Goal: Task Accomplishment & Management: Use online tool/utility

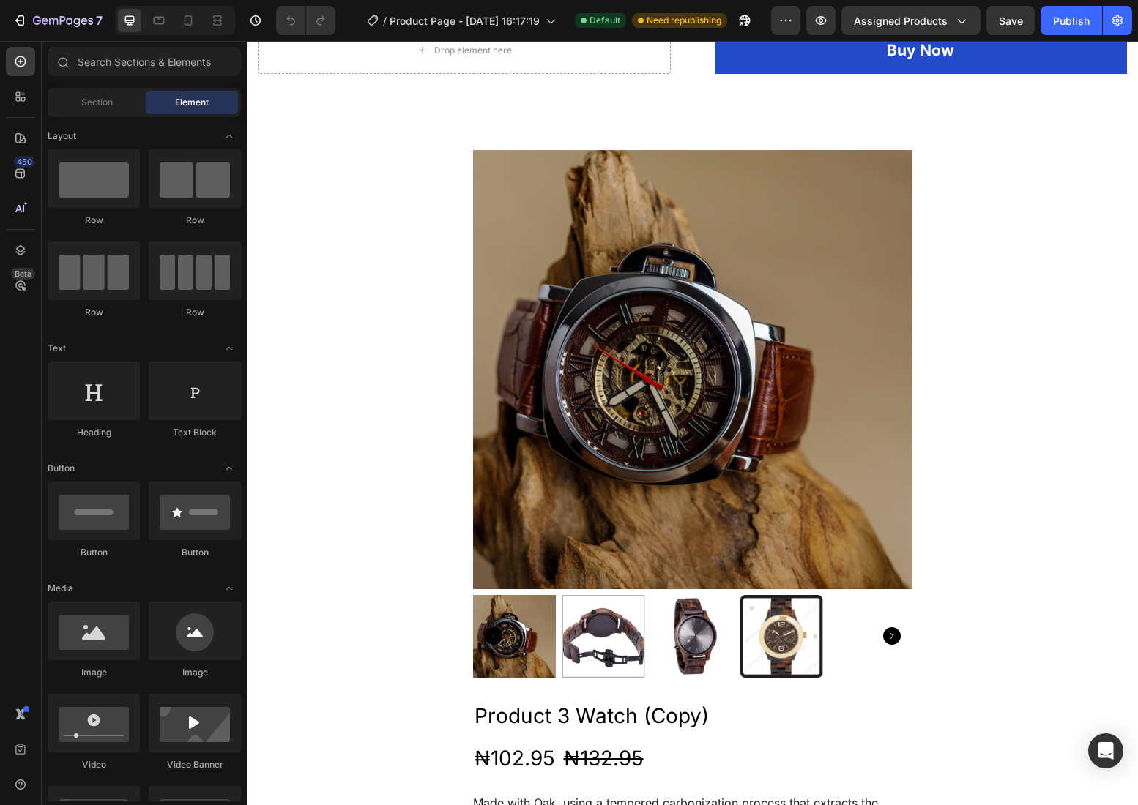
scroll to position [88, 0]
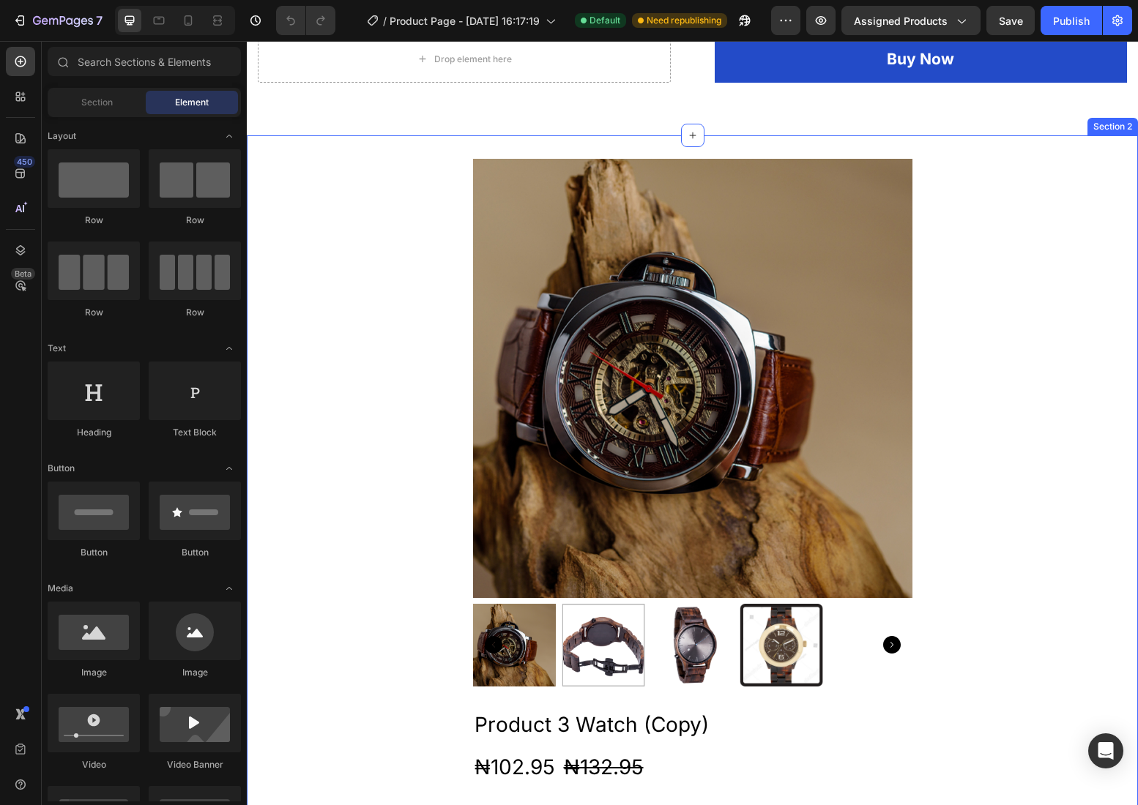
click at [1012, 206] on div "Product Images Product 3 Watch (Copy) Product Title ₦102.95 Product Price Produ…" at bounding box center [692, 665] width 891 height 1012
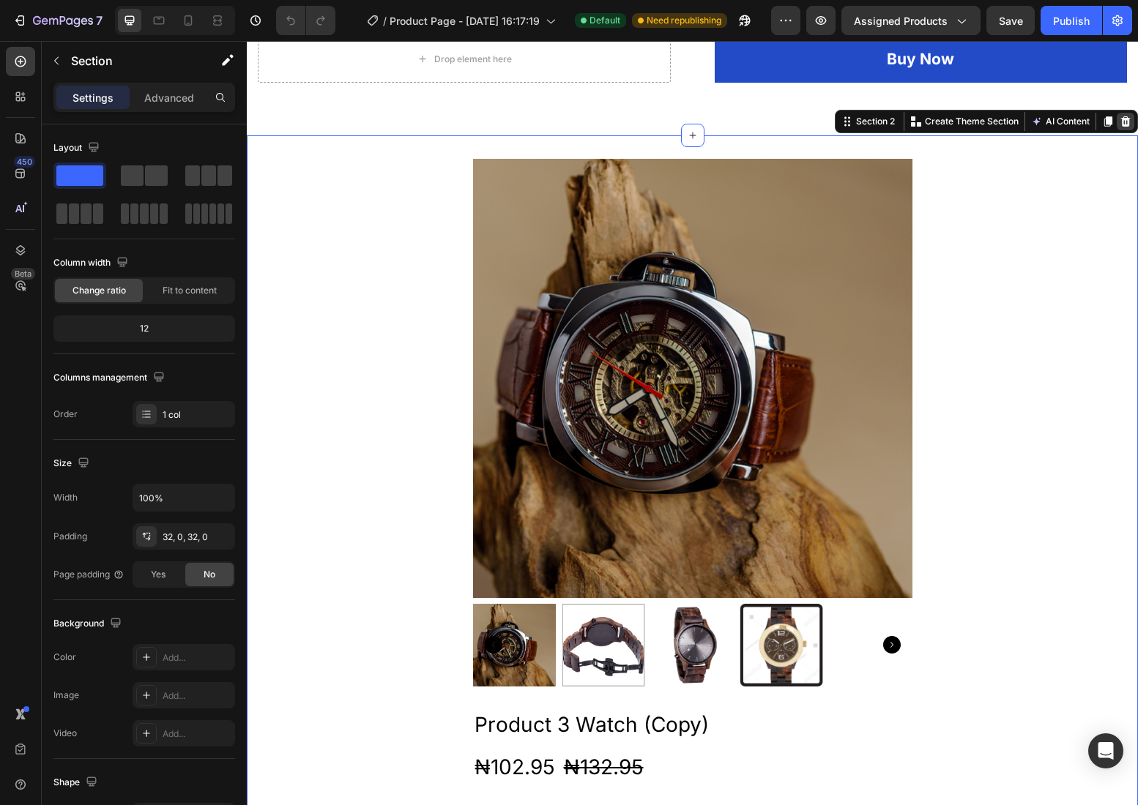
click at [1122, 124] on icon at bounding box center [1126, 121] width 10 height 10
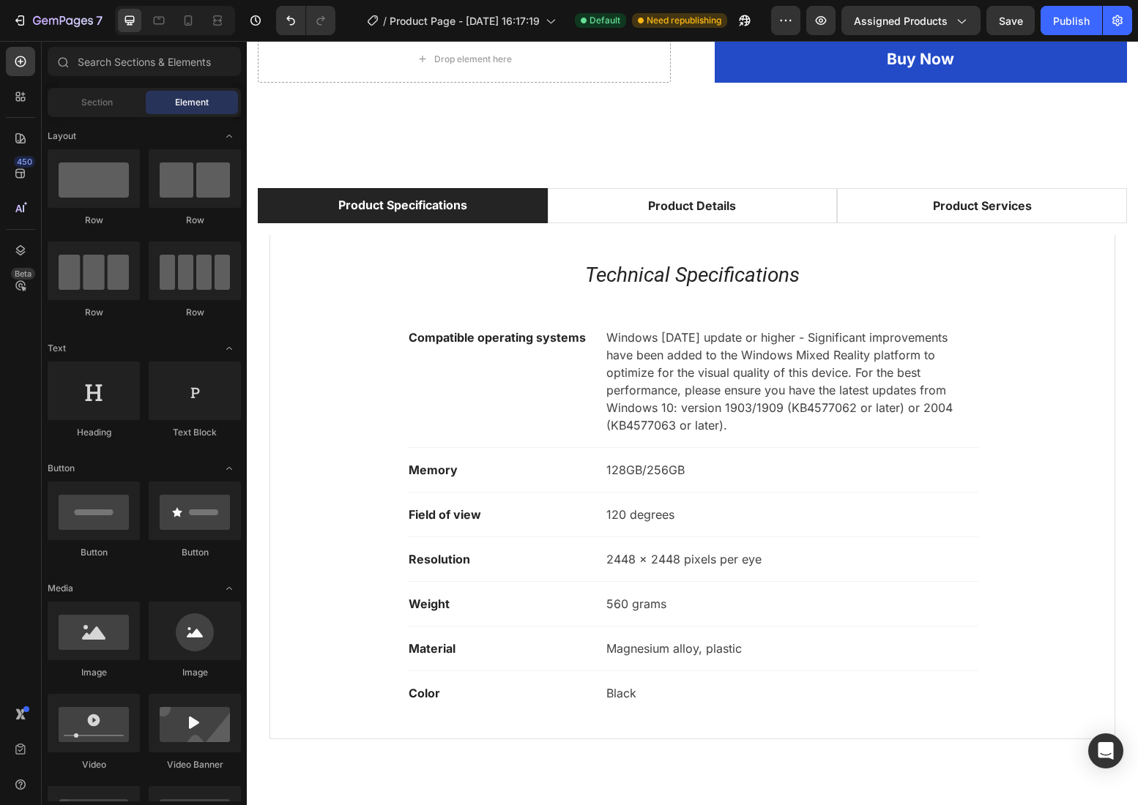
scroll to position [0, 0]
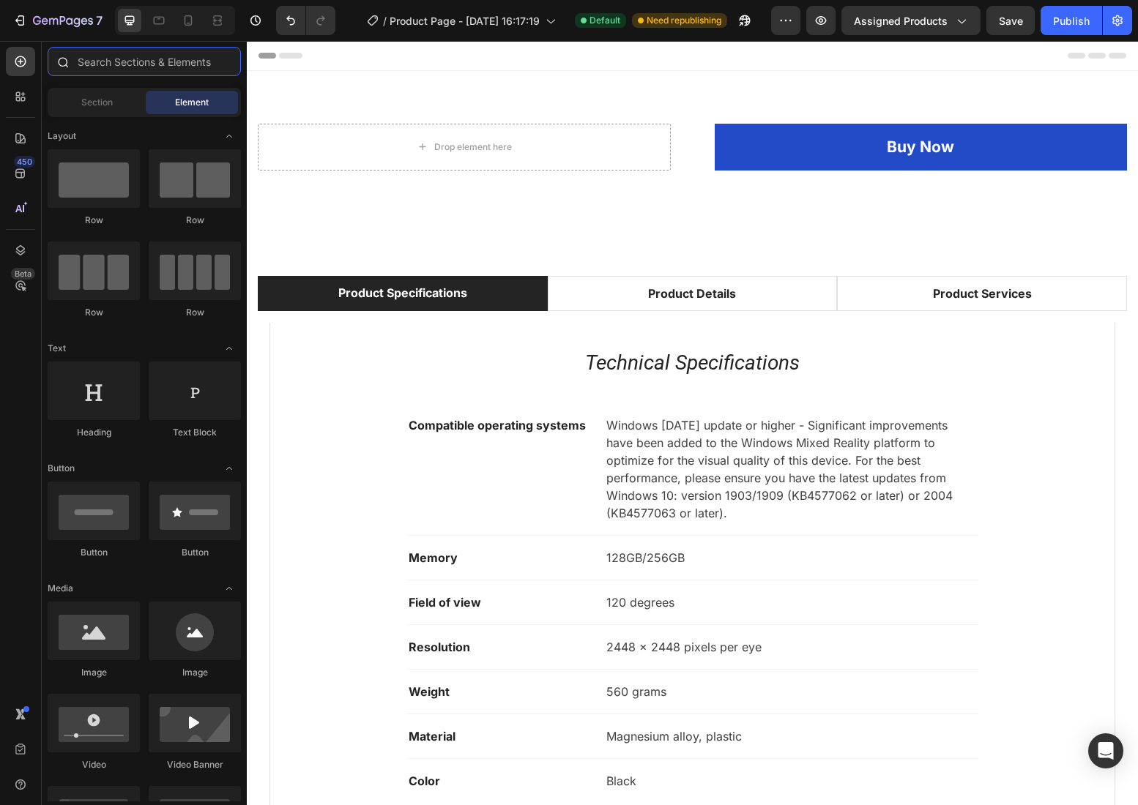
click at [108, 67] on input "text" at bounding box center [144, 61] width 193 height 29
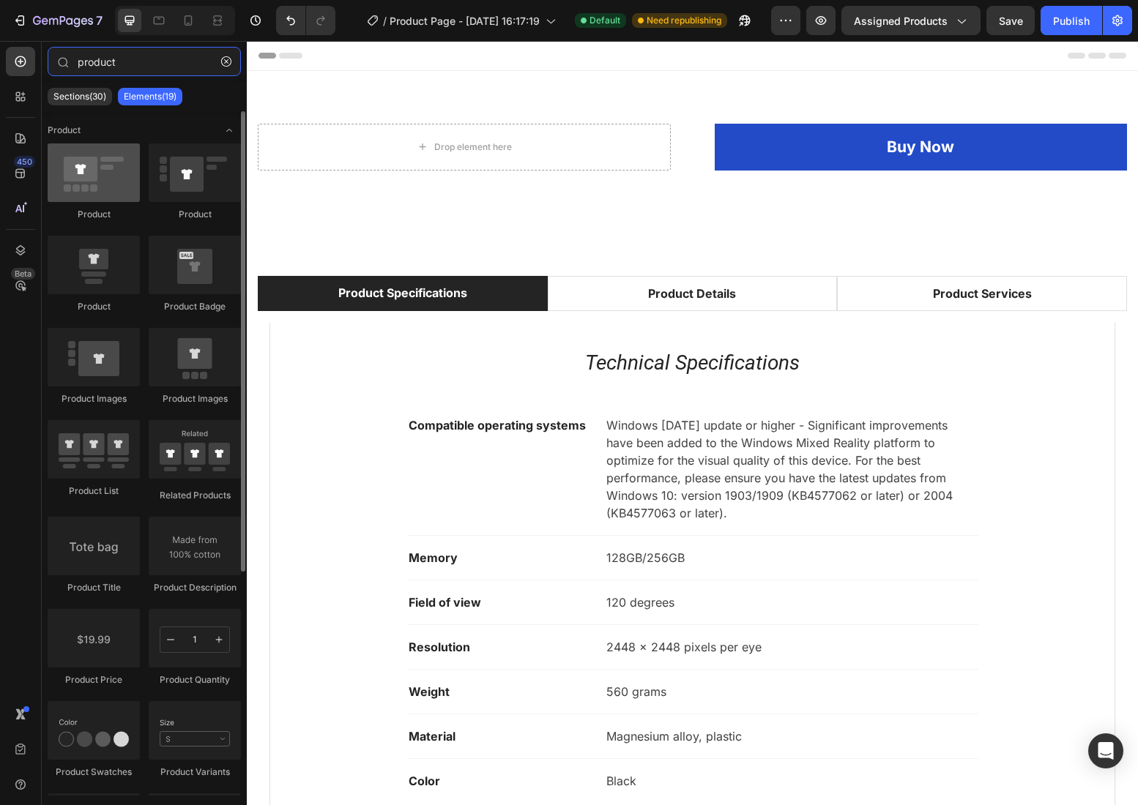
type input "product"
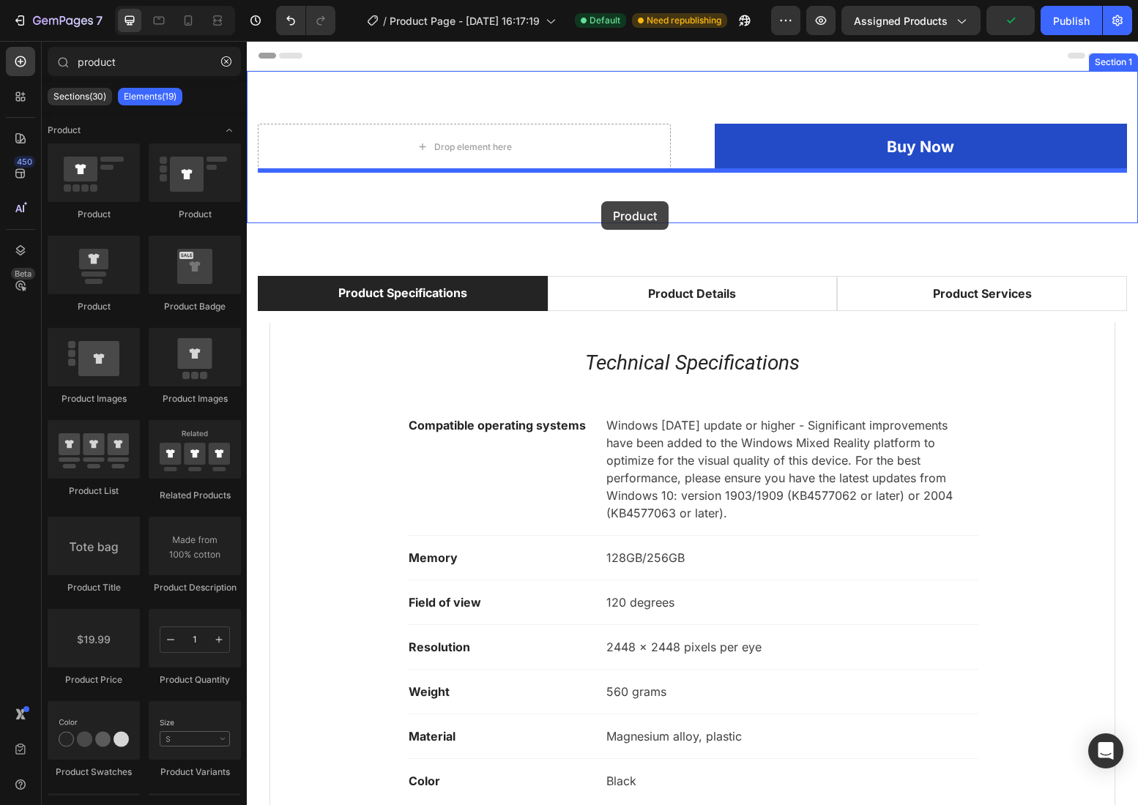
drag, startPoint x: 346, startPoint y: 211, endPoint x: 601, endPoint y: 201, distance: 255.7
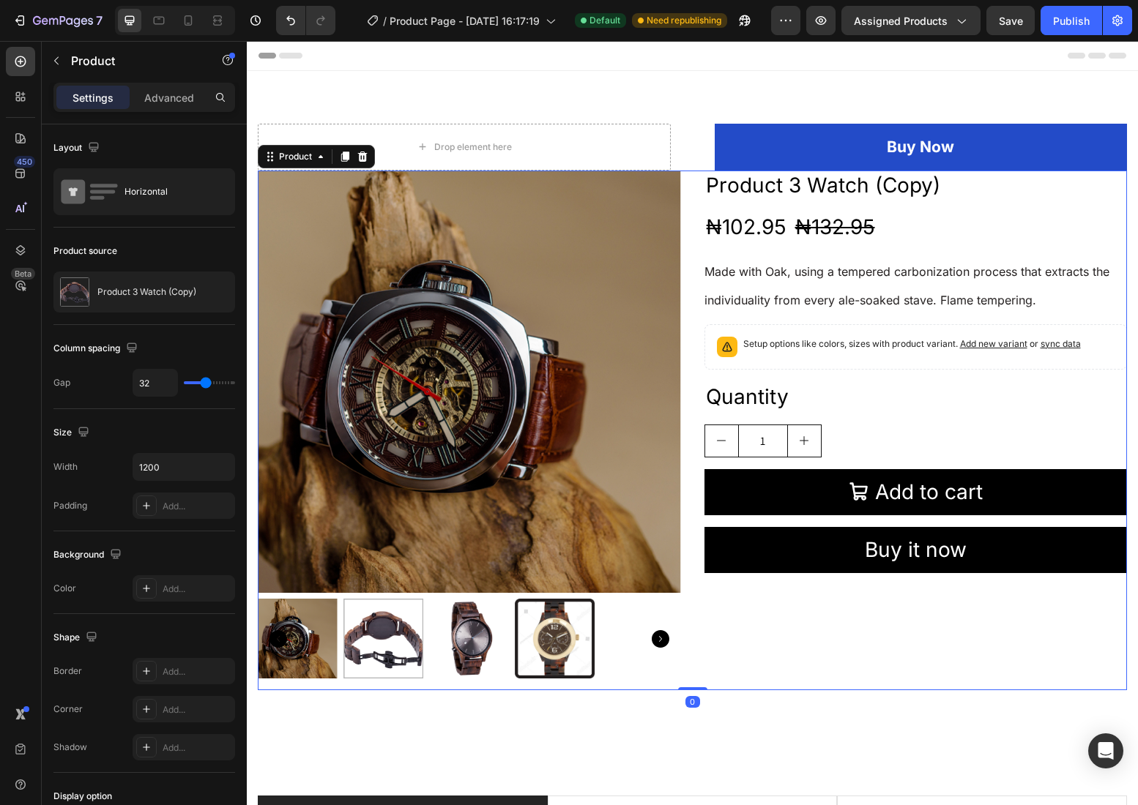
click at [694, 251] on div "Product Images Product 3 Watch (Copy) Product Title ₦102.95 Product Price Produ…" at bounding box center [692, 431] width 869 height 521
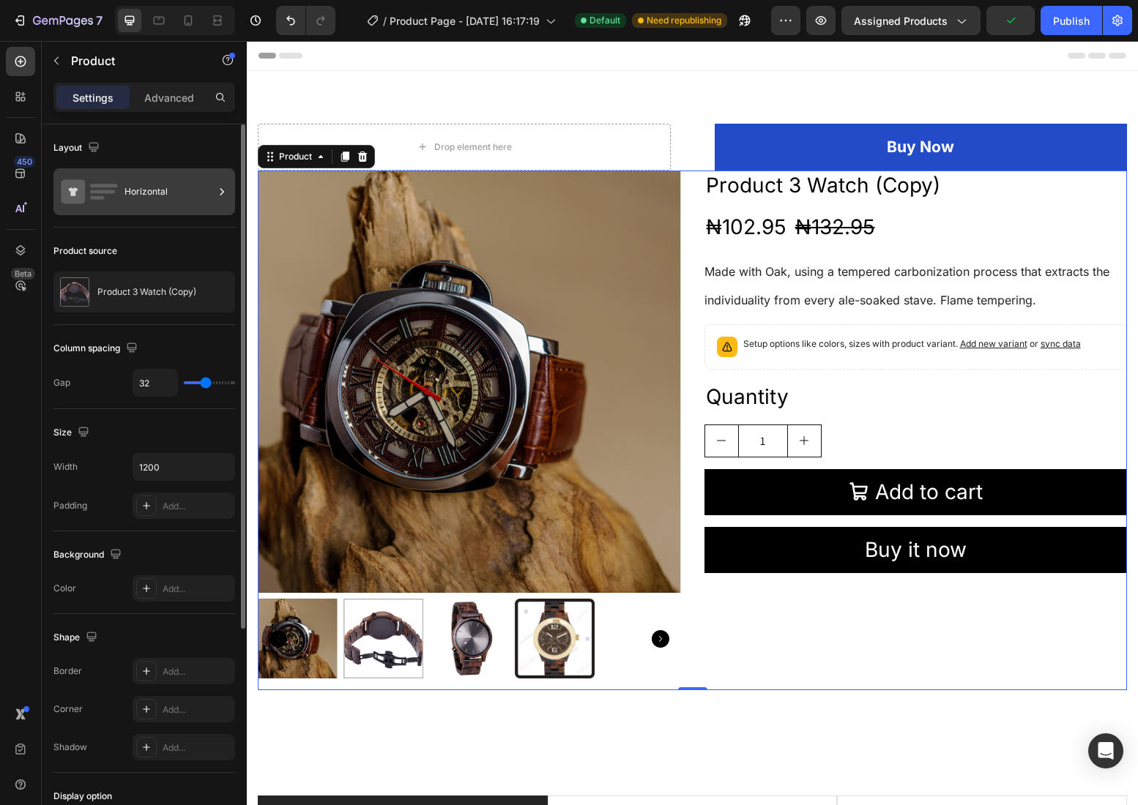
click at [224, 193] on icon at bounding box center [221, 191] width 15 height 15
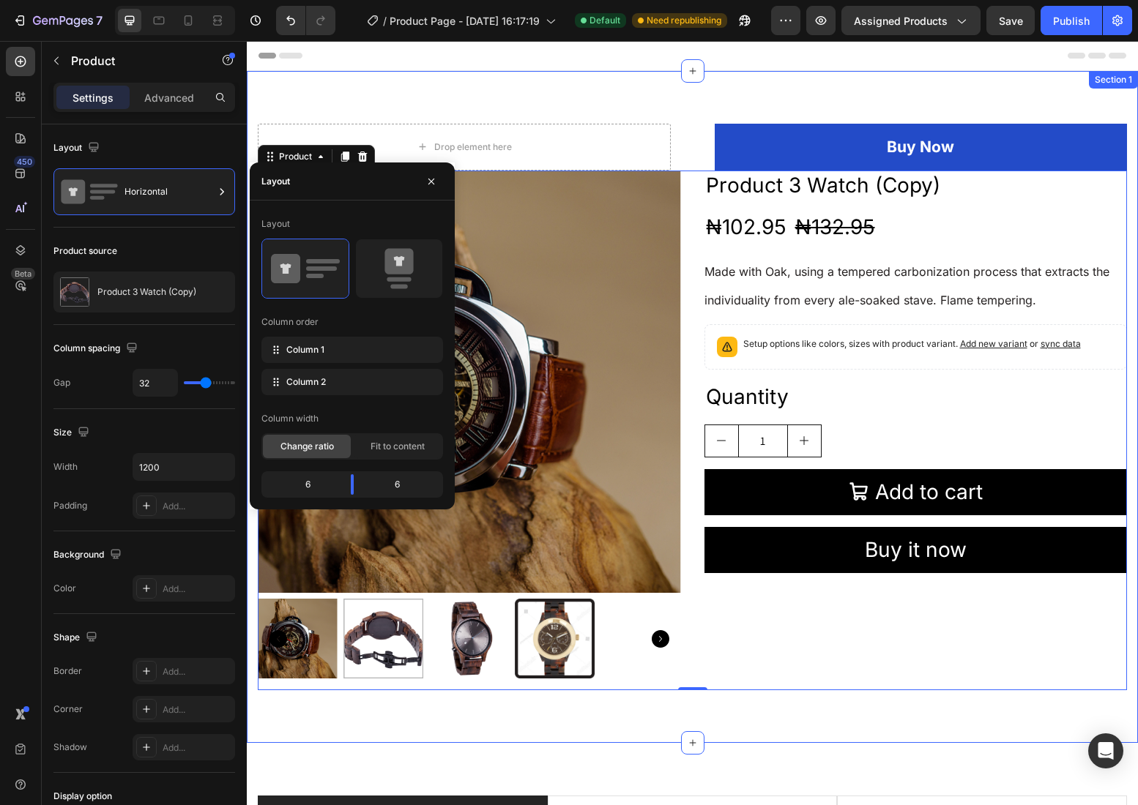
click at [706, 97] on div "Drop element here Buy Now (P) Cart Button Product Product Images Product 3 Watc…" at bounding box center [692, 407] width 891 height 672
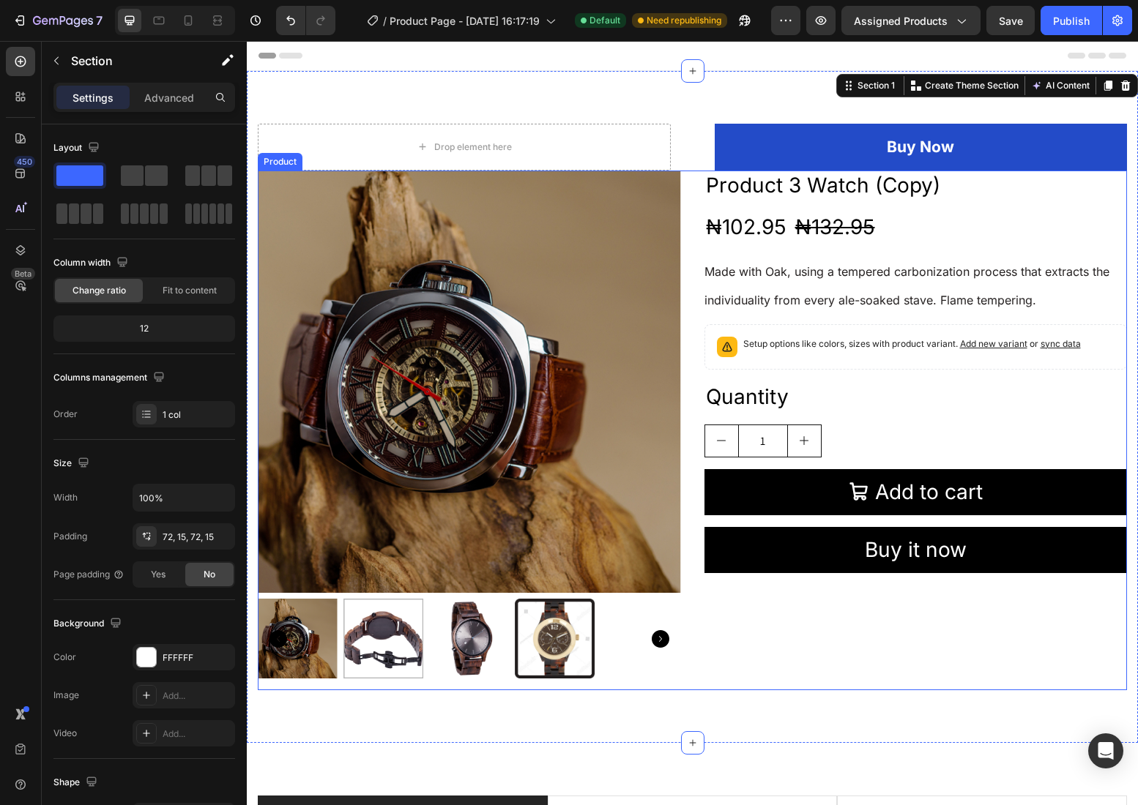
click at [694, 280] on div "Product Images Product 3 Watch (Copy) Product Title ₦102.95 Product Price Produ…" at bounding box center [692, 431] width 869 height 521
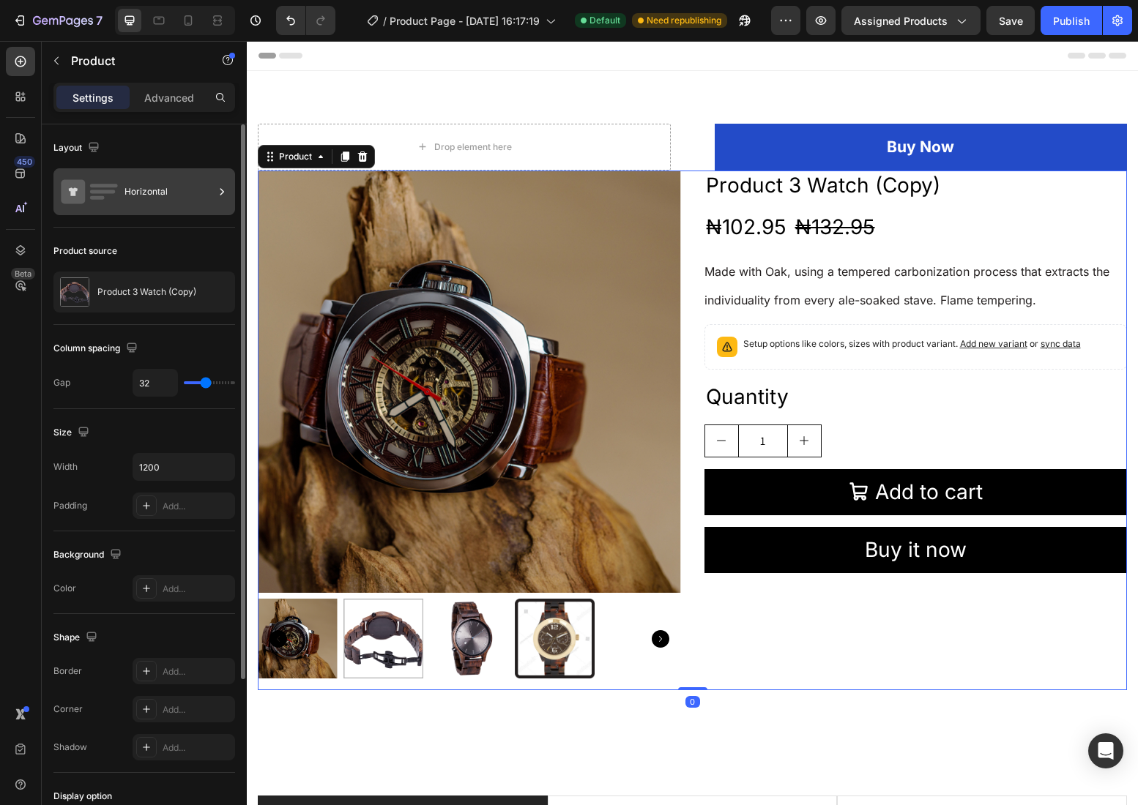
click at [218, 191] on icon at bounding box center [221, 191] width 15 height 15
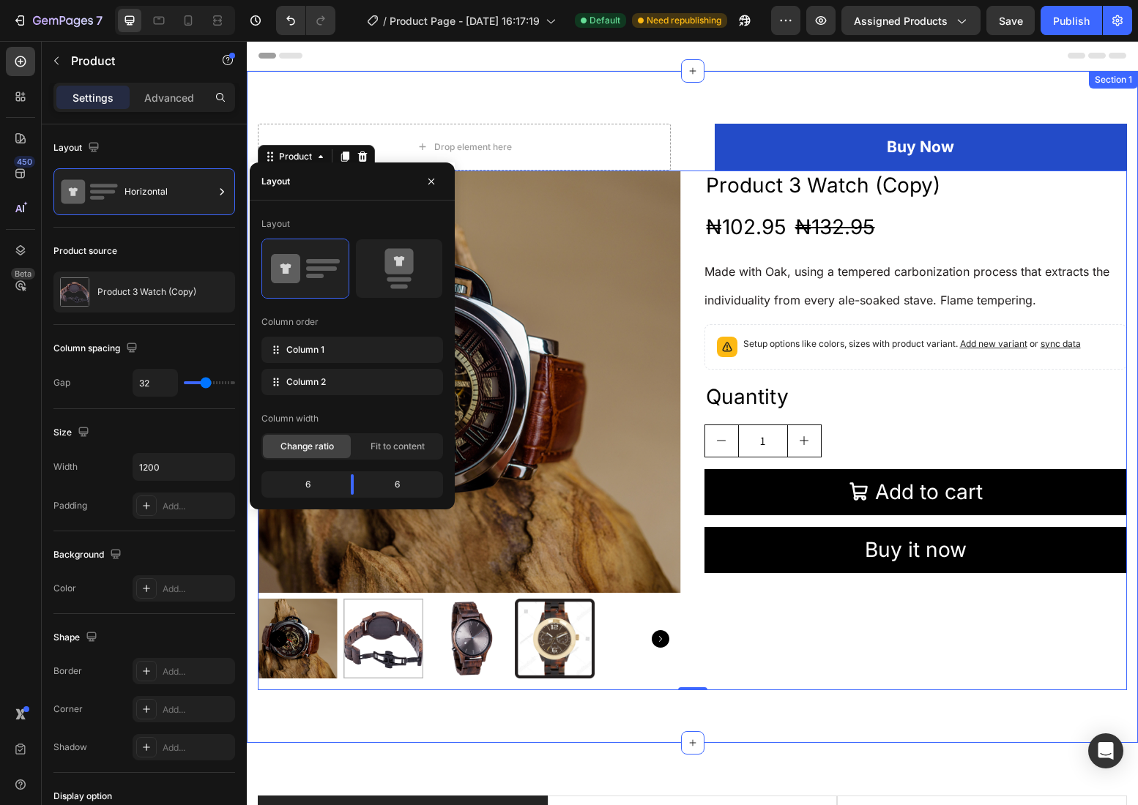
click at [728, 105] on div "Drop element here Buy Now (P) Cart Button Product Product Images Product 3 Watc…" at bounding box center [692, 407] width 891 height 672
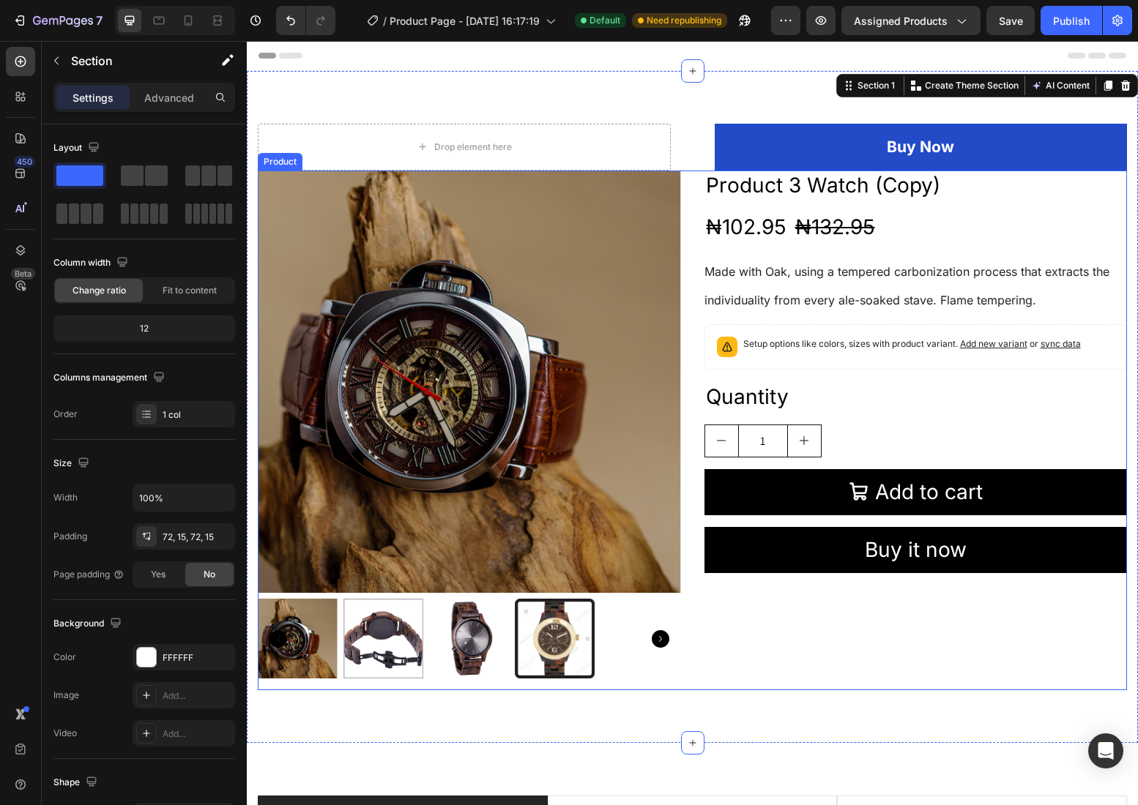
click at [685, 365] on div "Product Images Product 3 Watch (Copy) Product Title ₦102.95 Product Price Produ…" at bounding box center [692, 431] width 869 height 521
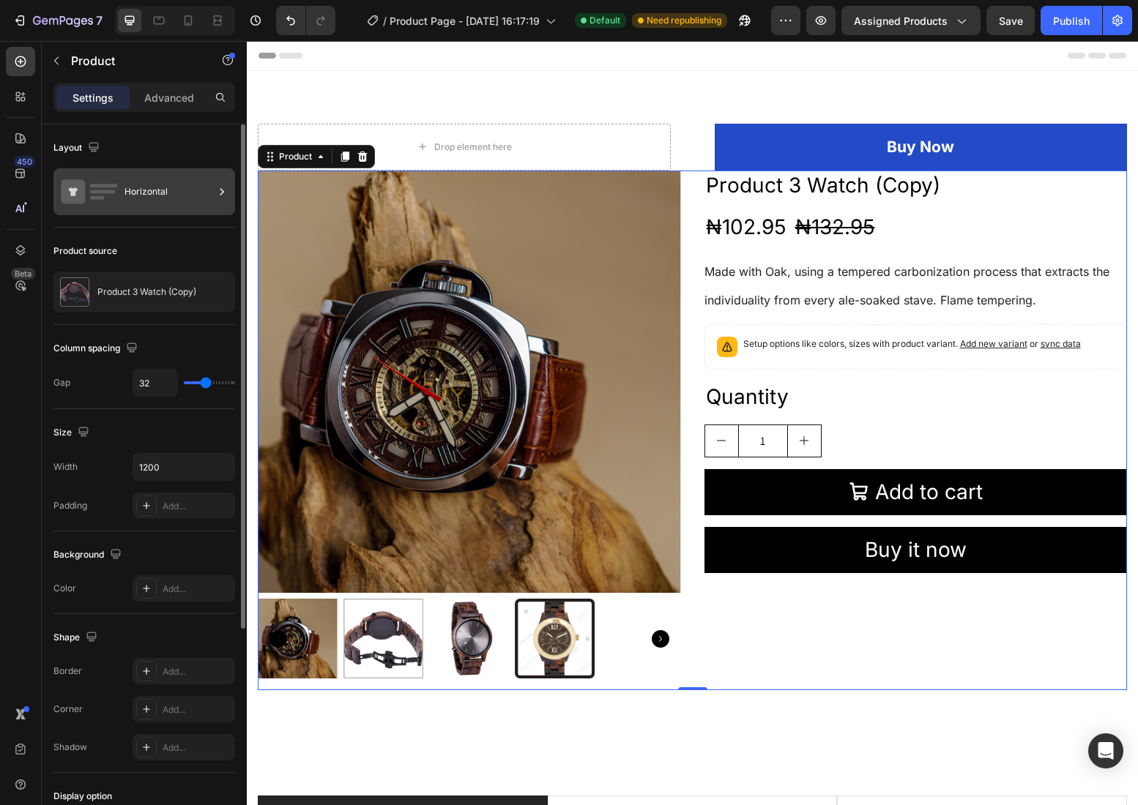
click at [223, 193] on icon at bounding box center [221, 191] width 15 height 15
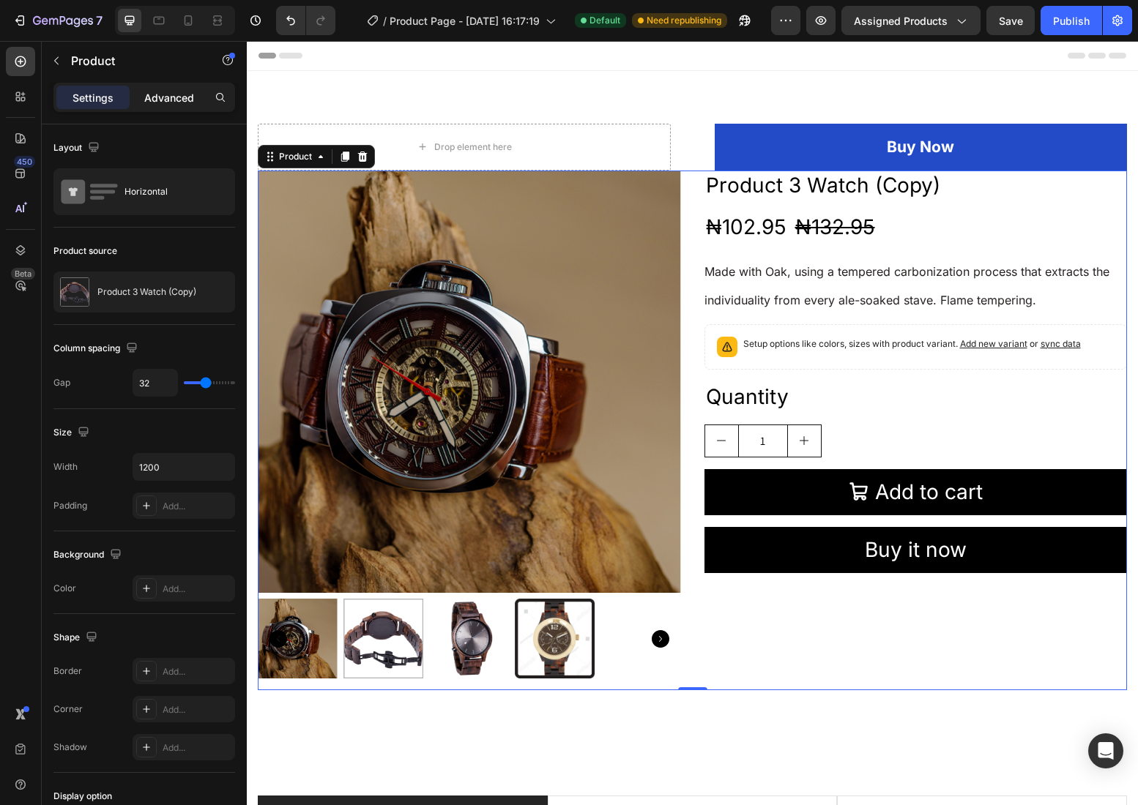
click at [167, 97] on p "Advanced" at bounding box center [169, 97] width 50 height 15
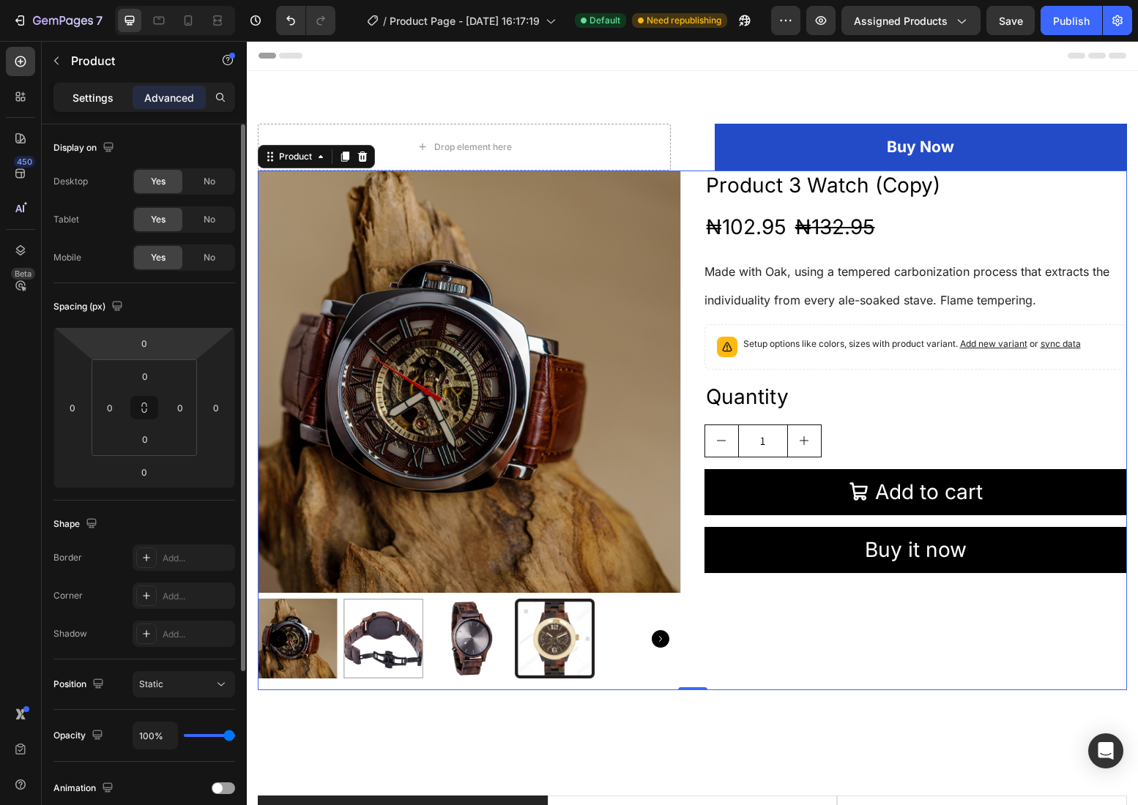
click at [97, 107] on div "Settings" at bounding box center [92, 97] width 73 height 23
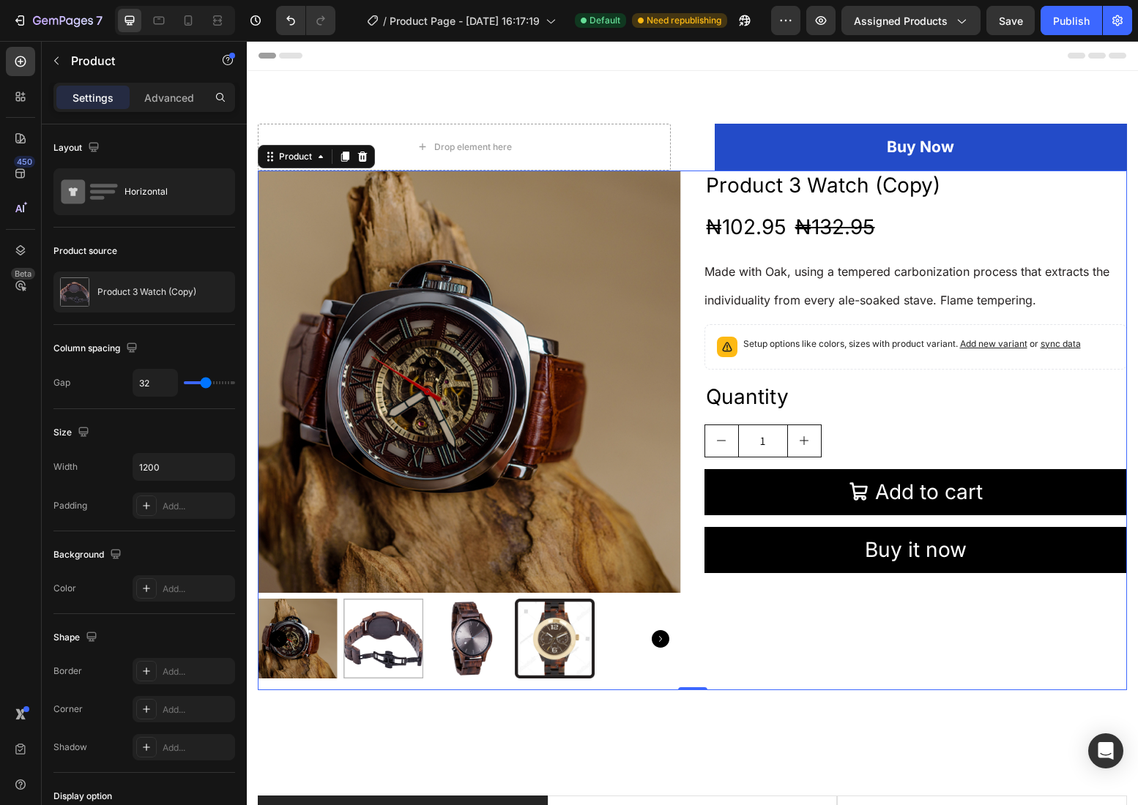
click at [687, 195] on div "Product Images Product 3 Watch (Copy) Product Title ₦102.95 Product Price Produ…" at bounding box center [692, 431] width 869 height 521
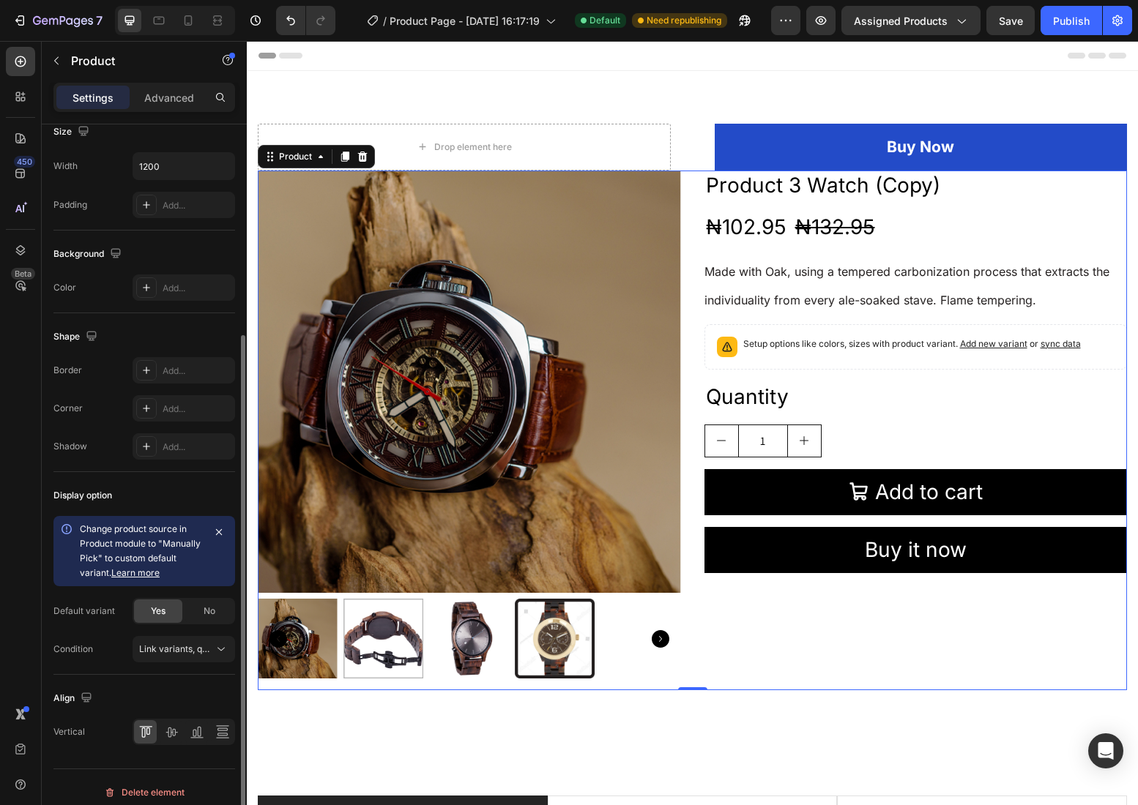
scroll to position [311, 0]
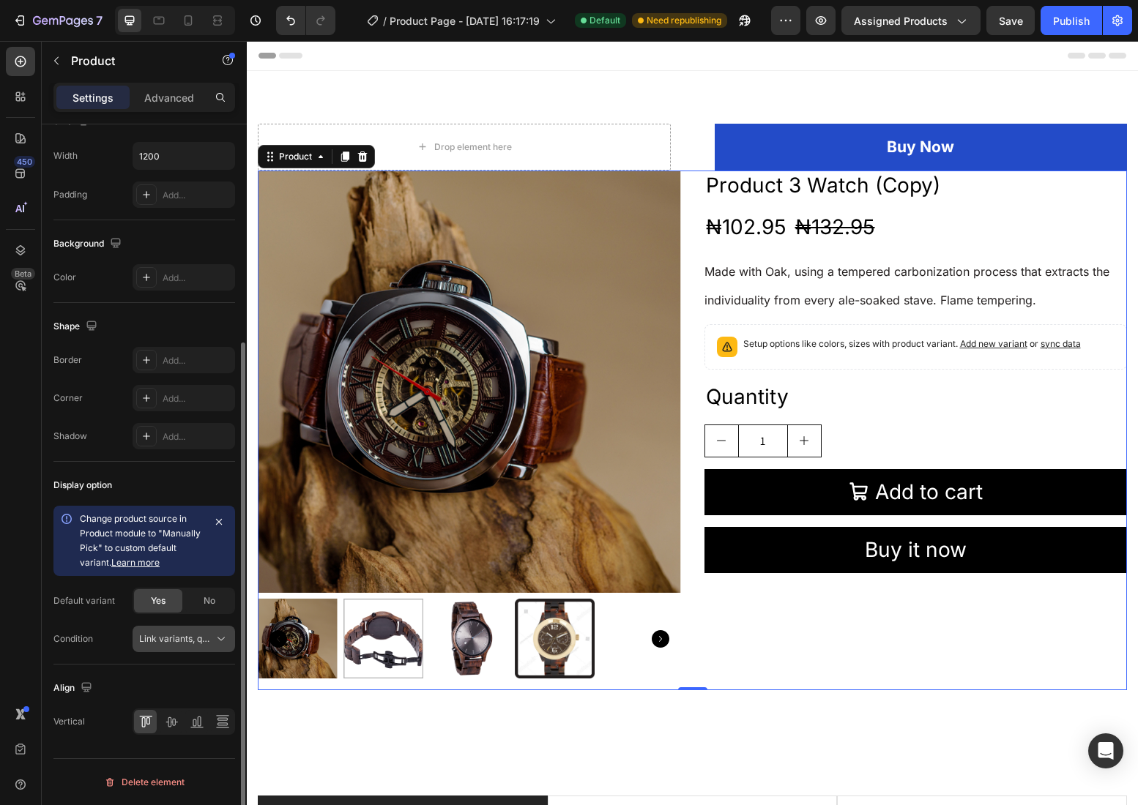
click at [223, 641] on icon at bounding box center [221, 639] width 15 height 15
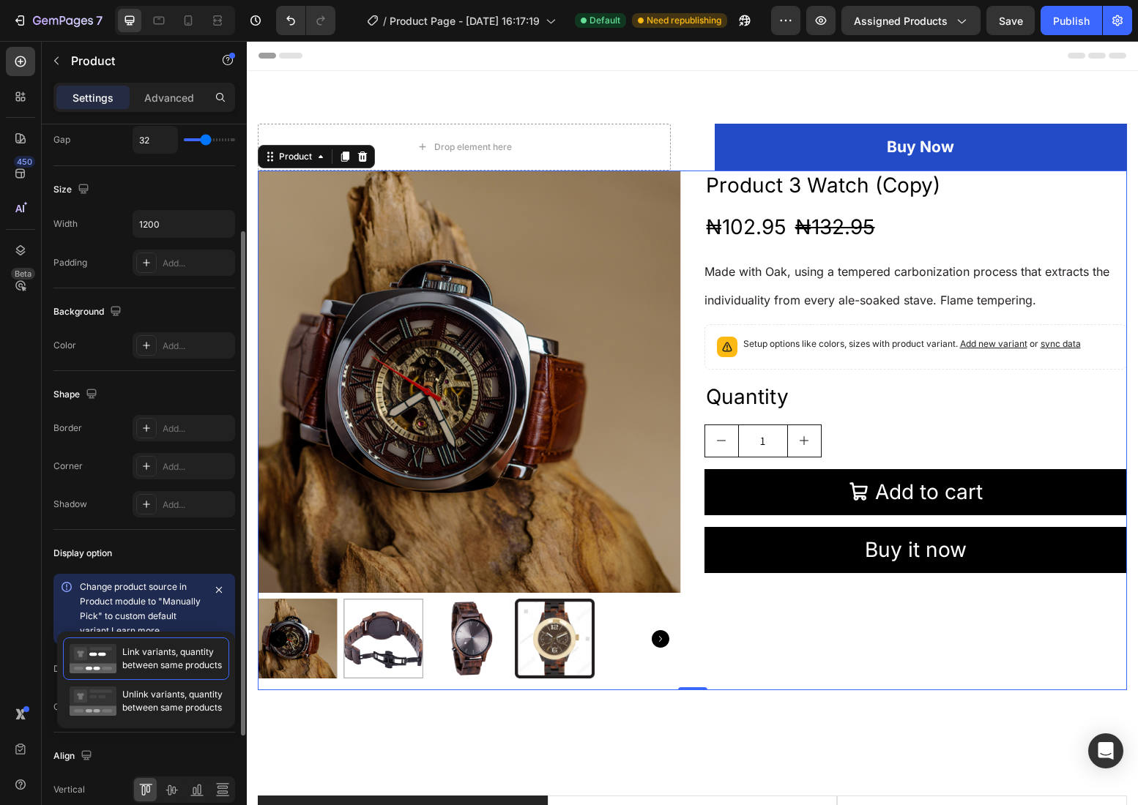
scroll to position [0, 0]
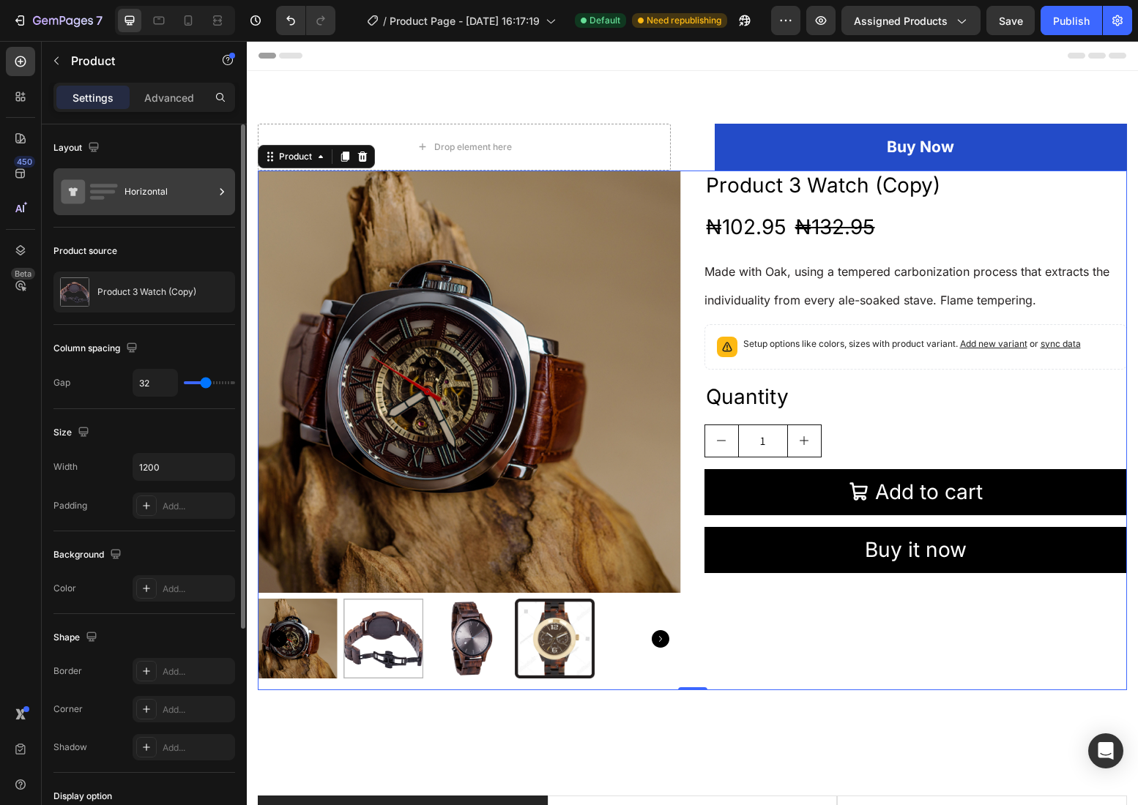
click at [223, 193] on icon at bounding box center [222, 191] width 4 height 7
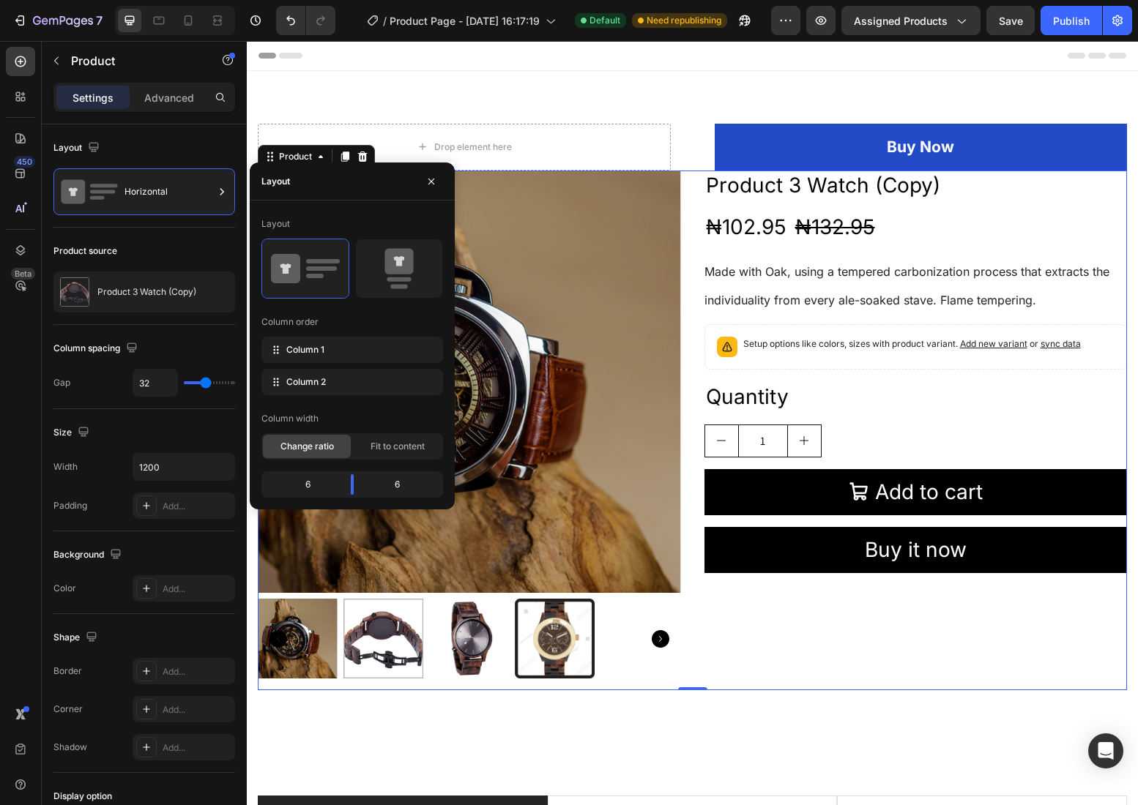
click at [688, 217] on div "Product Images Product 3 Watch (Copy) Product Title ₦102.95 Product Price Produ…" at bounding box center [692, 431] width 869 height 521
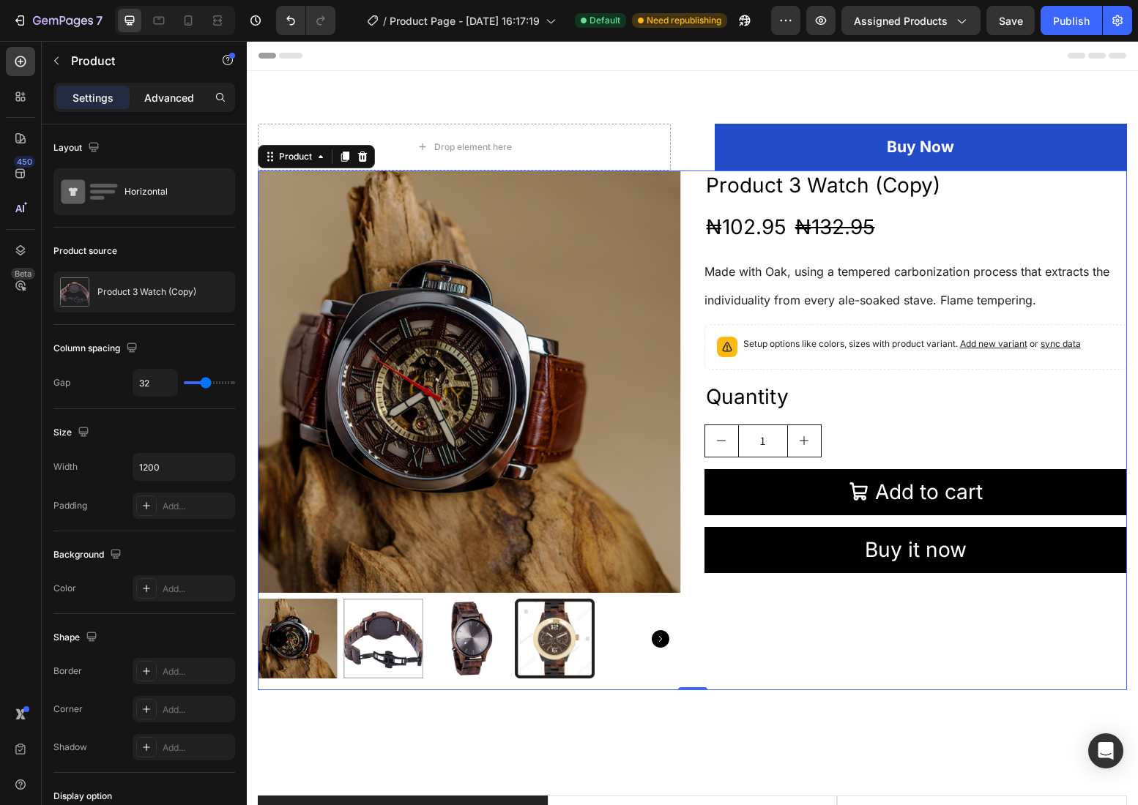
click at [183, 100] on p "Advanced" at bounding box center [169, 97] width 50 height 15
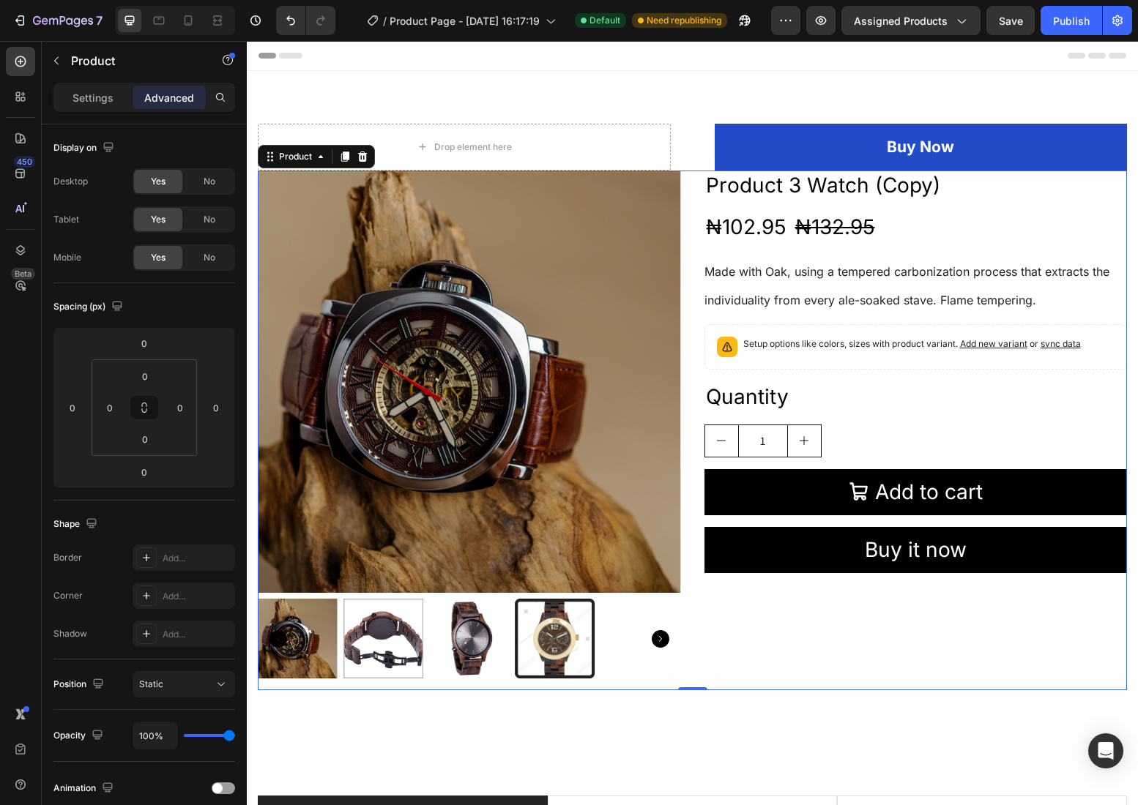
click at [694, 198] on div "Product Images Product 3 Watch (Copy) Product Title ₦102.95 Product Price Produ…" at bounding box center [692, 431] width 869 height 521
click at [91, 98] on p "Settings" at bounding box center [92, 97] width 41 height 15
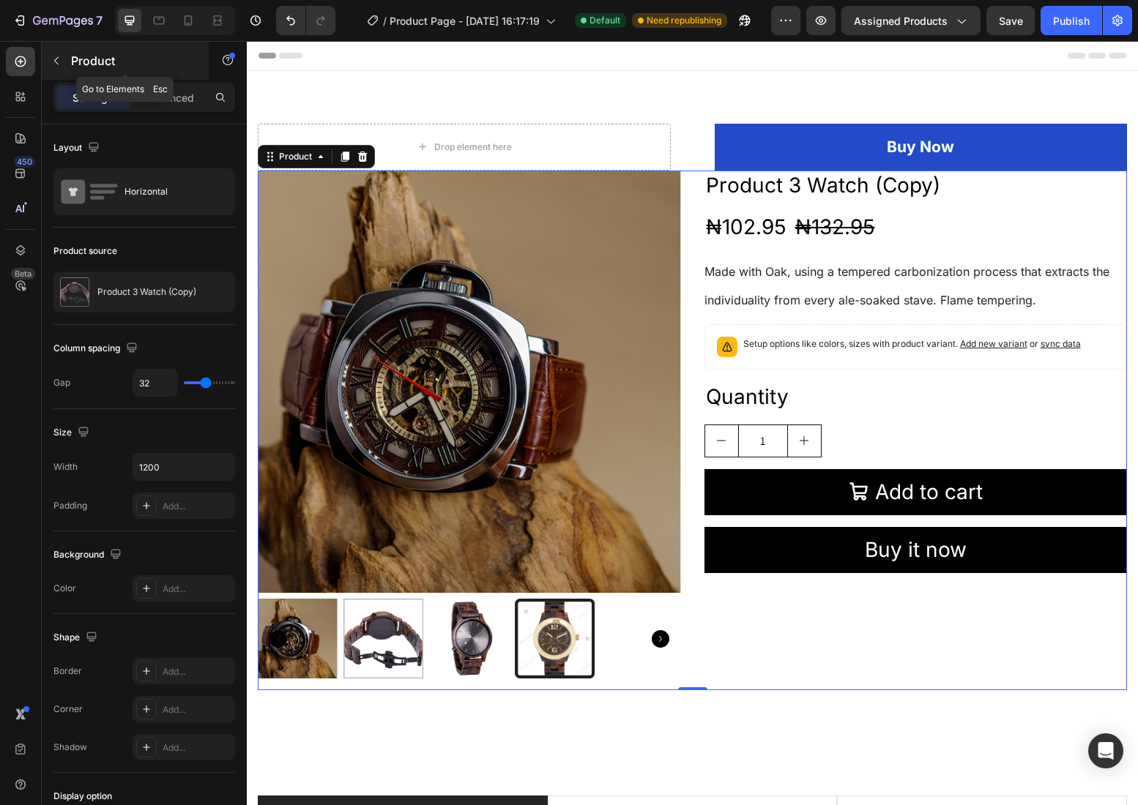
click at [75, 56] on p "Product" at bounding box center [133, 61] width 124 height 18
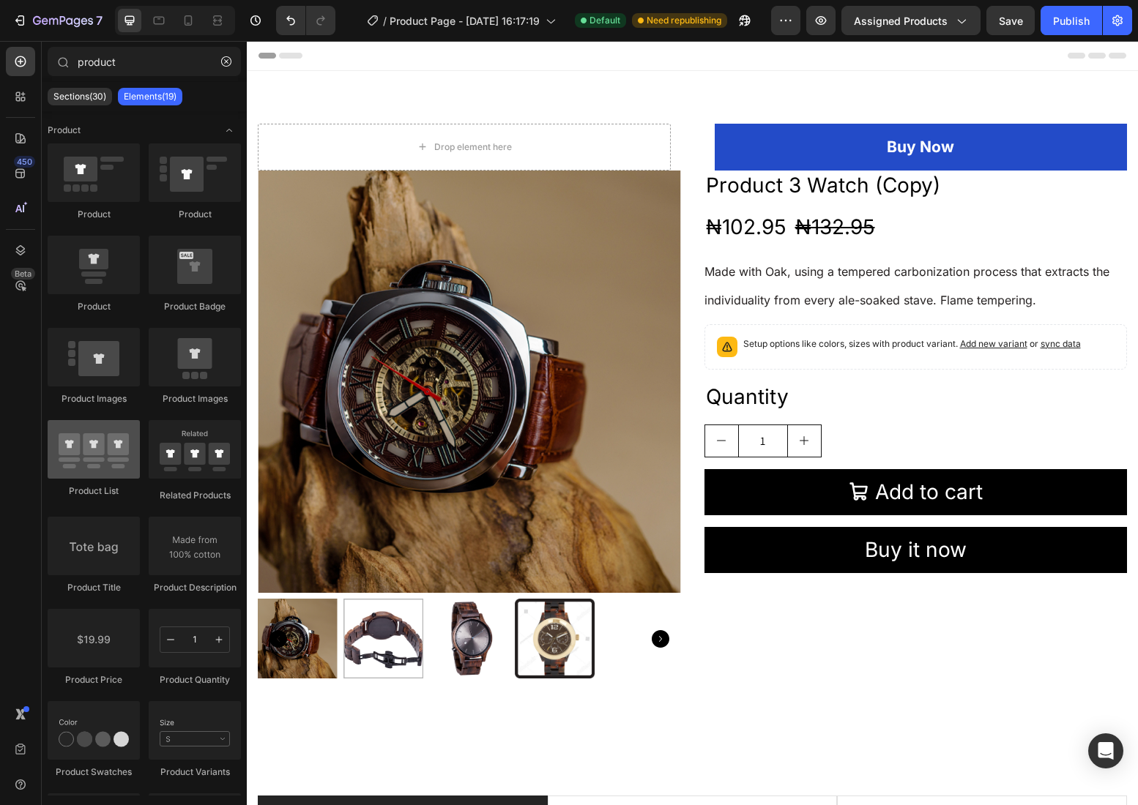
click at [111, 461] on div at bounding box center [94, 449] width 92 height 59
click at [132, 67] on input "product" at bounding box center [144, 61] width 193 height 29
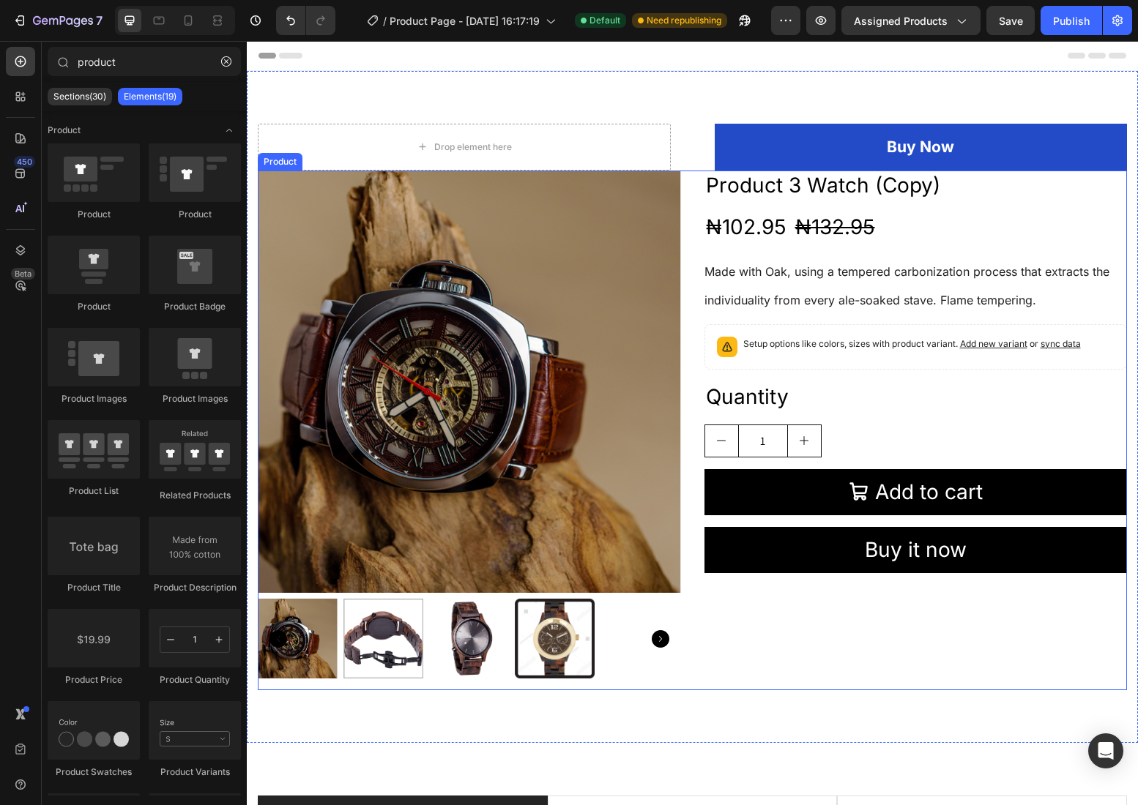
click at [691, 202] on div "Product Images Product 3 Watch (Copy) Product Title ₦102.95 Product Price Produ…" at bounding box center [692, 431] width 869 height 521
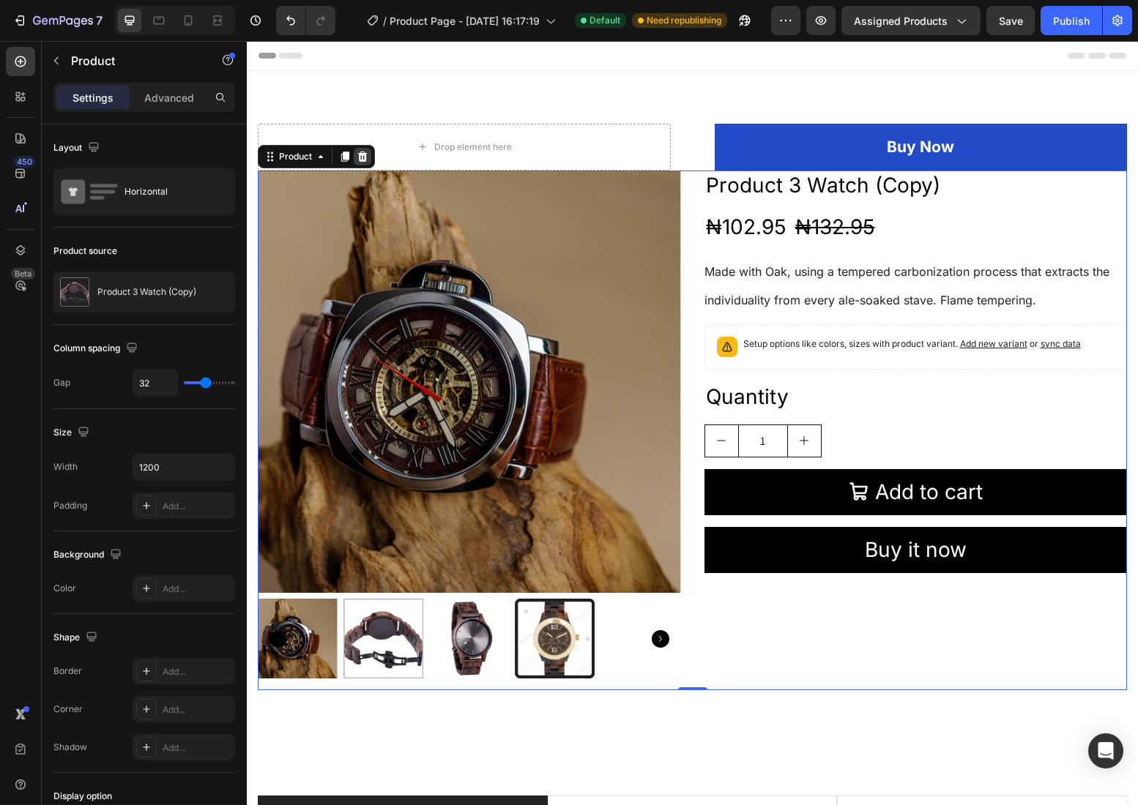
click at [367, 158] on icon at bounding box center [363, 157] width 12 height 12
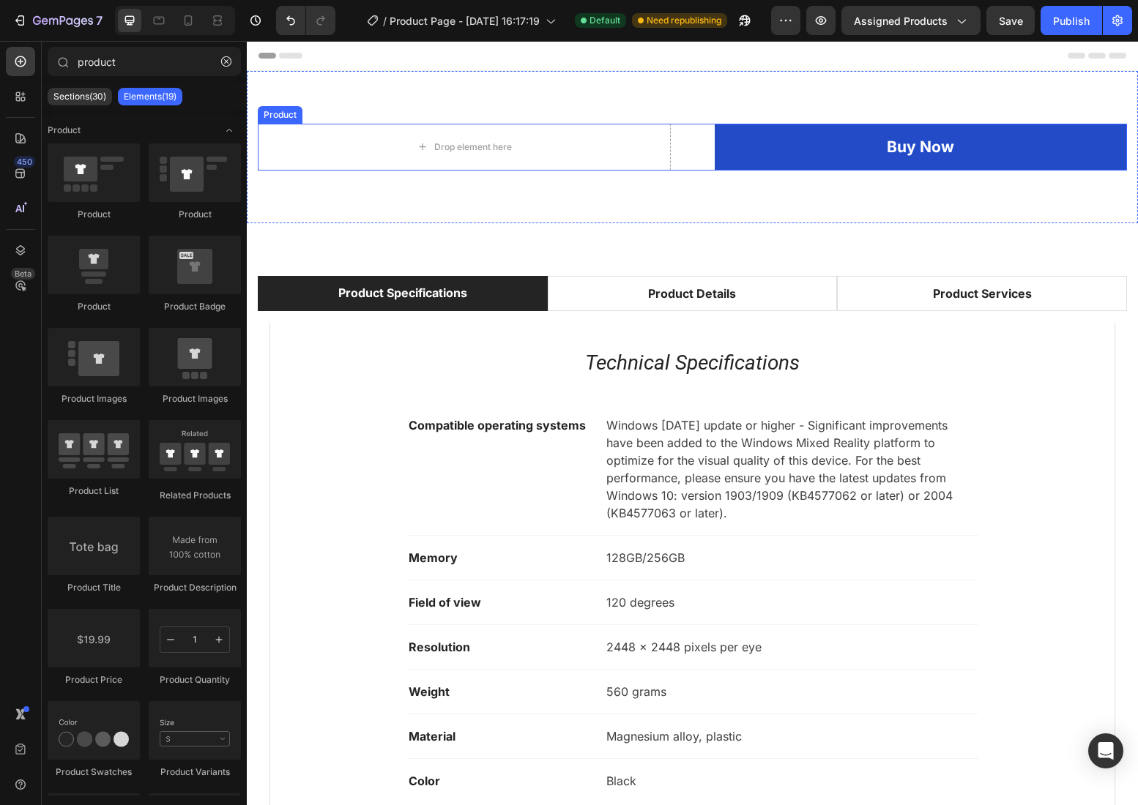
click at [691, 152] on div "Drop element here Buy Now (P) Cart Button Product" at bounding box center [692, 147] width 869 height 47
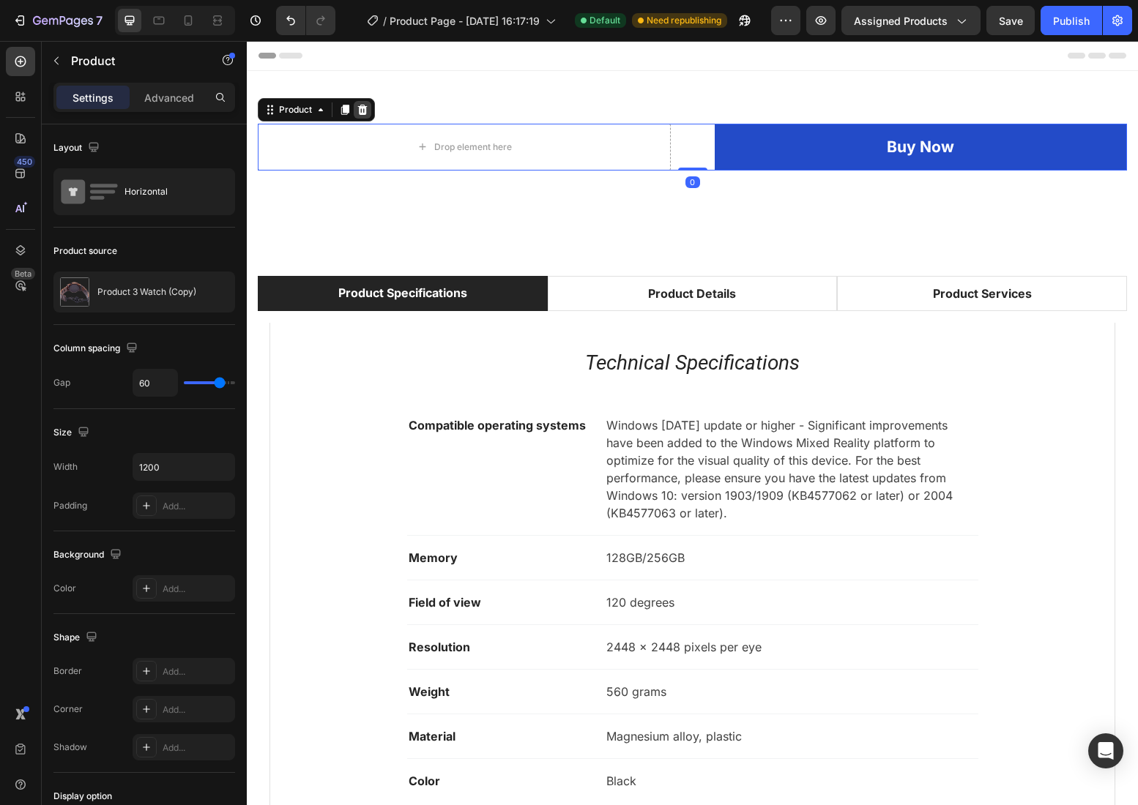
click at [367, 109] on icon at bounding box center [363, 110] width 12 height 12
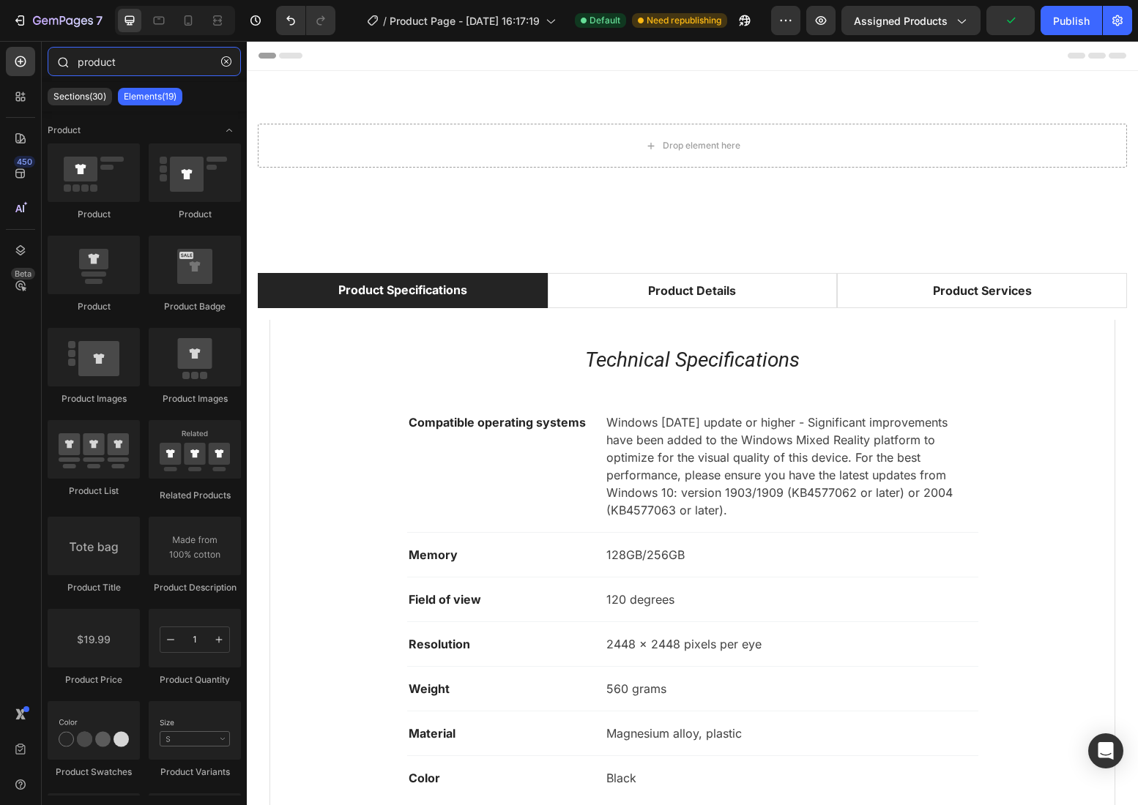
click at [116, 66] on input "product" at bounding box center [144, 61] width 193 height 29
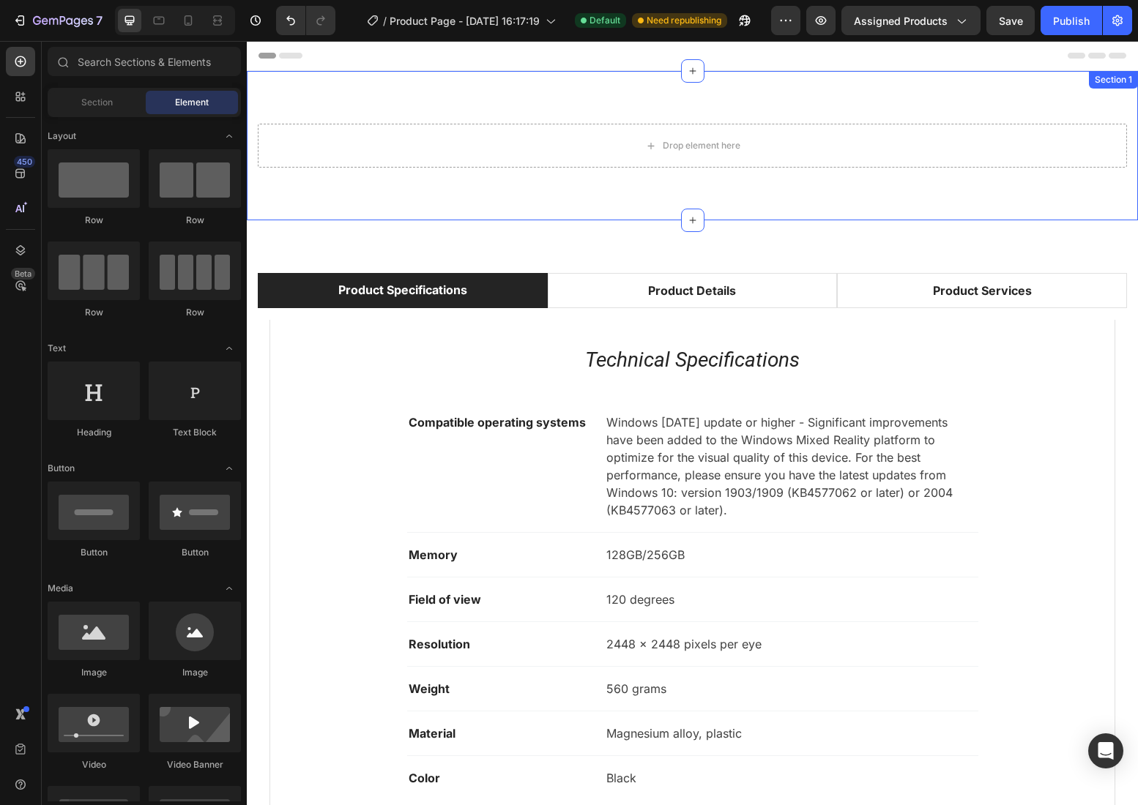
click at [442, 210] on div "Drop element here Section 1" at bounding box center [692, 145] width 891 height 149
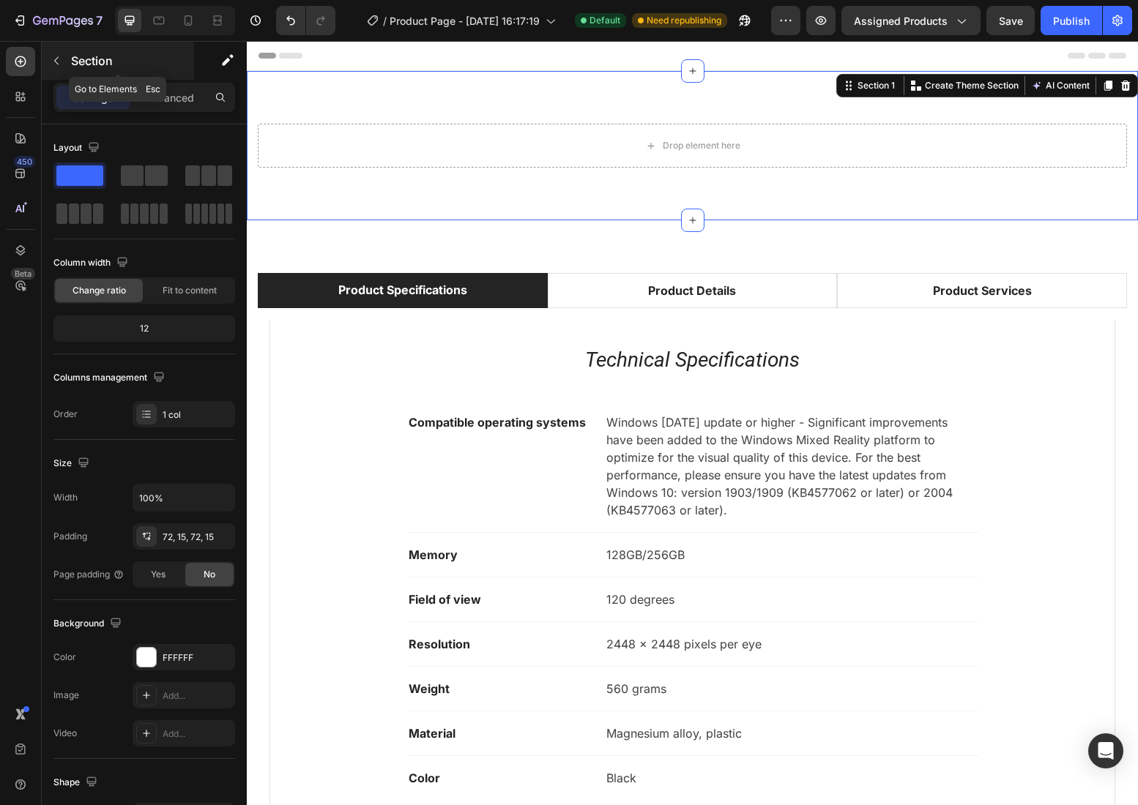
click at [82, 61] on p "Section" at bounding box center [131, 61] width 120 height 18
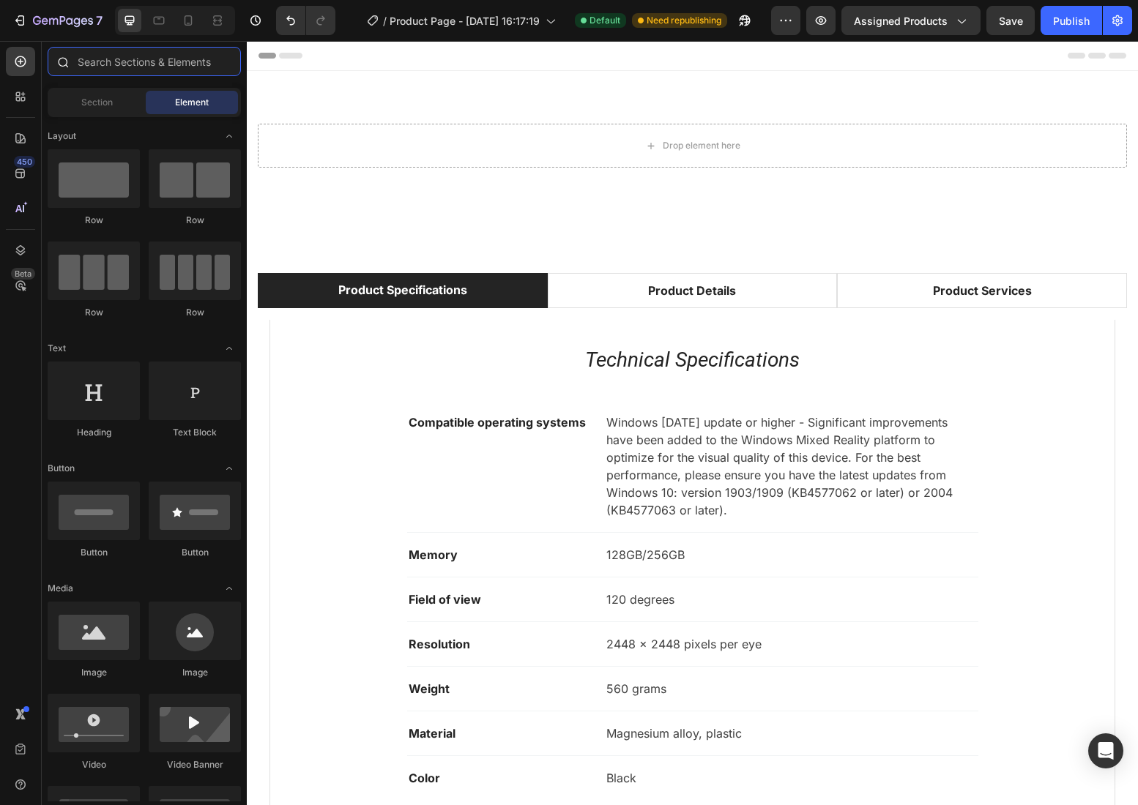
click at [115, 63] on input "text" at bounding box center [144, 61] width 193 height 29
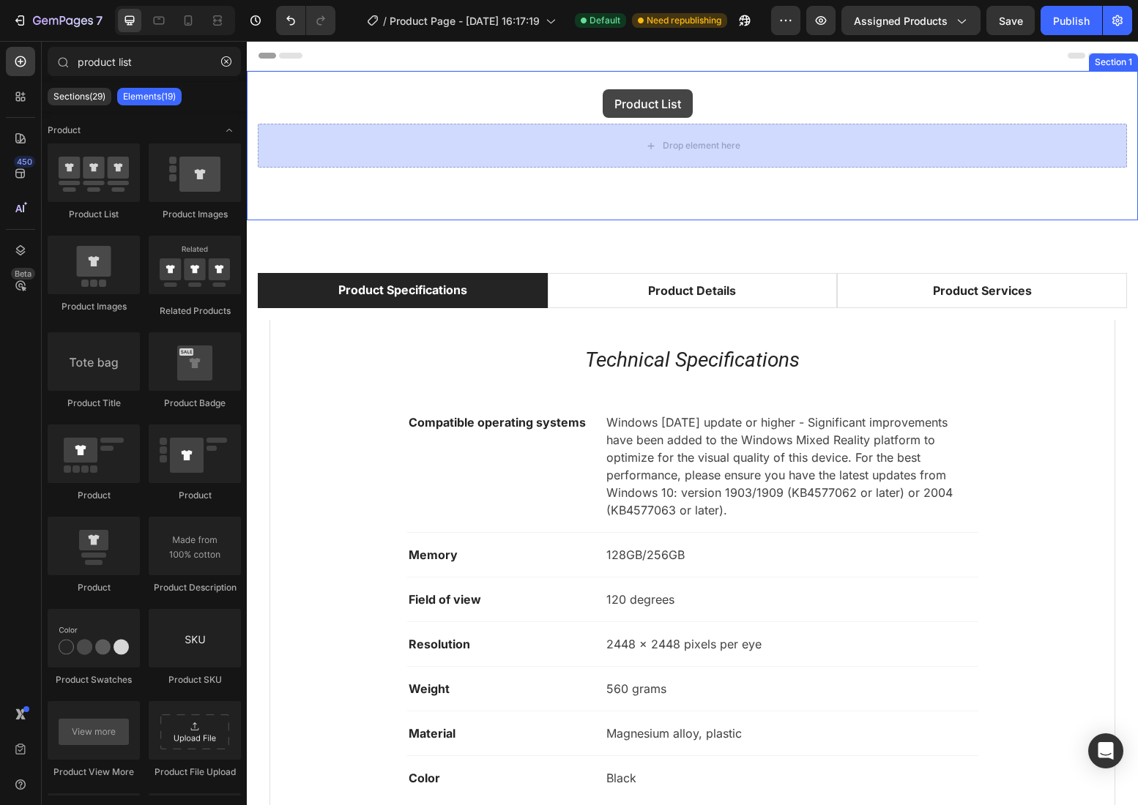
drag, startPoint x: 362, startPoint y: 211, endPoint x: 602, endPoint y: 89, distance: 269.1
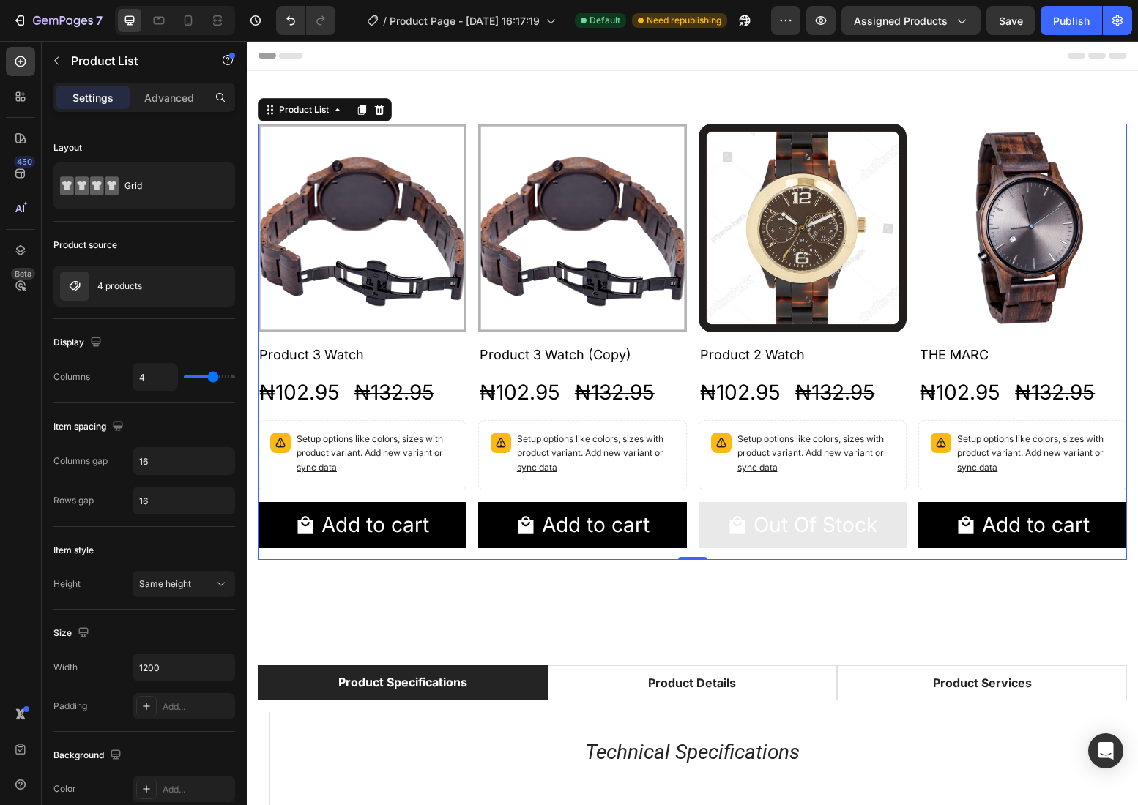
click at [693, 326] on div "Product Images Product 3 Watch Product Title ₦102.95 Product Price Product Pric…" at bounding box center [692, 342] width 869 height 436
click at [466, 345] on h2 "Product 3 Watch (Copy)" at bounding box center [362, 354] width 209 height 21
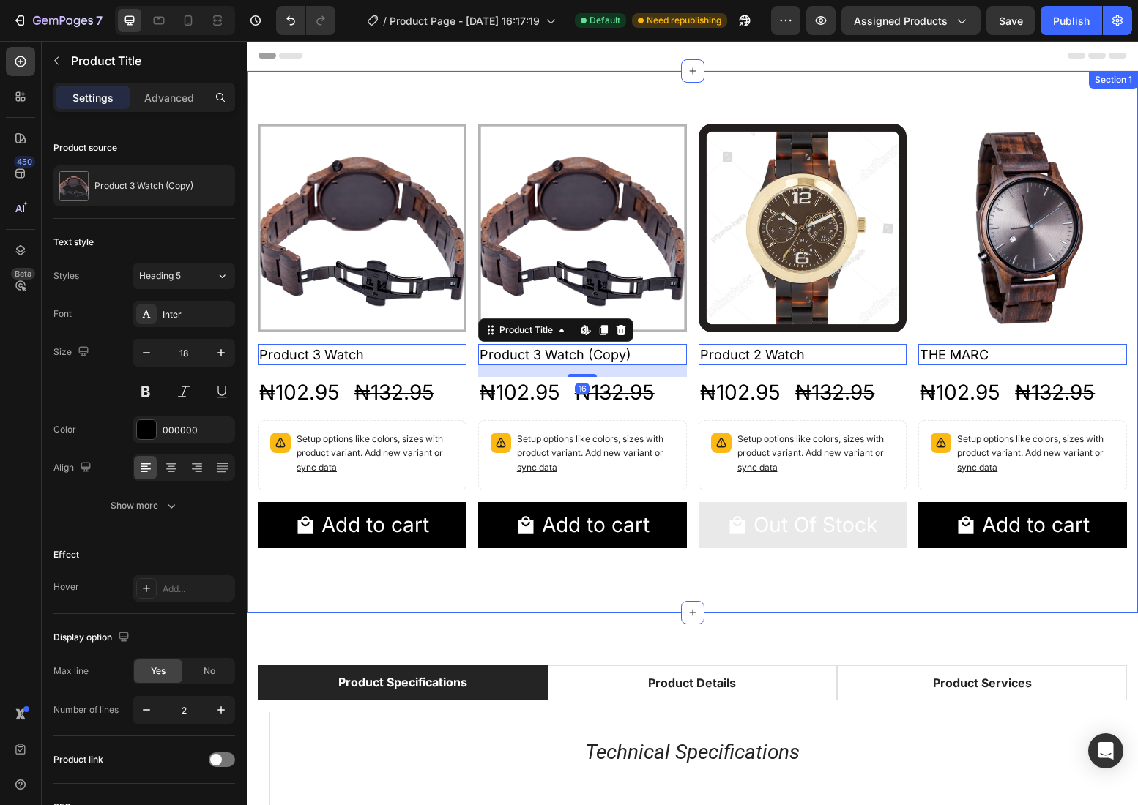
click at [698, 97] on div "Product Images Product 3 Watch Product Title Edit content in Shopify 0 ₦102.95 …" at bounding box center [692, 342] width 891 height 542
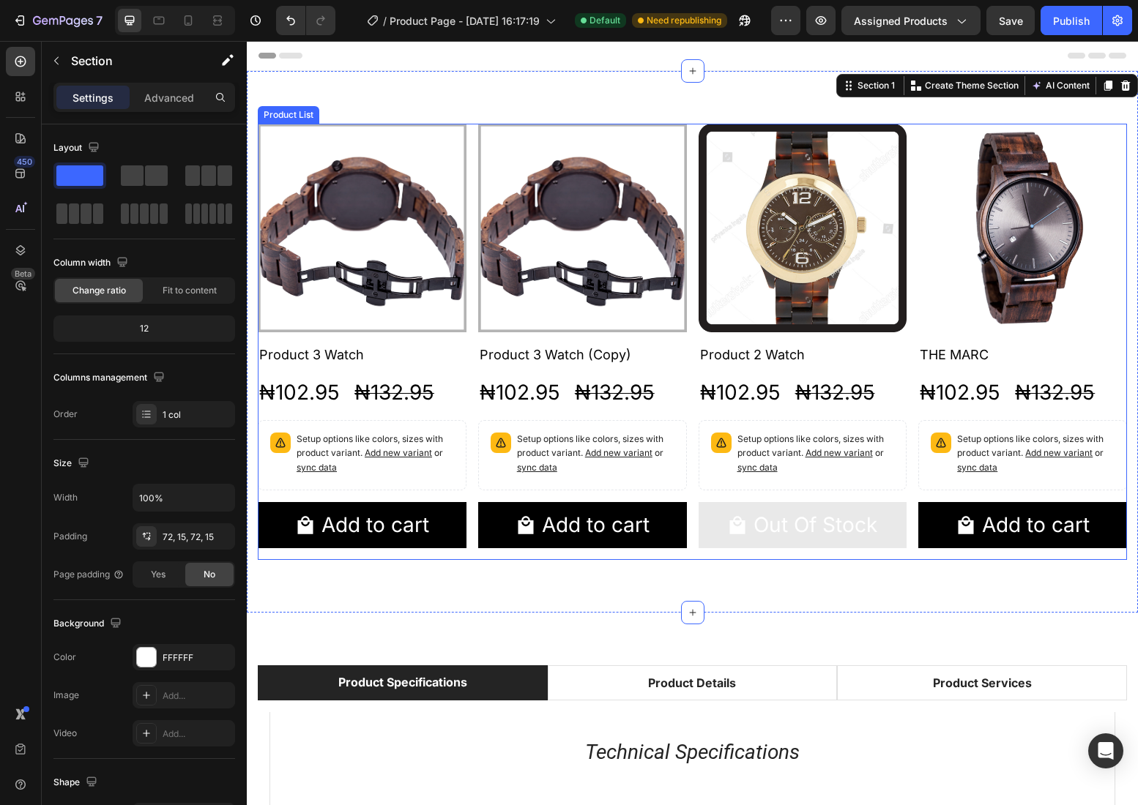
click at [690, 133] on div "Product Images Product 3 Watch Product Title ₦102.95 Product Price Product Pric…" at bounding box center [692, 342] width 869 height 436
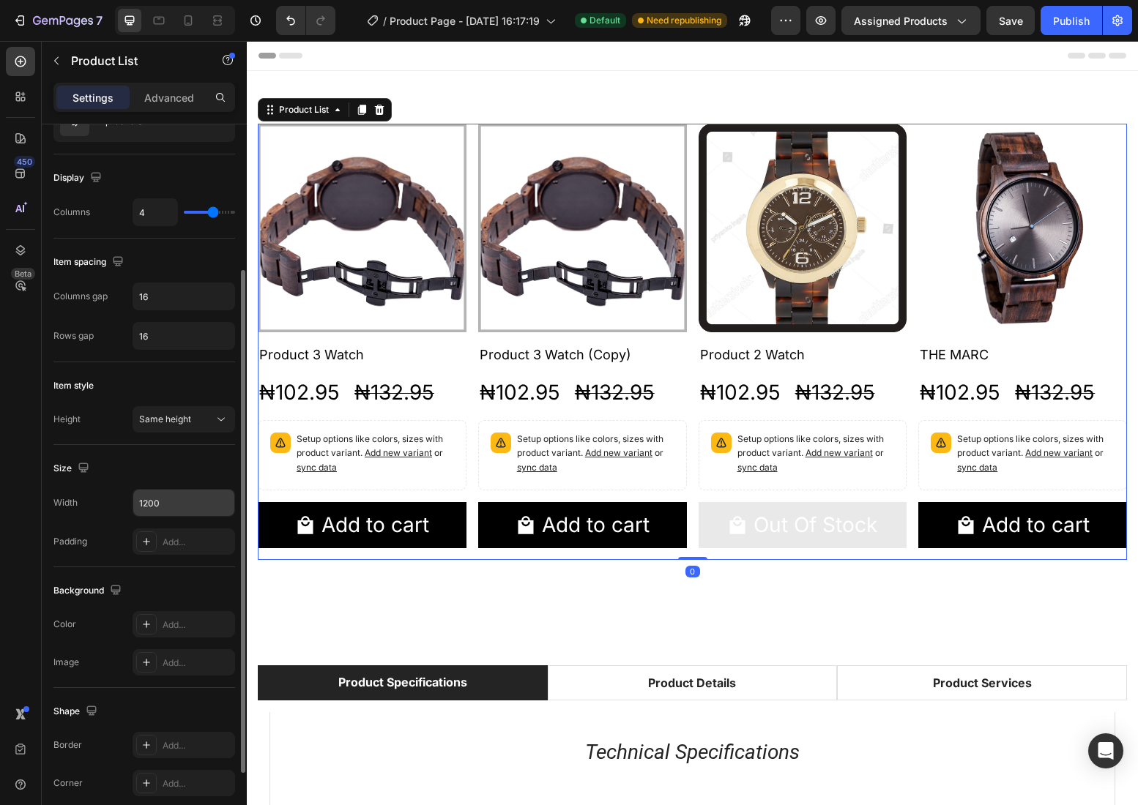
scroll to position [189, 0]
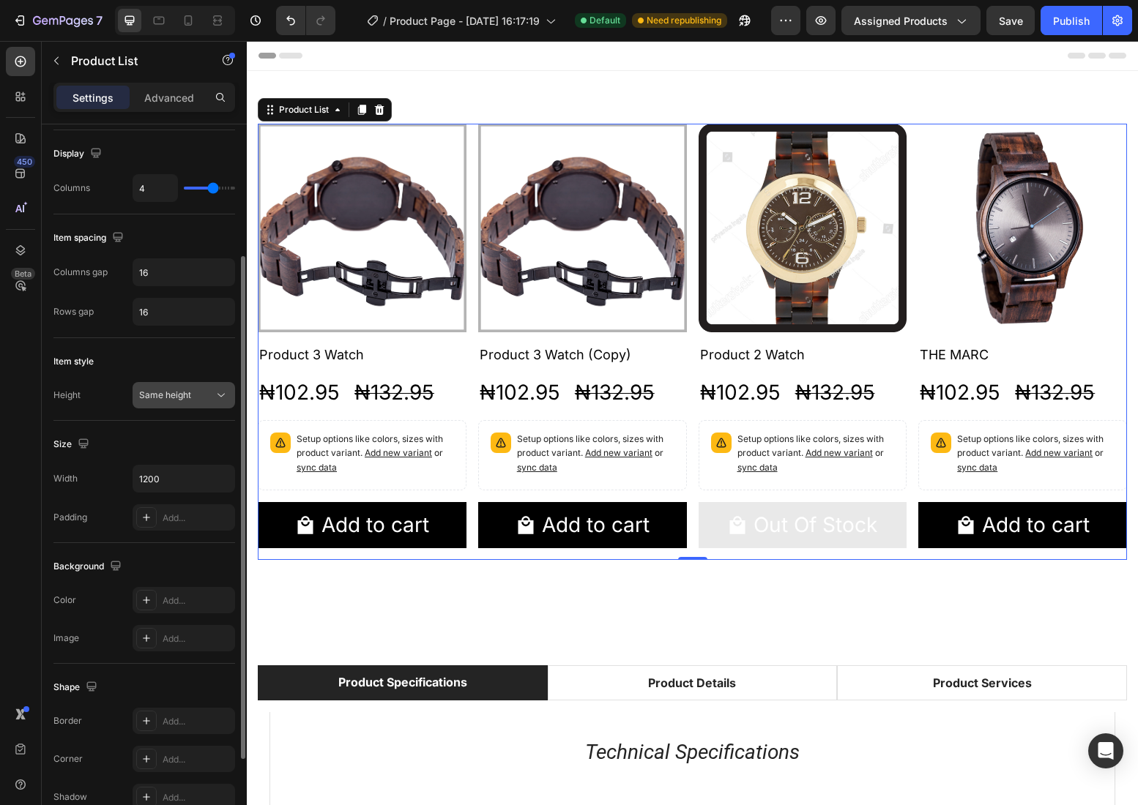
click at [209, 387] on button "Same height" at bounding box center [184, 395] width 102 height 26
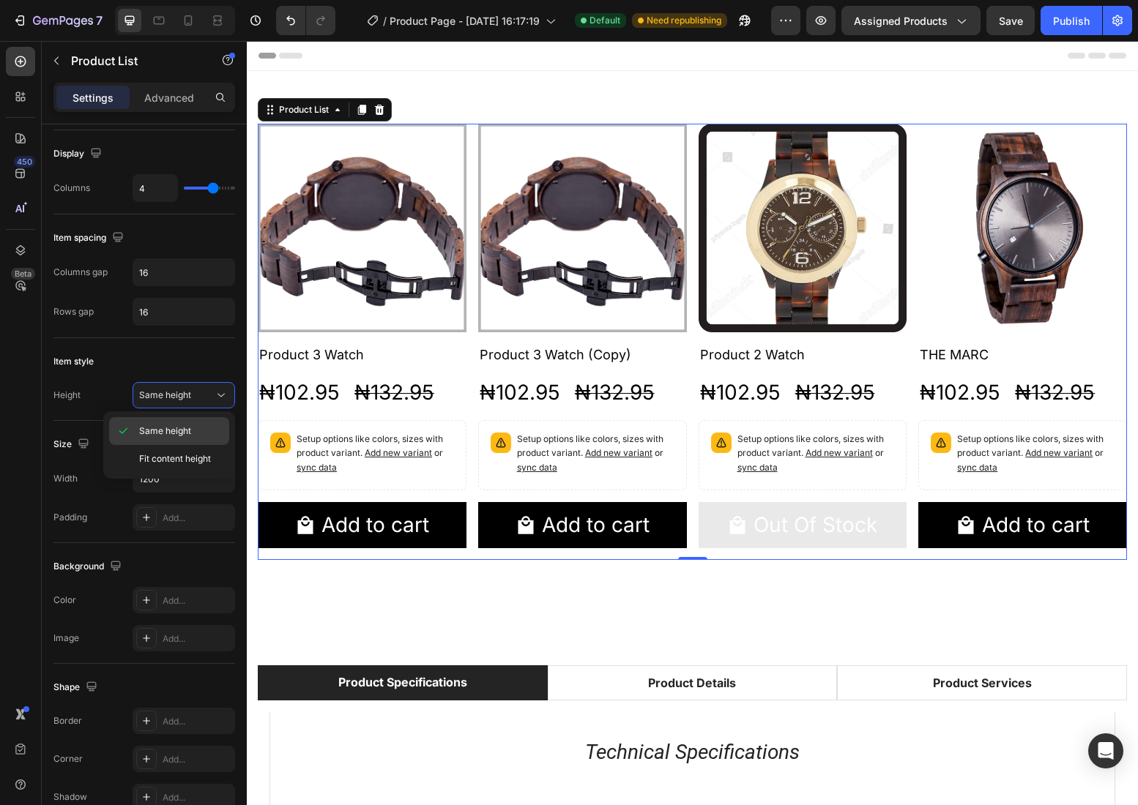
click at [177, 429] on span "Same height" at bounding box center [165, 431] width 52 height 13
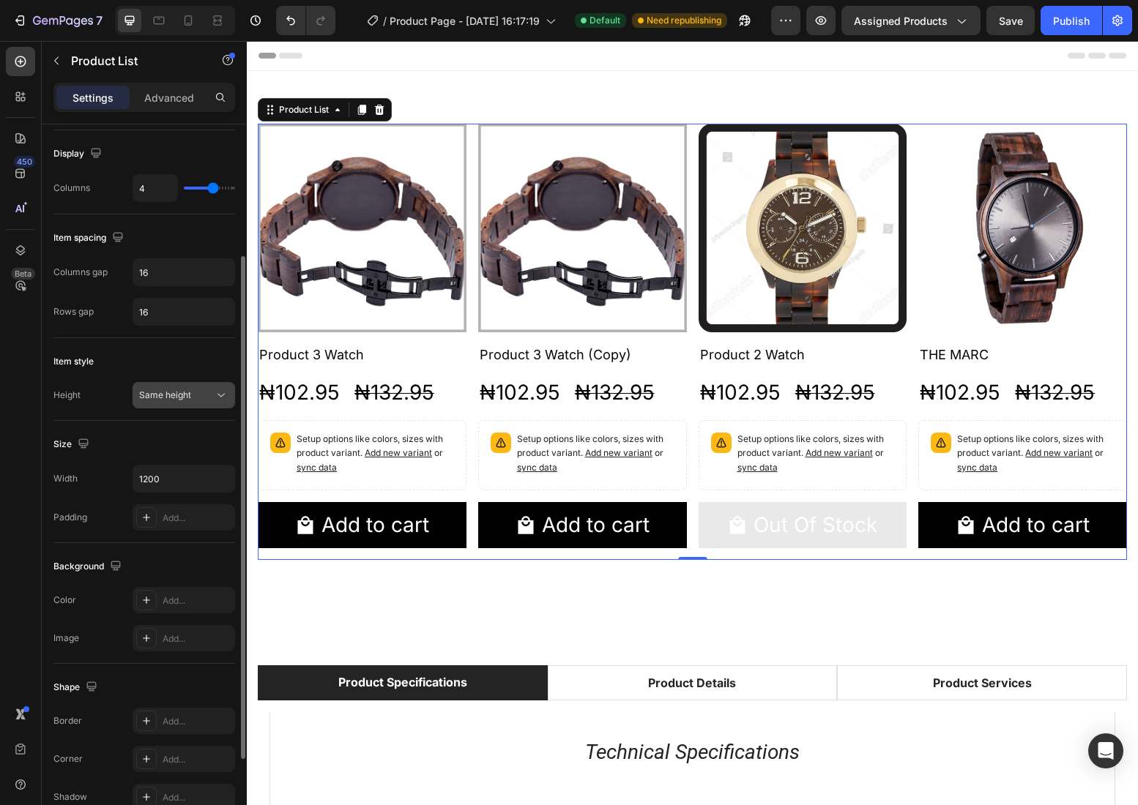
click at [217, 392] on icon at bounding box center [221, 395] width 15 height 15
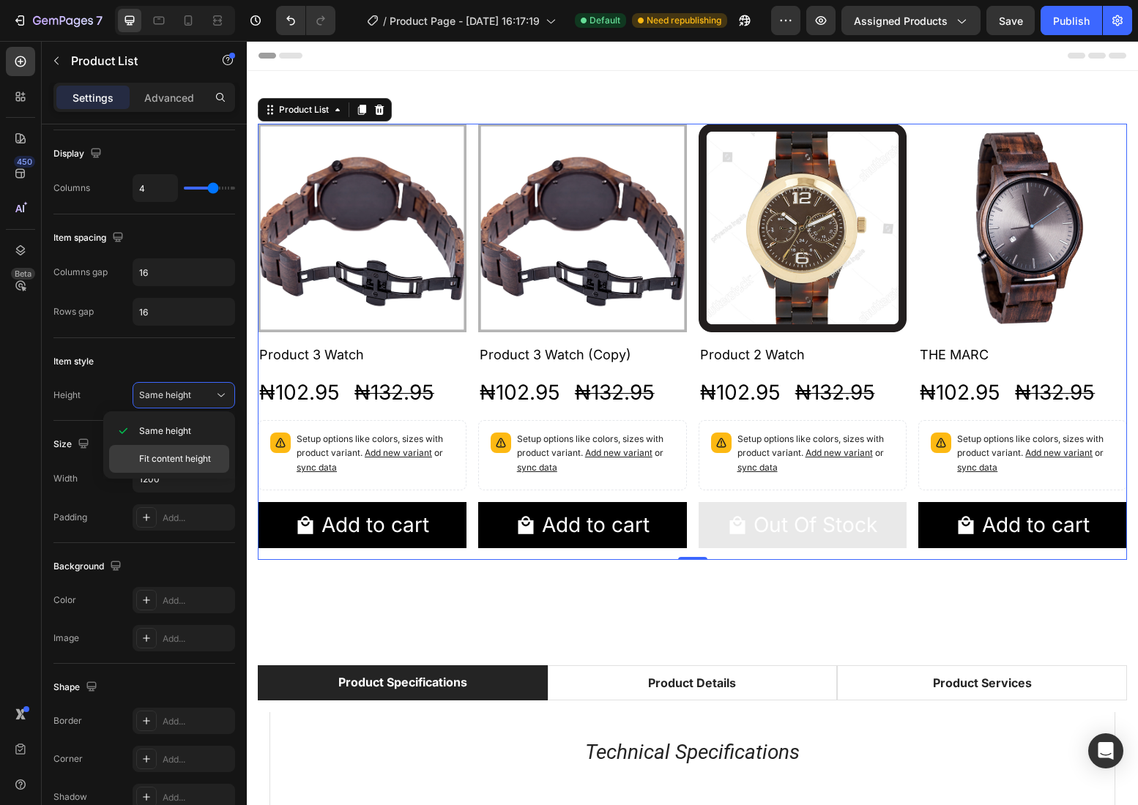
click at [190, 469] on div "Fit content height" at bounding box center [169, 459] width 120 height 28
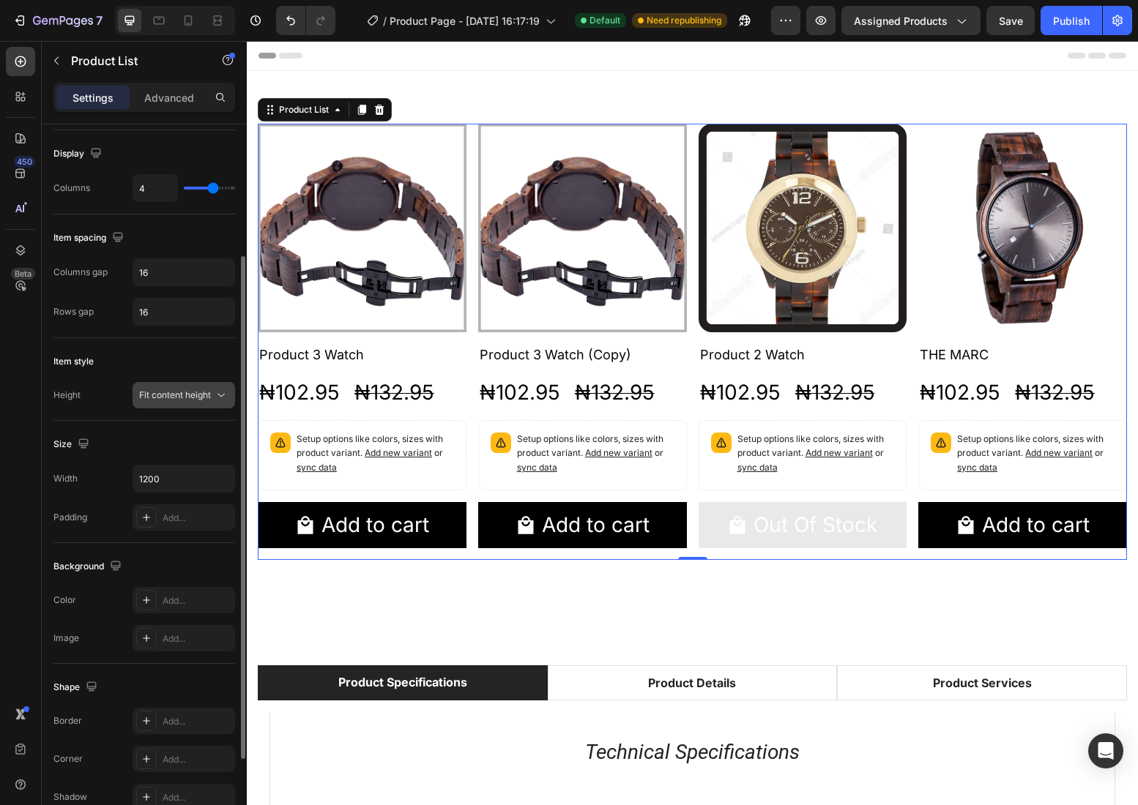
click at [218, 395] on icon at bounding box center [220, 396] width 7 height 4
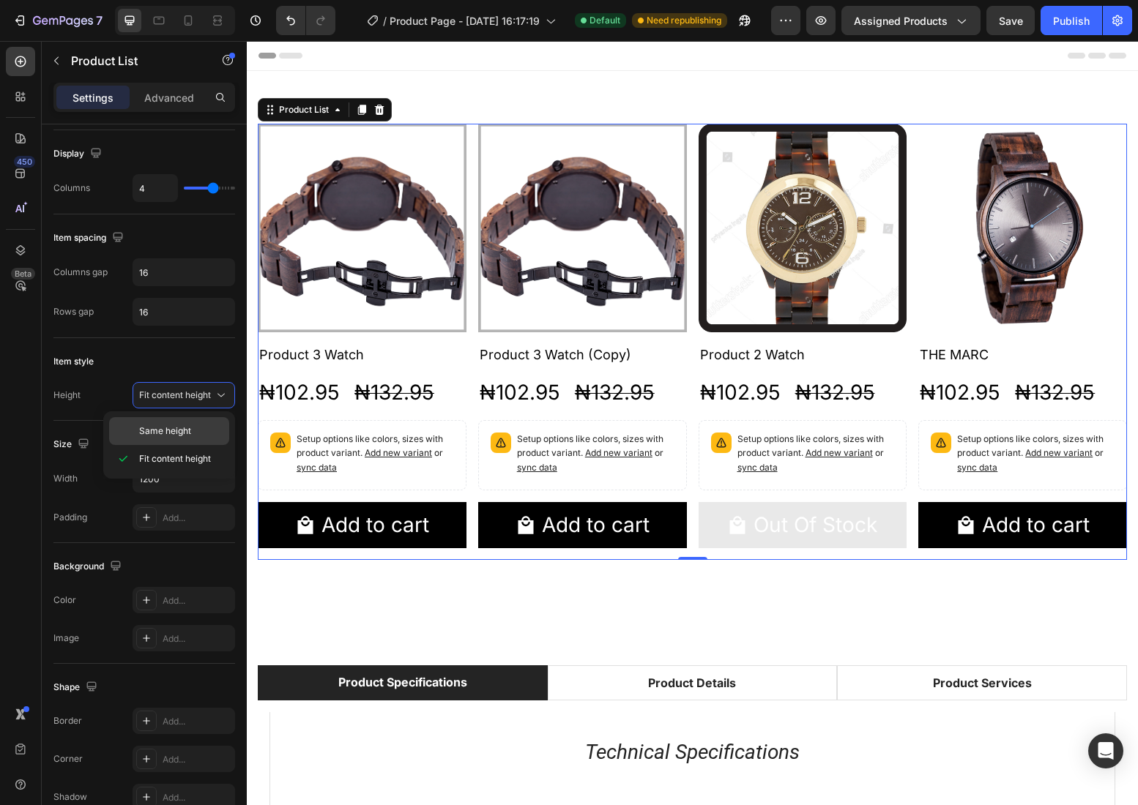
click at [198, 431] on p "Same height" at bounding box center [180, 431] width 83 height 13
click at [693, 135] on div "Product Images Product 3 Watch Product Title ₦102.95 Product Price Product Pric…" at bounding box center [692, 342] width 869 height 436
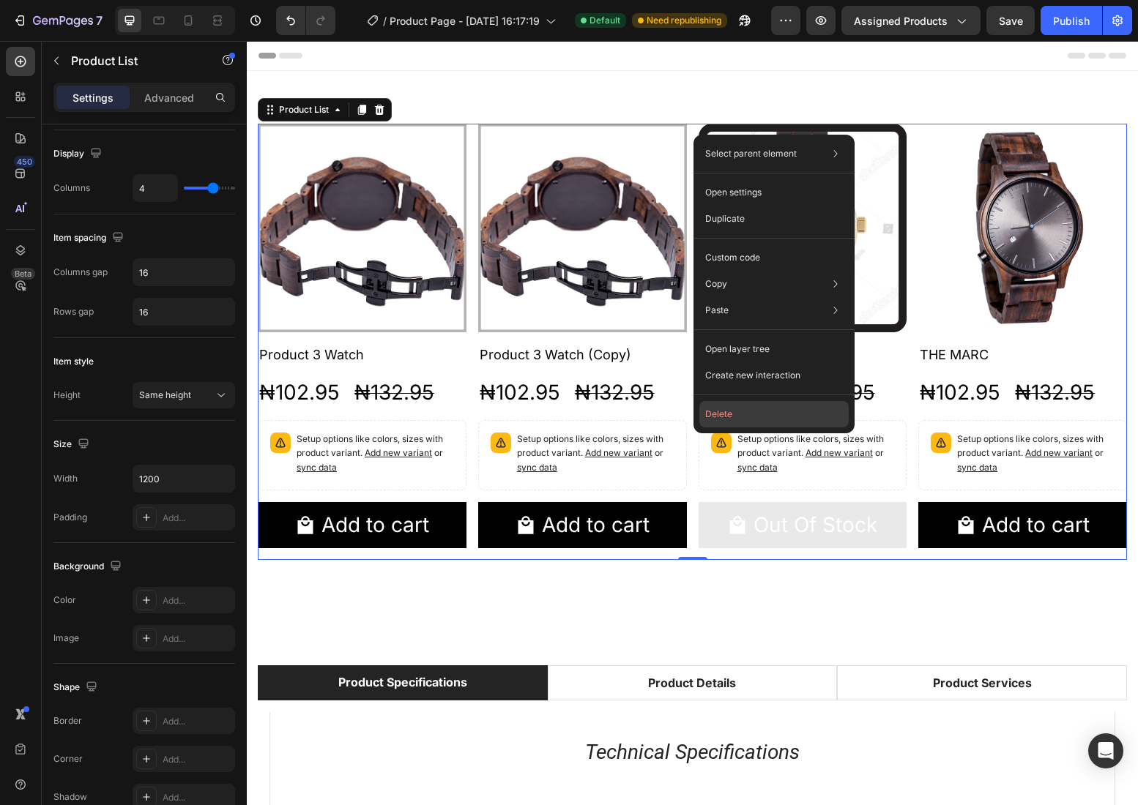
click at [754, 420] on button "Delete" at bounding box center [773, 414] width 149 height 26
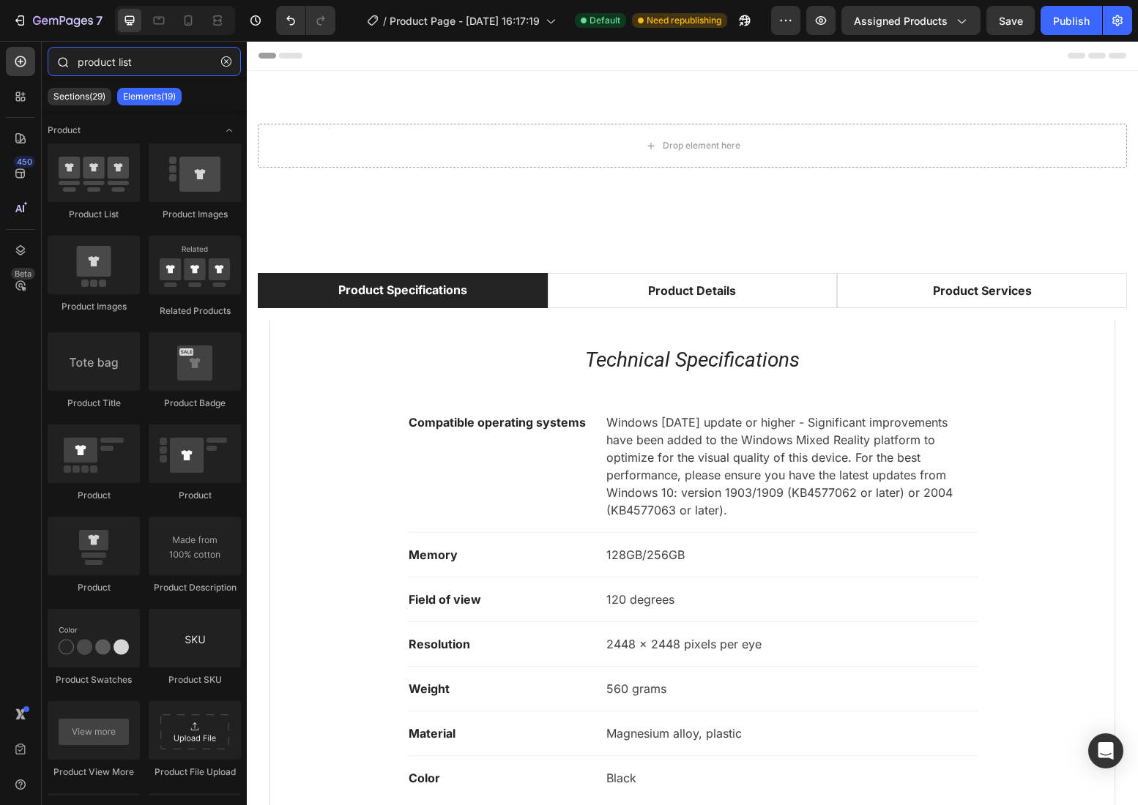
click at [114, 56] on input "product list" at bounding box center [144, 61] width 193 height 29
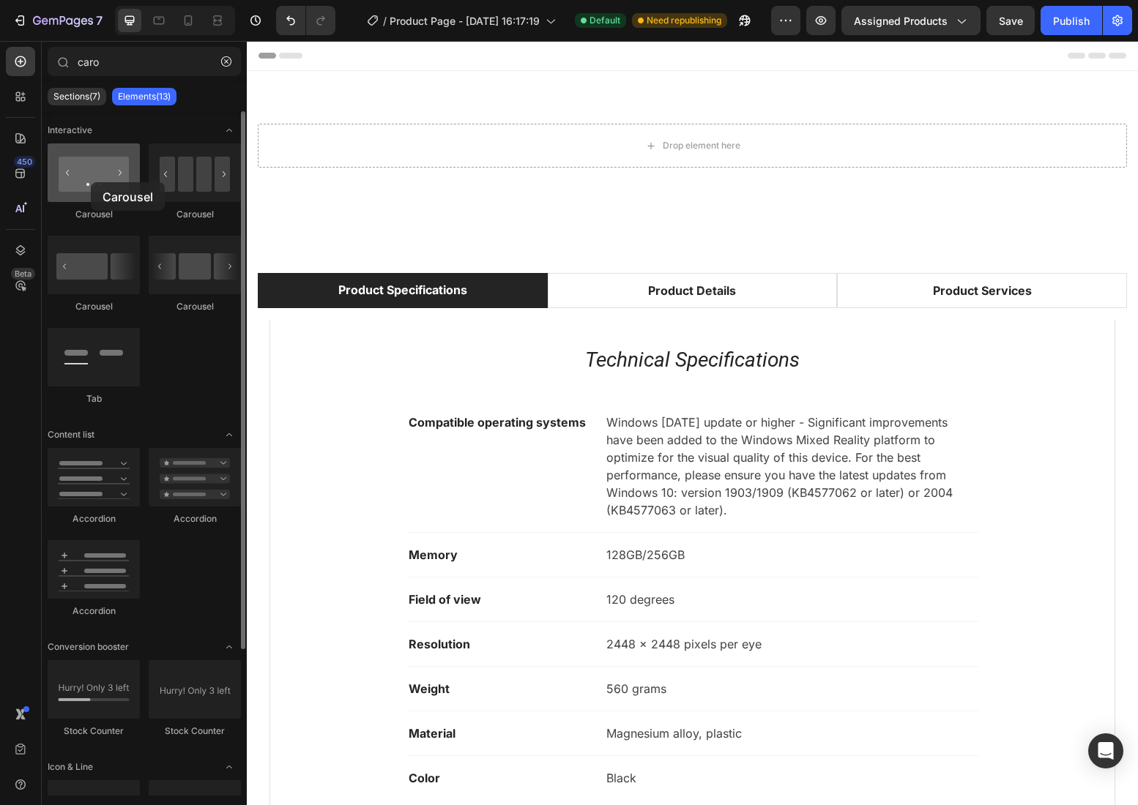
click at [89, 182] on div at bounding box center [94, 172] width 92 height 59
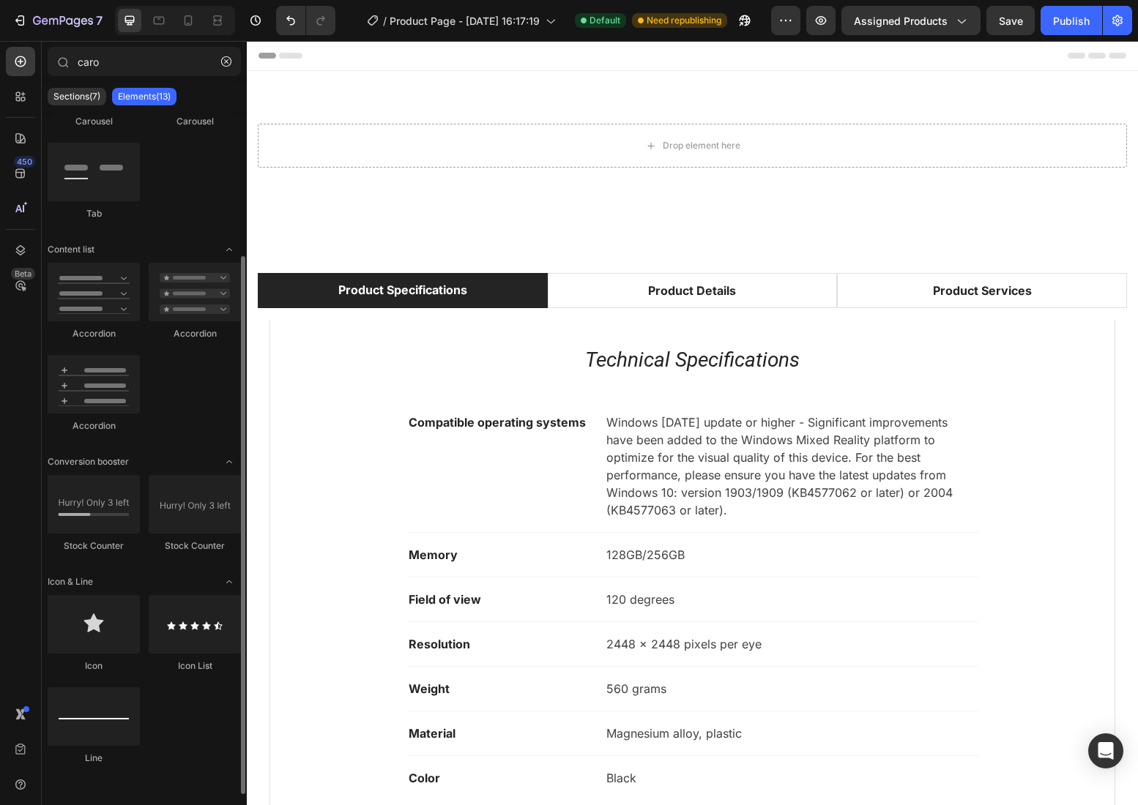
scroll to position [0, 0]
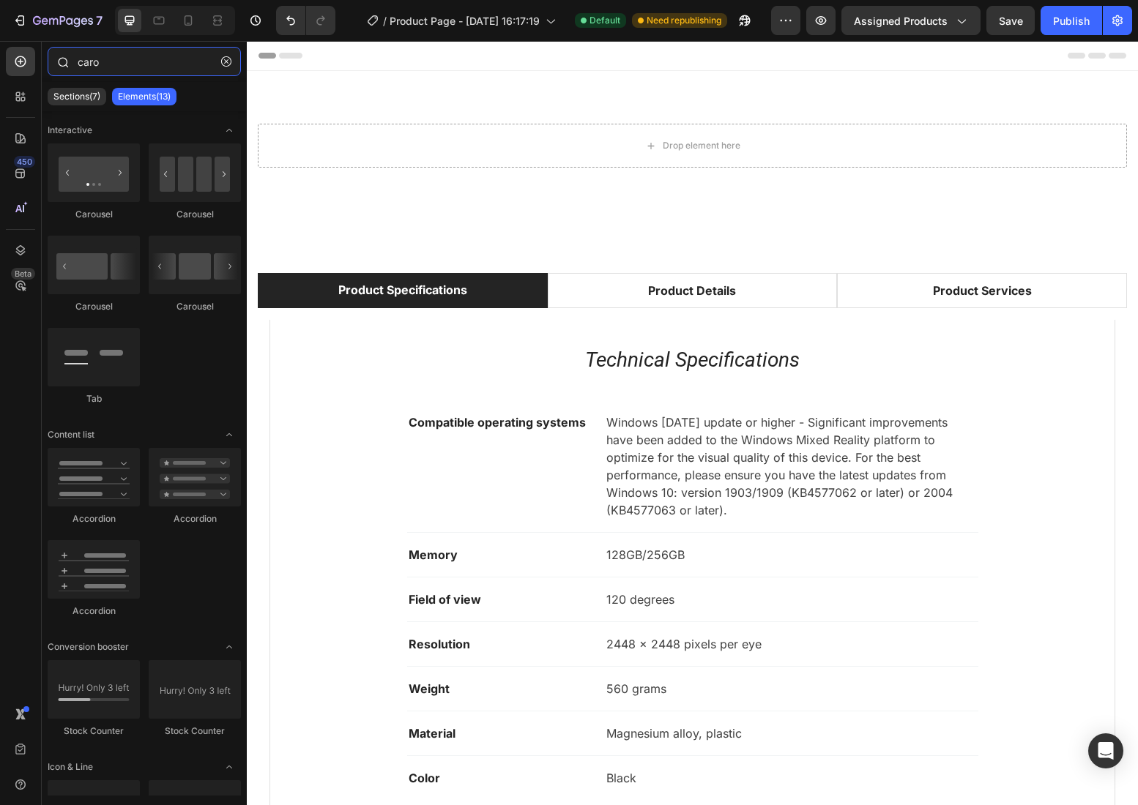
click at [86, 68] on input "caro" at bounding box center [144, 61] width 193 height 29
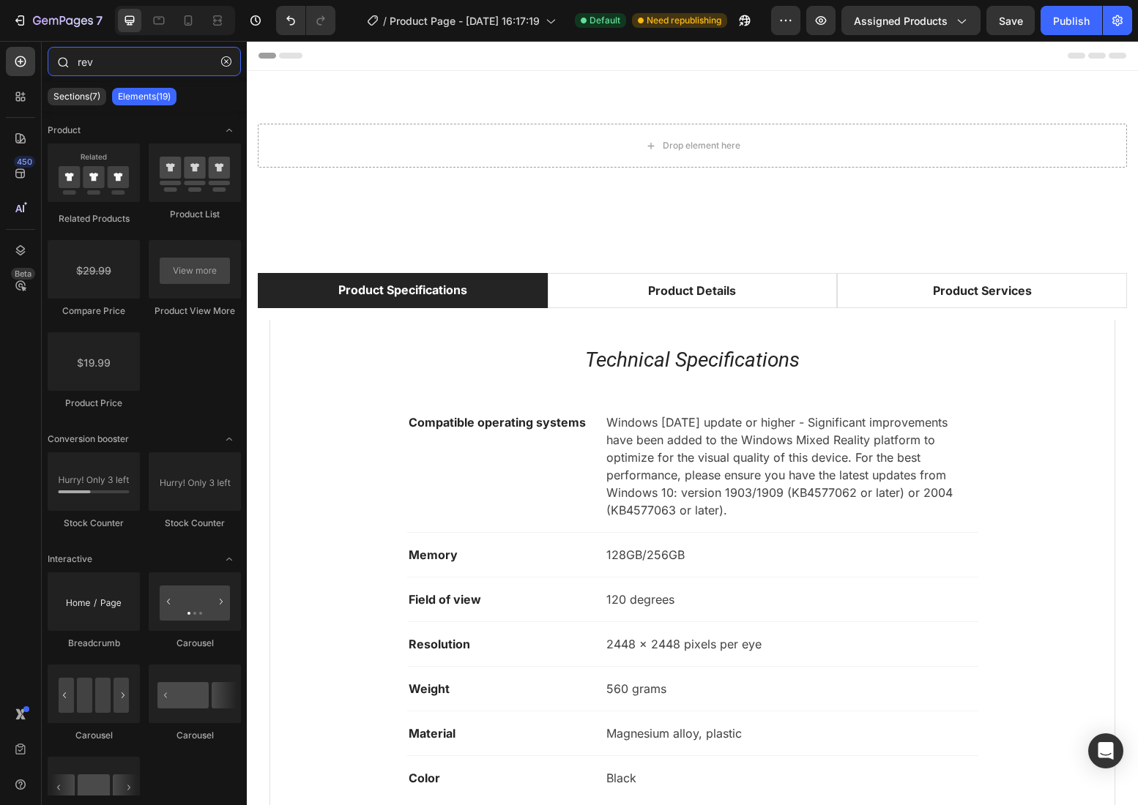
type input "revi"
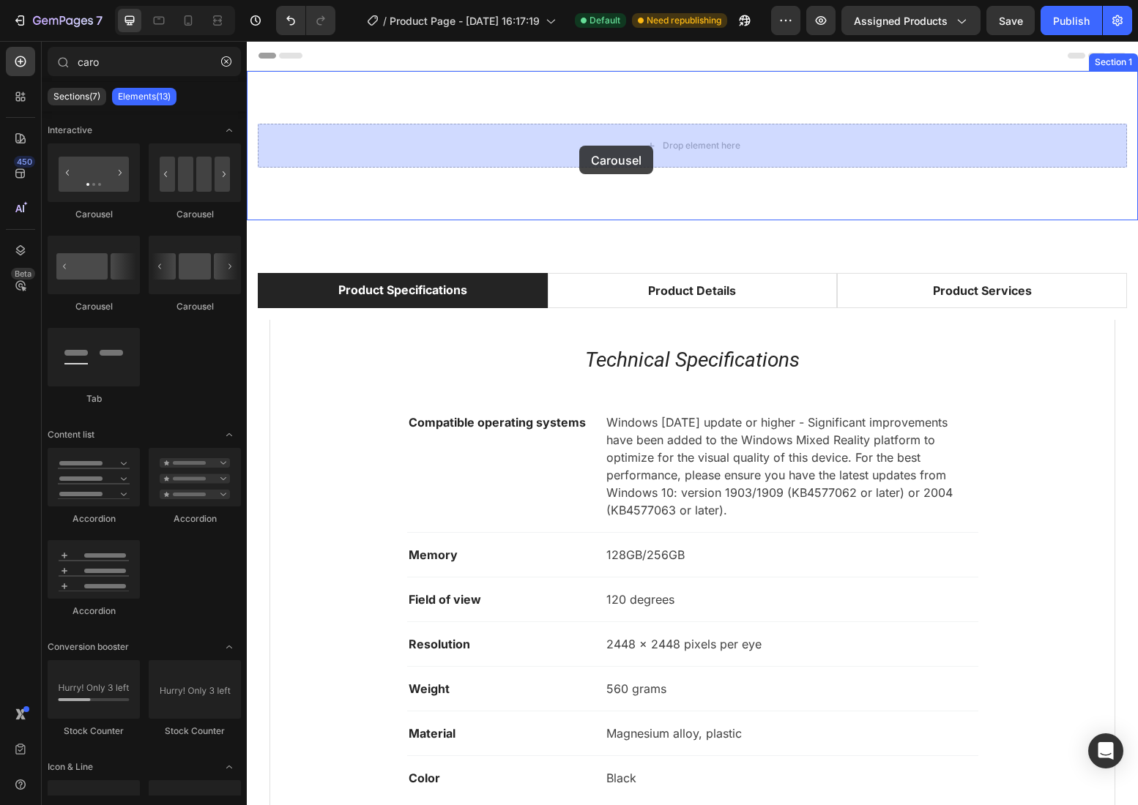
drag, startPoint x: 444, startPoint y: 214, endPoint x: 588, endPoint y: 141, distance: 161.1
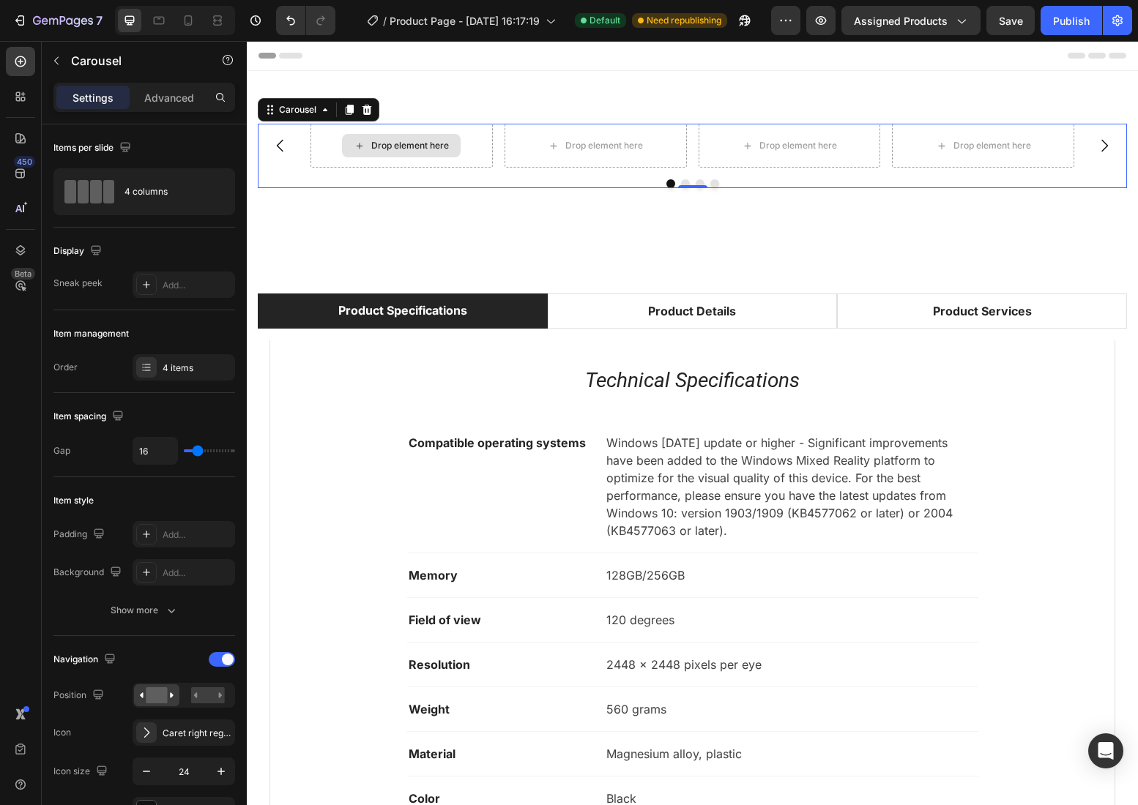
click at [468, 143] on div "Drop element here" at bounding box center [401, 146] width 182 height 44
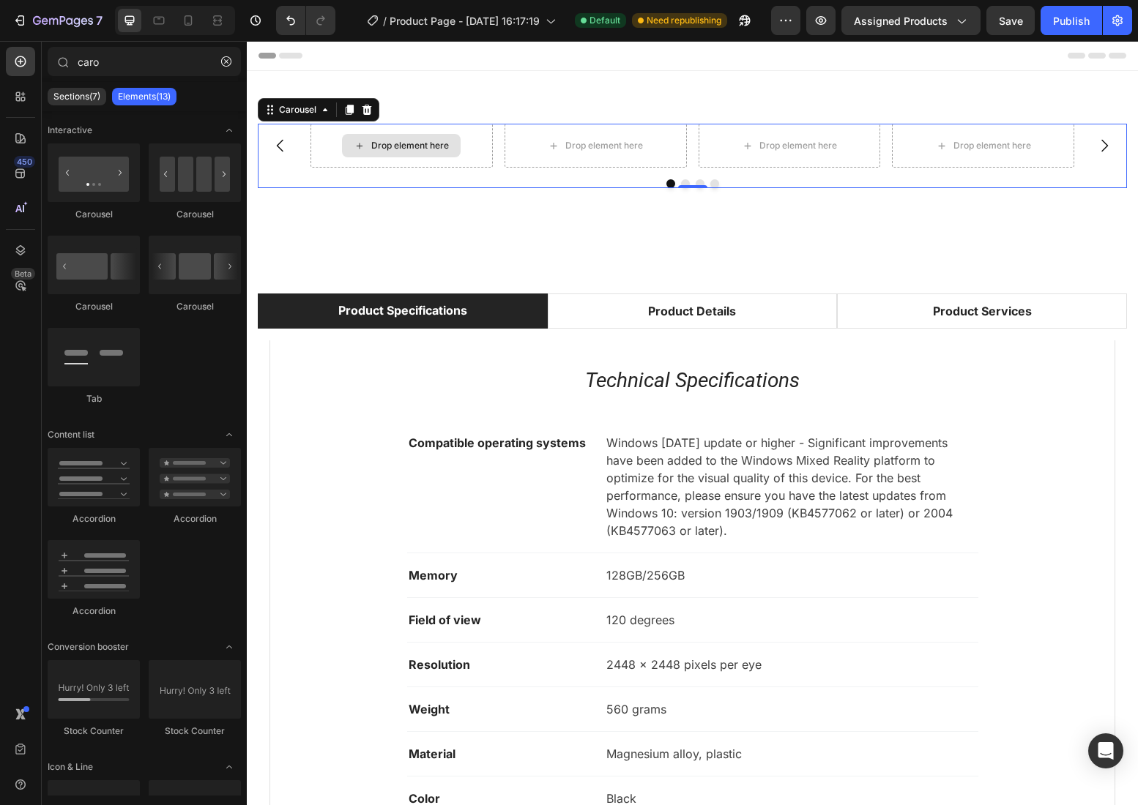
click at [425, 144] on div "Drop element here" at bounding box center [410, 146] width 78 height 12
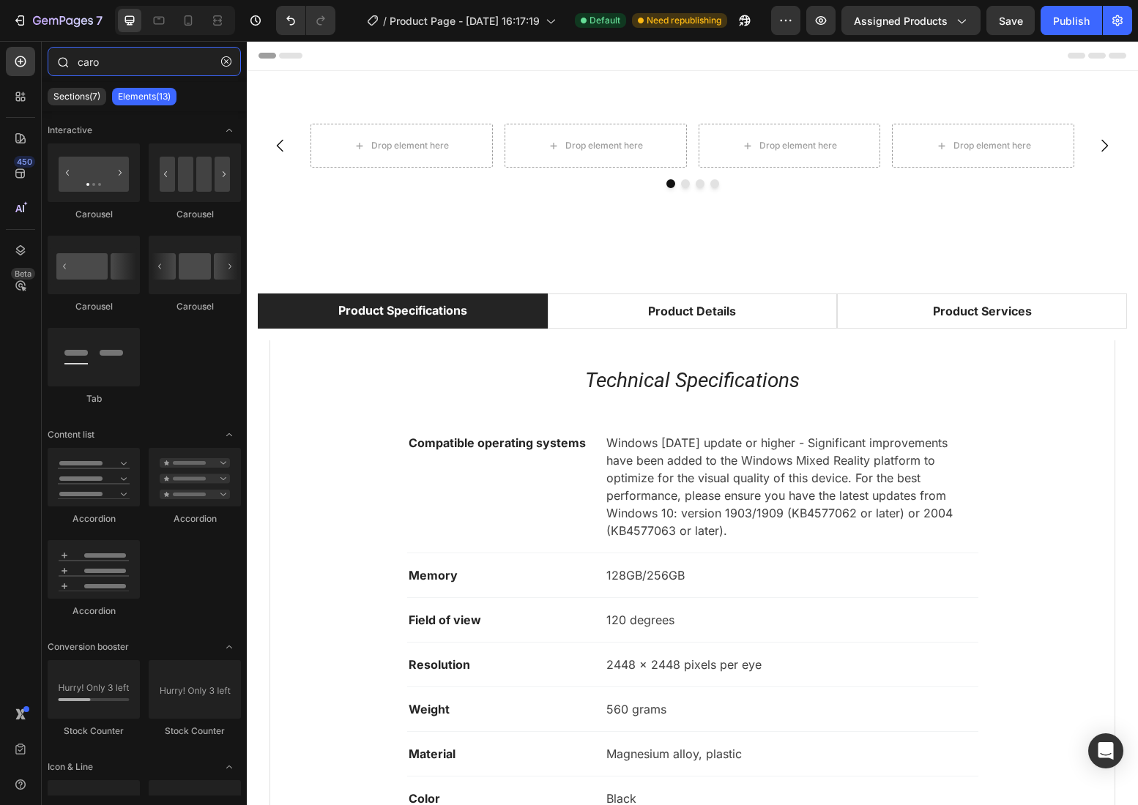
click at [96, 68] on input "caro" at bounding box center [144, 61] width 193 height 29
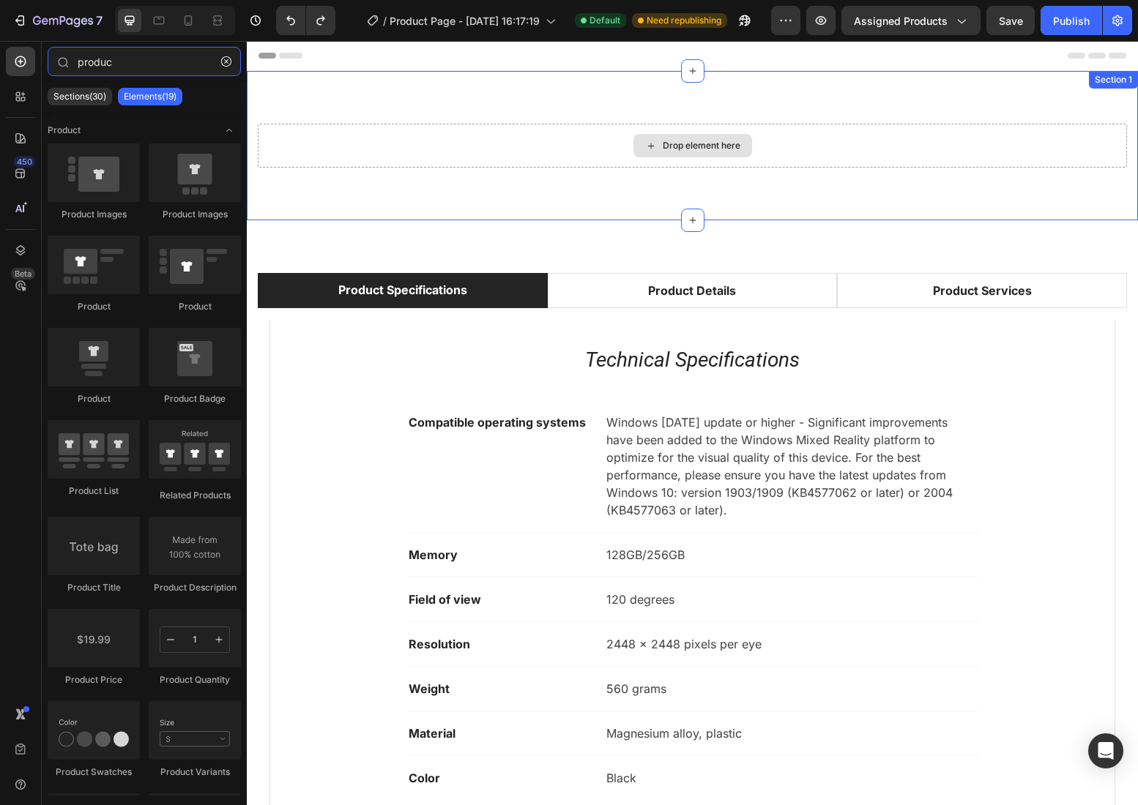
type input "product"
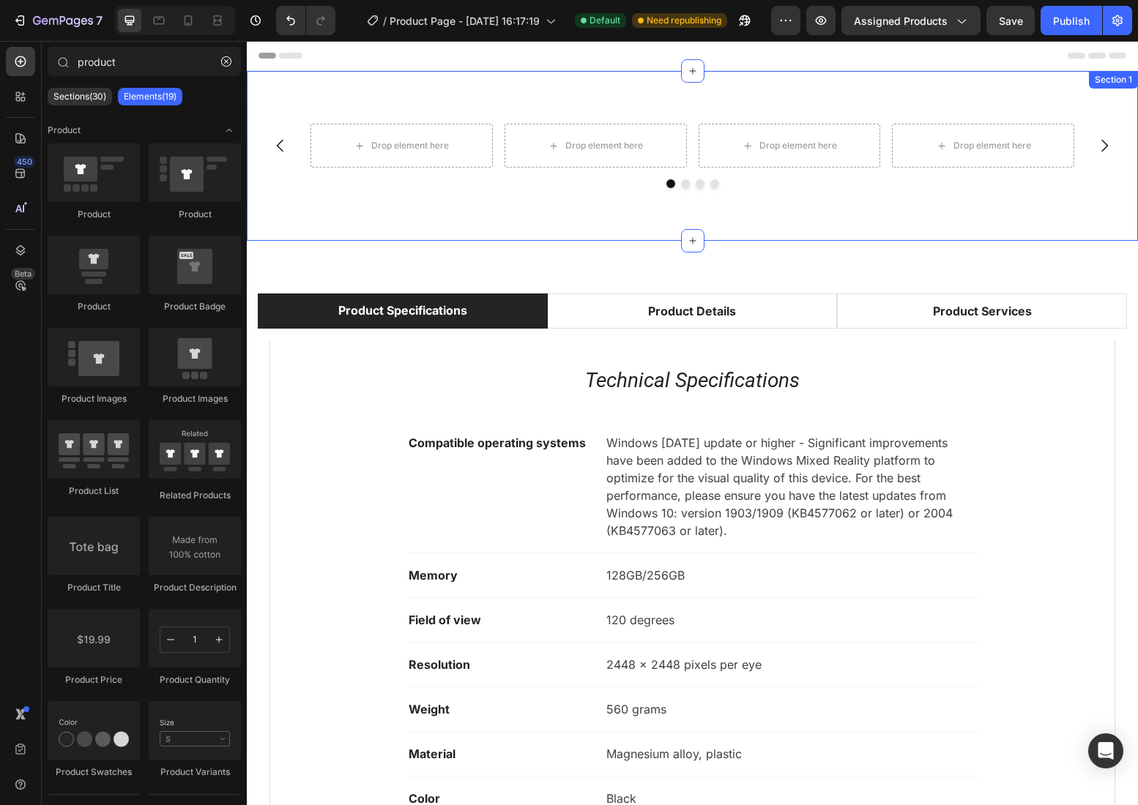
click at [624, 195] on div "Drop element here Drop element here Drop element here Drop element here Carouse…" at bounding box center [692, 156] width 891 height 170
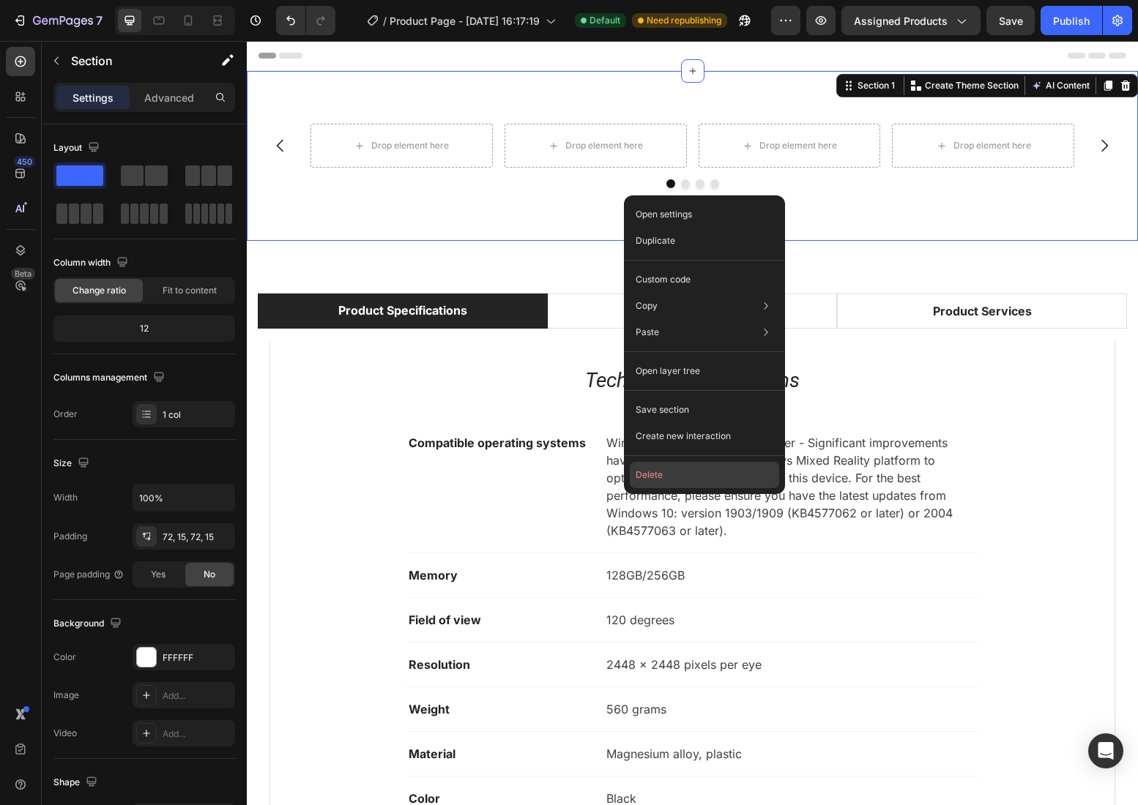
click at [657, 479] on button "Delete" at bounding box center [704, 475] width 149 height 26
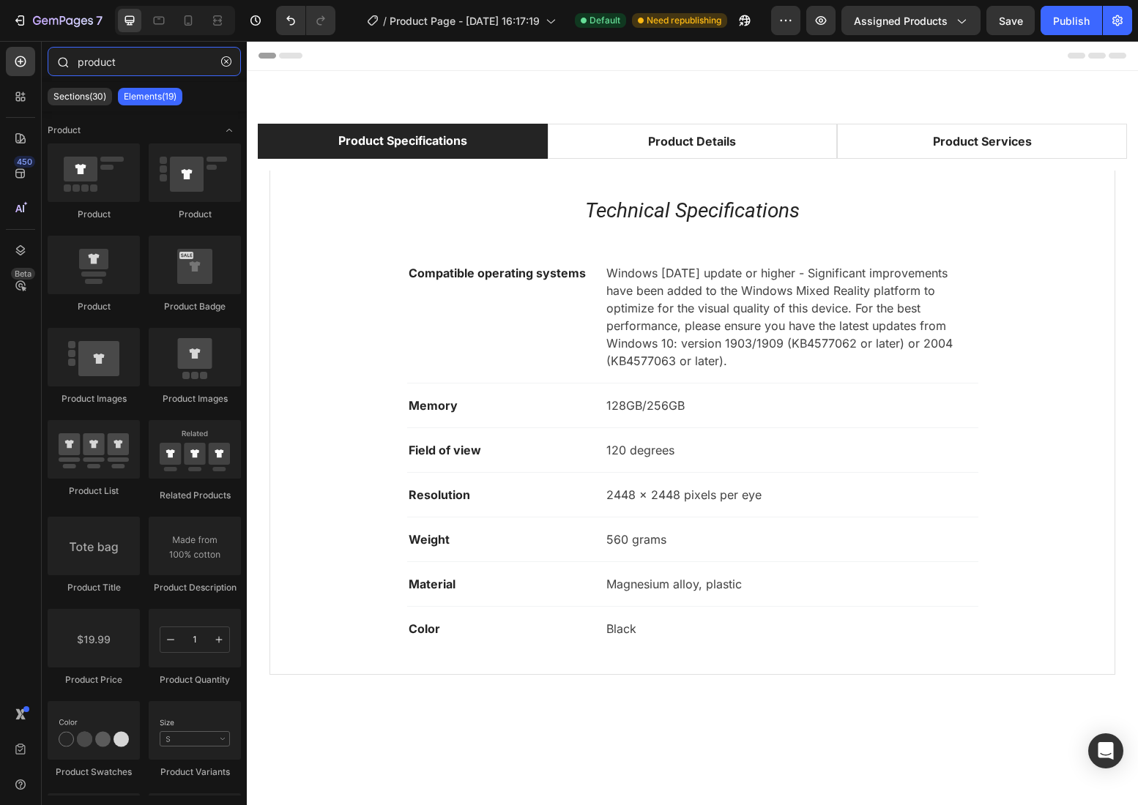
click at [117, 59] on input "product" at bounding box center [144, 61] width 193 height 29
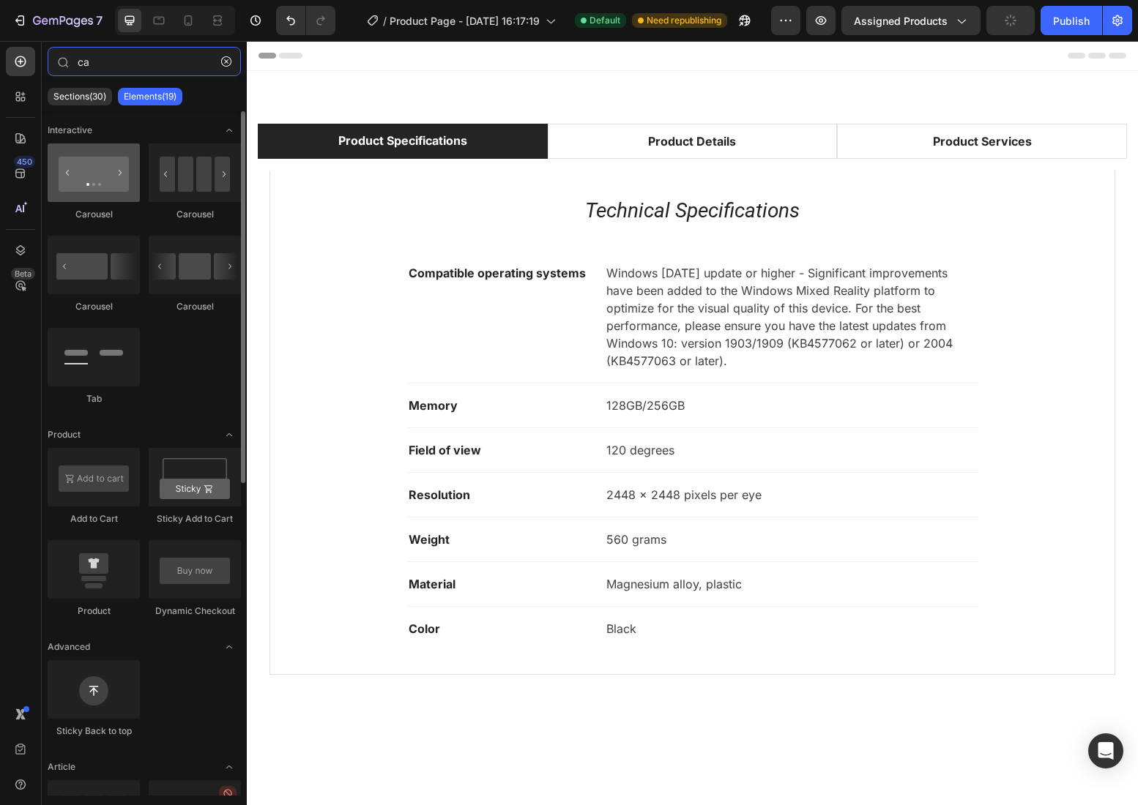
type input "ca"
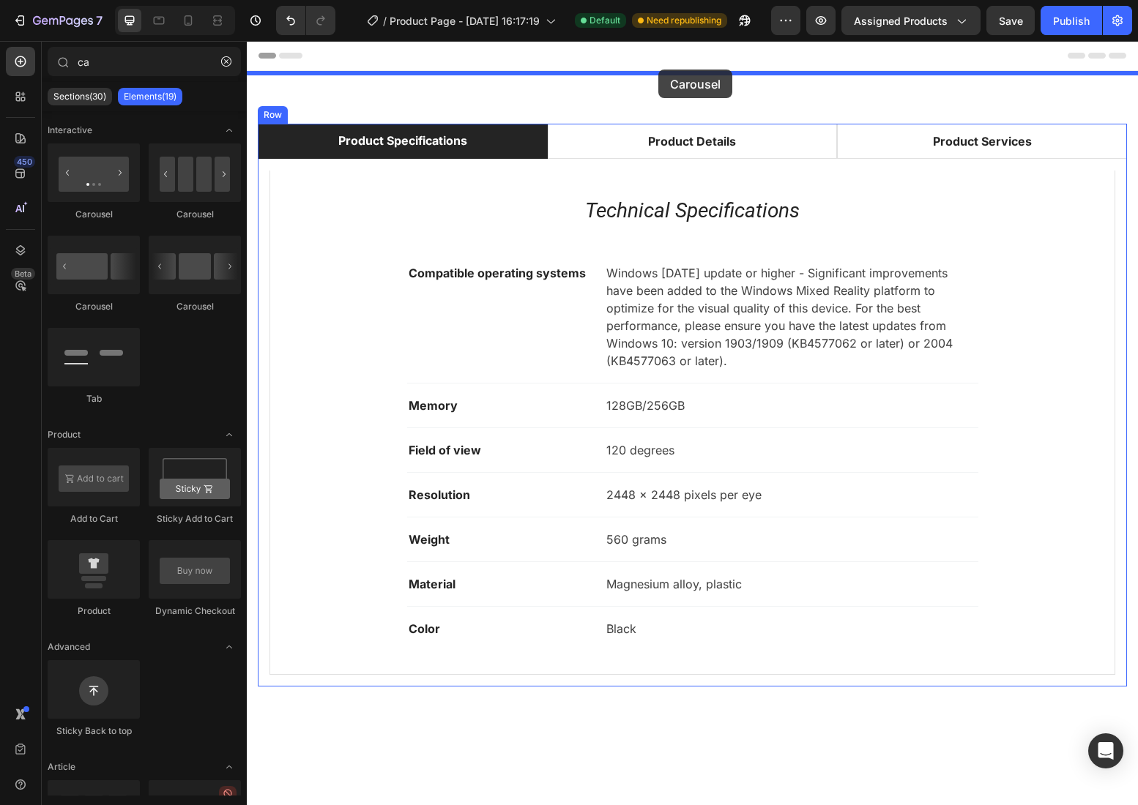
drag, startPoint x: 327, startPoint y: 217, endPoint x: 658, endPoint y: 70, distance: 362.1
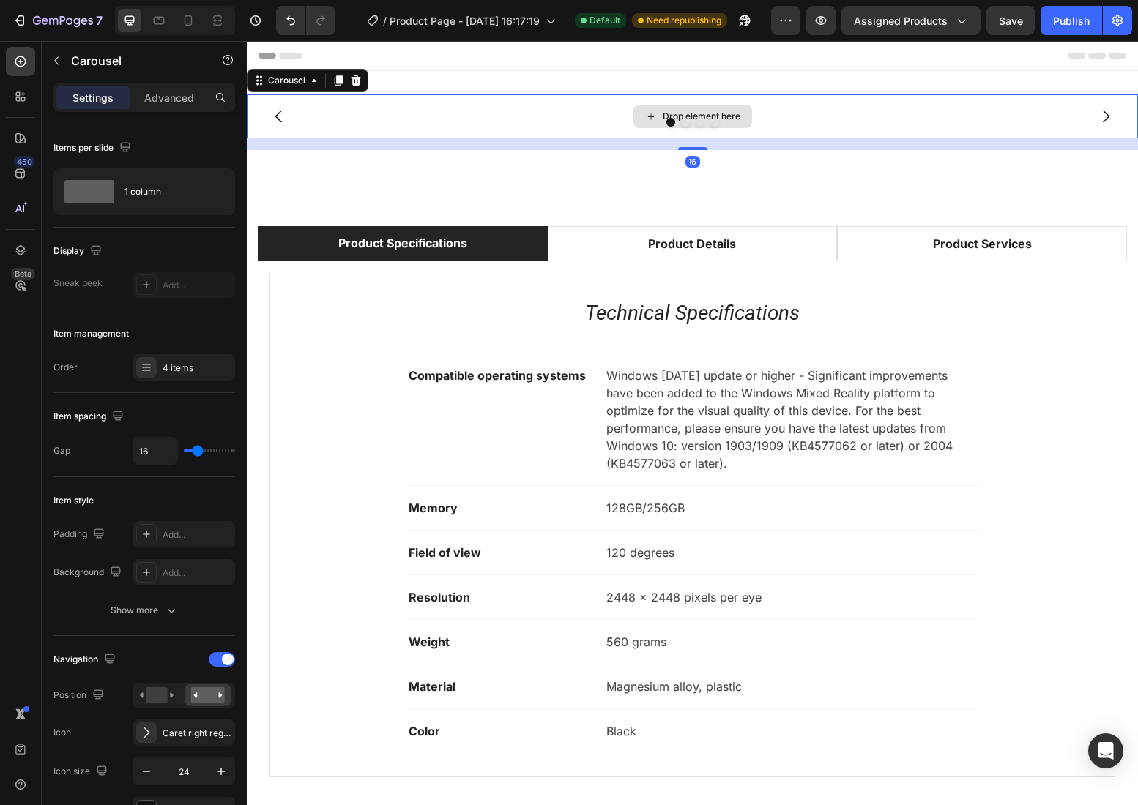
click at [592, 110] on div "Drop element here" at bounding box center [692, 116] width 891 height 44
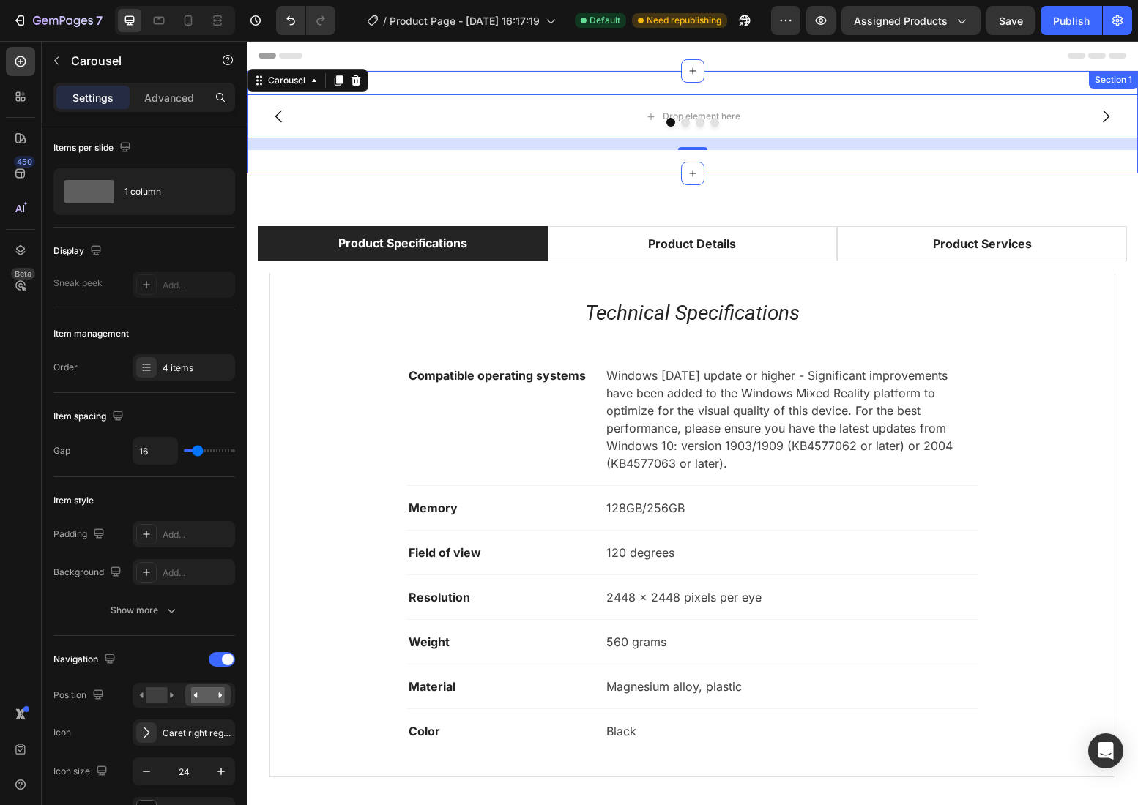
click at [588, 86] on div "Drop element here Drop element here Drop element here Drop element here Carouse…" at bounding box center [692, 122] width 891 height 102
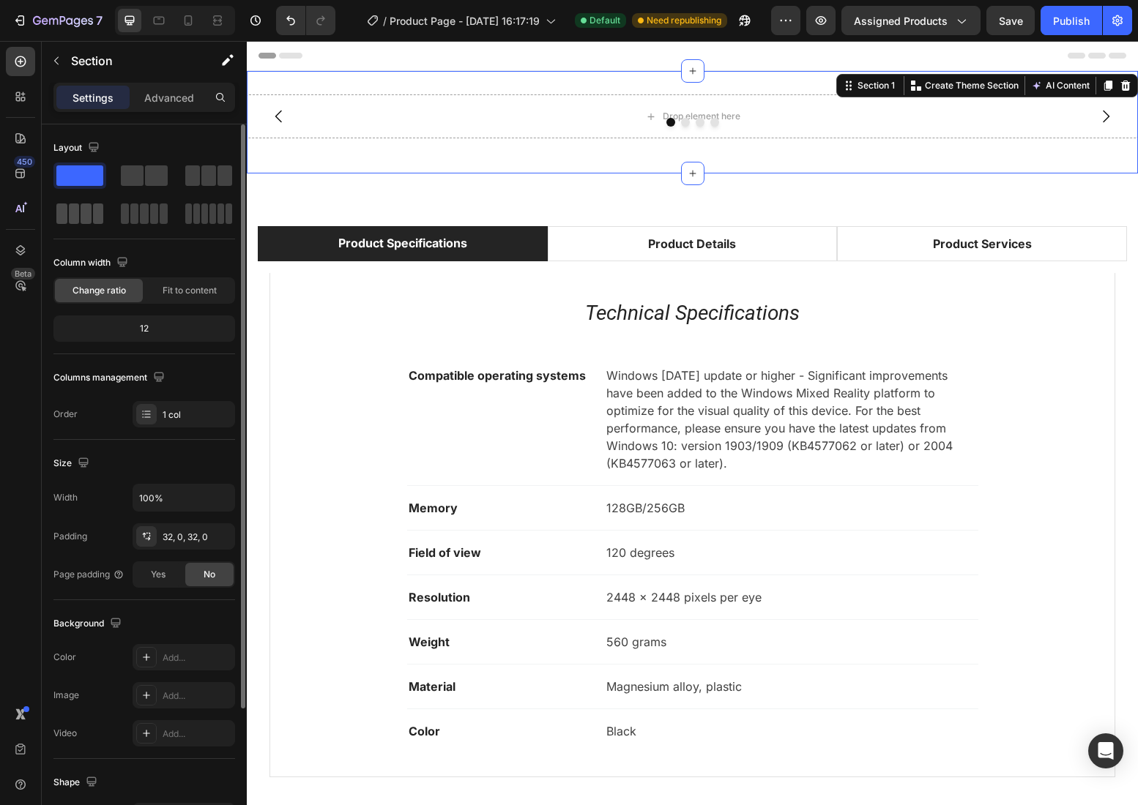
click at [78, 212] on span at bounding box center [74, 214] width 11 height 20
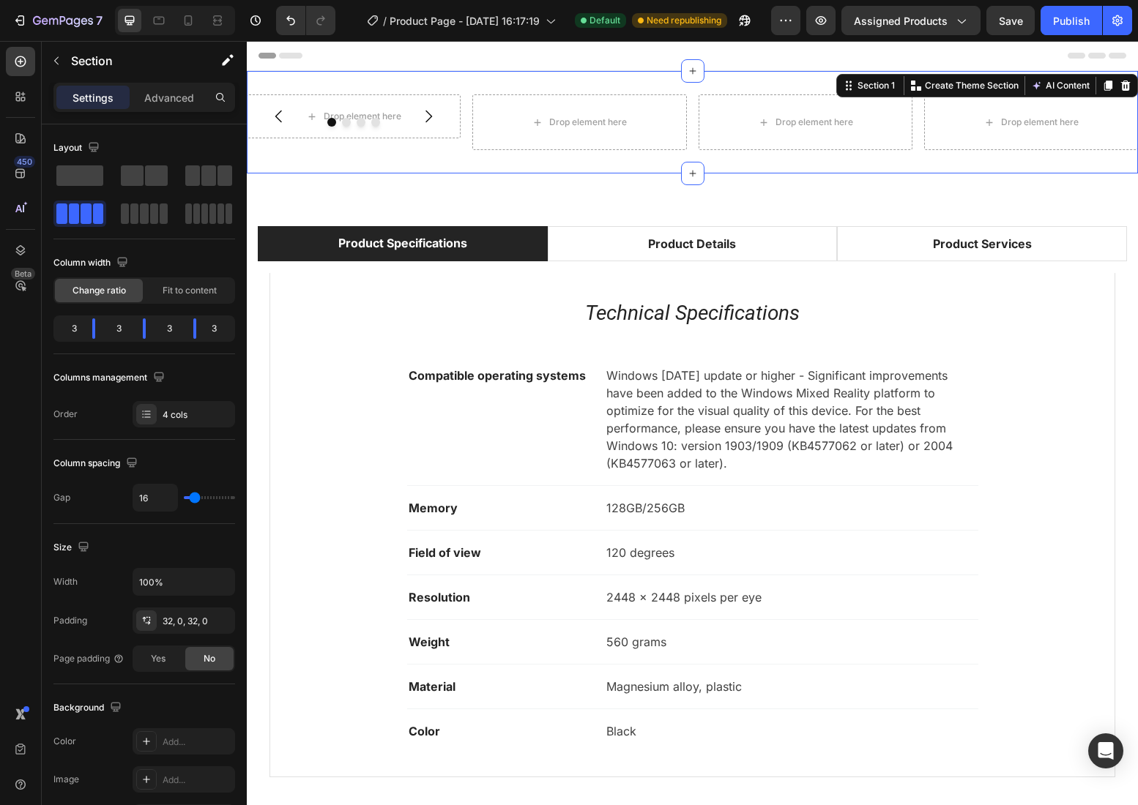
click at [625, 168] on div "Drop element here Drop element here Drop element here Drop element here [GEOGRA…" at bounding box center [692, 122] width 891 height 102
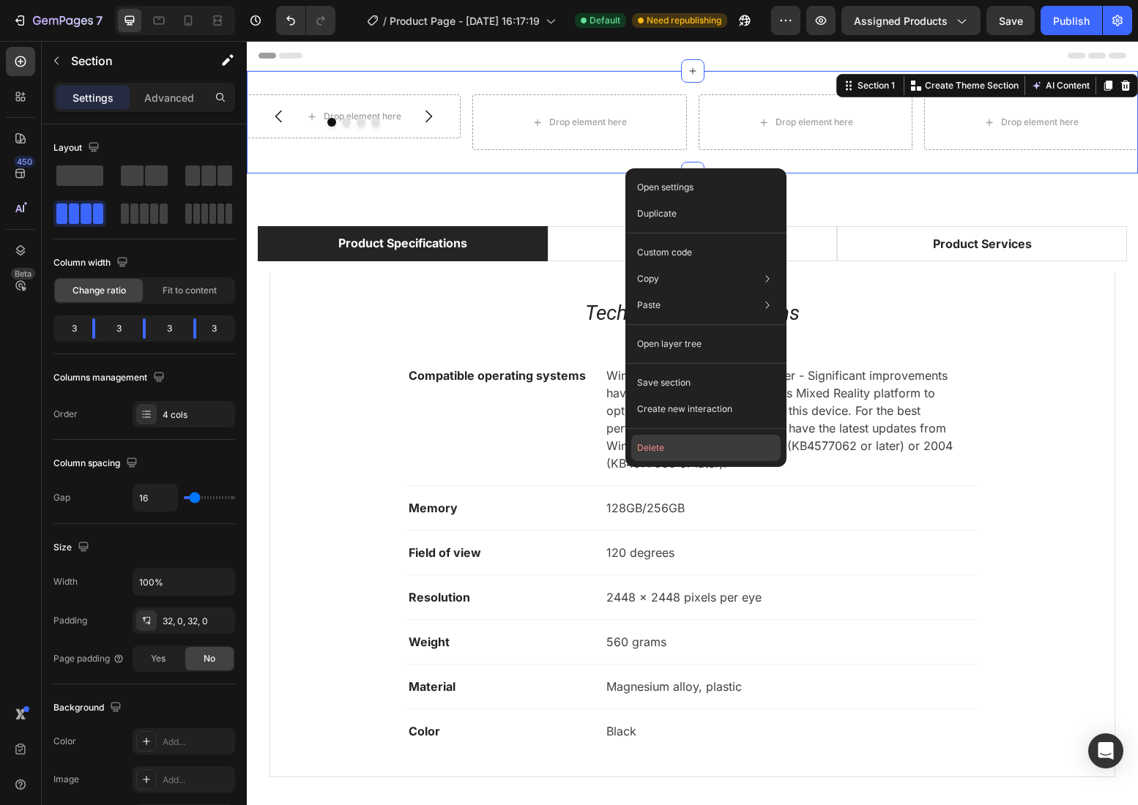
click at [679, 449] on button "Delete" at bounding box center [705, 448] width 149 height 26
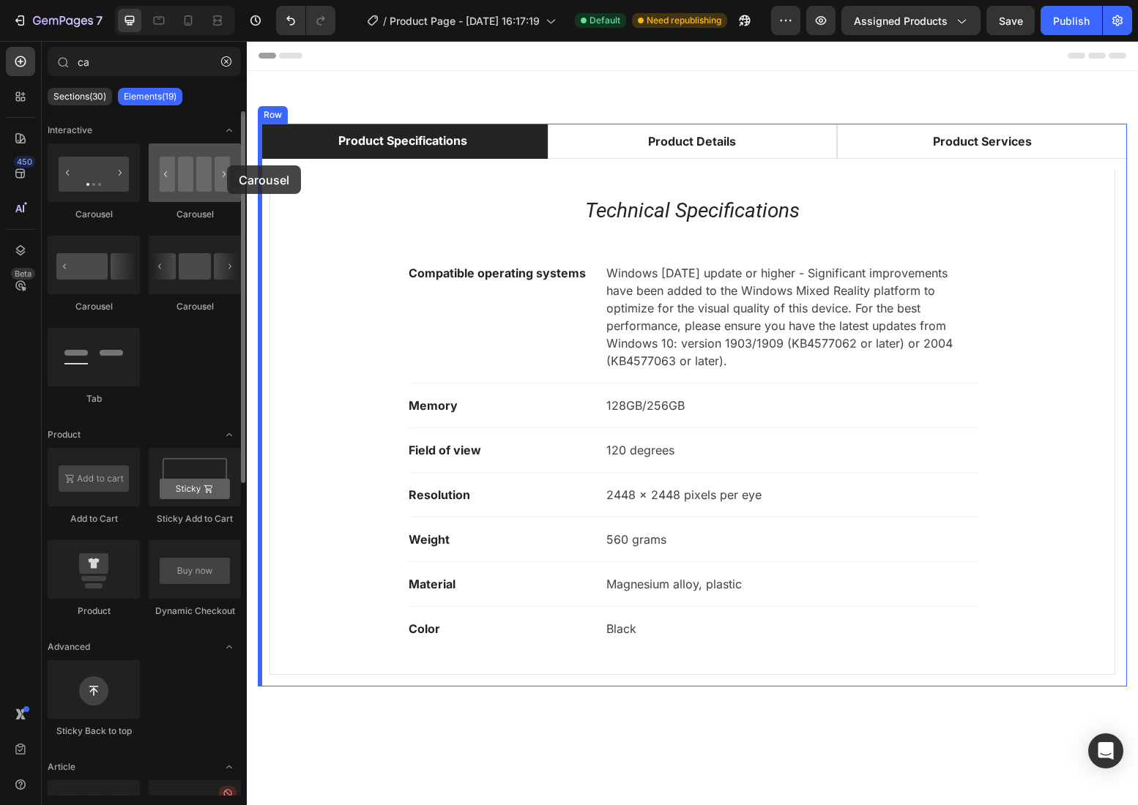
drag, startPoint x: 201, startPoint y: 171, endPoint x: 193, endPoint y: 170, distance: 8.2
click at [193, 170] on div at bounding box center [195, 172] width 92 height 59
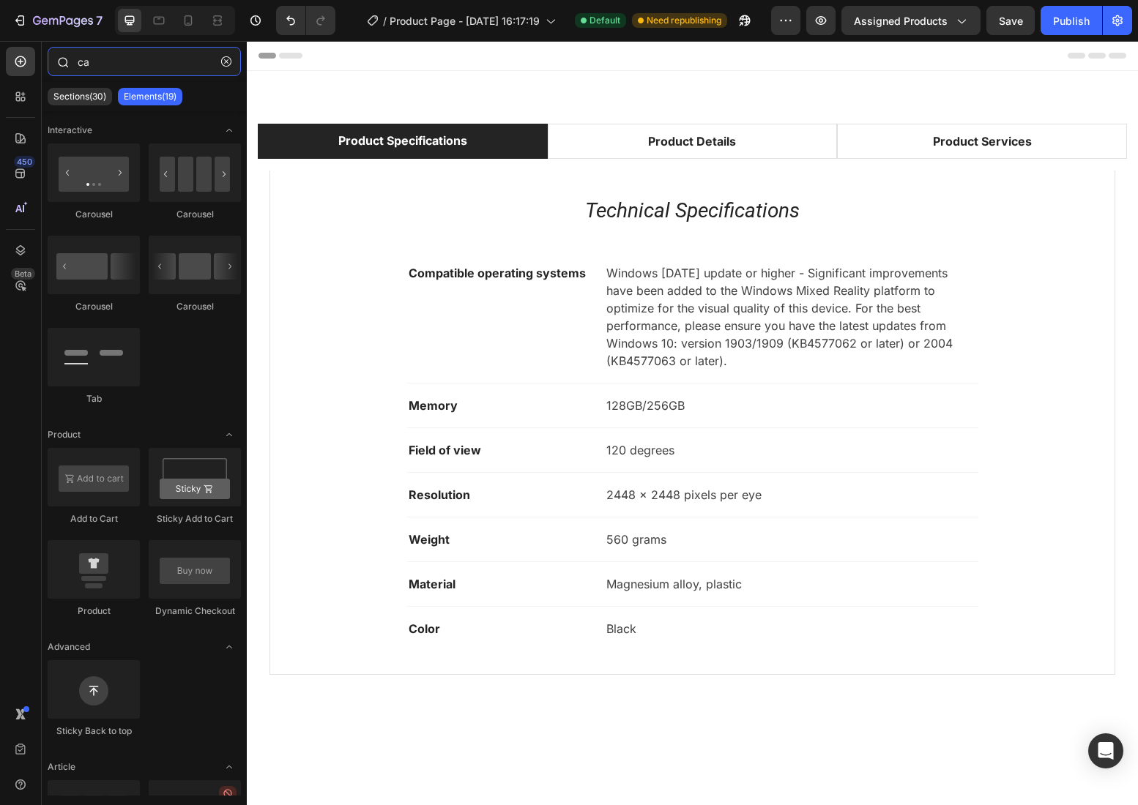
click at [97, 64] on input "ca" at bounding box center [144, 61] width 193 height 29
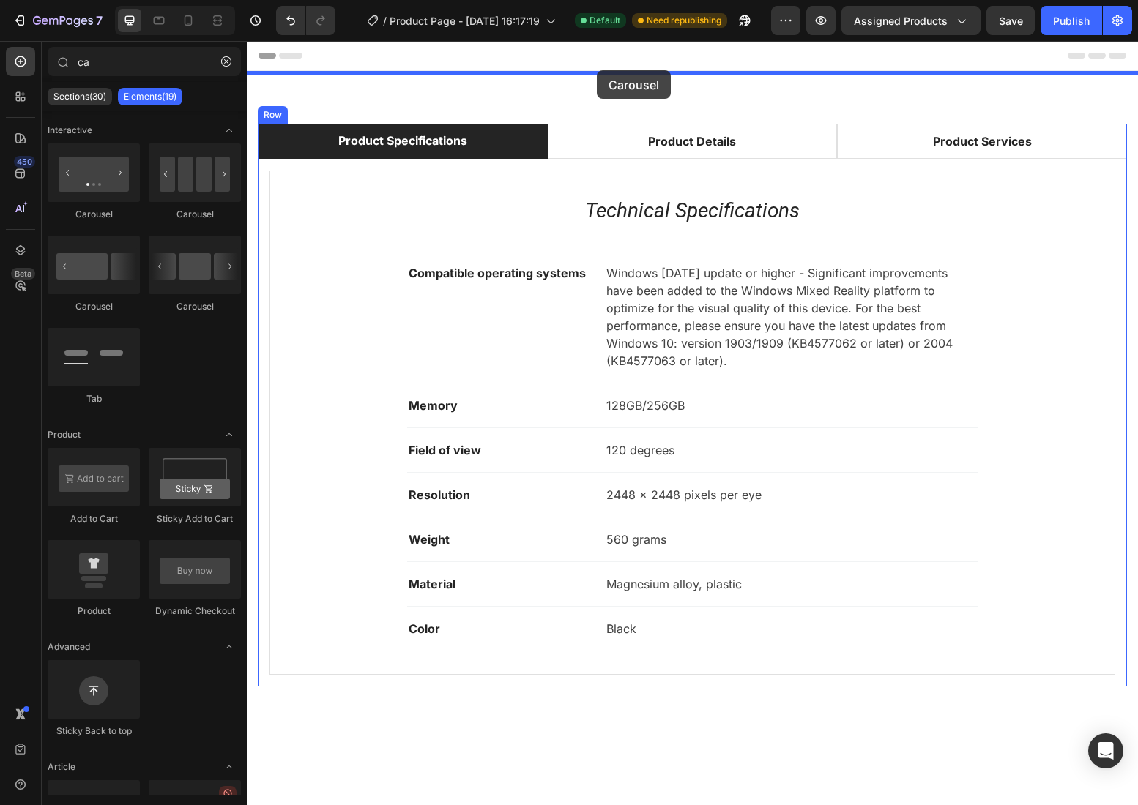
drag, startPoint x: 436, startPoint y: 210, endPoint x: 597, endPoint y: 70, distance: 213.3
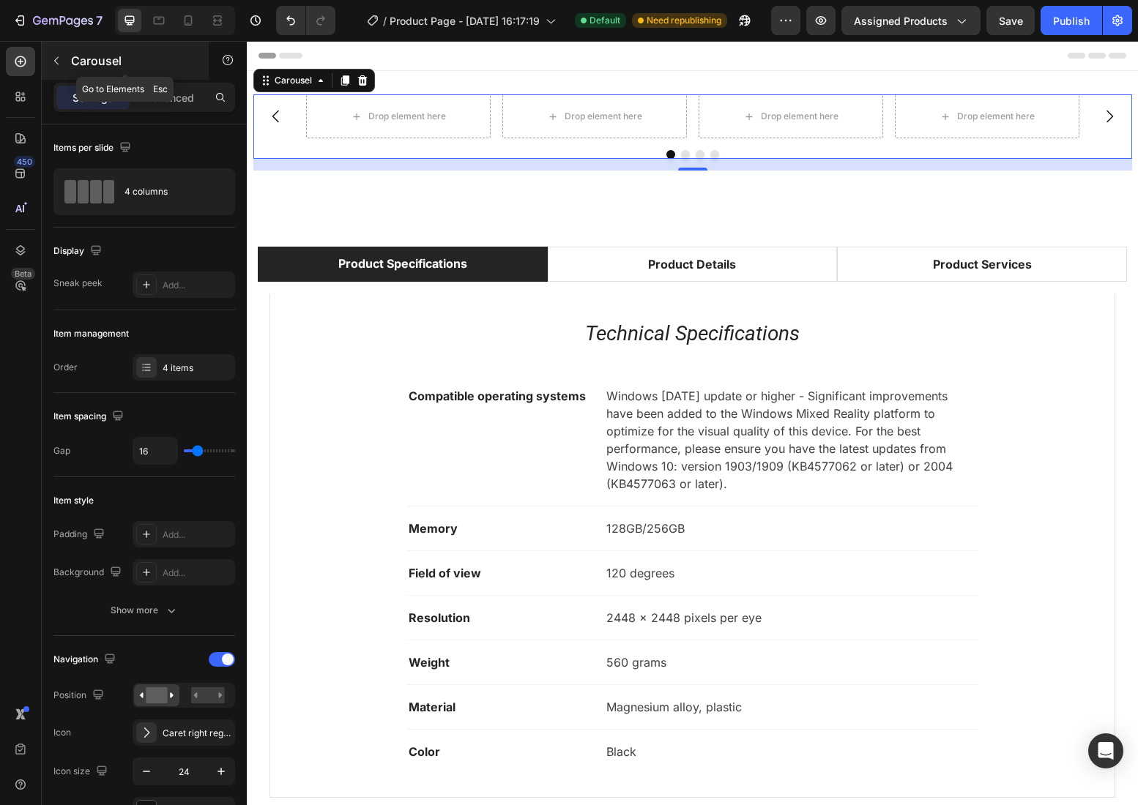
click at [102, 59] on p "Carousel" at bounding box center [133, 61] width 124 height 18
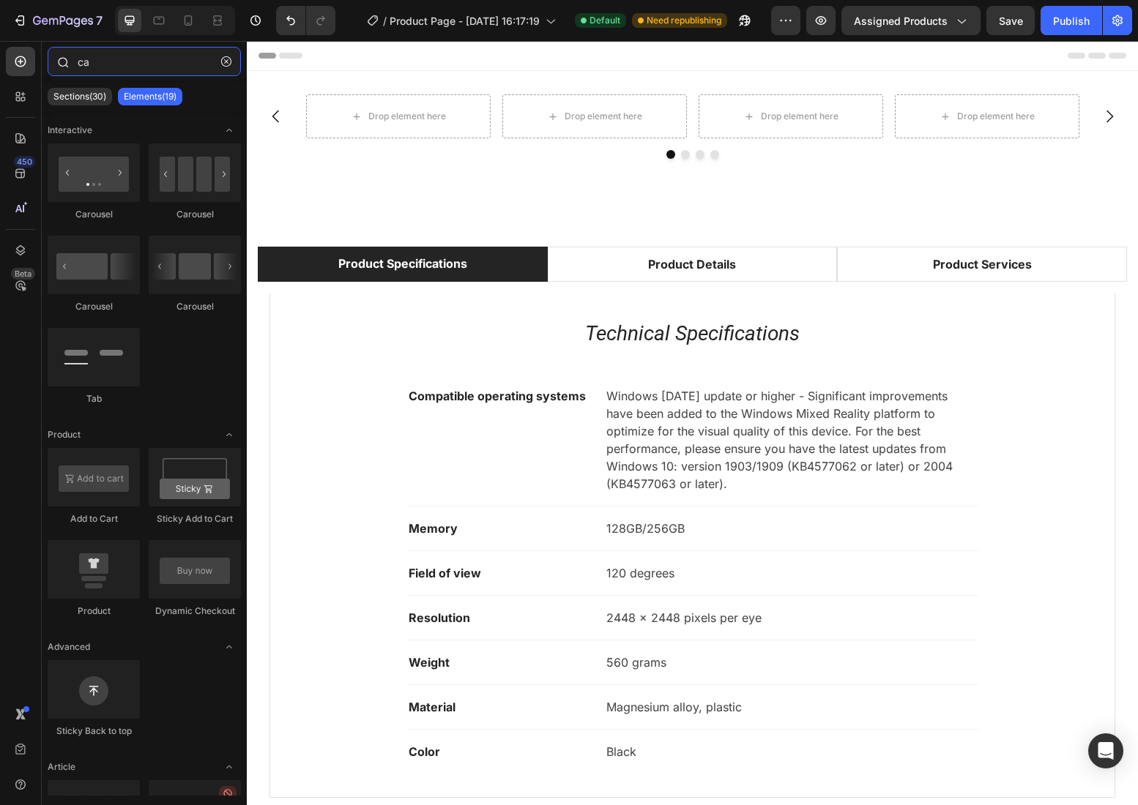
click at [97, 60] on input "ca" at bounding box center [144, 61] width 193 height 29
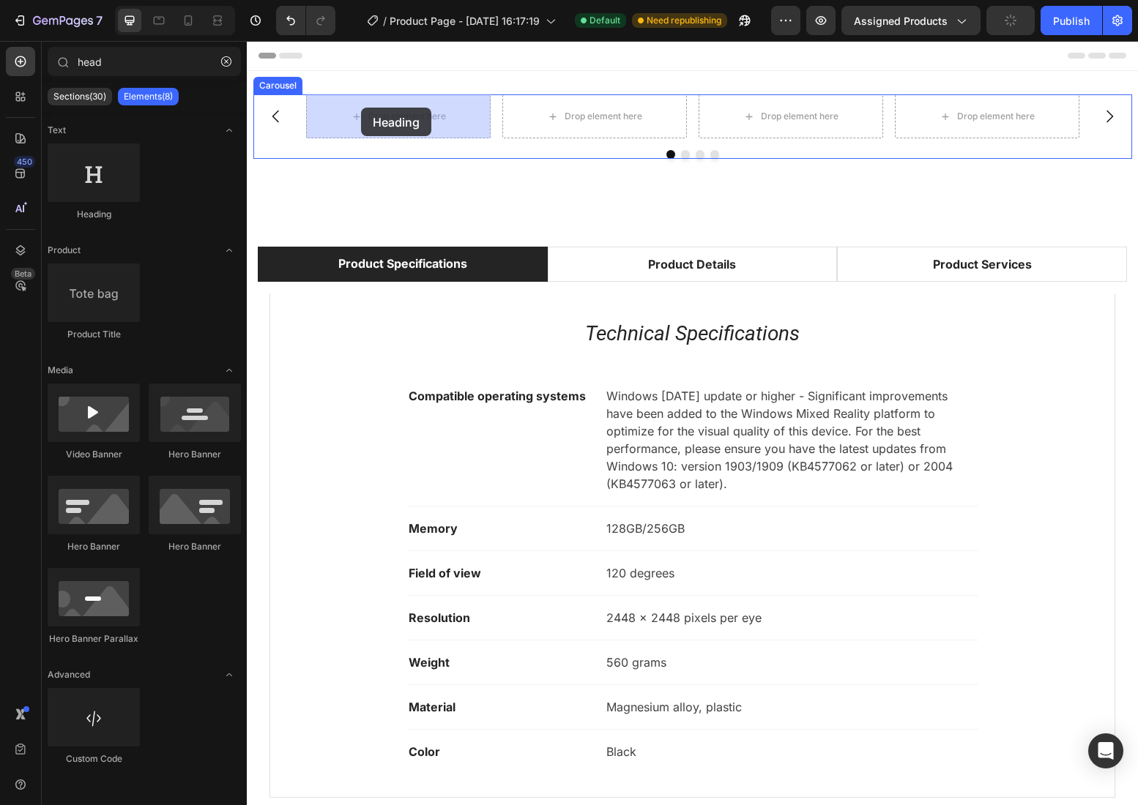
drag, startPoint x: 351, startPoint y: 214, endPoint x: 361, endPoint y: 108, distance: 106.6
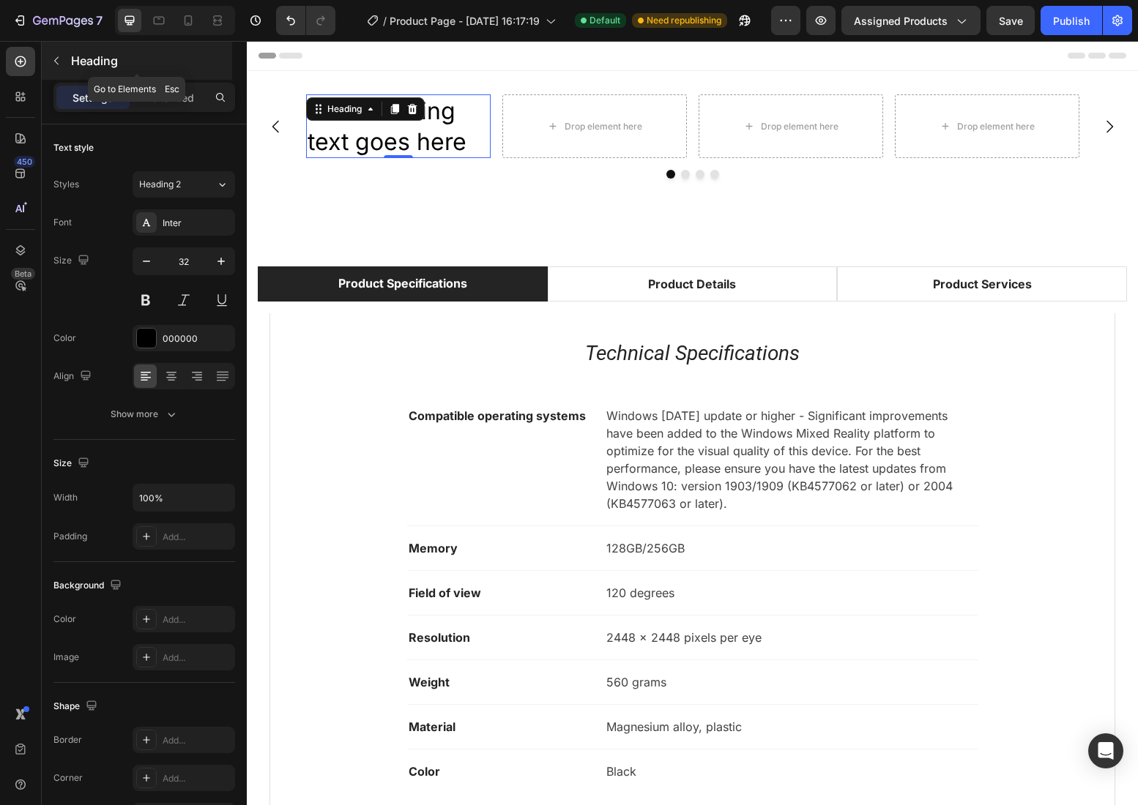
click at [82, 60] on p "Heading" at bounding box center [150, 61] width 158 height 18
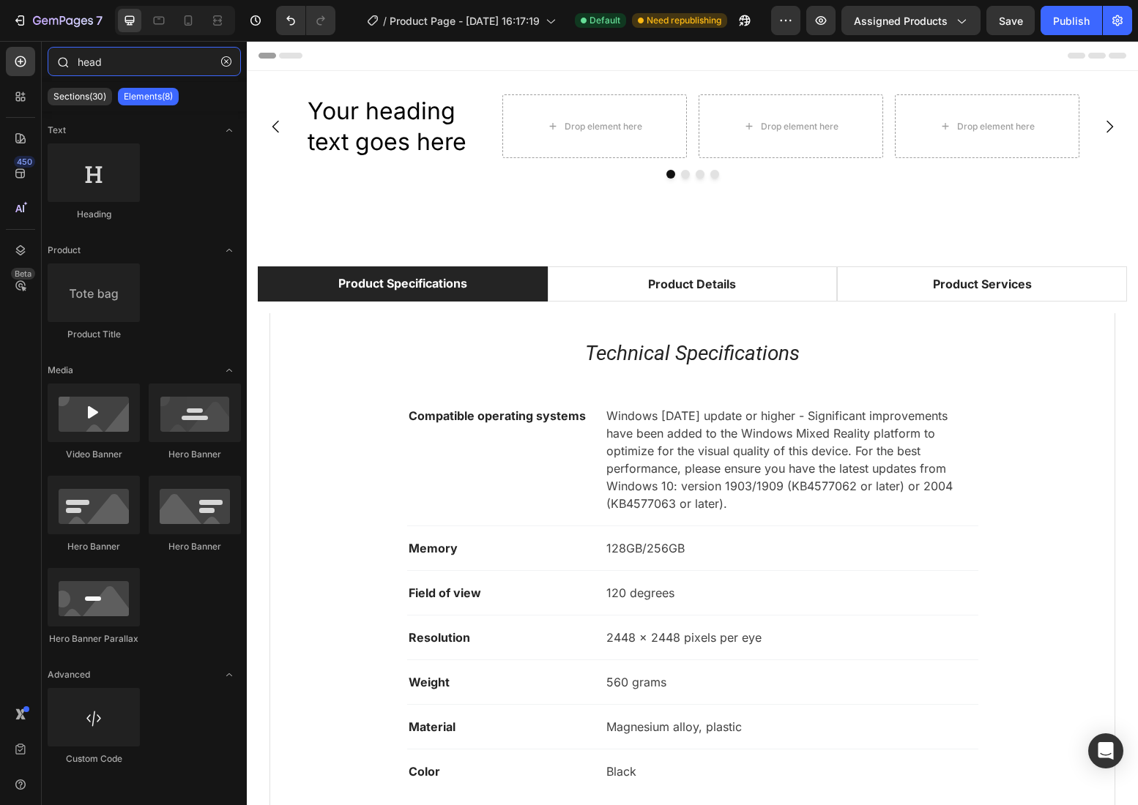
click at [141, 65] on input "head" at bounding box center [144, 61] width 193 height 29
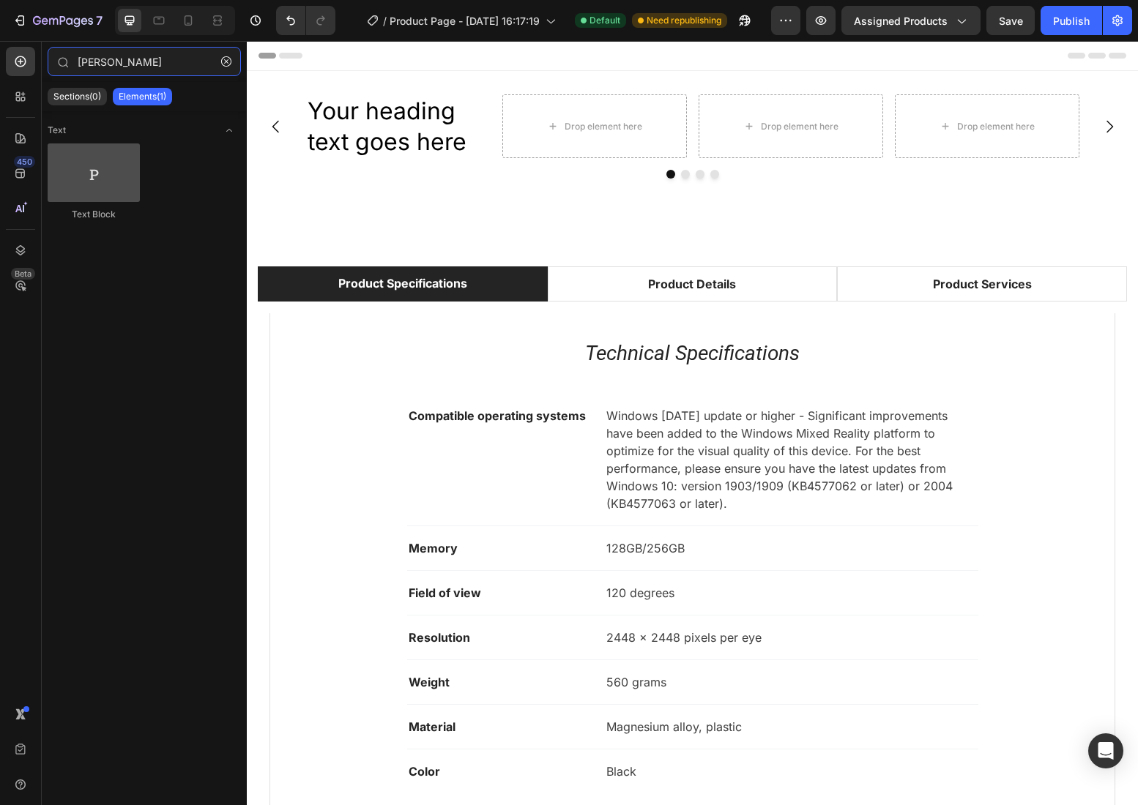
type input "[PERSON_NAME]"
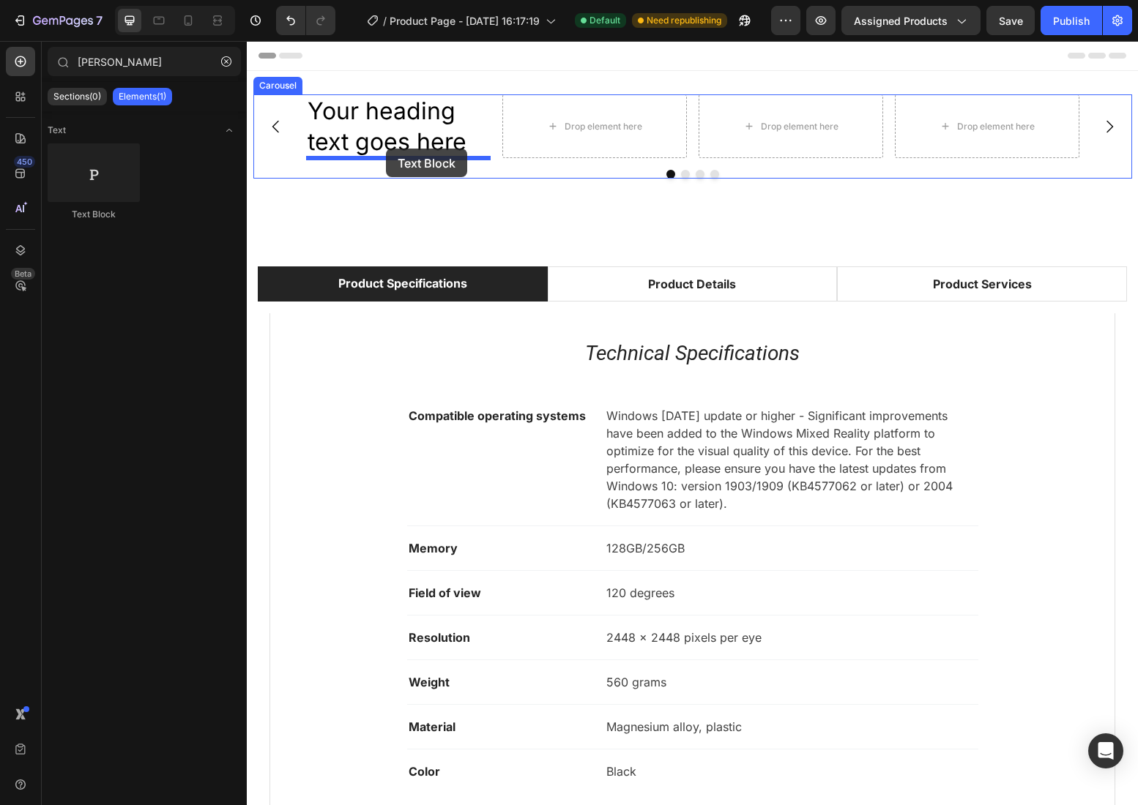
drag, startPoint x: 343, startPoint y: 217, endPoint x: 386, endPoint y: 149, distance: 80.9
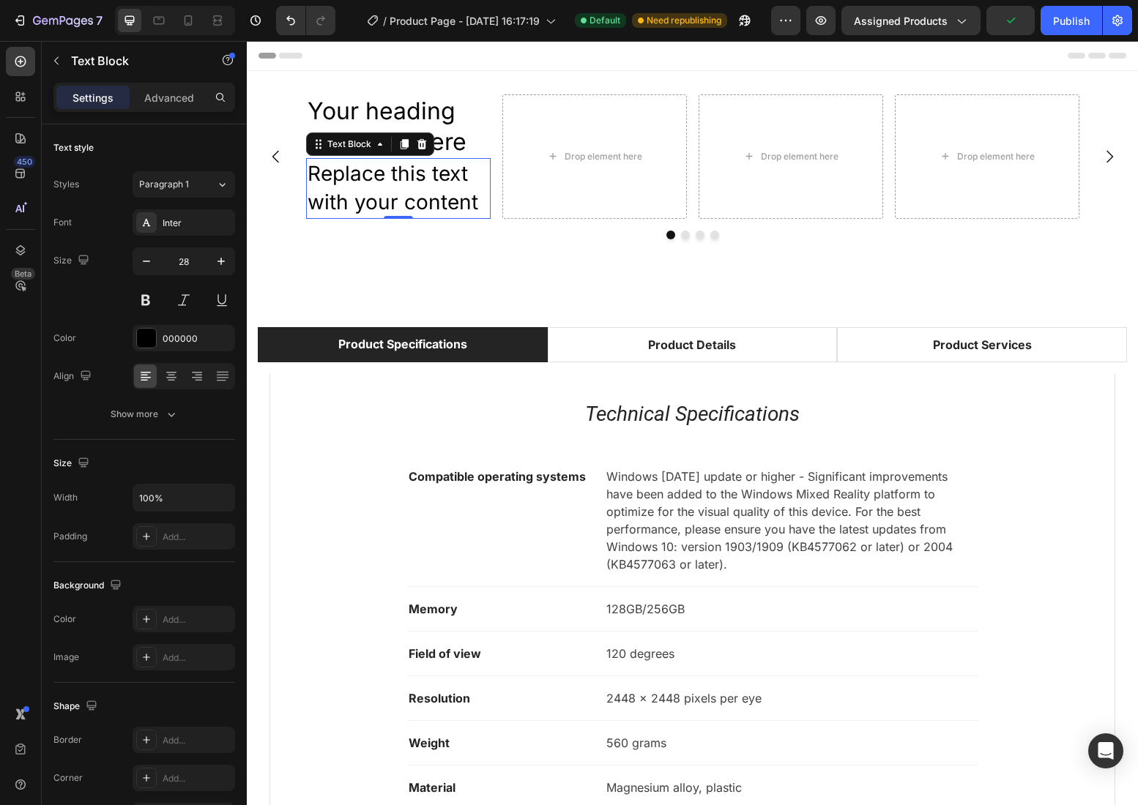
click at [441, 187] on div "Replace this text with your content" at bounding box center [398, 188] width 184 height 60
click at [441, 187] on p "Replace this text with your content" at bounding box center [398, 188] width 182 height 57
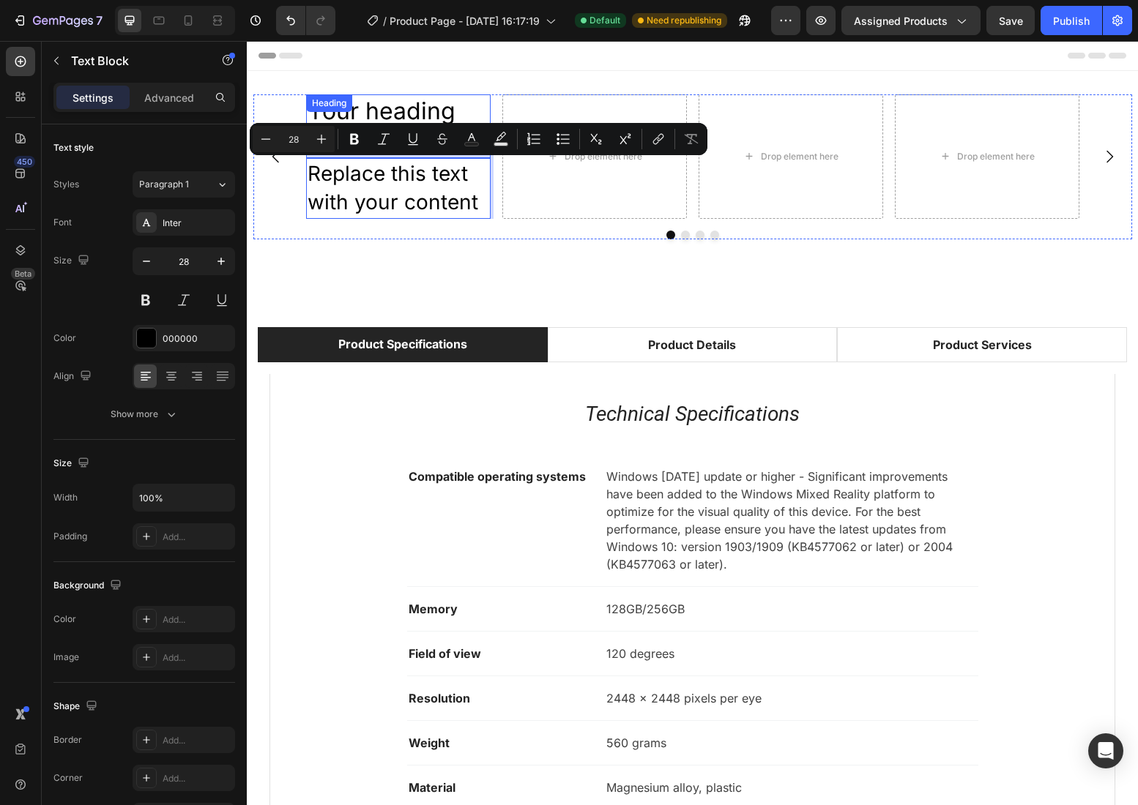
click at [431, 102] on h2 "Your heading text goes here" at bounding box center [398, 126] width 184 height 64
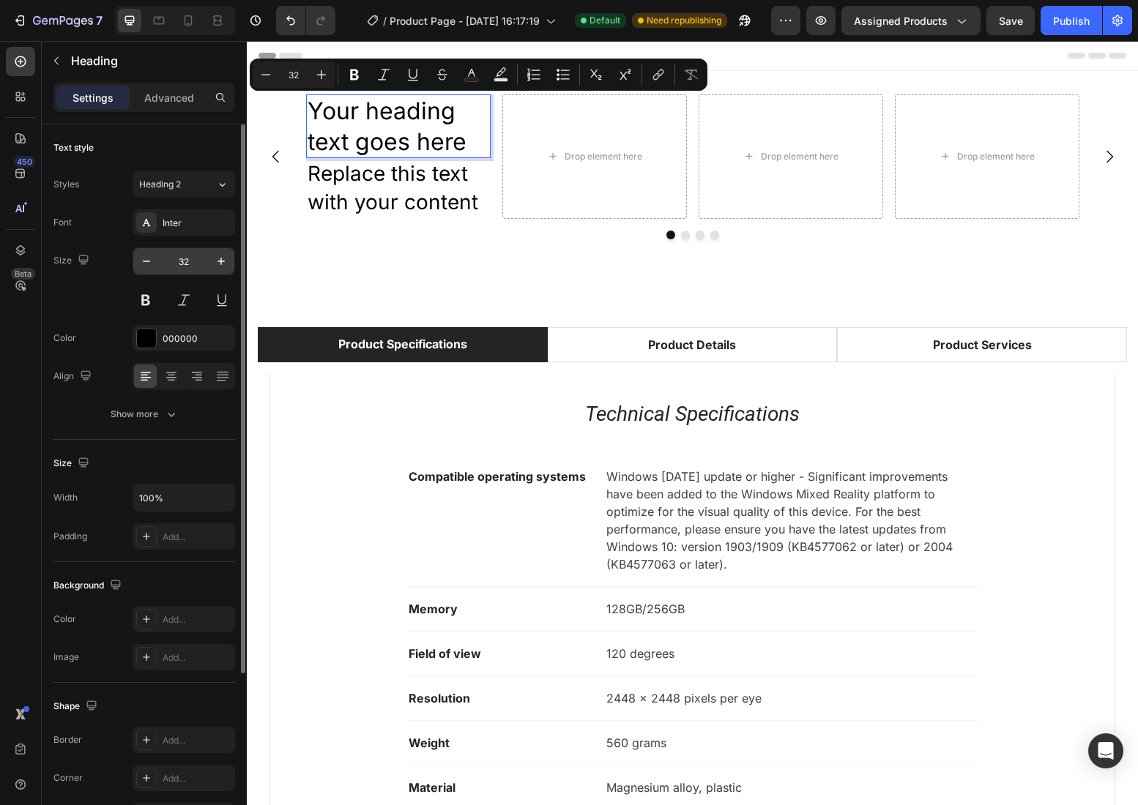
click at [190, 254] on input "32" at bounding box center [184, 261] width 48 height 26
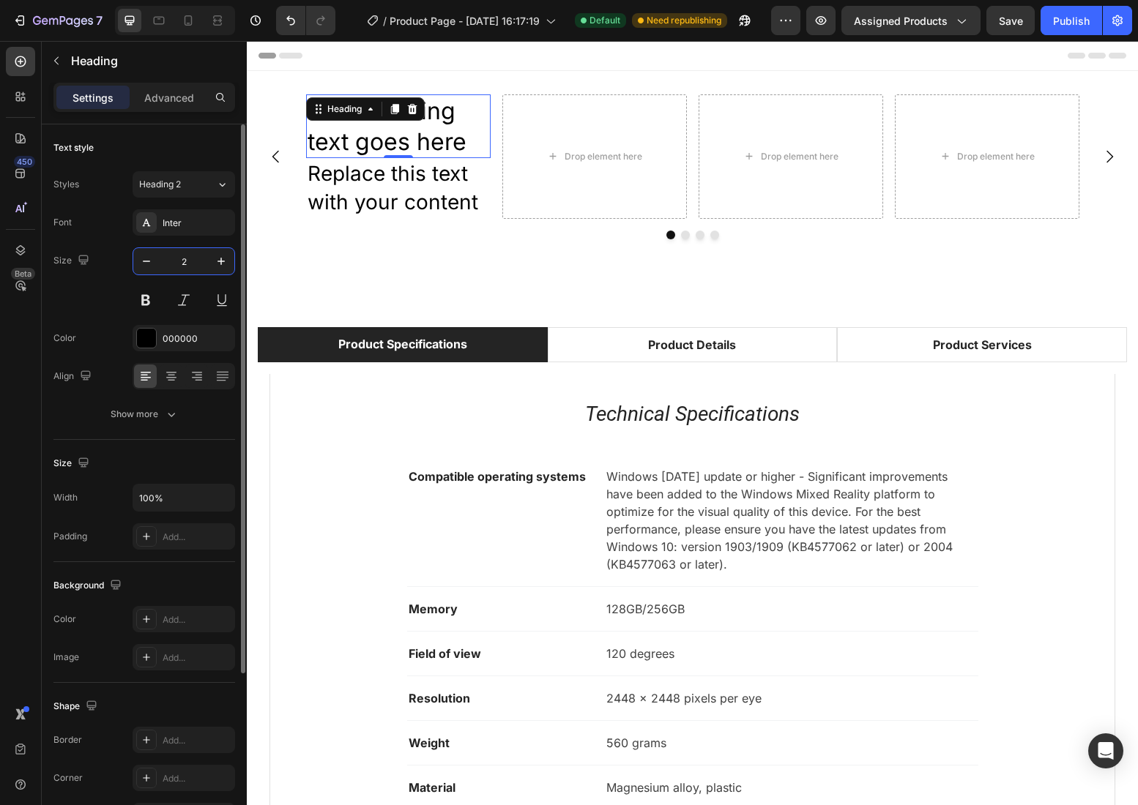
type input "20"
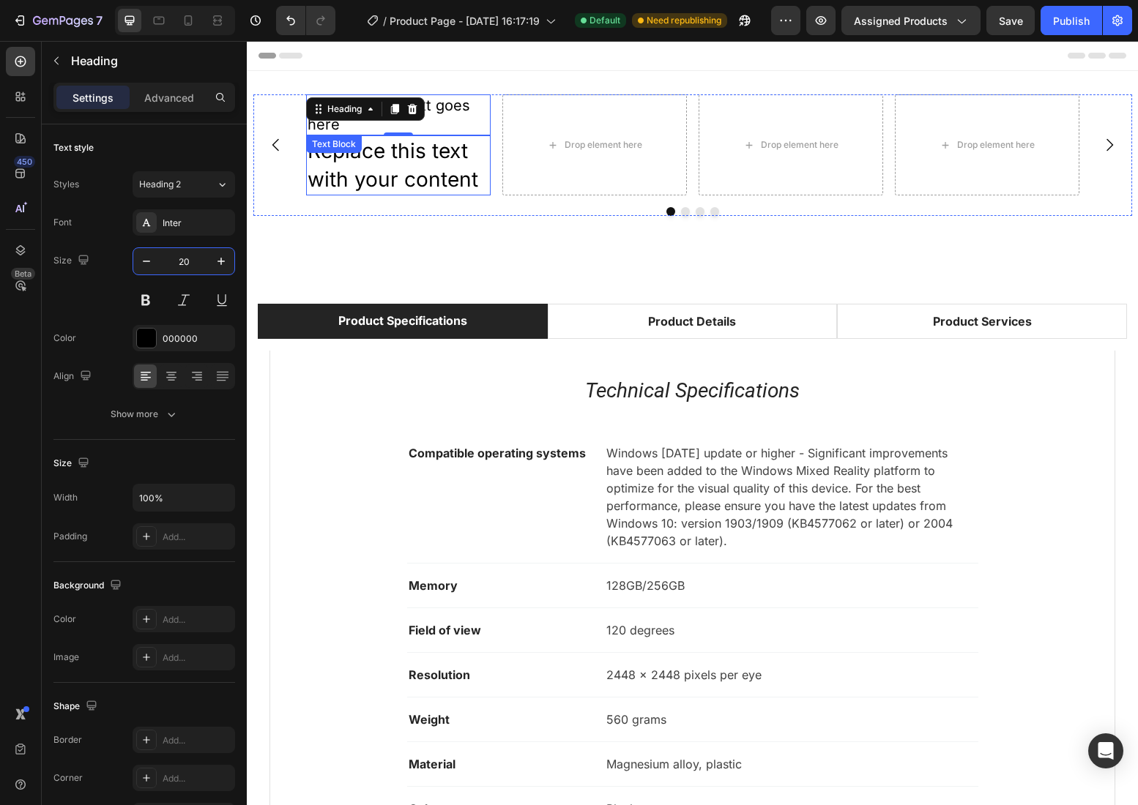
click at [370, 160] on div "Replace this text with your content Text Block" at bounding box center [398, 165] width 184 height 60
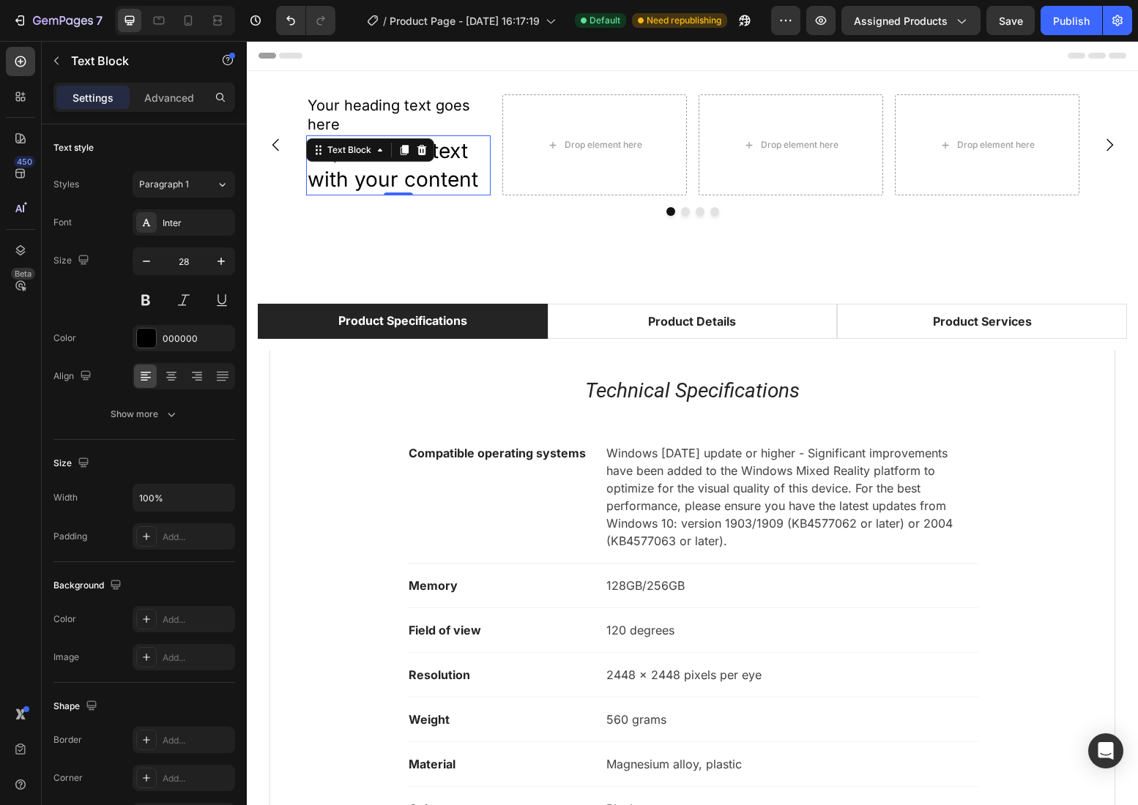
click at [370, 160] on div "Text Block" at bounding box center [370, 149] width 128 height 23
click at [187, 261] on input "28" at bounding box center [184, 261] width 48 height 26
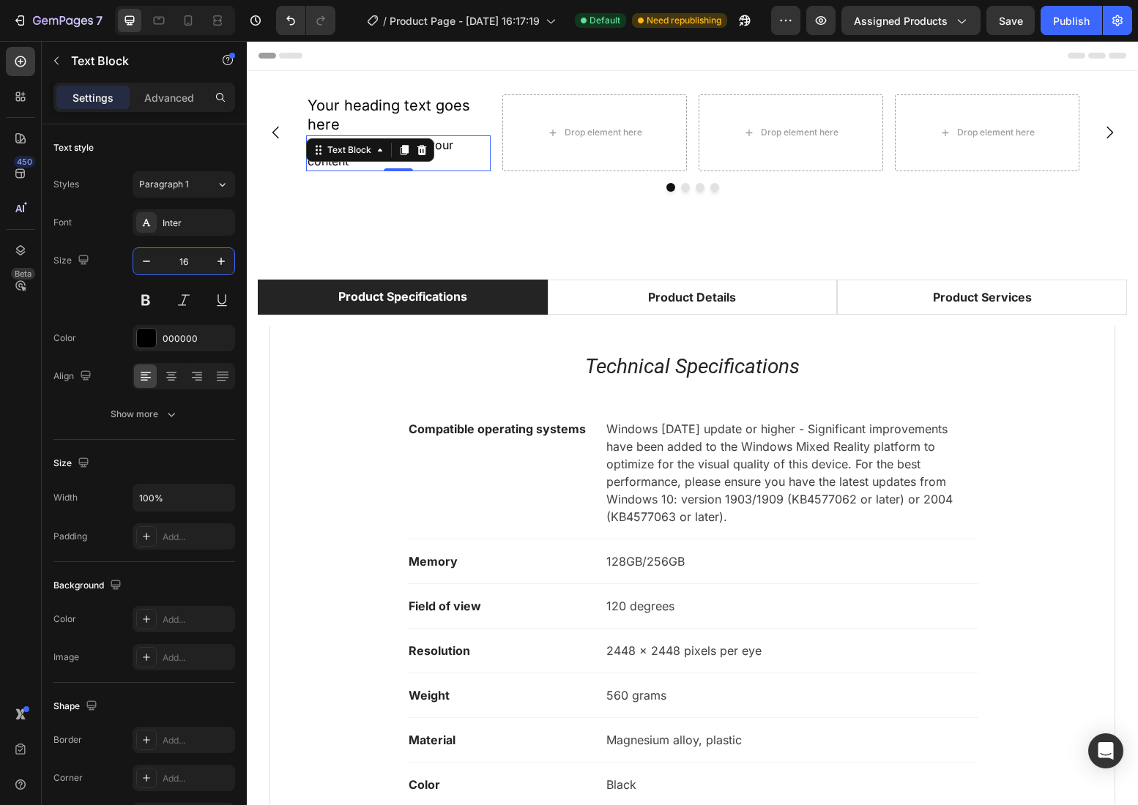
type input "16"
click at [363, 149] on p "Replace this text with your content" at bounding box center [398, 153] width 182 height 33
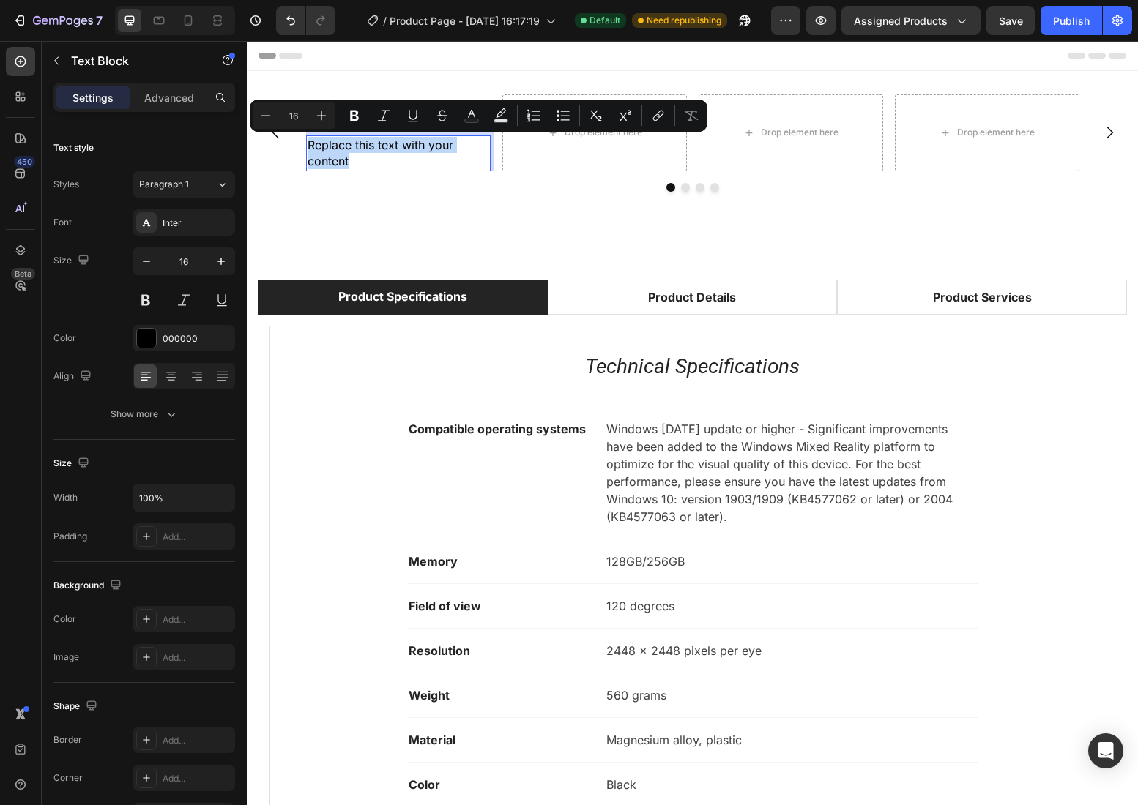
copy p "Replace this text with your content"
click at [359, 162] on p "Replace this text with your content" at bounding box center [398, 153] width 182 height 33
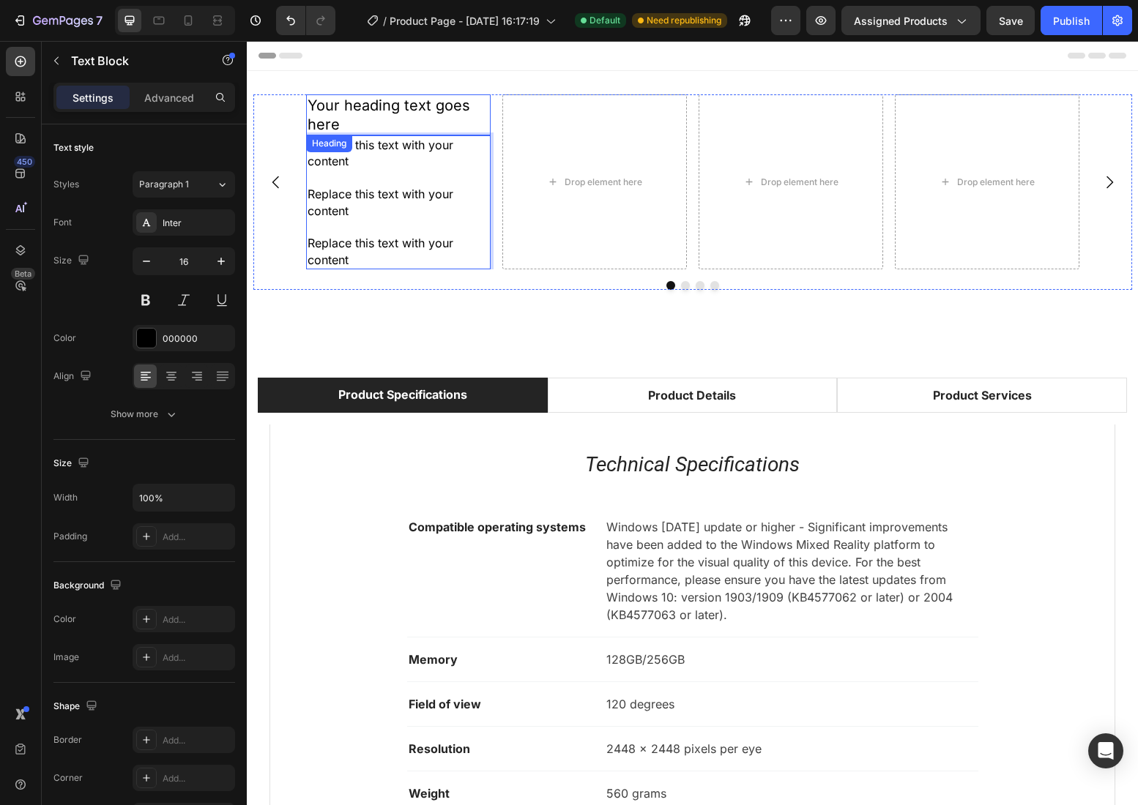
click at [472, 113] on p "Your heading text goes here" at bounding box center [398, 115] width 182 height 38
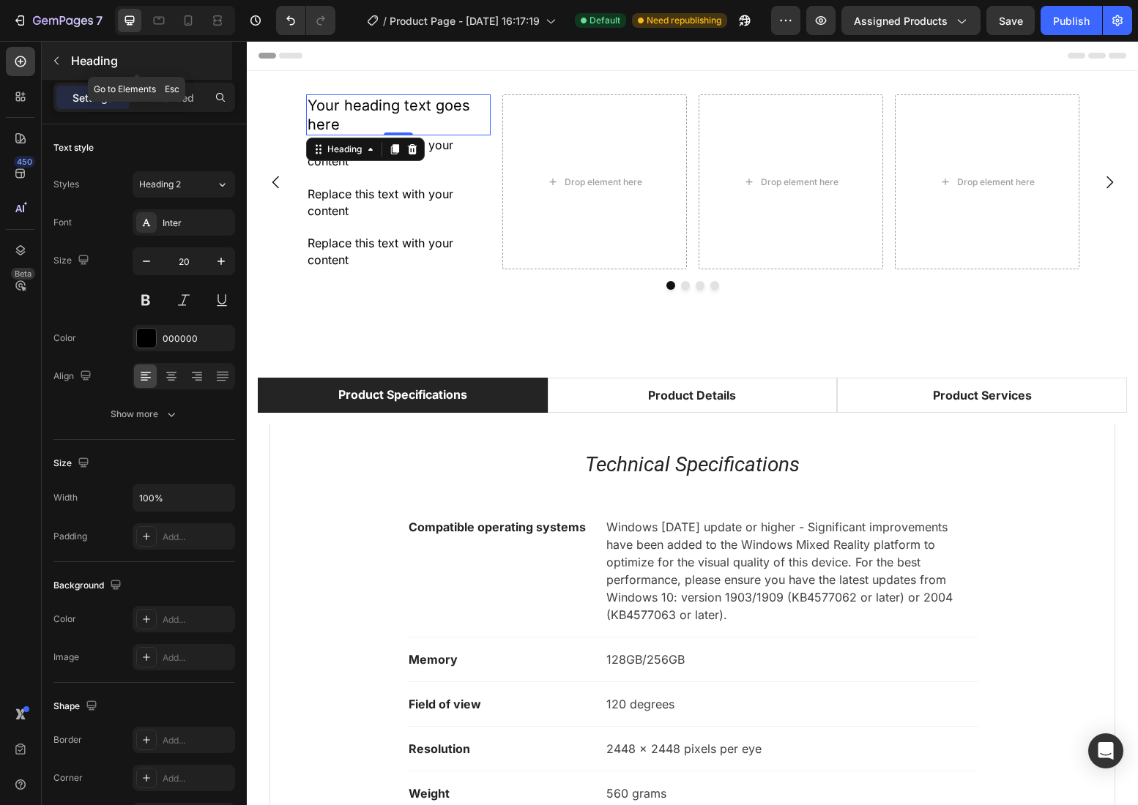
click at [69, 59] on div "Heading" at bounding box center [137, 61] width 190 height 38
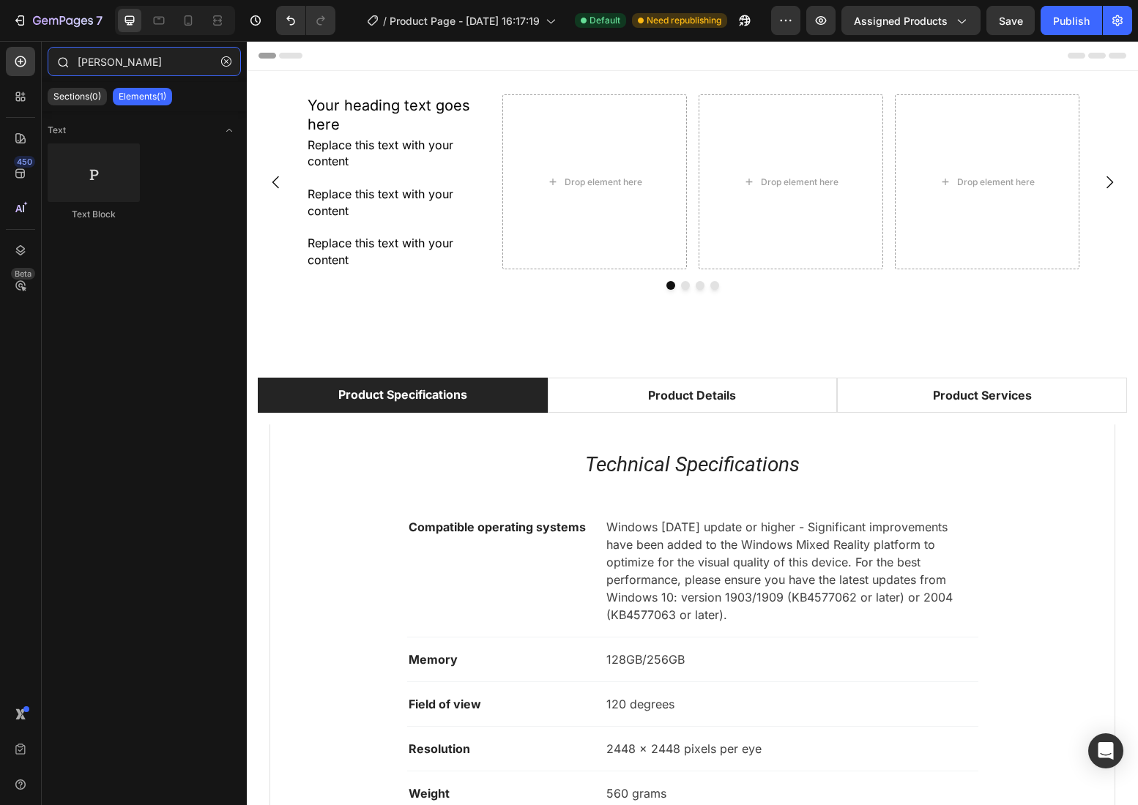
click at [97, 57] on input "[PERSON_NAME]" at bounding box center [144, 61] width 193 height 29
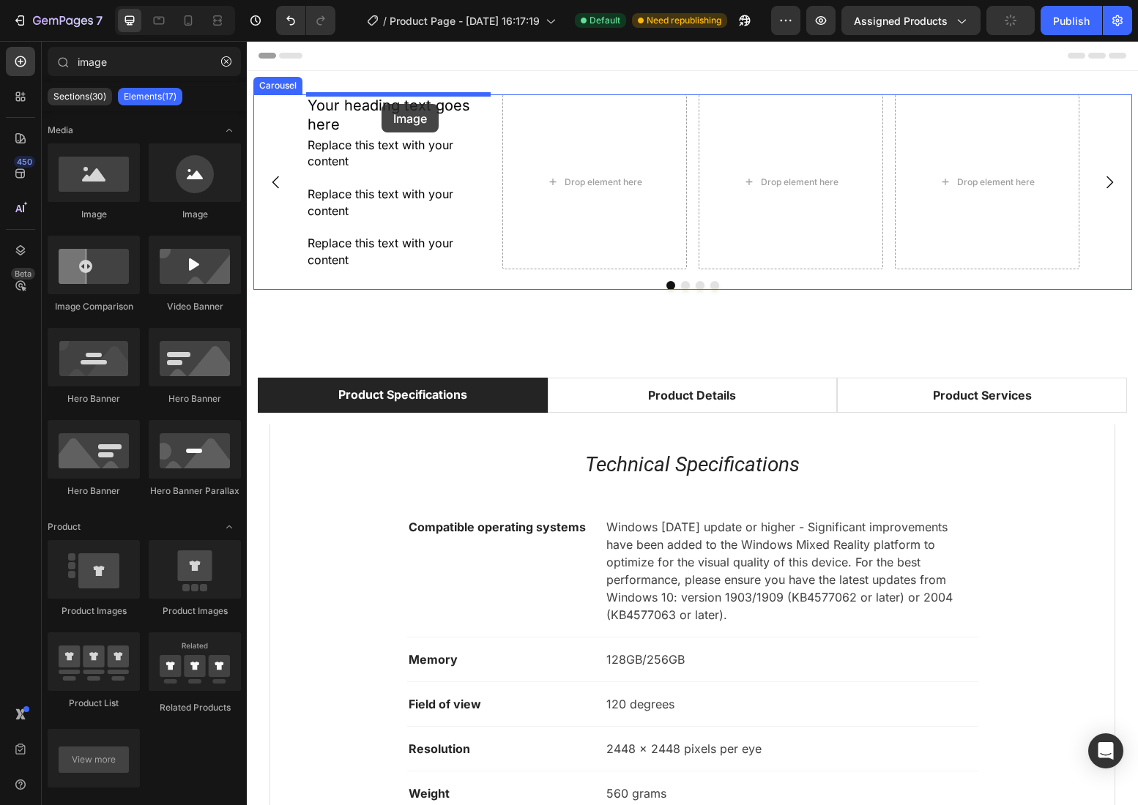
drag, startPoint x: 340, startPoint y: 221, endPoint x: 381, endPoint y: 104, distance: 124.3
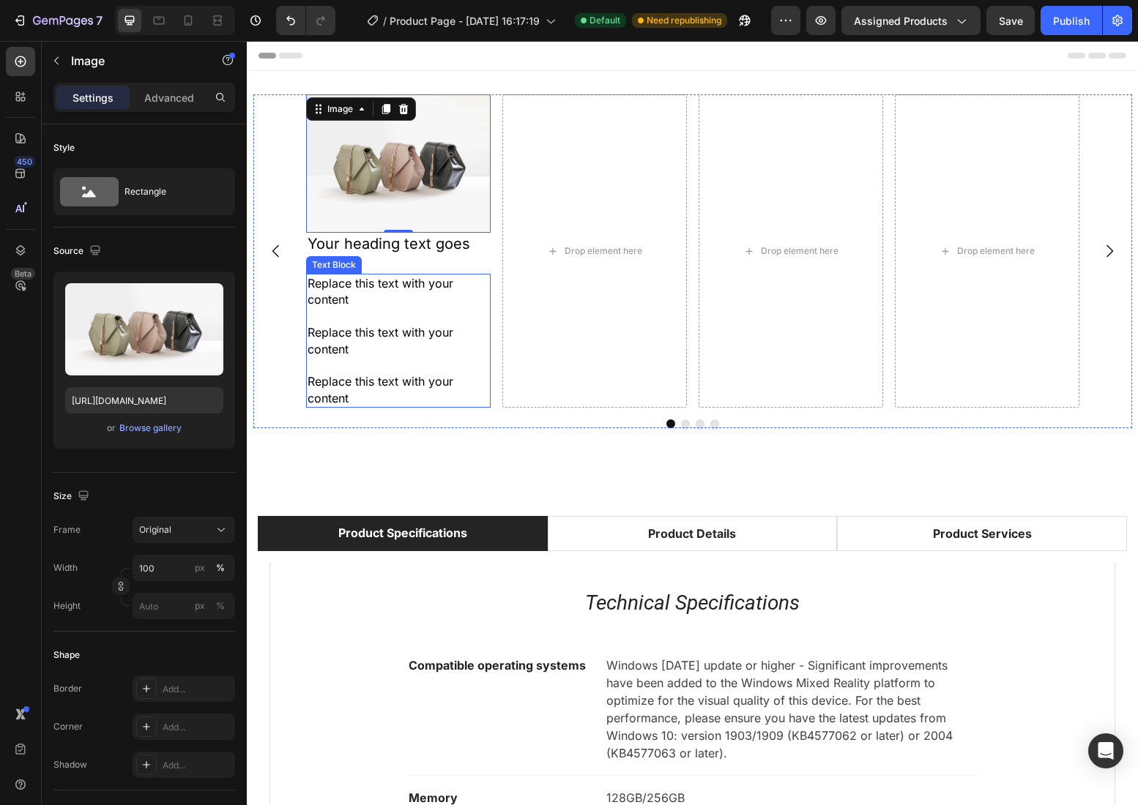
click at [434, 393] on p "Replace this text with your content" at bounding box center [398, 389] width 182 height 33
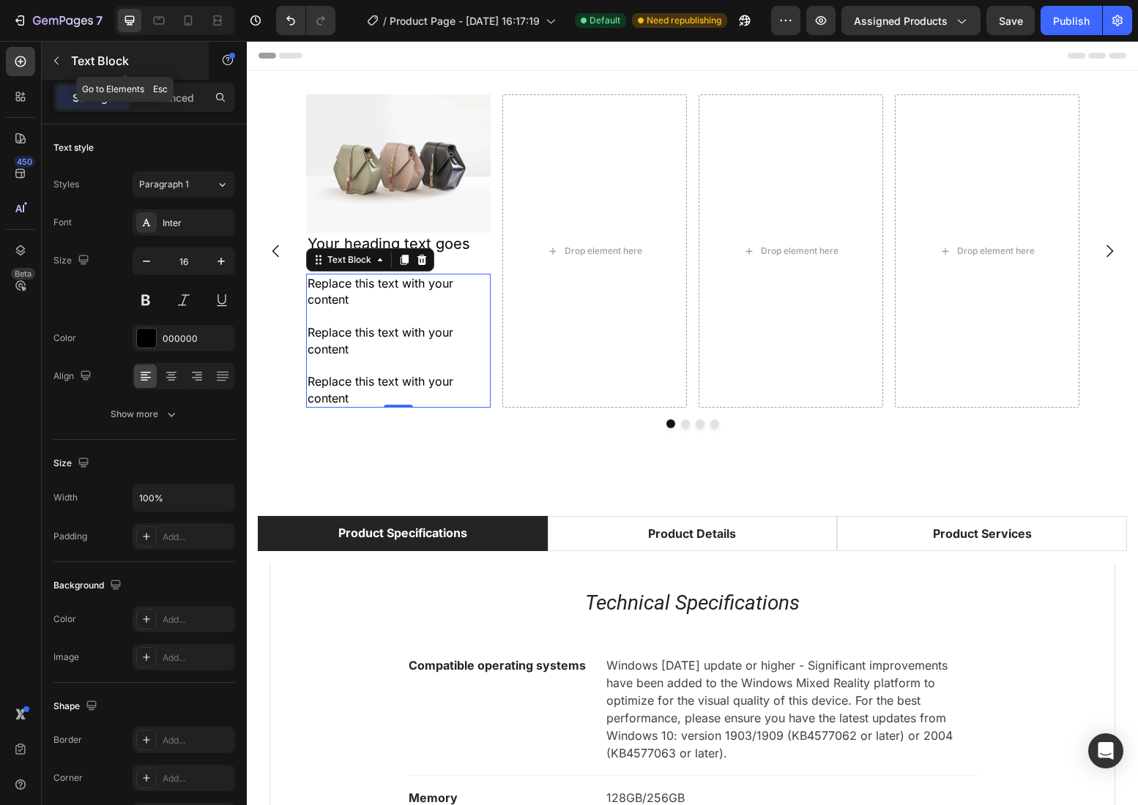
click at [106, 61] on p "Text Block" at bounding box center [133, 61] width 124 height 18
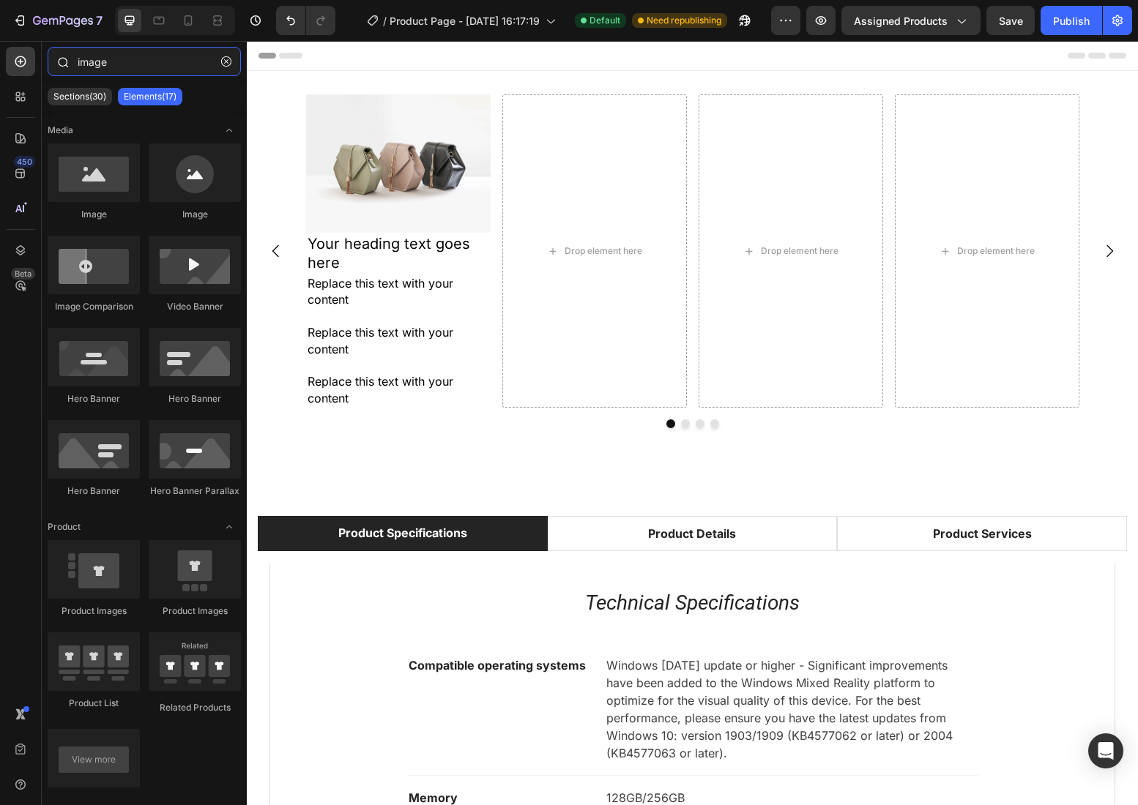
click at [127, 63] on input "image" at bounding box center [144, 61] width 193 height 29
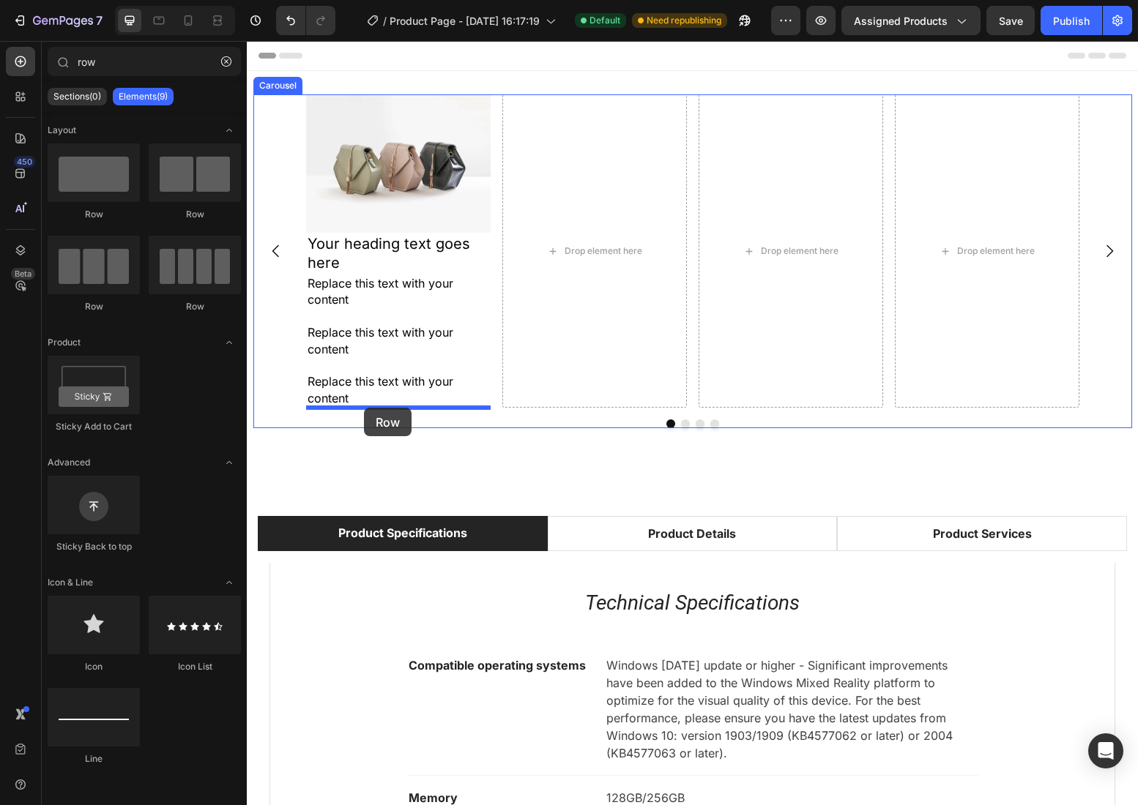
drag, startPoint x: 434, startPoint y: 212, endPoint x: 364, endPoint y: 408, distance: 207.7
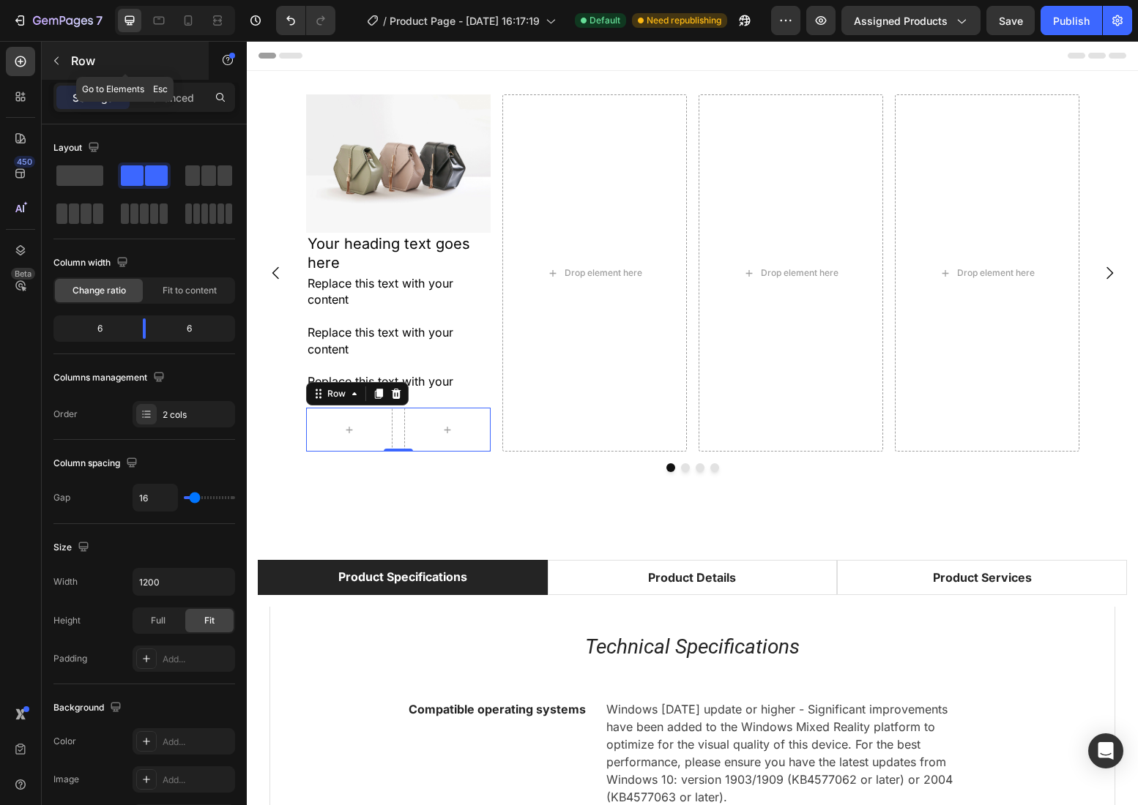
click at [71, 64] on p "Row" at bounding box center [133, 61] width 124 height 18
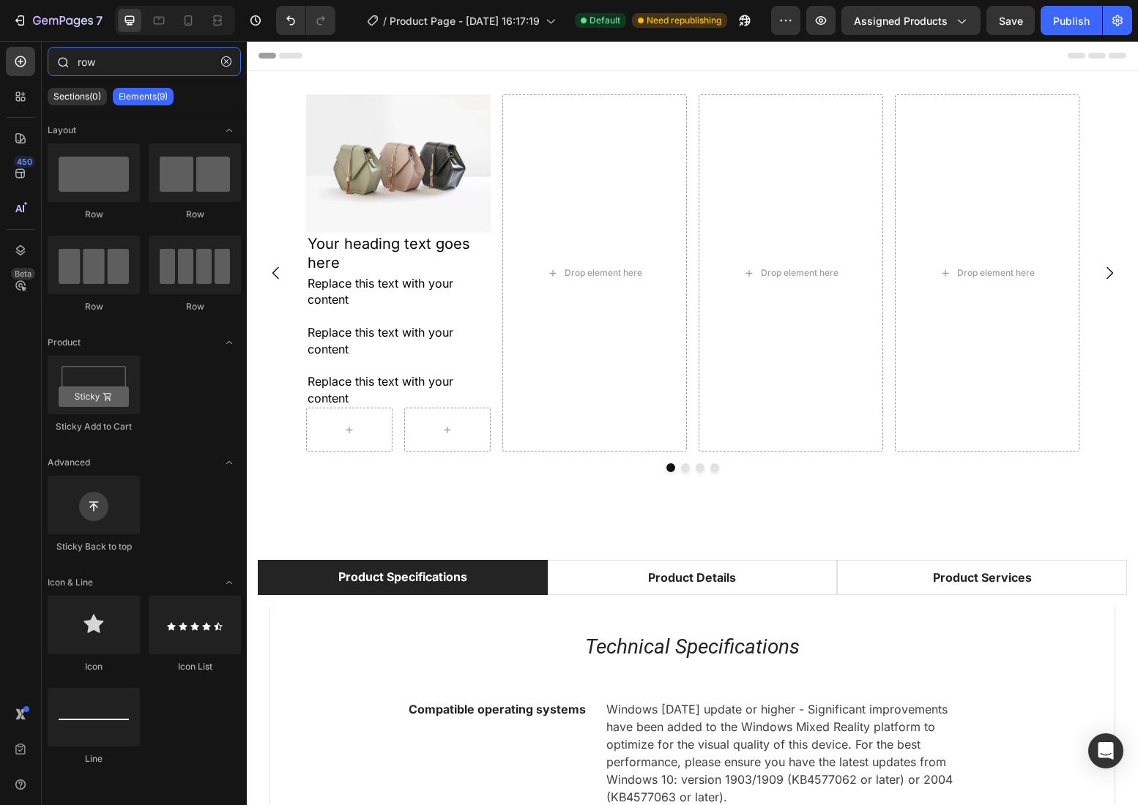
click at [105, 63] on input "row" at bounding box center [144, 61] width 193 height 29
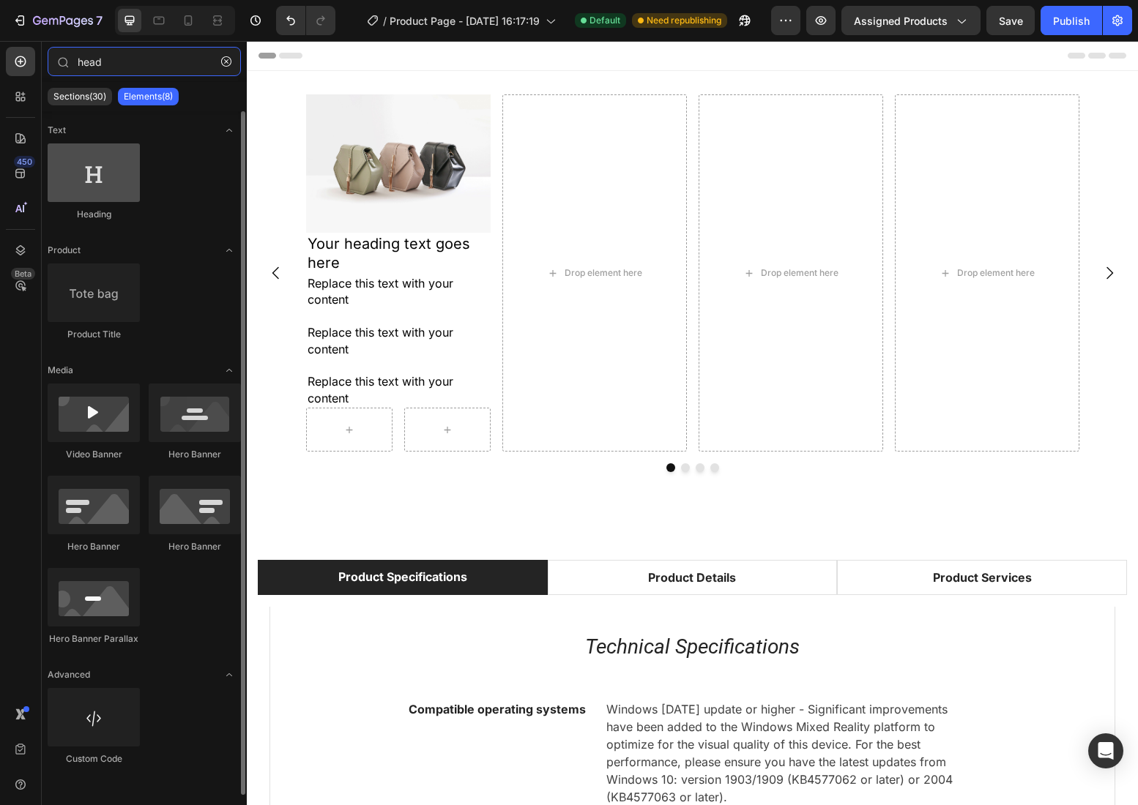
type input "head"
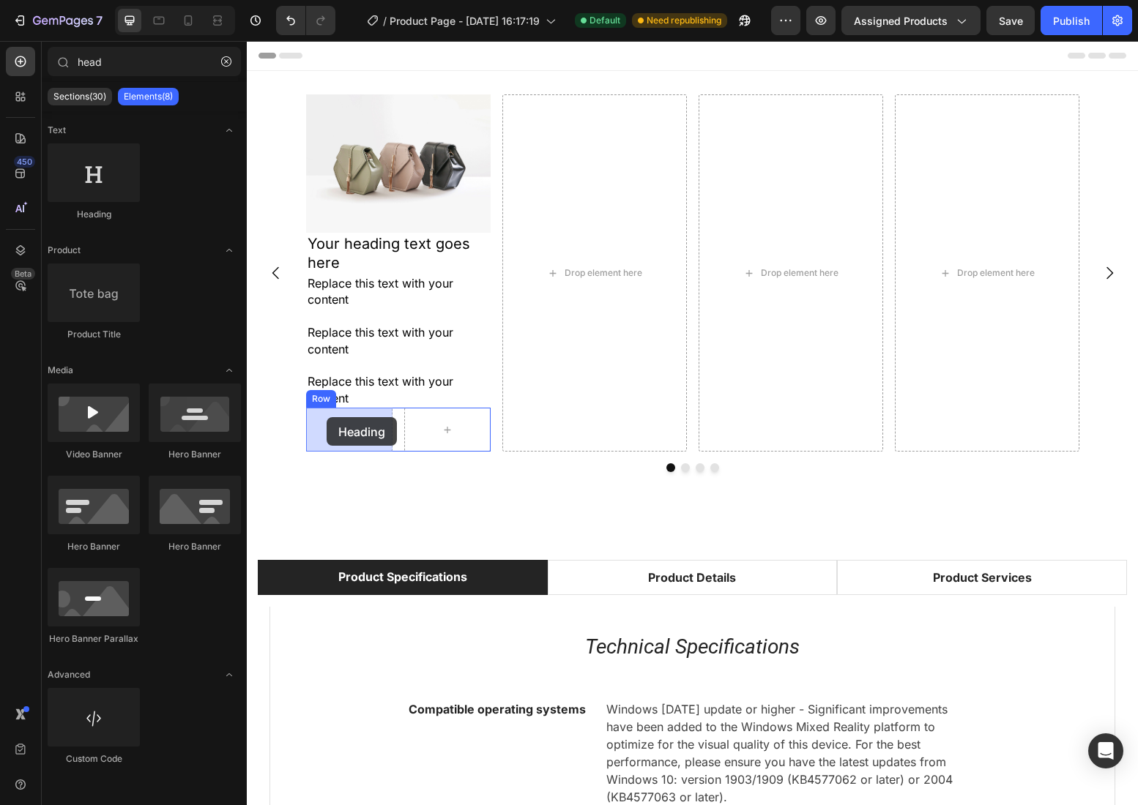
drag, startPoint x: 345, startPoint y: 215, endPoint x: 327, endPoint y: 417, distance: 202.9
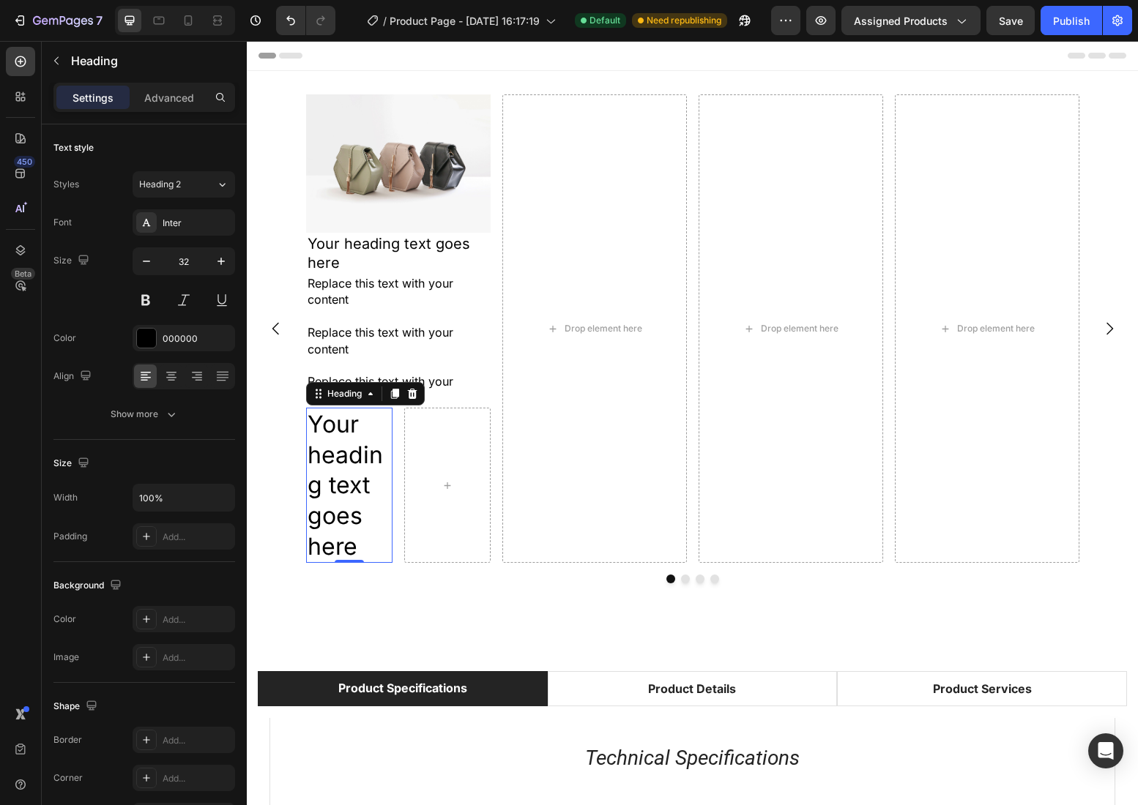
click at [354, 439] on h2 "Your heading text goes here" at bounding box center [349, 485] width 86 height 155
click at [354, 439] on p "Your heading text goes here" at bounding box center [348, 485] width 83 height 152
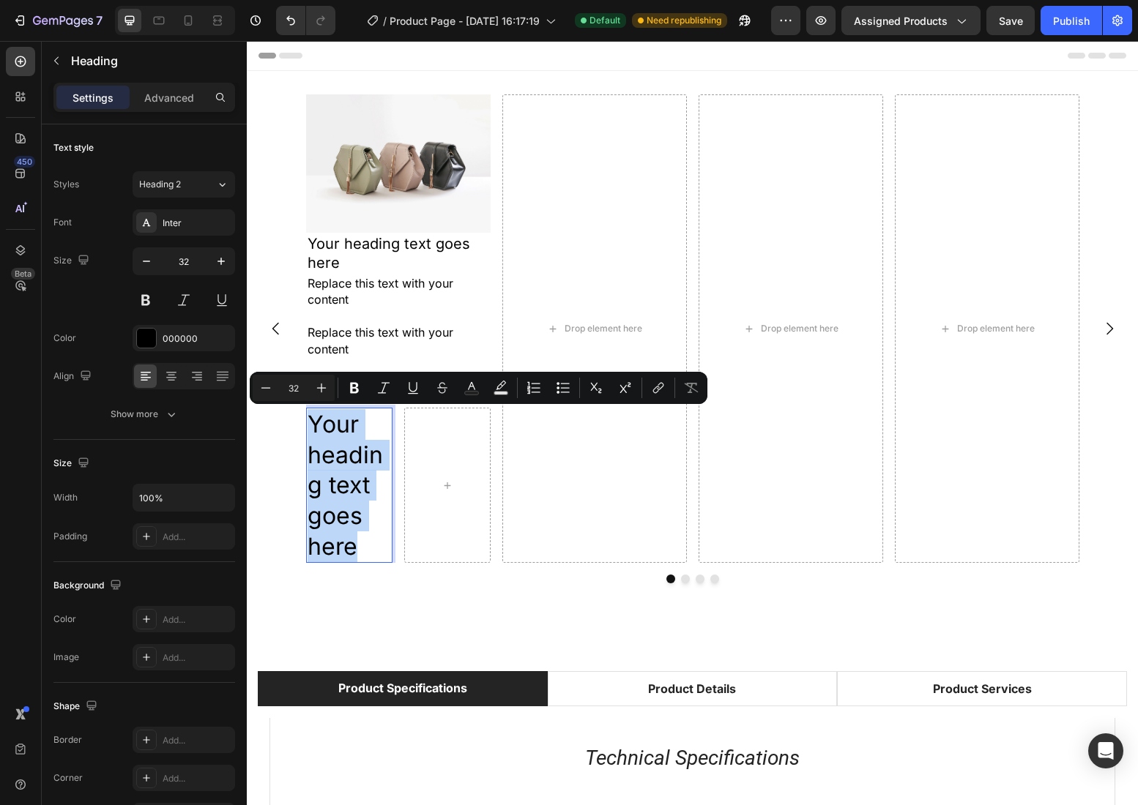
click at [354, 439] on p "Your heading text goes here" at bounding box center [348, 485] width 83 height 152
click at [296, 387] on input "32" at bounding box center [293, 388] width 29 height 18
type input "16"
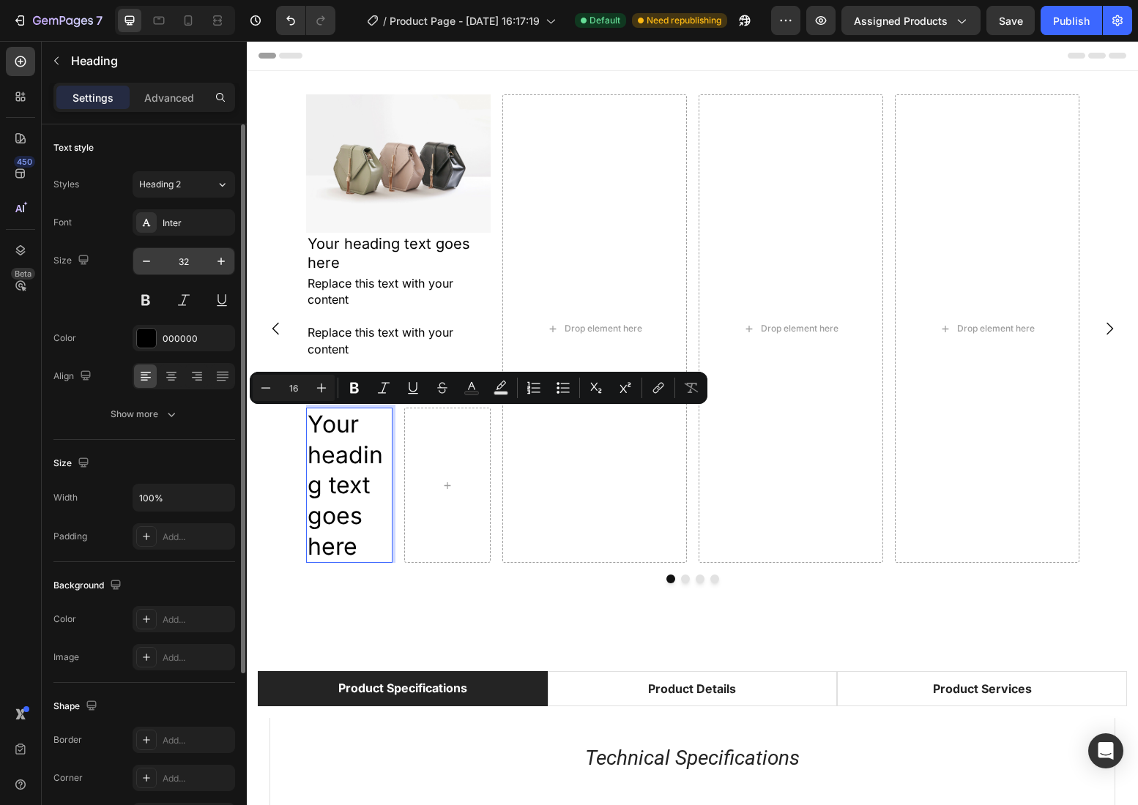
click at [187, 272] on input "32" at bounding box center [184, 261] width 48 height 26
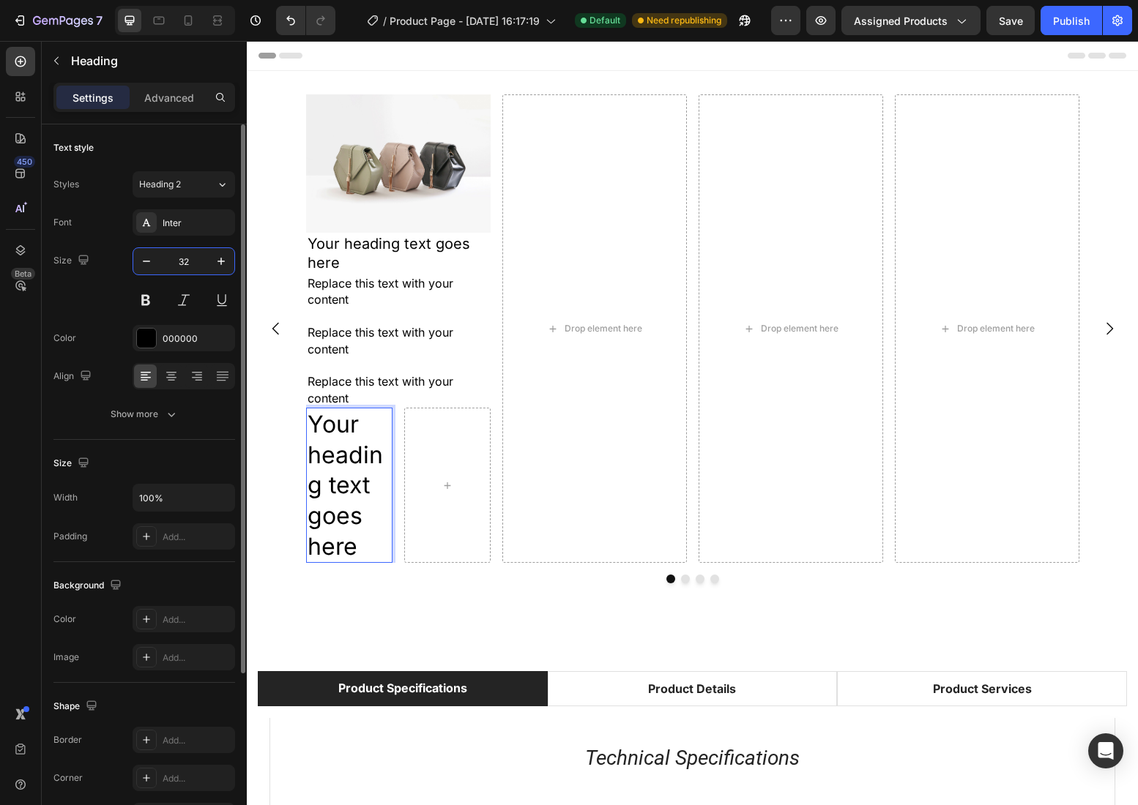
click at [187, 272] on input "32" at bounding box center [184, 261] width 48 height 26
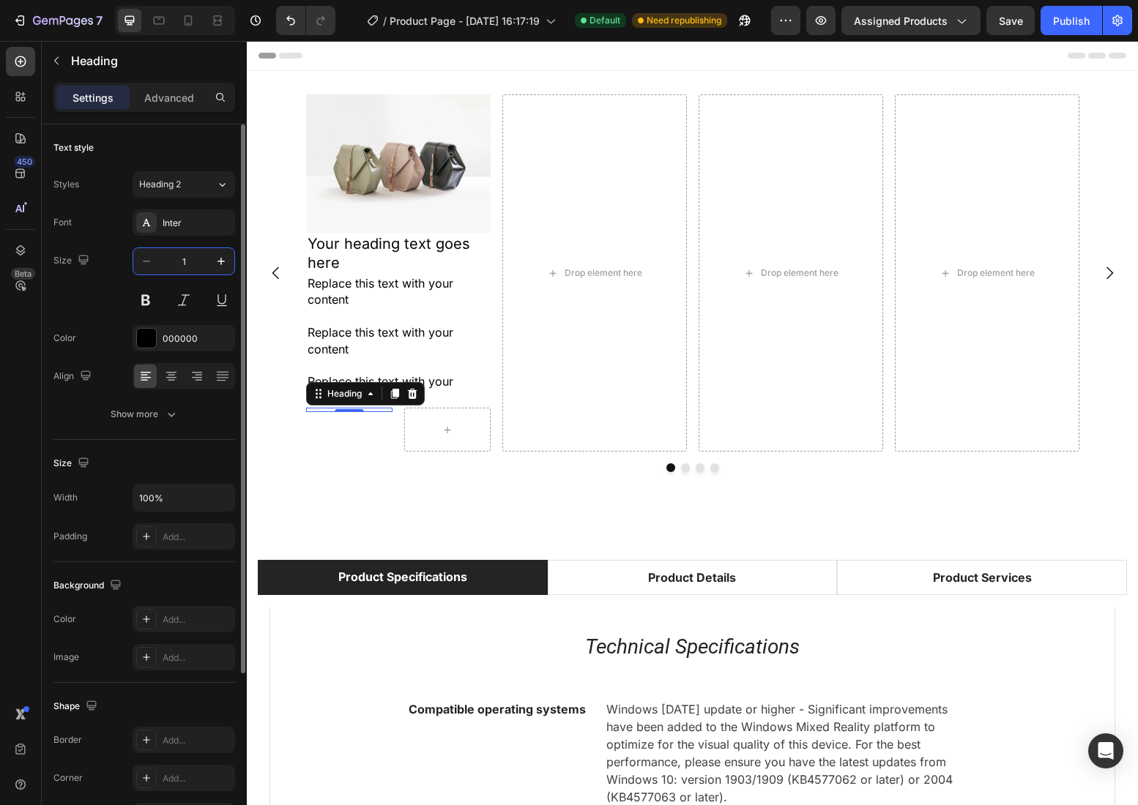
type input "16"
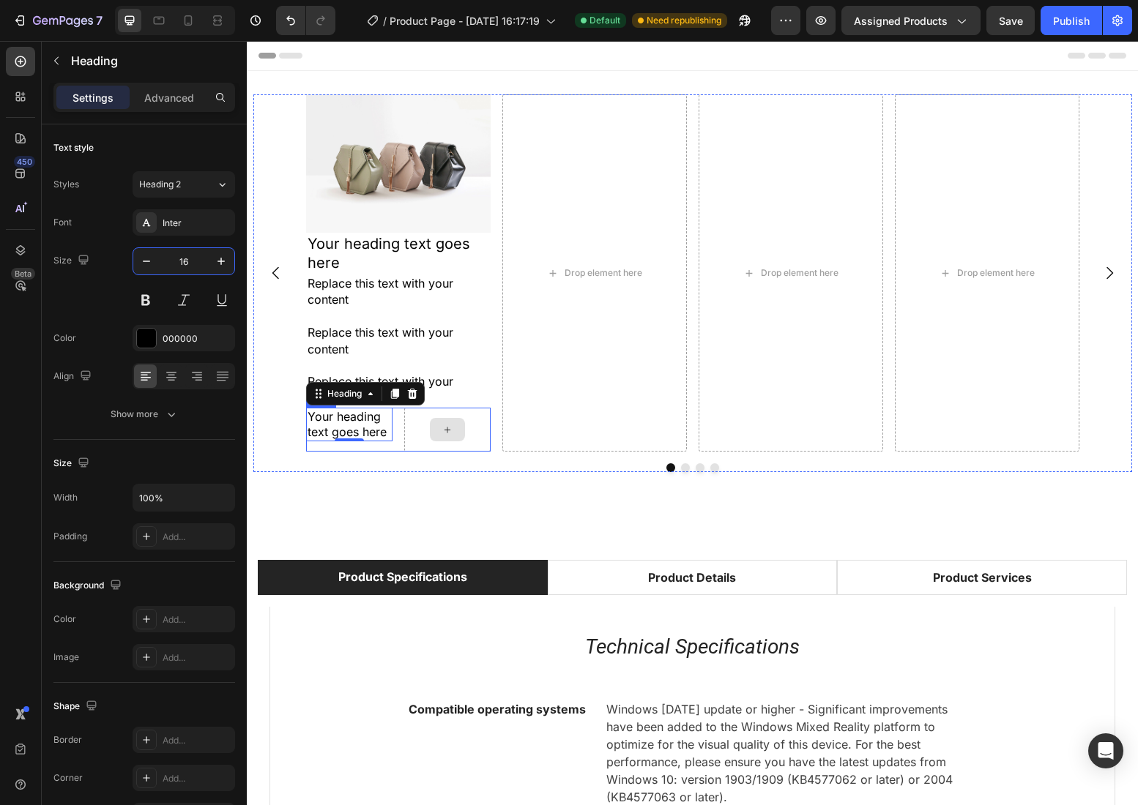
click at [455, 417] on div at bounding box center [447, 430] width 86 height 44
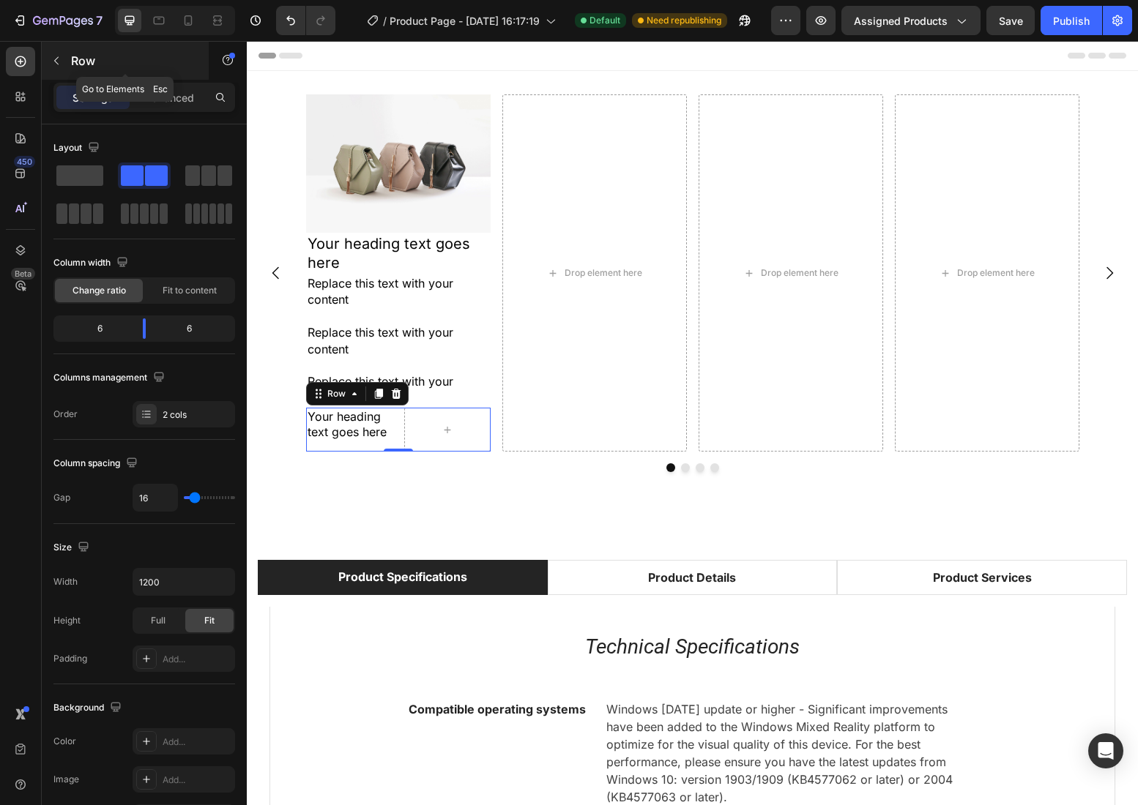
click at [90, 53] on p "Row" at bounding box center [133, 61] width 124 height 18
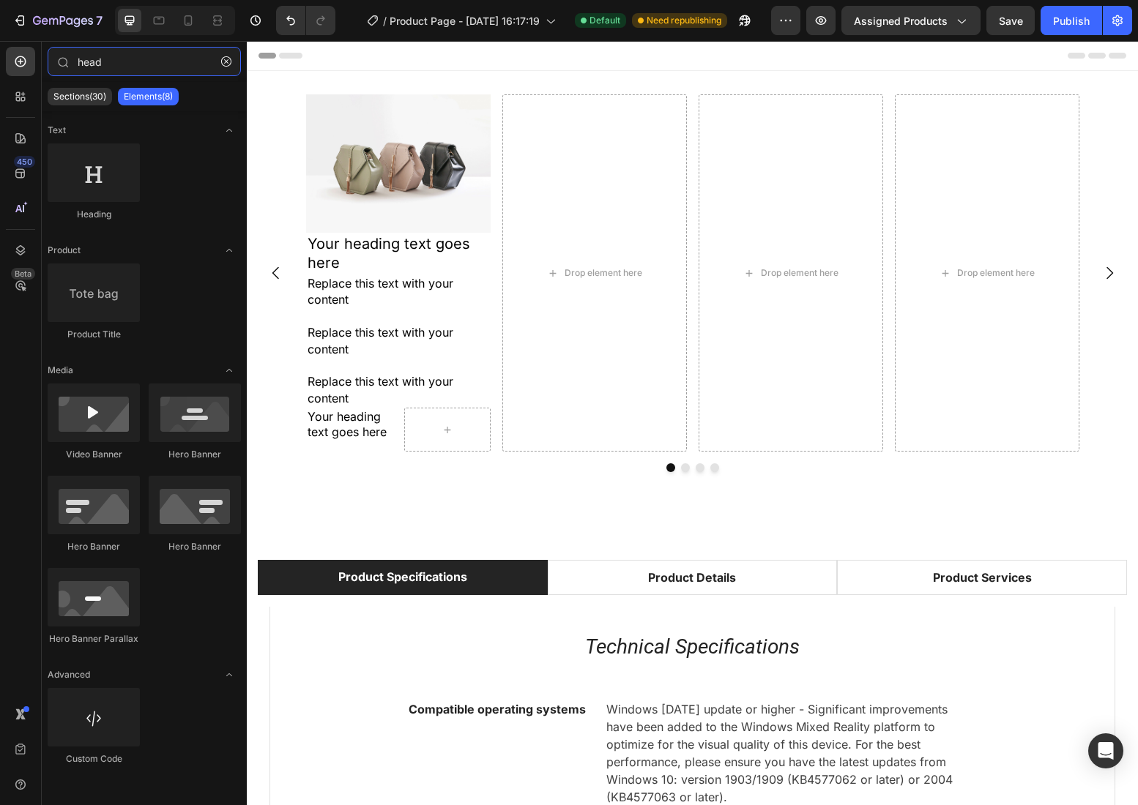
click at [90, 53] on input "head" at bounding box center [144, 61] width 193 height 29
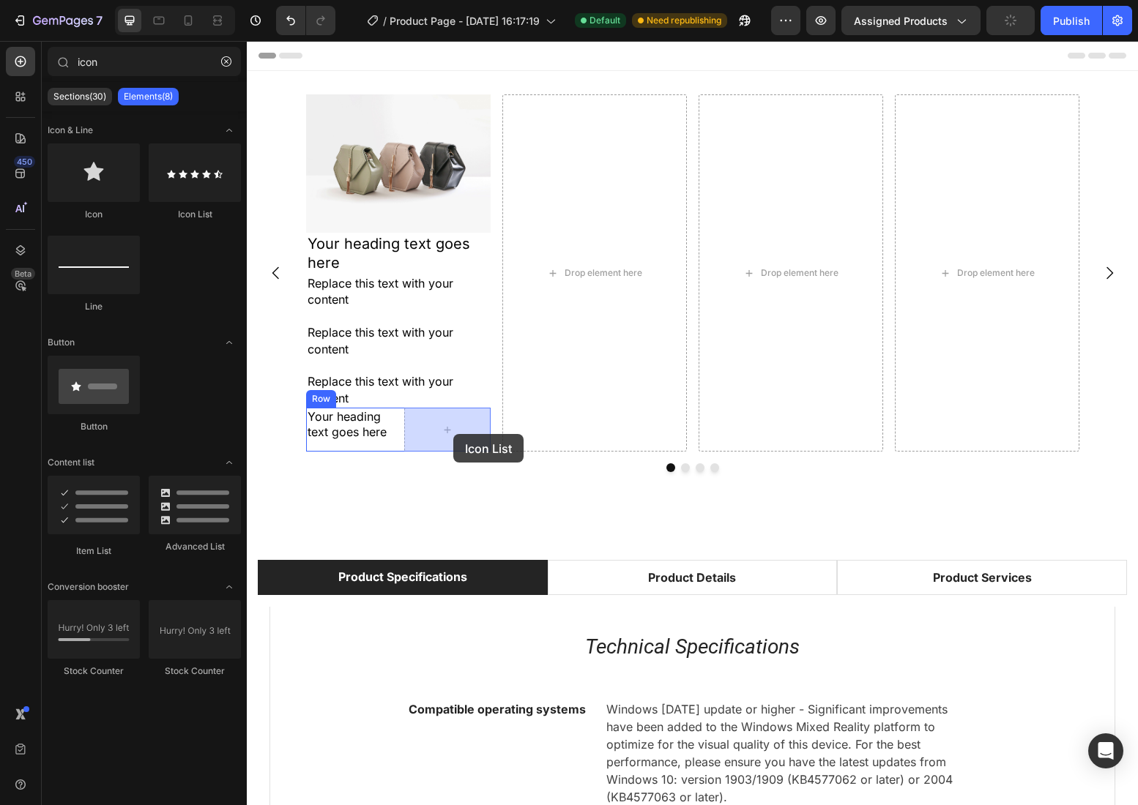
drag, startPoint x: 419, startPoint y: 200, endPoint x: 453, endPoint y: 434, distance: 236.7
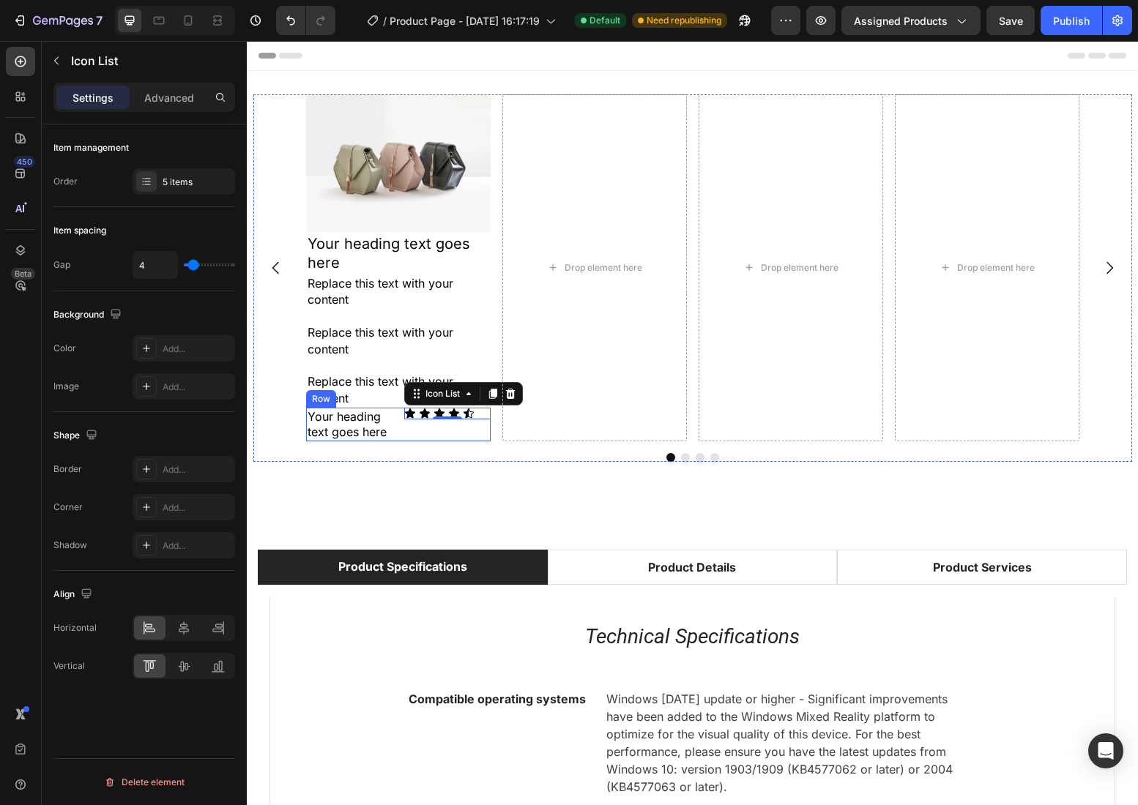
click at [402, 421] on div "Your heading text goes here Heading Icon Icon Icon Icon Icon Icon List 0 Row" at bounding box center [398, 425] width 184 height 34
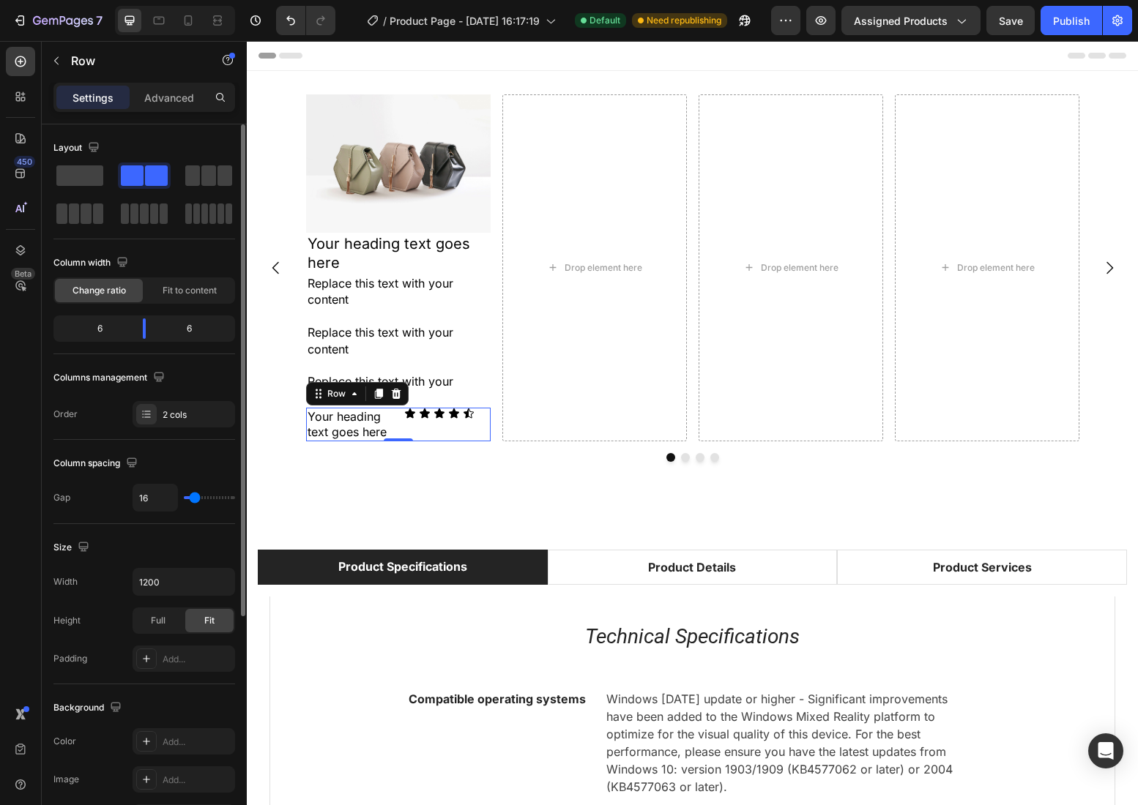
scroll to position [337, 0]
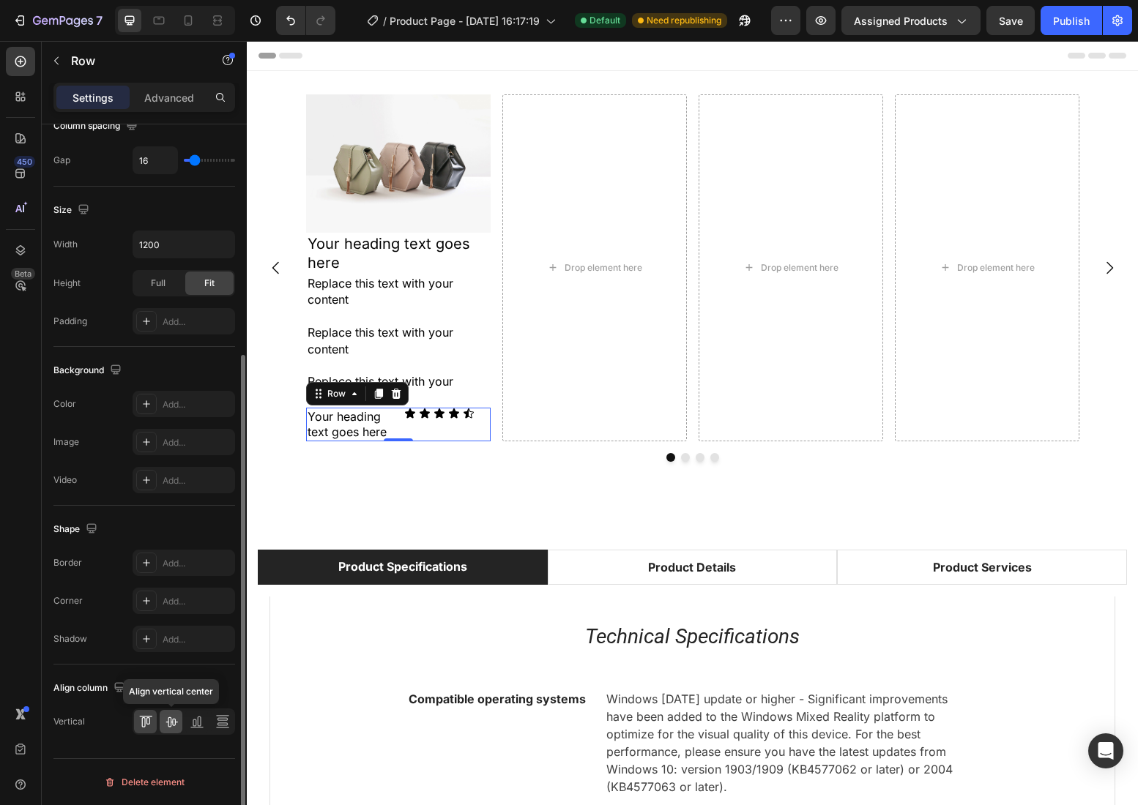
click at [172, 726] on icon at bounding box center [171, 721] width 15 height 15
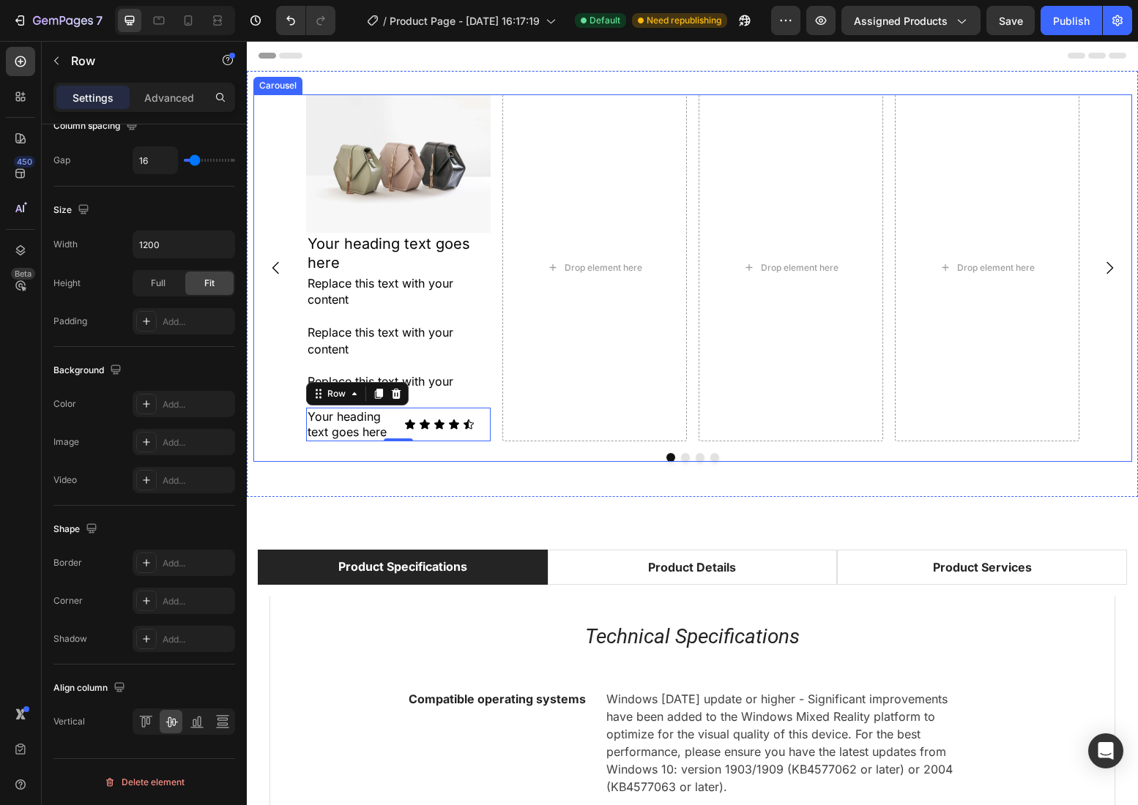
click at [369, 450] on div "Image Your heading text goes here Heading Replace this text with your content R…" at bounding box center [692, 277] width 878 height 367
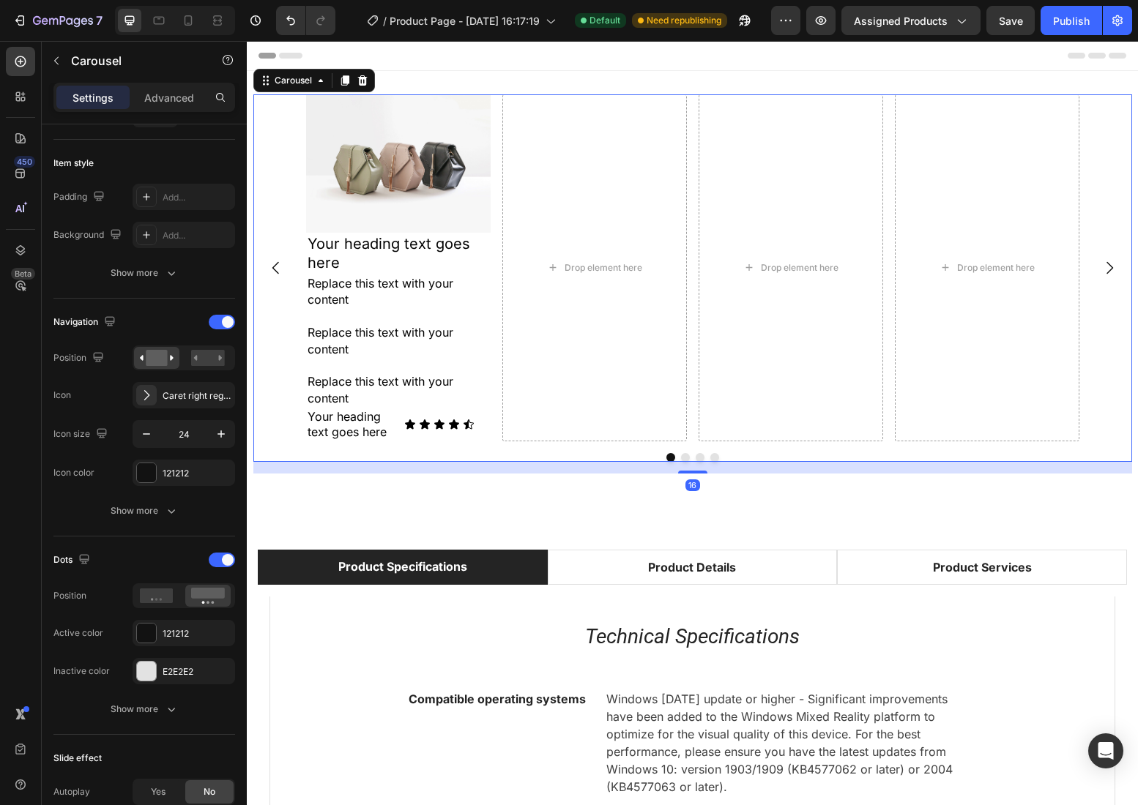
scroll to position [0, 0]
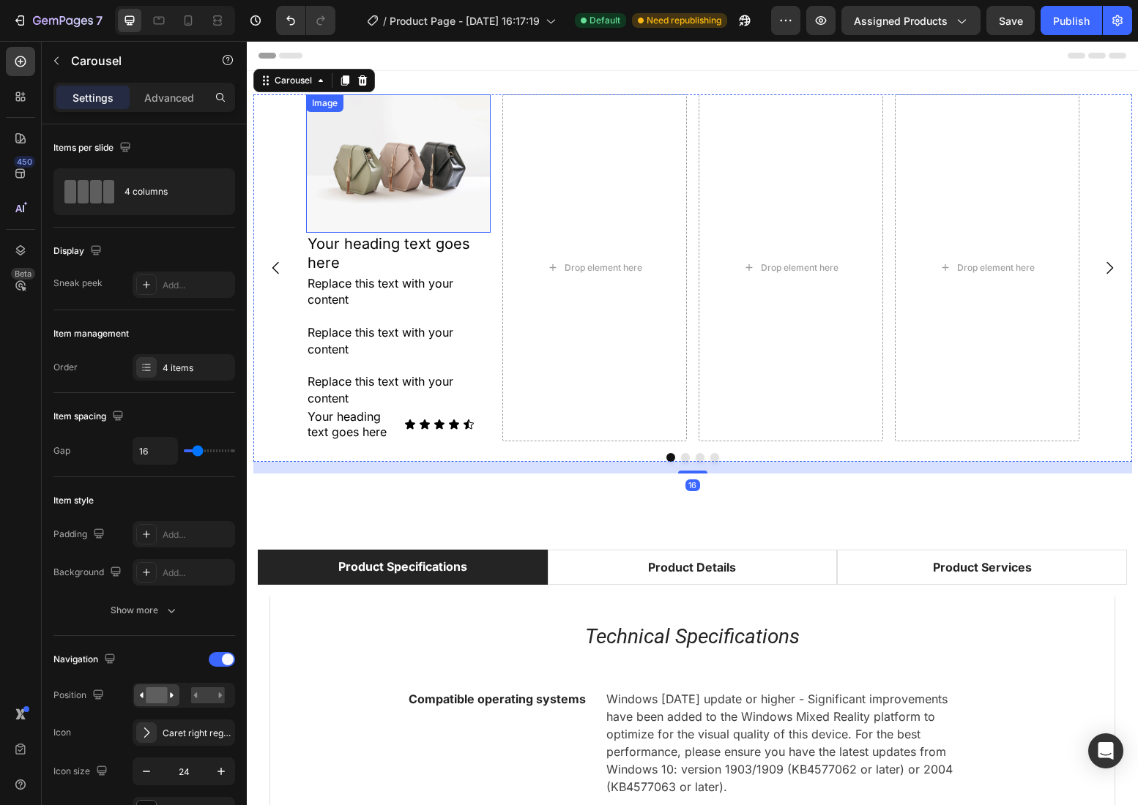
click at [483, 103] on img at bounding box center [398, 163] width 184 height 138
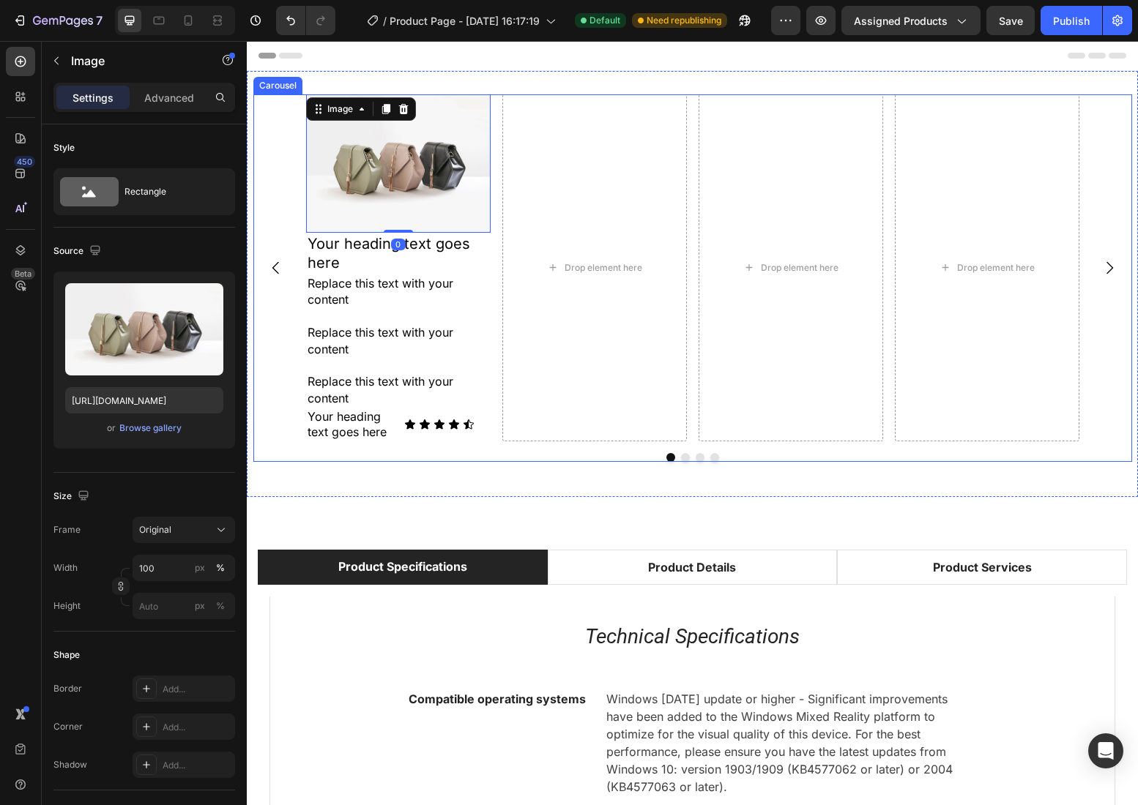
click at [423, 442] on div "Image 0 Your heading text goes here Heading Replace this text with your content…" at bounding box center [692, 277] width 878 height 367
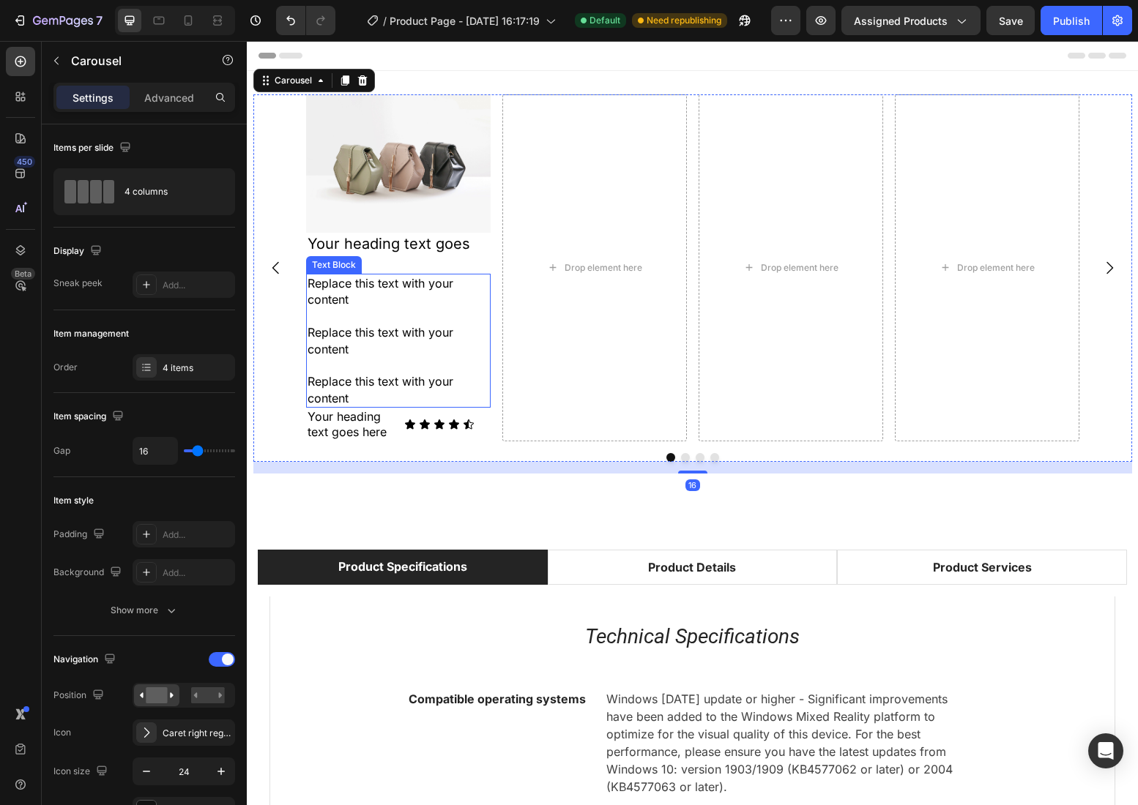
click at [470, 384] on p "Replace this text with your content" at bounding box center [398, 389] width 182 height 33
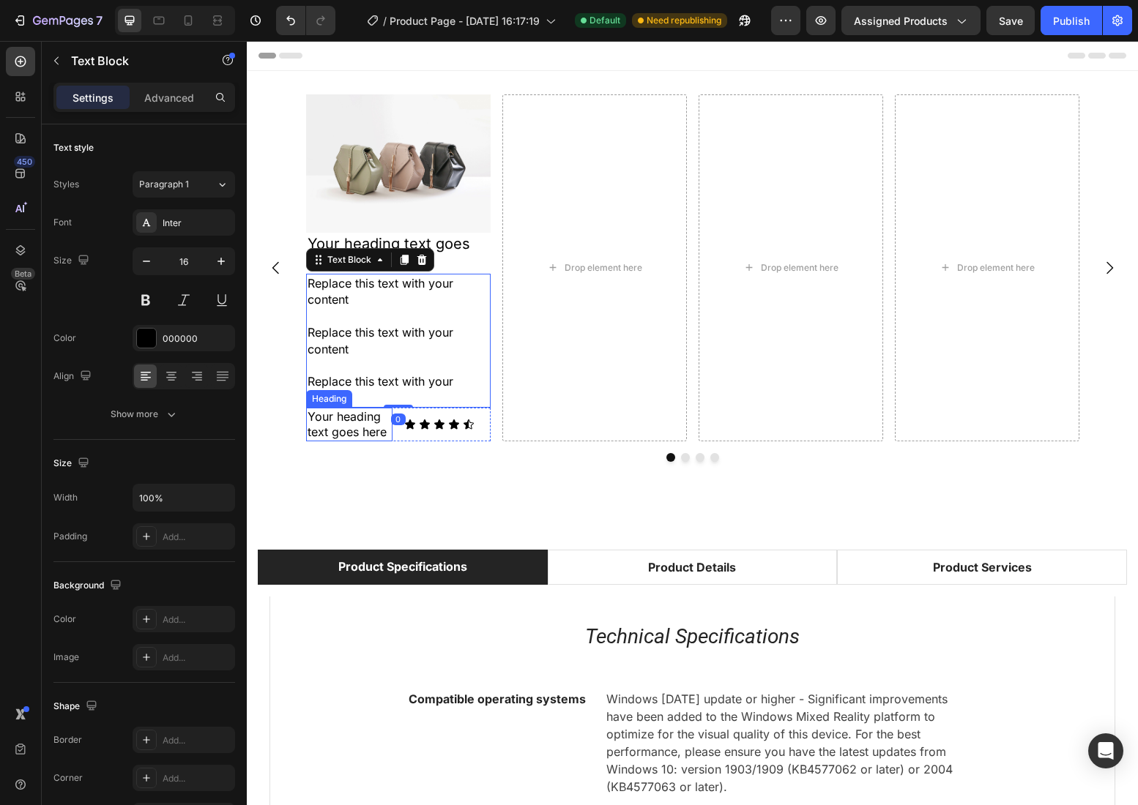
click at [368, 414] on p "Your heading text goes here" at bounding box center [348, 424] width 83 height 31
click at [471, 389] on p "Replace this text with your content" at bounding box center [398, 389] width 182 height 33
click at [113, 64] on p "Text Block" at bounding box center [133, 61] width 124 height 18
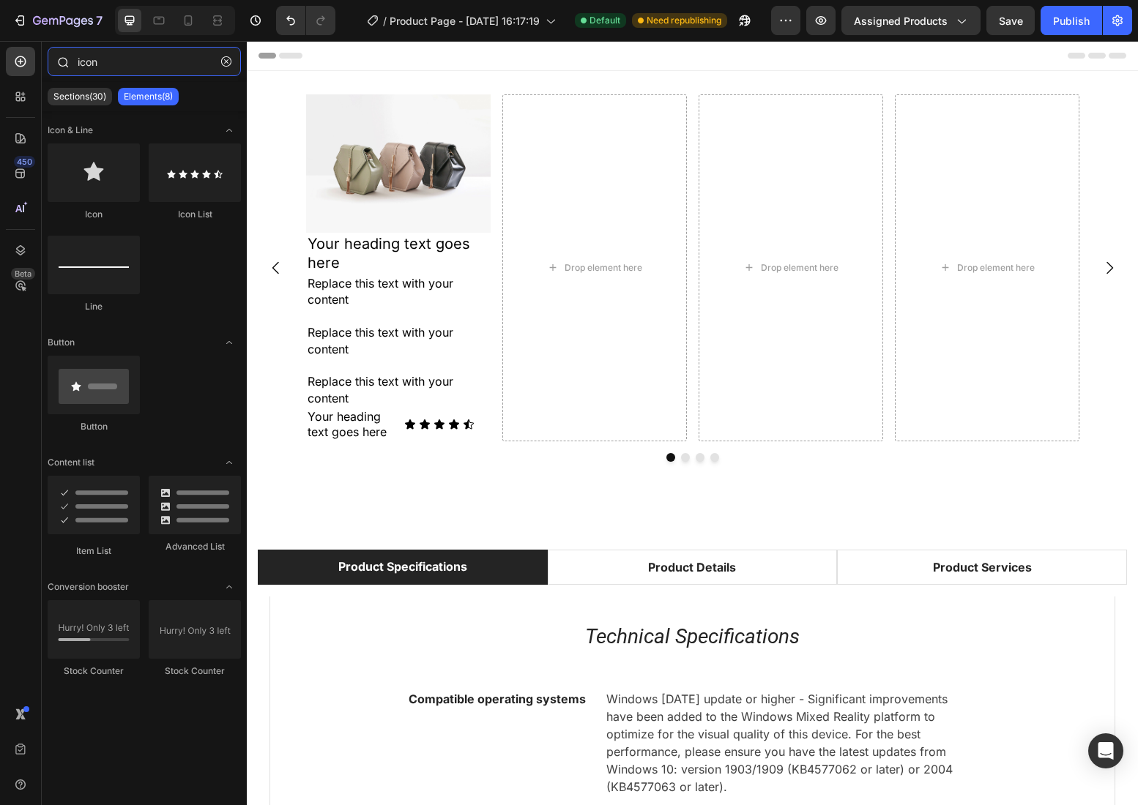
click at [99, 64] on input "icon" at bounding box center [144, 61] width 193 height 29
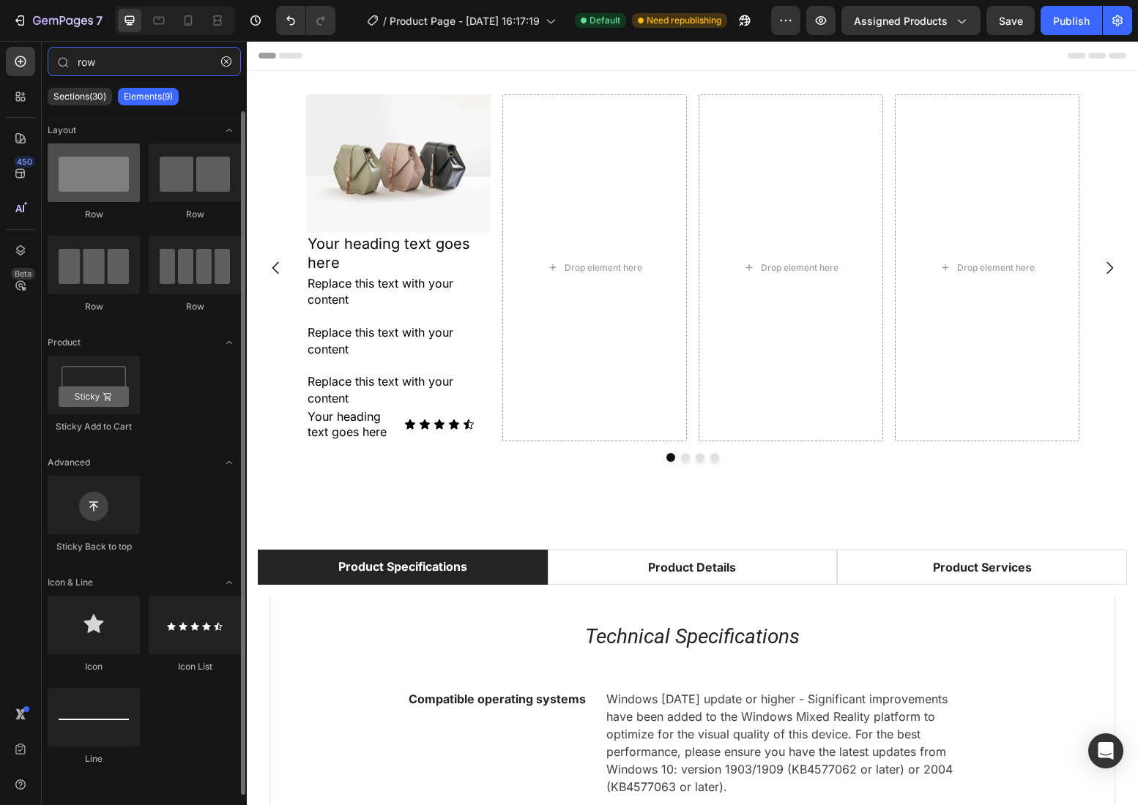
type input "row"
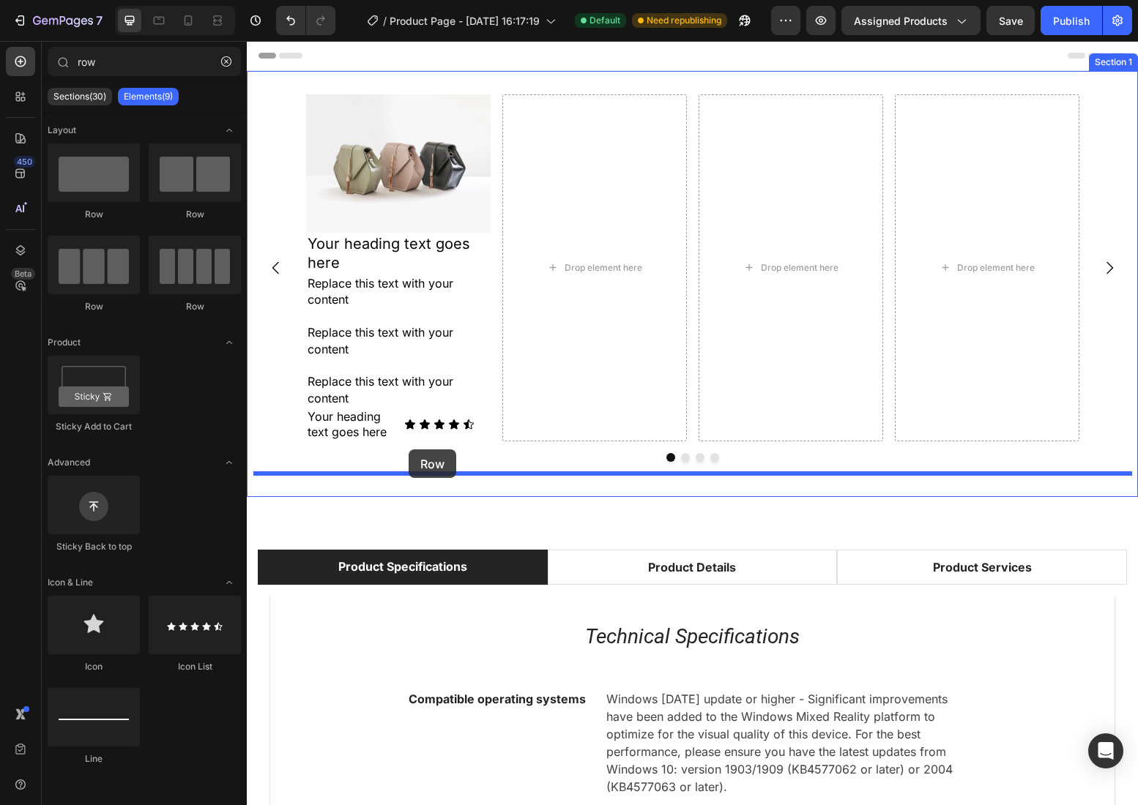
drag, startPoint x: 331, startPoint y: 223, endPoint x: 408, endPoint y: 449, distance: 239.1
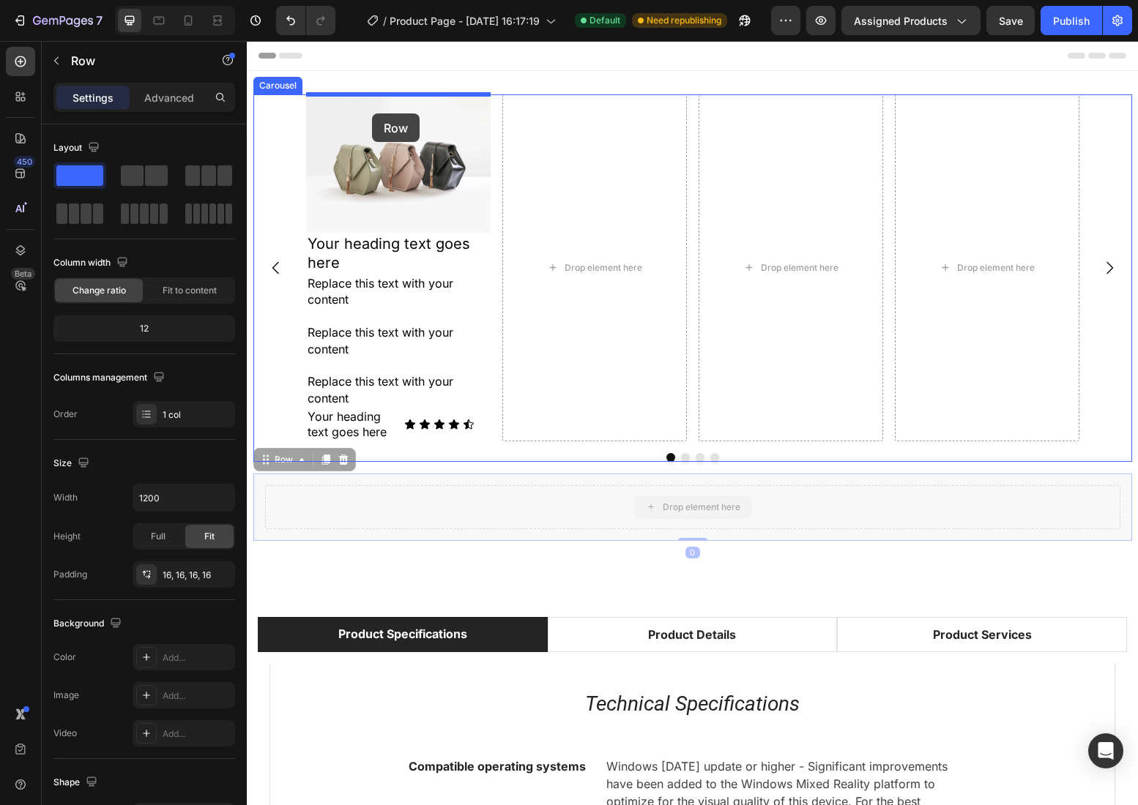
drag, startPoint x: 440, startPoint y: 512, endPoint x: 372, endPoint y: 113, distance: 404.0
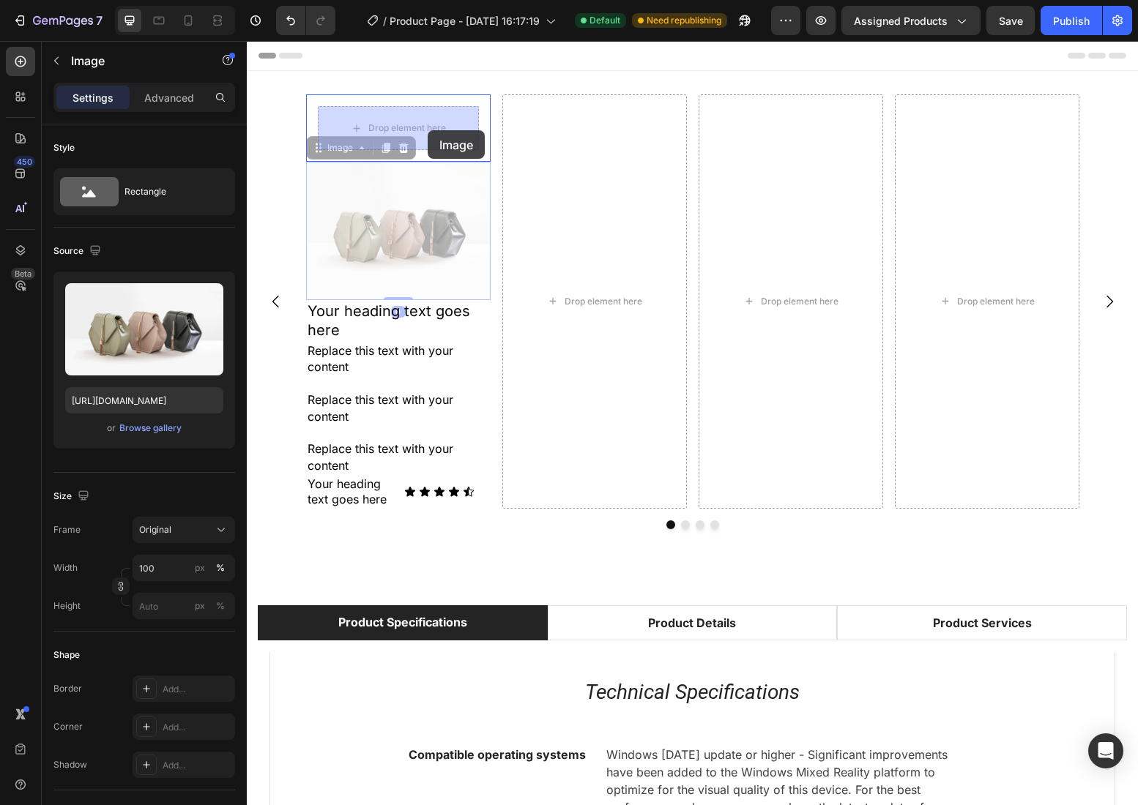
drag, startPoint x: 416, startPoint y: 256, endPoint x: 428, endPoint y: 130, distance: 126.5
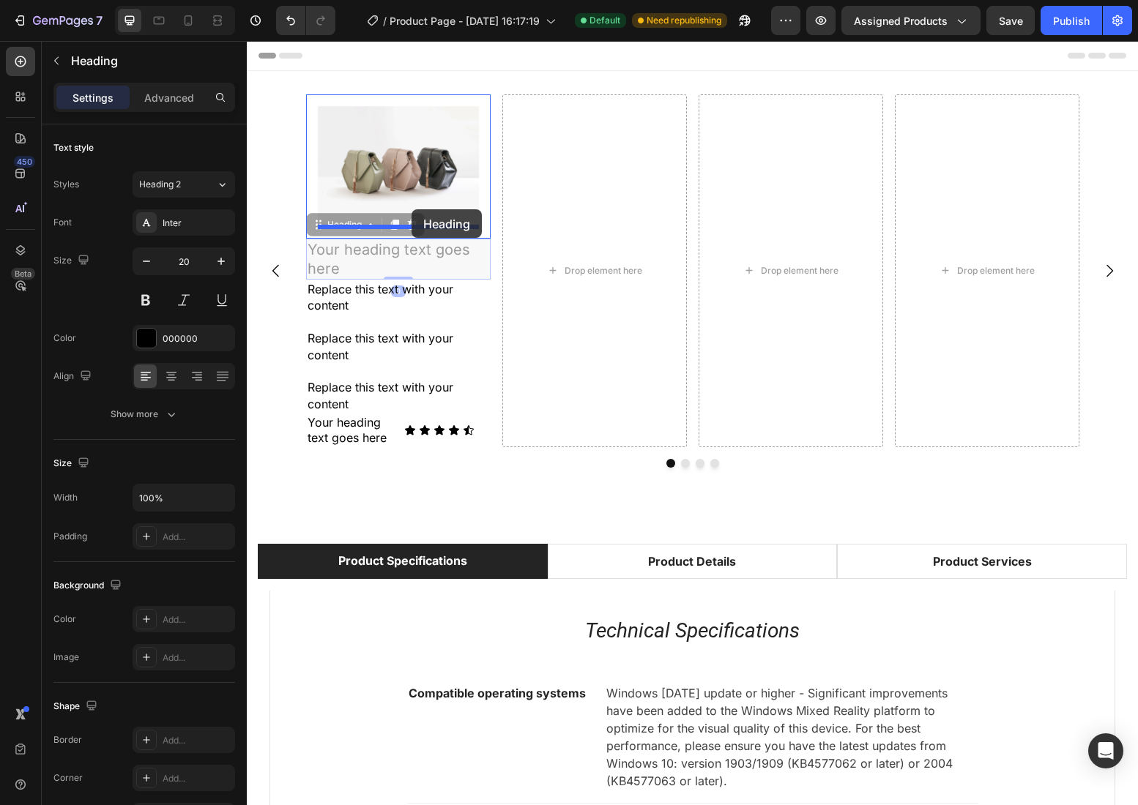
drag, startPoint x: 421, startPoint y: 247, endPoint x: 411, endPoint y: 209, distance: 38.5
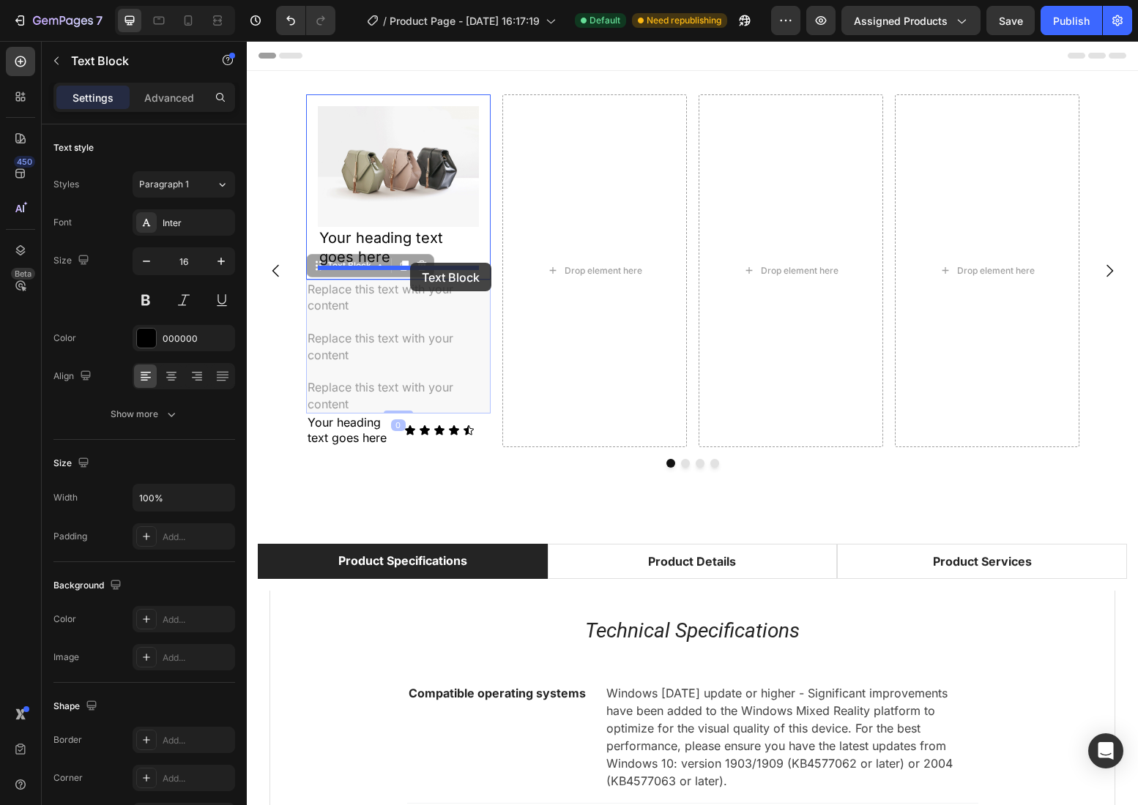
drag, startPoint x: 402, startPoint y: 294, endPoint x: 410, endPoint y: 263, distance: 32.5
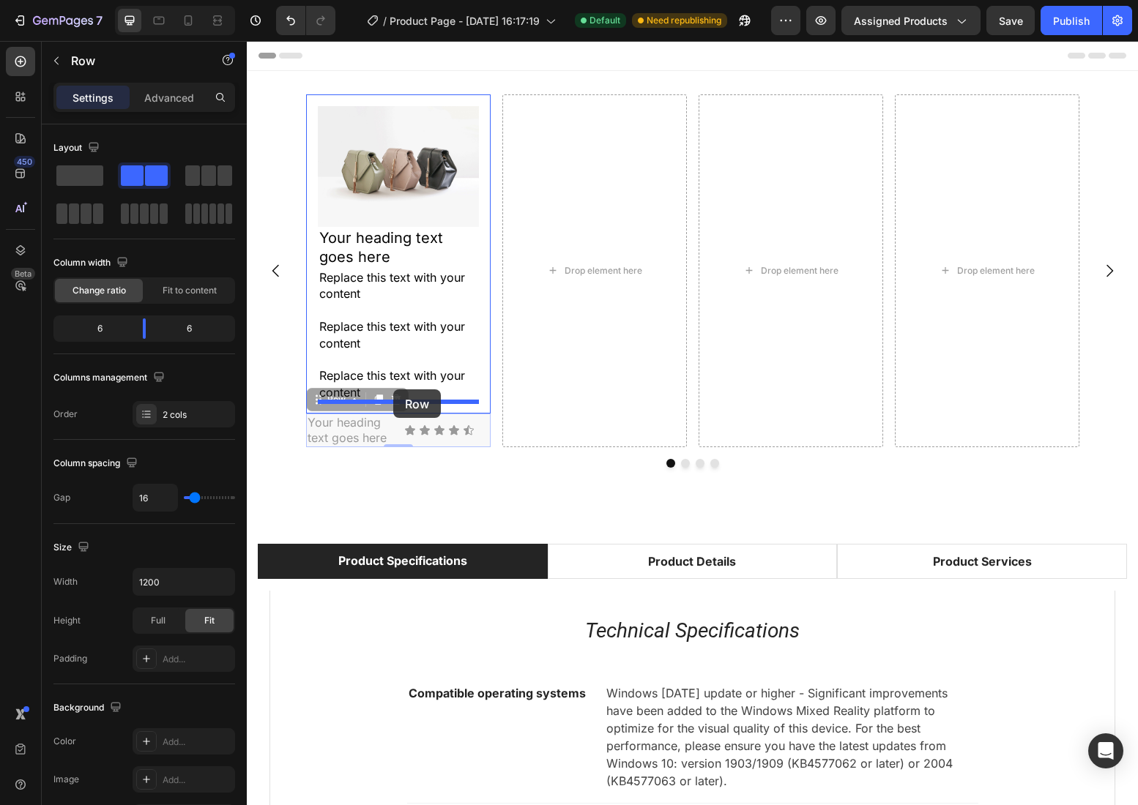
drag, startPoint x: 393, startPoint y: 427, endPoint x: 393, endPoint y: 389, distance: 37.3
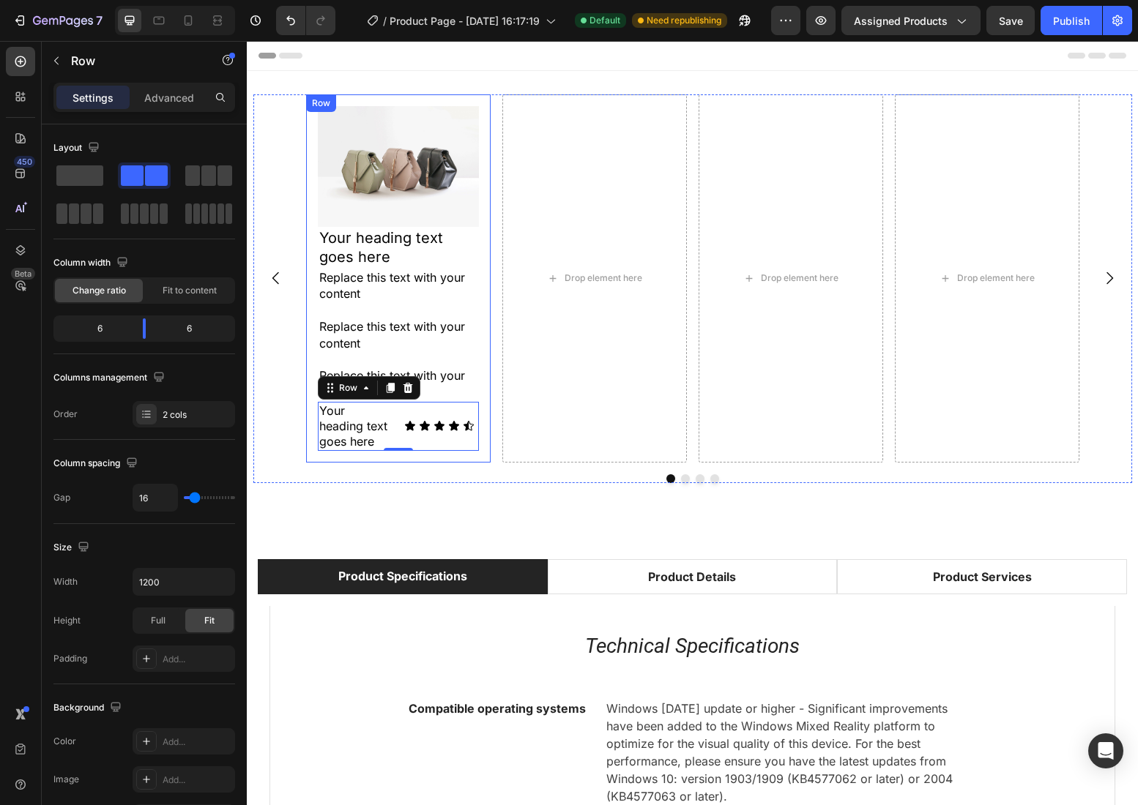
click at [477, 105] on div "Image Your heading text goes here Heading Replace this text with your content R…" at bounding box center [398, 278] width 184 height 368
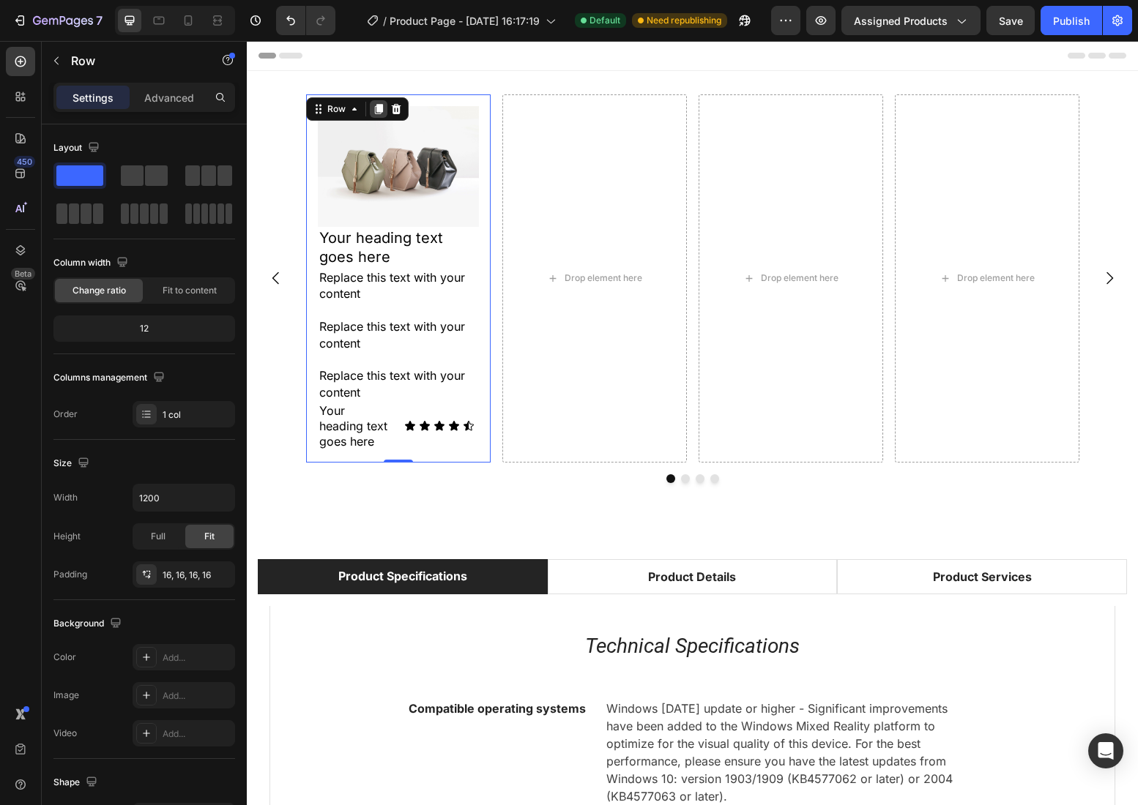
click at [380, 111] on icon at bounding box center [378, 109] width 8 height 10
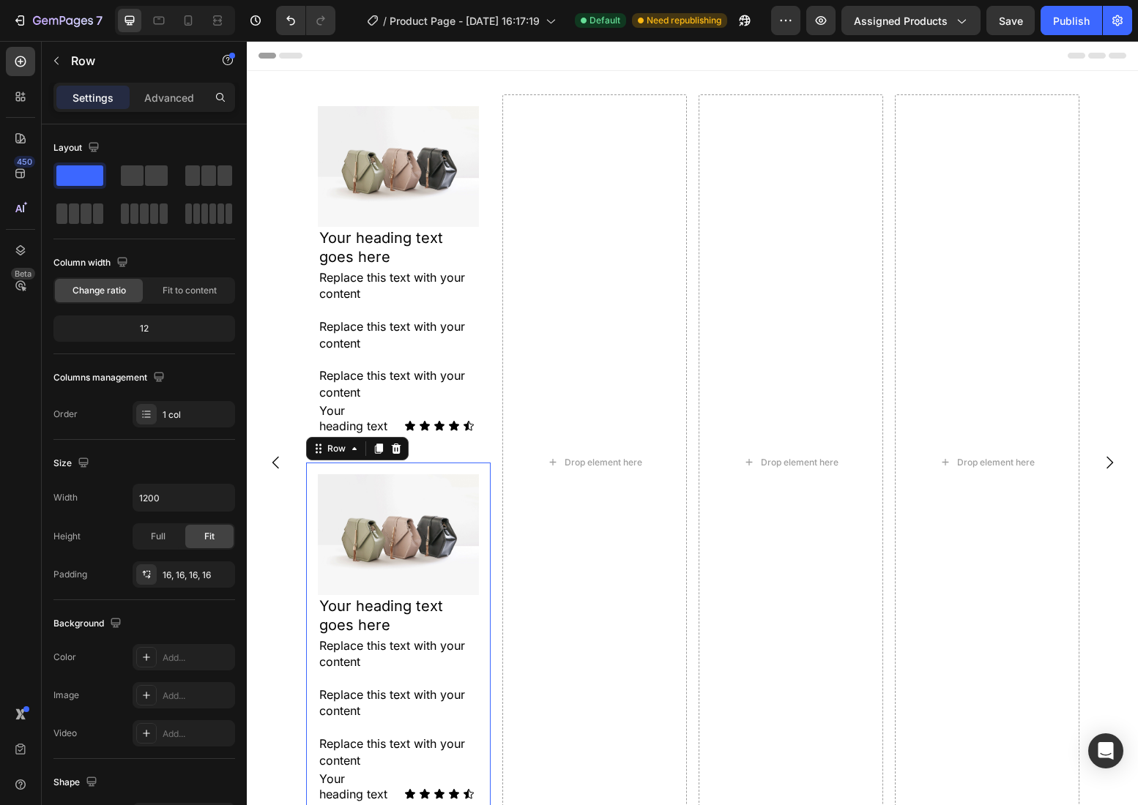
click at [483, 464] on div "Image Your heading text goes here Heading Replace this text with your content R…" at bounding box center [398, 647] width 184 height 368
click at [377, 445] on icon at bounding box center [378, 449] width 8 height 10
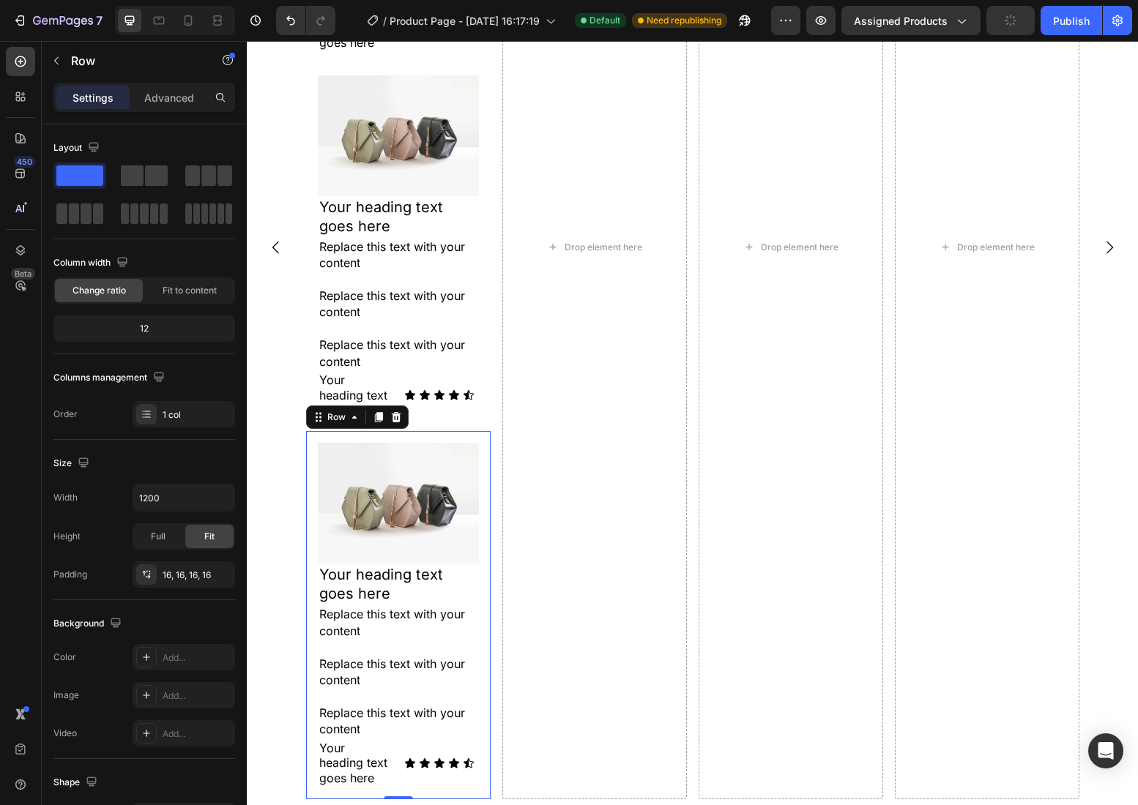
scroll to position [738, 0]
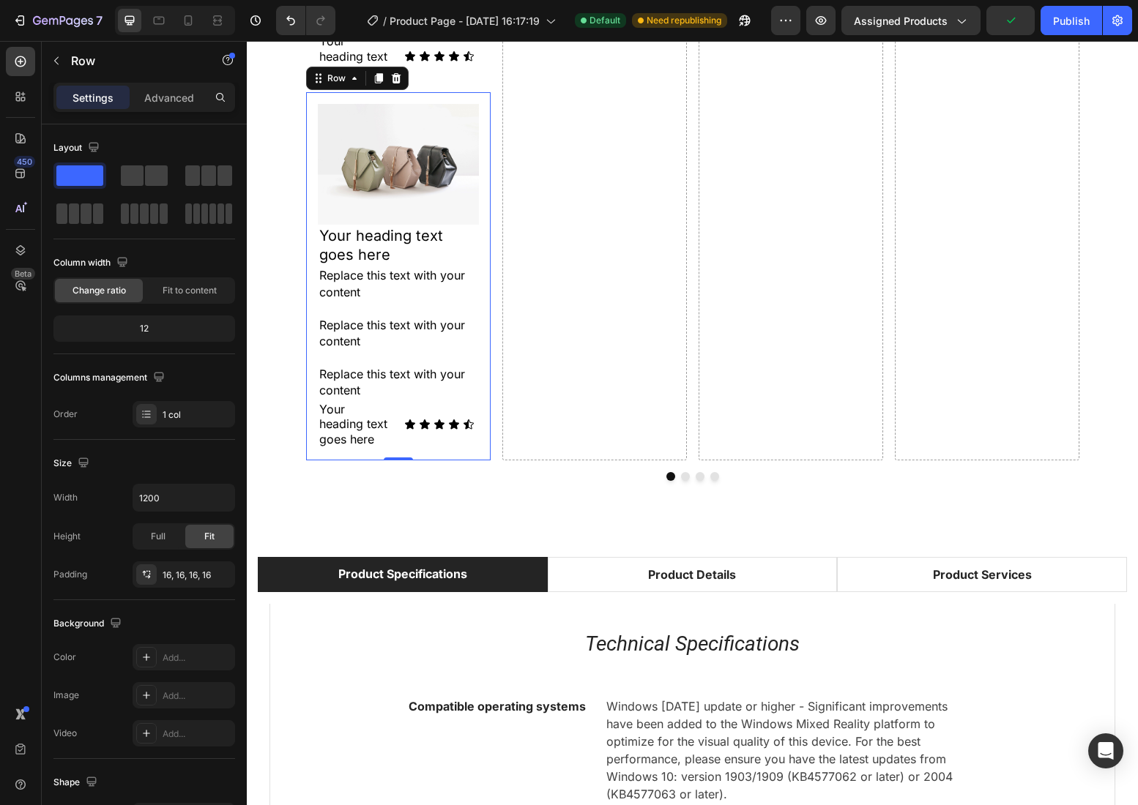
click at [480, 97] on div "Image Your heading text goes here Heading Replace this text with your content R…" at bounding box center [398, 276] width 184 height 368
click at [383, 78] on icon at bounding box center [379, 78] width 12 height 12
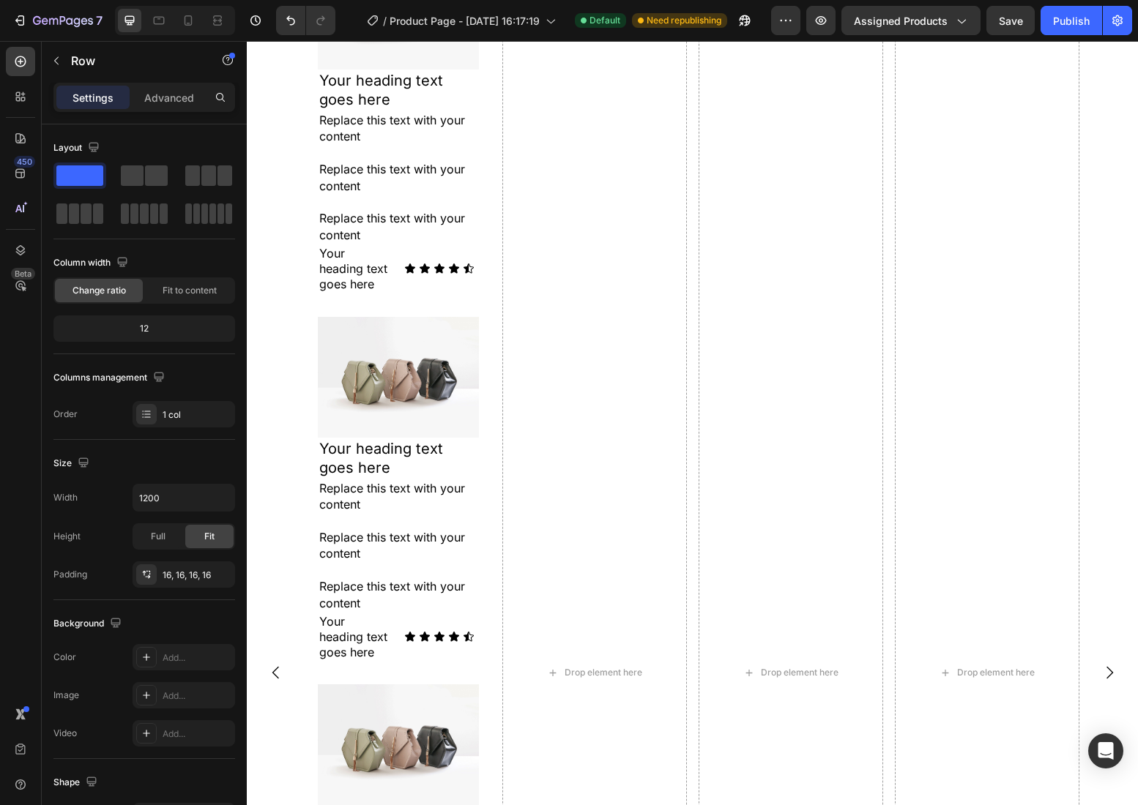
scroll to position [133, 0]
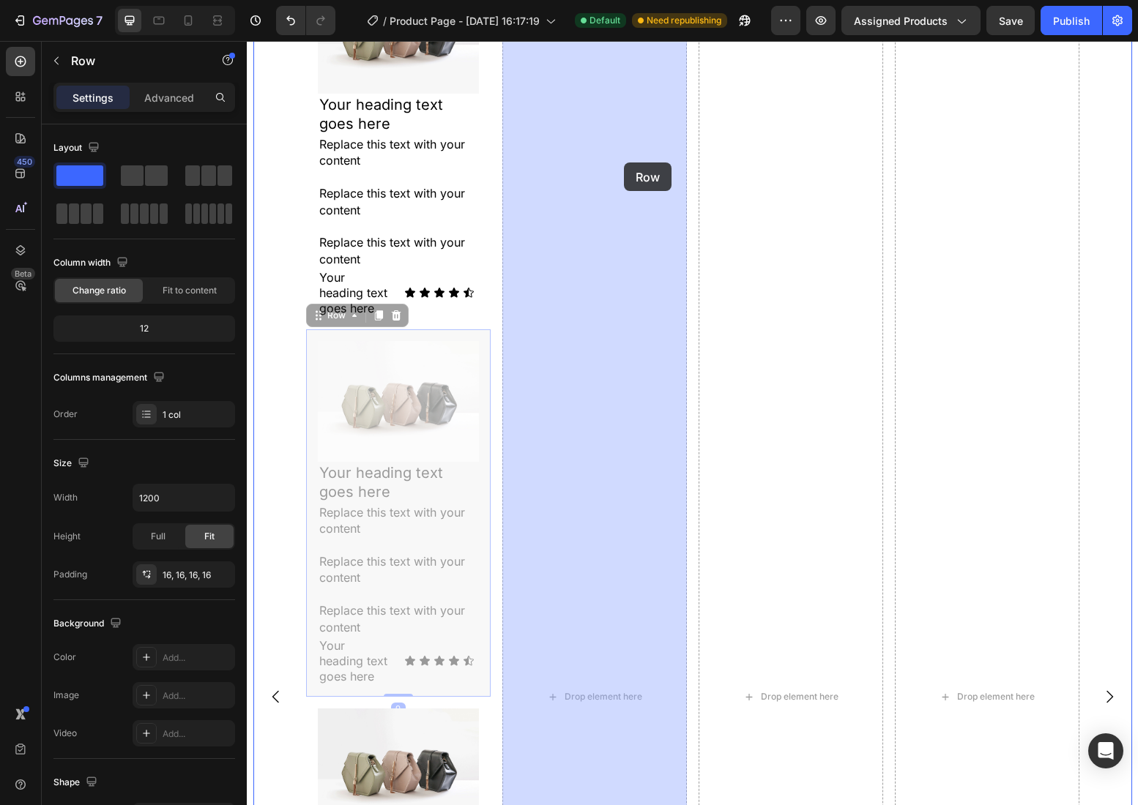
drag, startPoint x: 481, startPoint y: 340, endPoint x: 624, endPoint y: 163, distance: 227.5
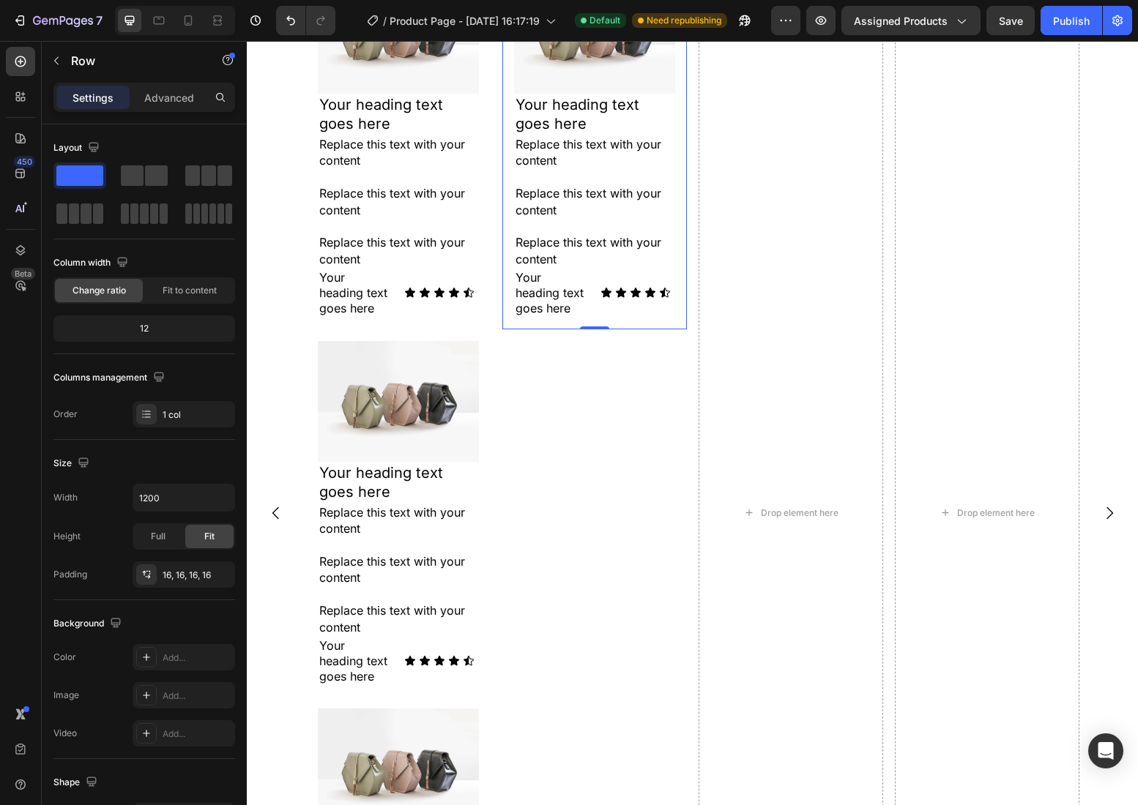
scroll to position [0, 0]
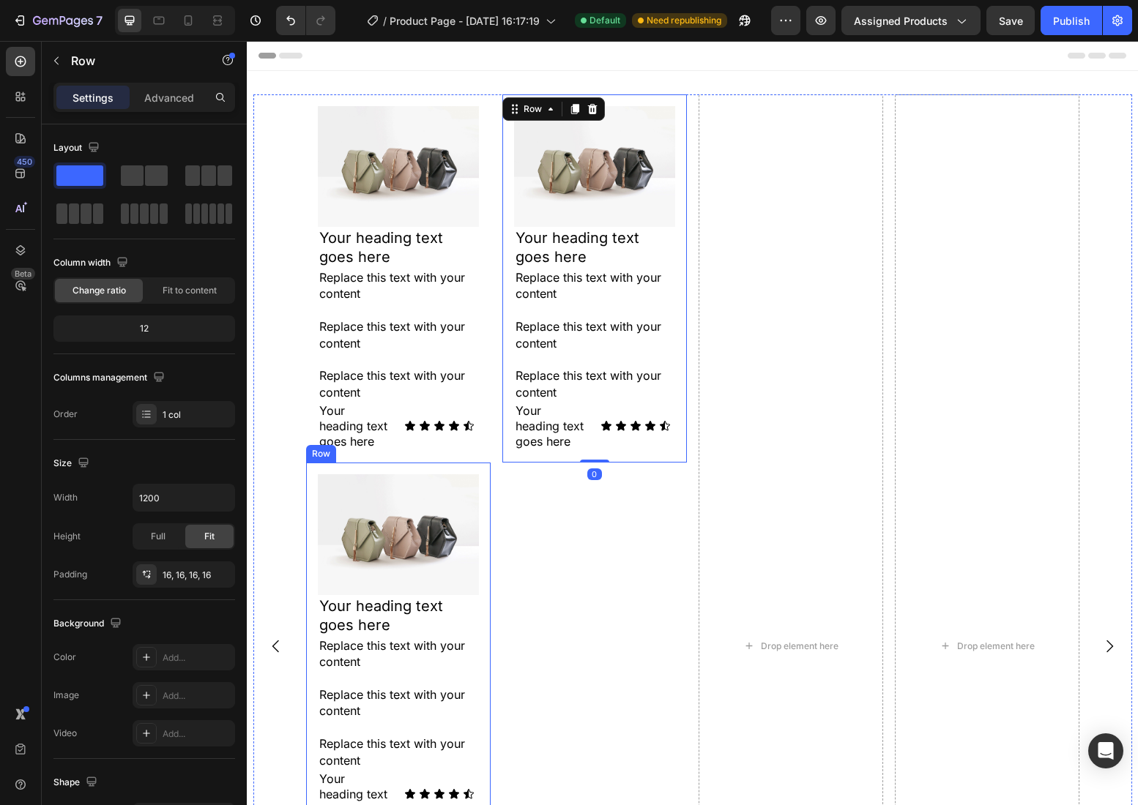
click at [482, 466] on div "Image Your heading text goes here Heading Replace this text with your content R…" at bounding box center [398, 647] width 184 height 368
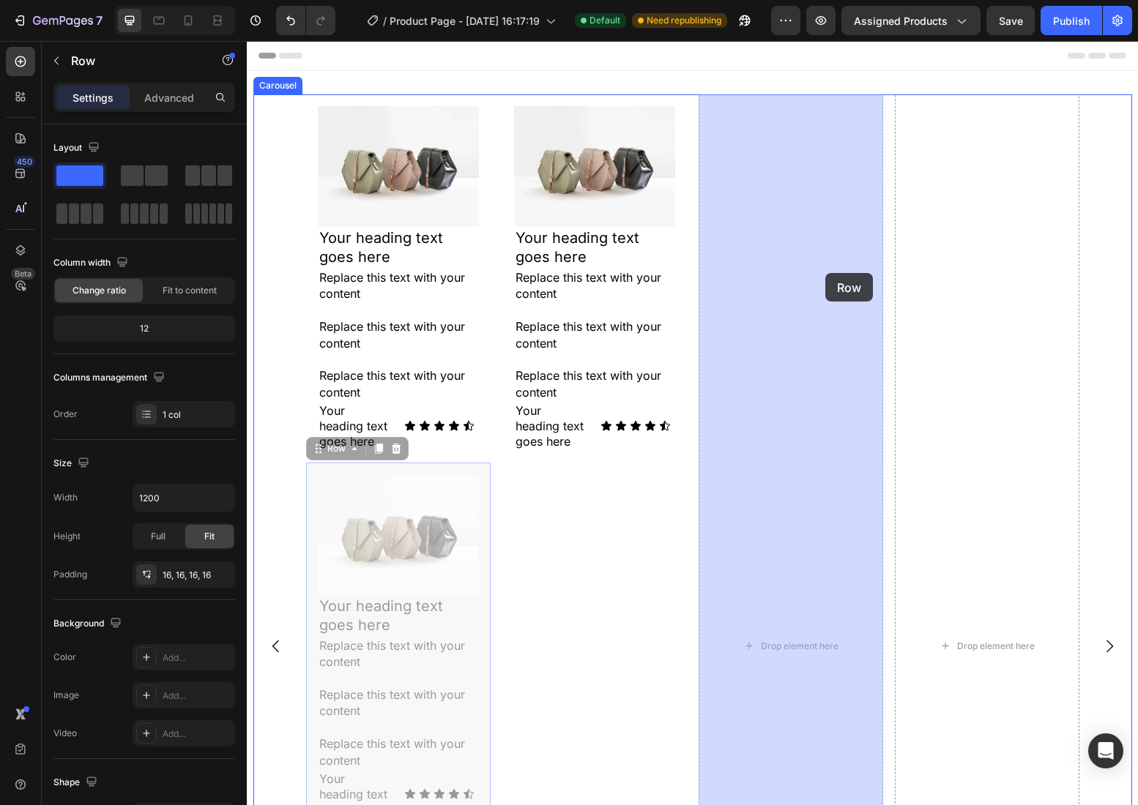
drag, startPoint x: 482, startPoint y: 466, endPoint x: 825, endPoint y: 273, distance: 394.0
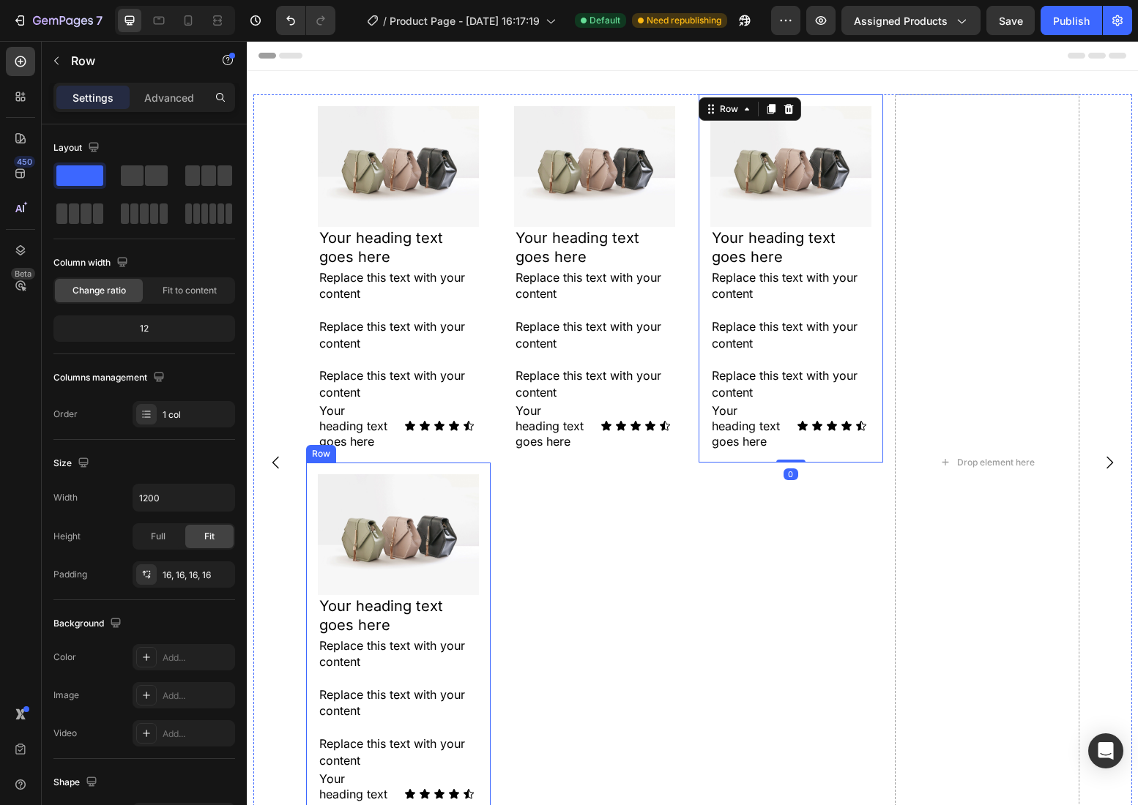
click at [482, 473] on div "Image Your heading text goes here Heading Replace this text with your content R…" at bounding box center [398, 647] width 184 height 368
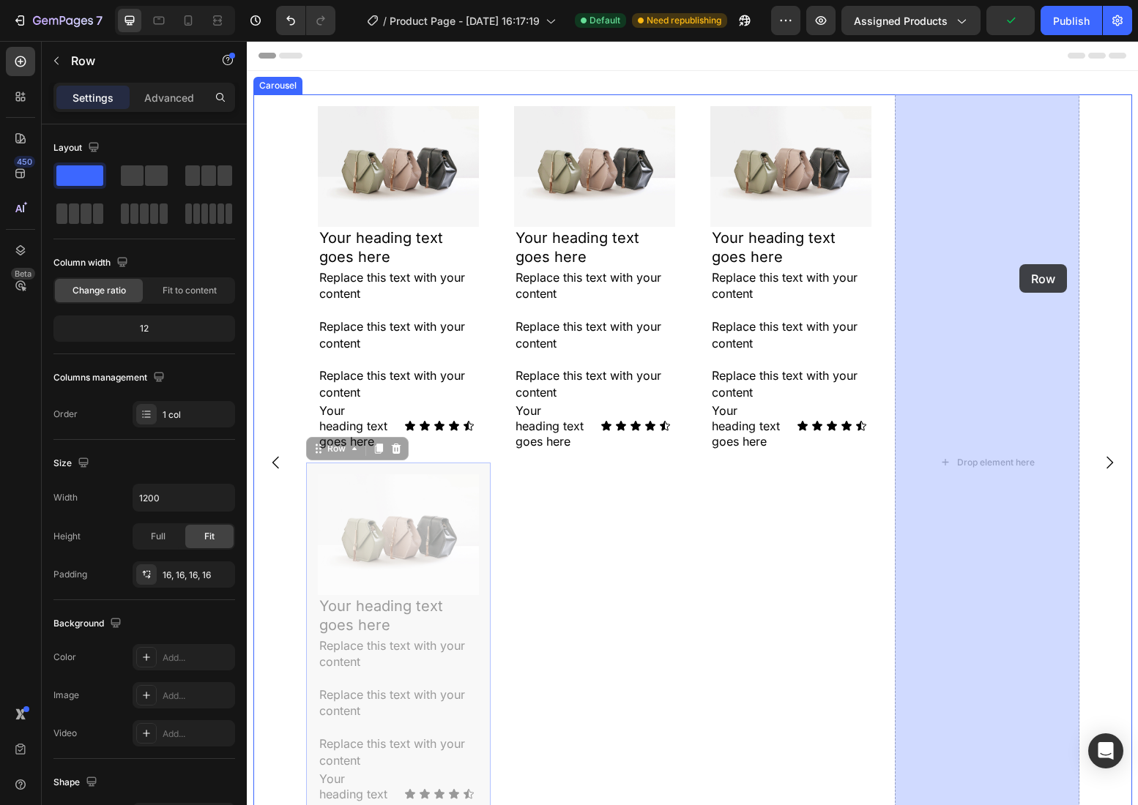
drag, startPoint x: 482, startPoint y: 473, endPoint x: 1019, endPoint y: 264, distance: 575.7
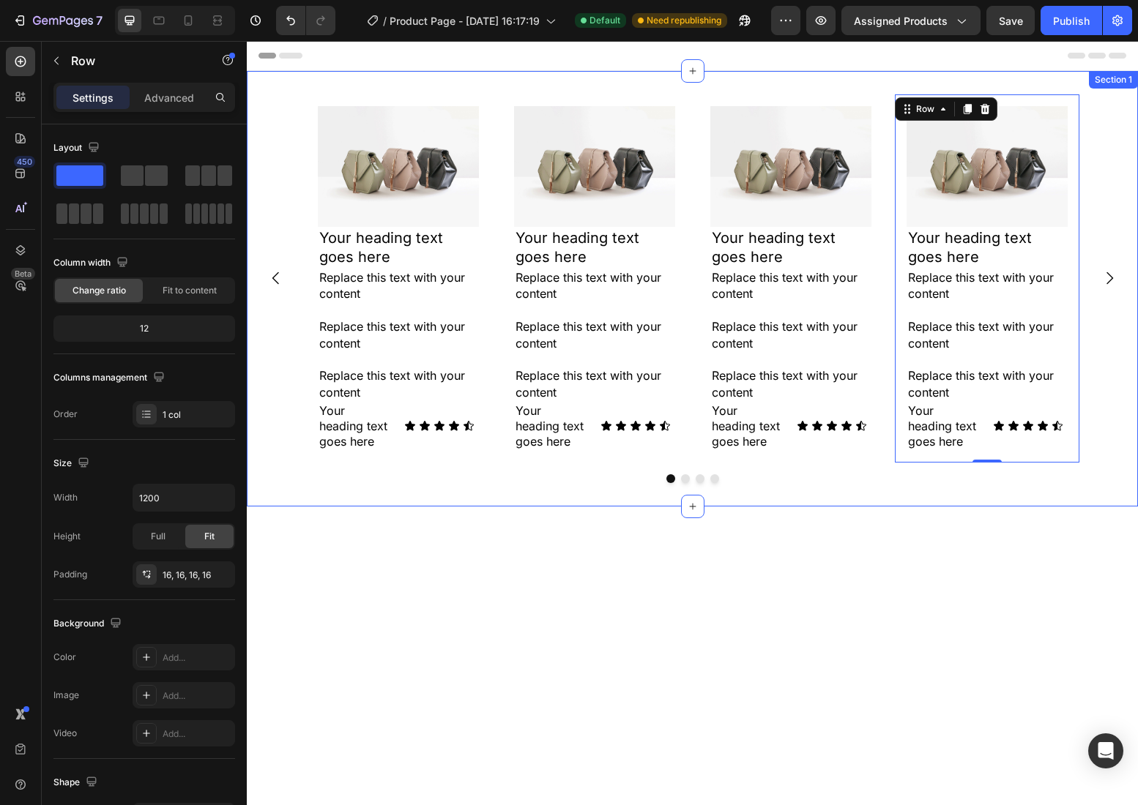
click at [679, 483] on div "Image Your heading text goes here Heading Replace this text with your content R…" at bounding box center [692, 289] width 891 height 436
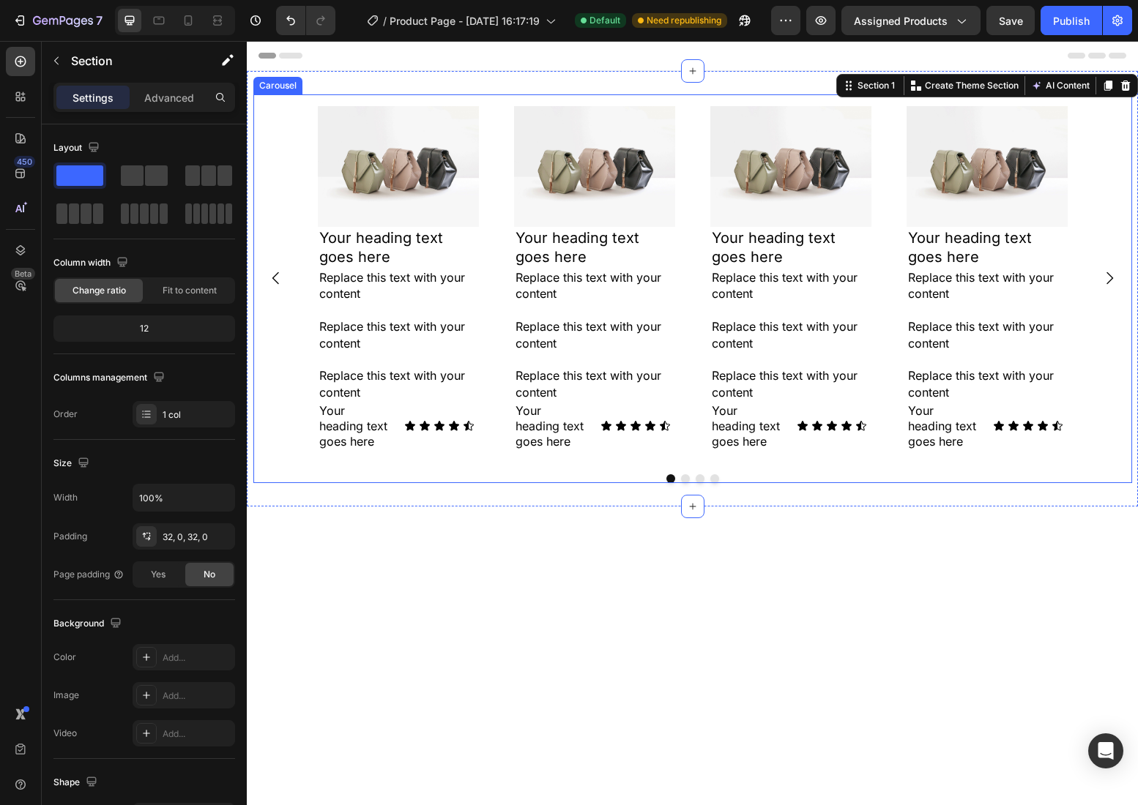
click at [694, 479] on div at bounding box center [692, 478] width 878 height 9
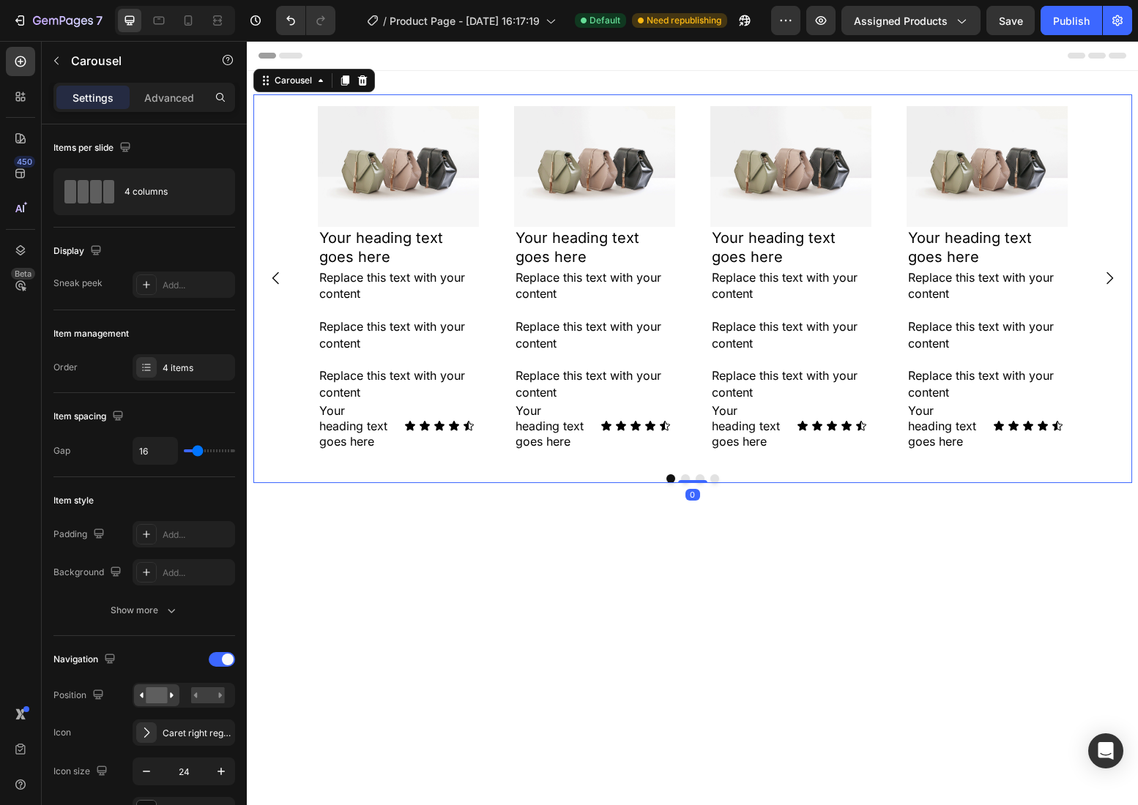
click at [1108, 280] on icon "Carousel Next Arrow" at bounding box center [1109, 278] width 18 height 18
click at [690, 477] on div at bounding box center [692, 478] width 878 height 9
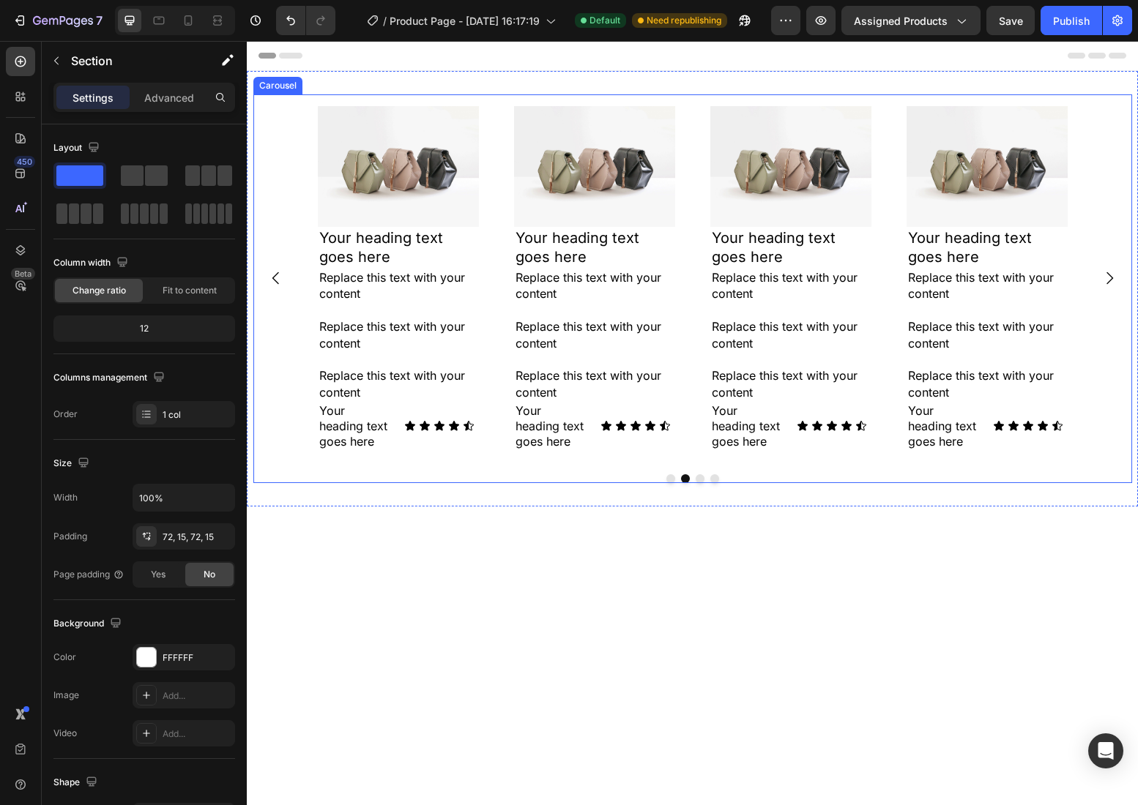
click at [697, 467] on div "Image Your heading text goes here Heading Replace this text with your content R…" at bounding box center [692, 288] width 878 height 389
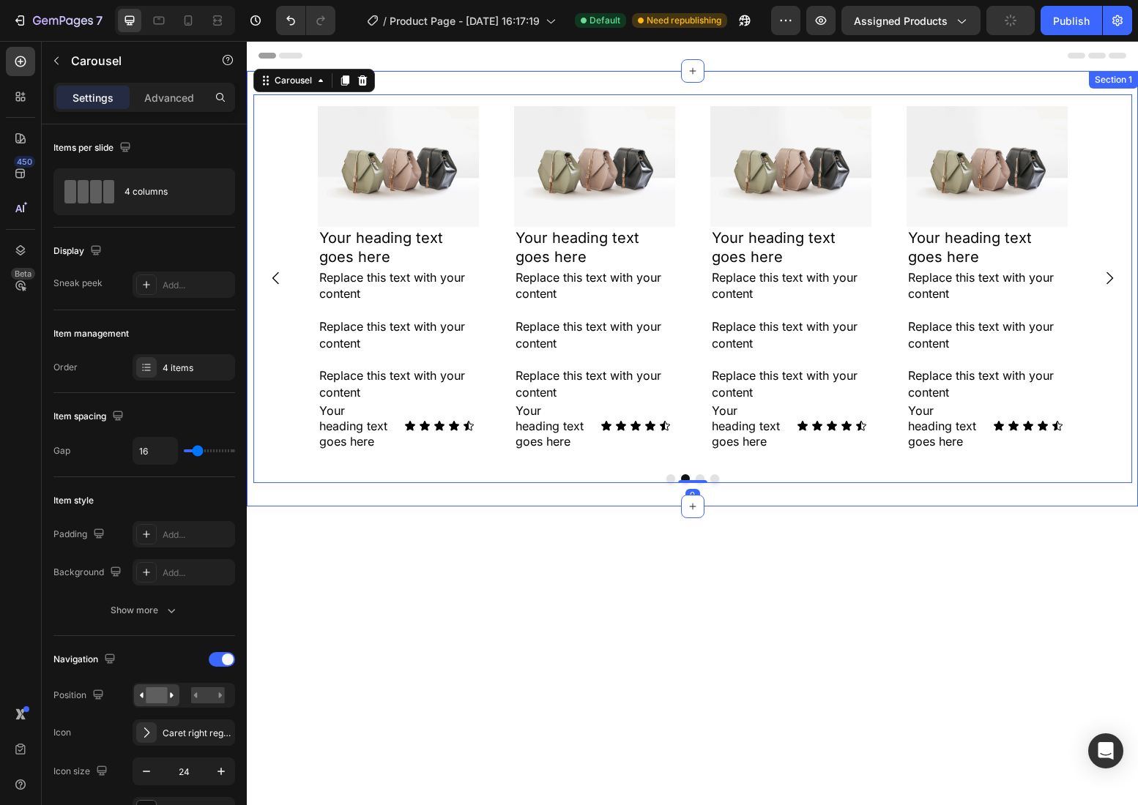
click at [706, 493] on div "Image Your heading text goes here Heading Replace this text with your content R…" at bounding box center [692, 289] width 891 height 436
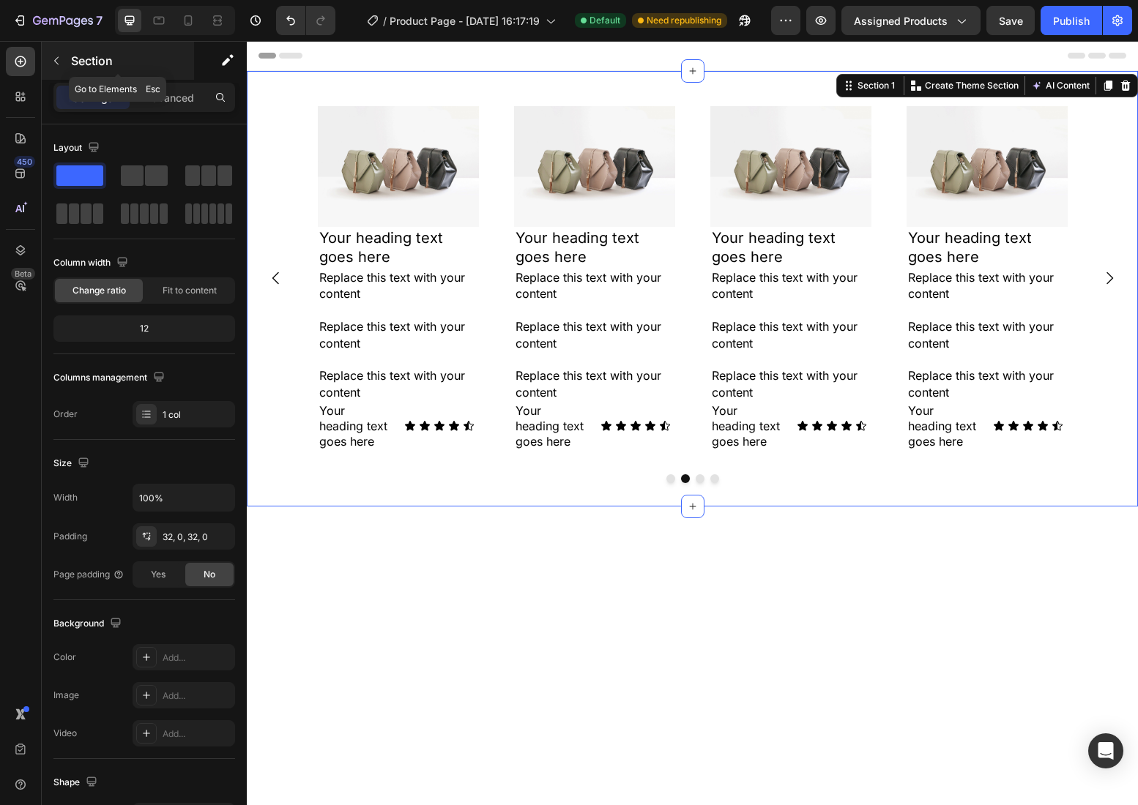
click at [97, 68] on p "Section" at bounding box center [131, 61] width 120 height 18
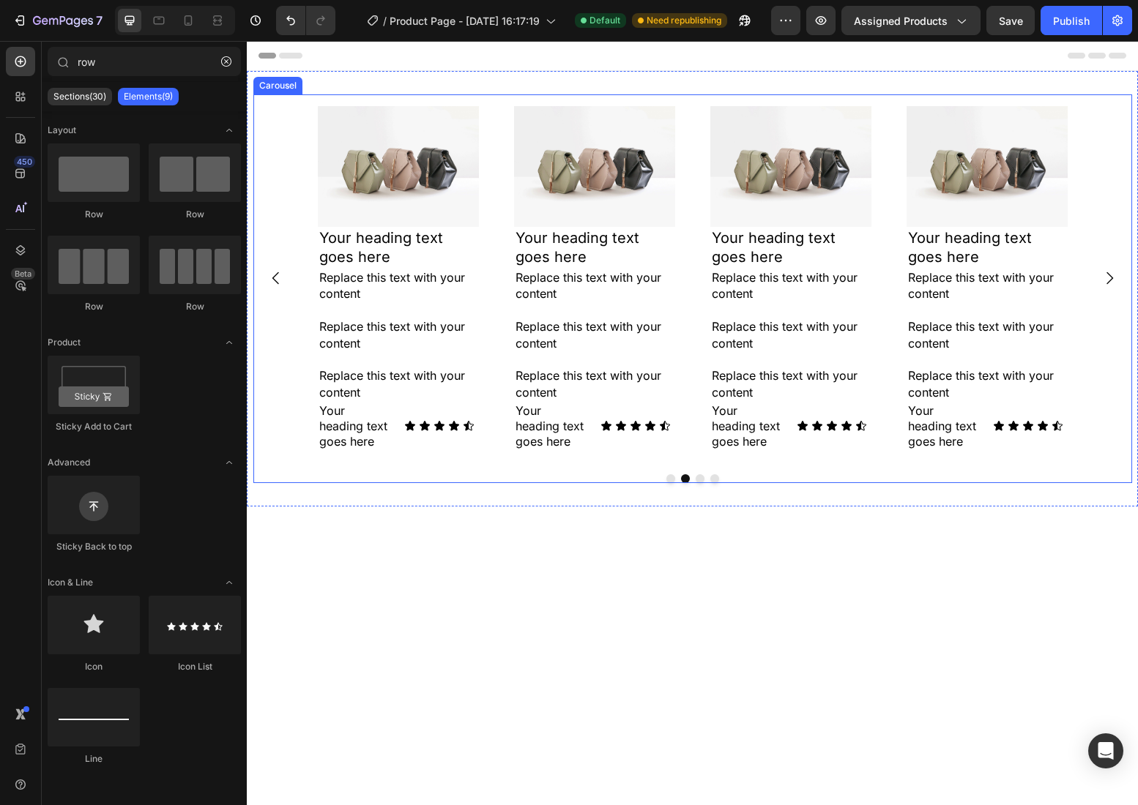
click at [567, 479] on div at bounding box center [692, 478] width 878 height 9
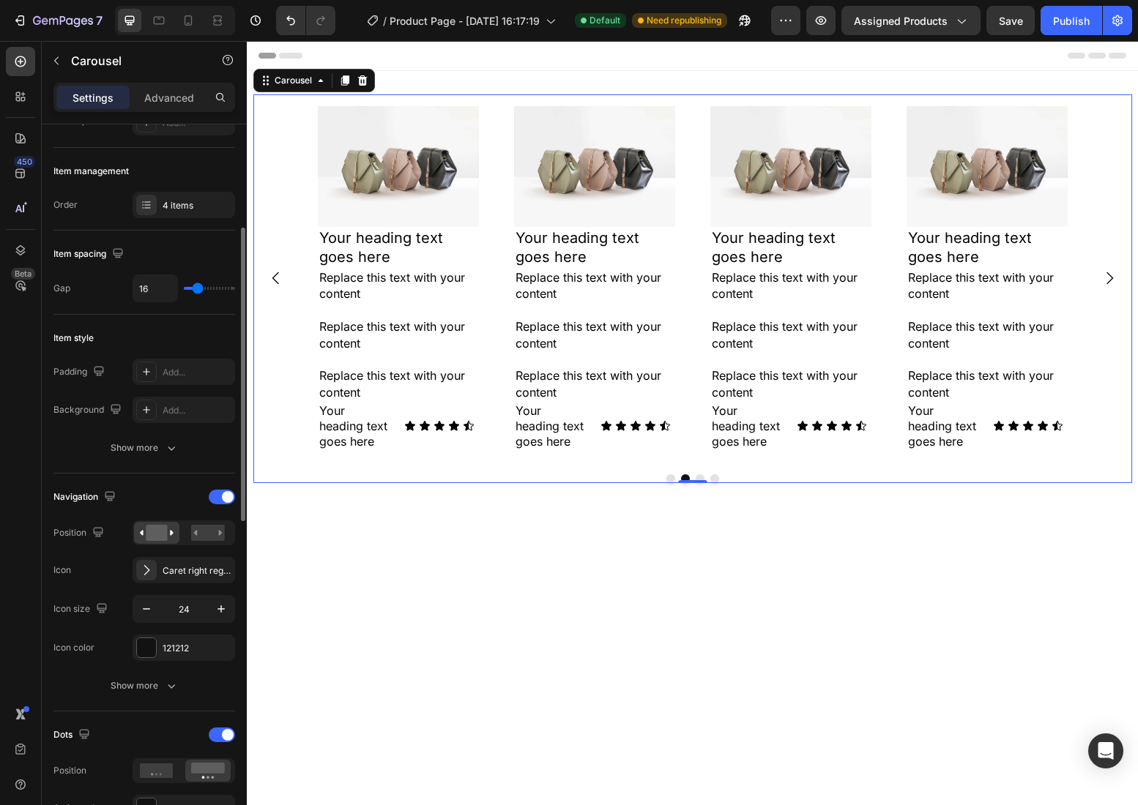
scroll to position [189, 0]
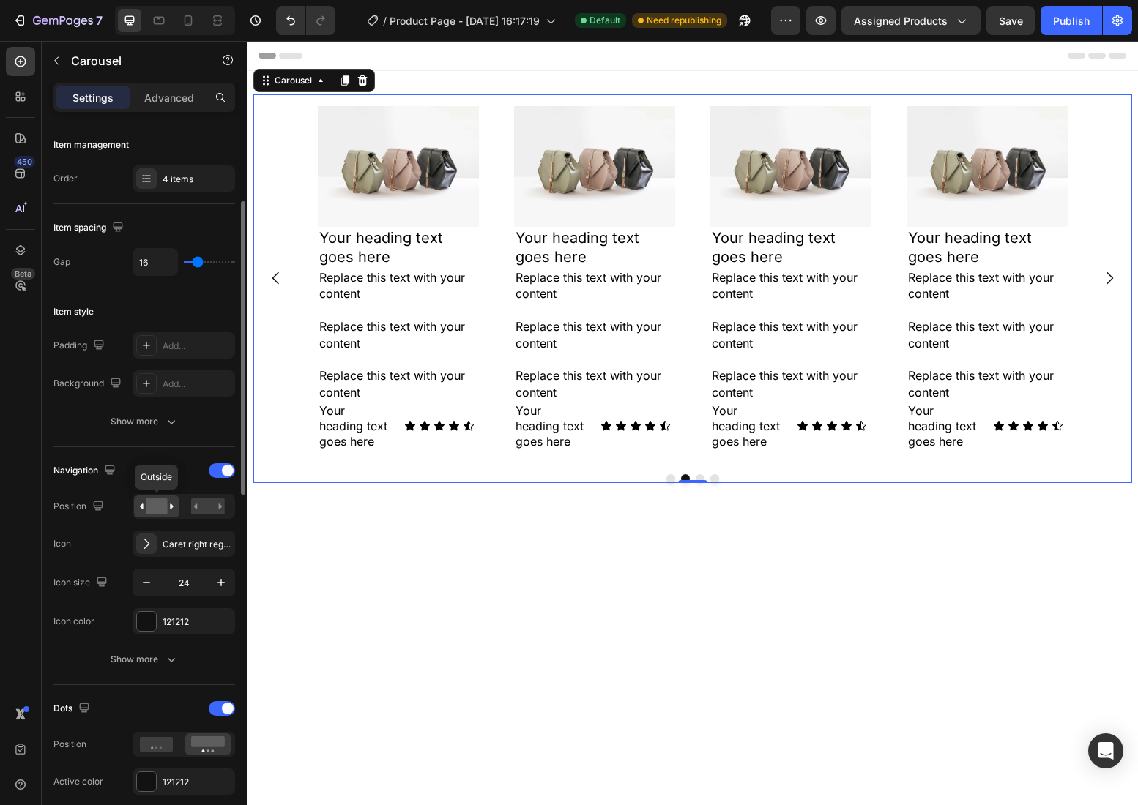
click at [165, 502] on rect at bounding box center [156, 507] width 21 height 16
click at [214, 504] on rect at bounding box center [208, 507] width 34 height 16
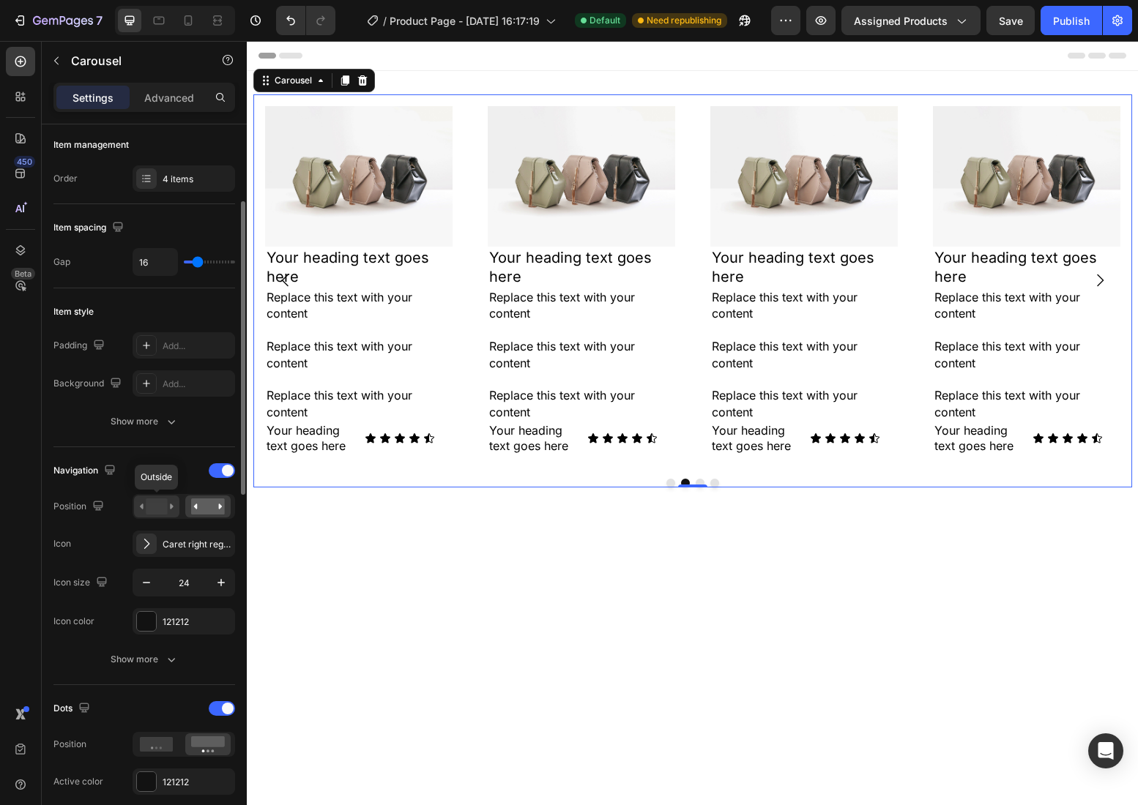
click at [149, 508] on rect at bounding box center [156, 507] width 21 height 16
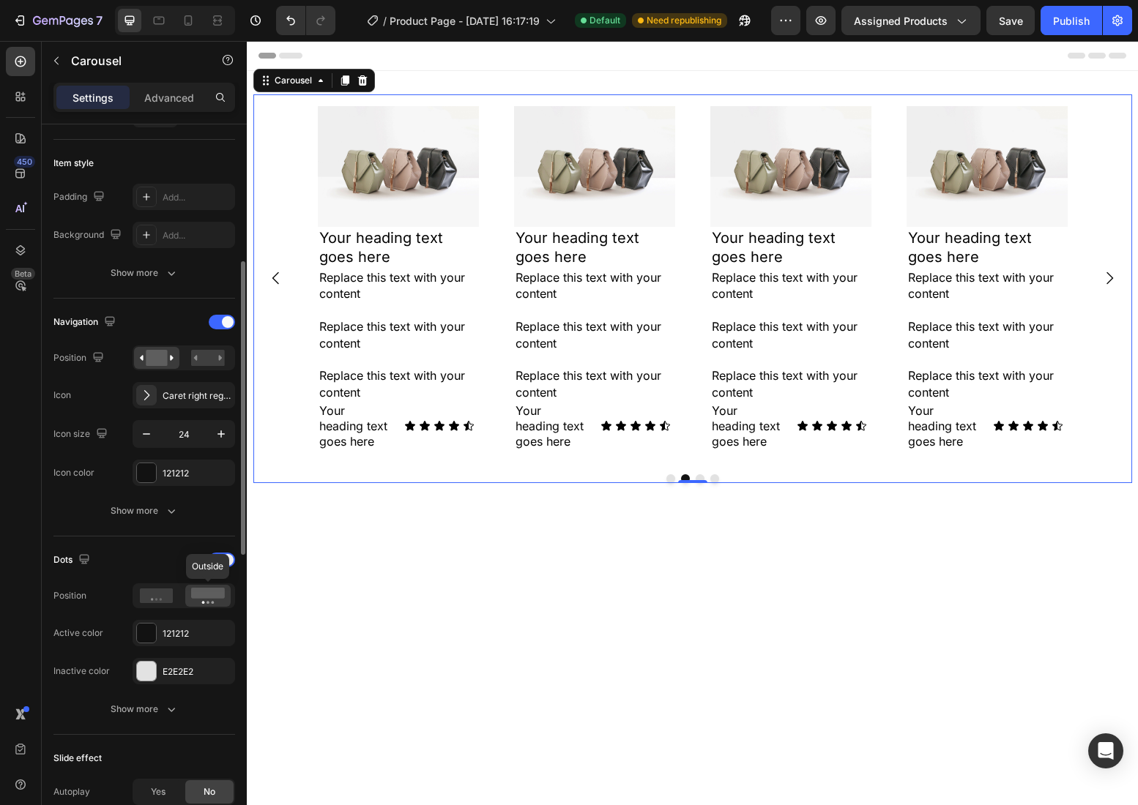
scroll to position [365, 0]
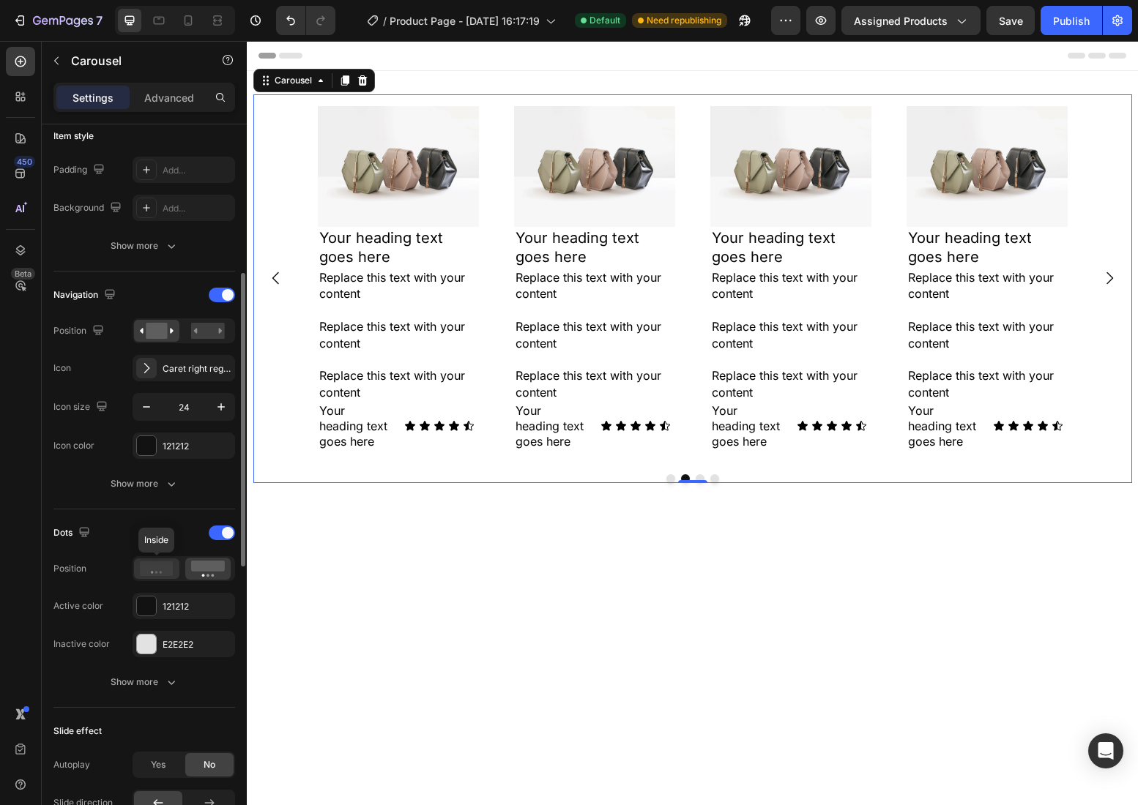
click at [155, 576] on div at bounding box center [156, 569] width 45 height 20
click at [194, 572] on icon at bounding box center [208, 569] width 34 height 16
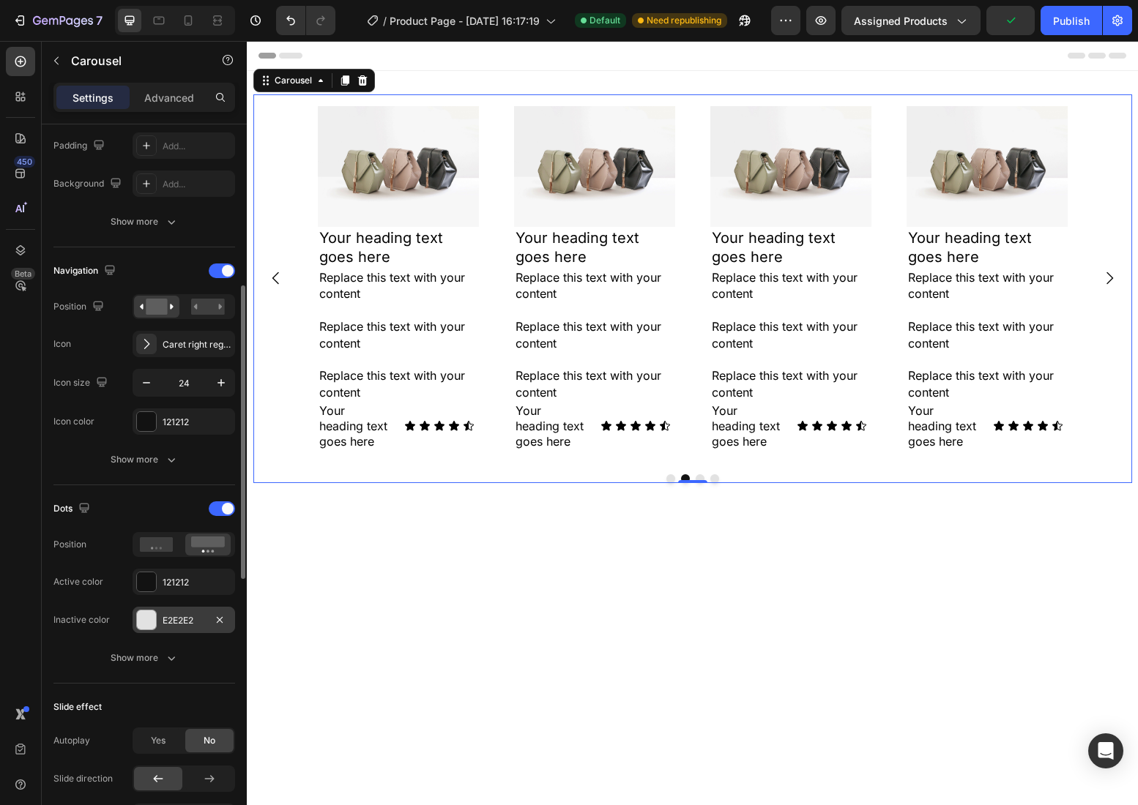
scroll to position [401, 0]
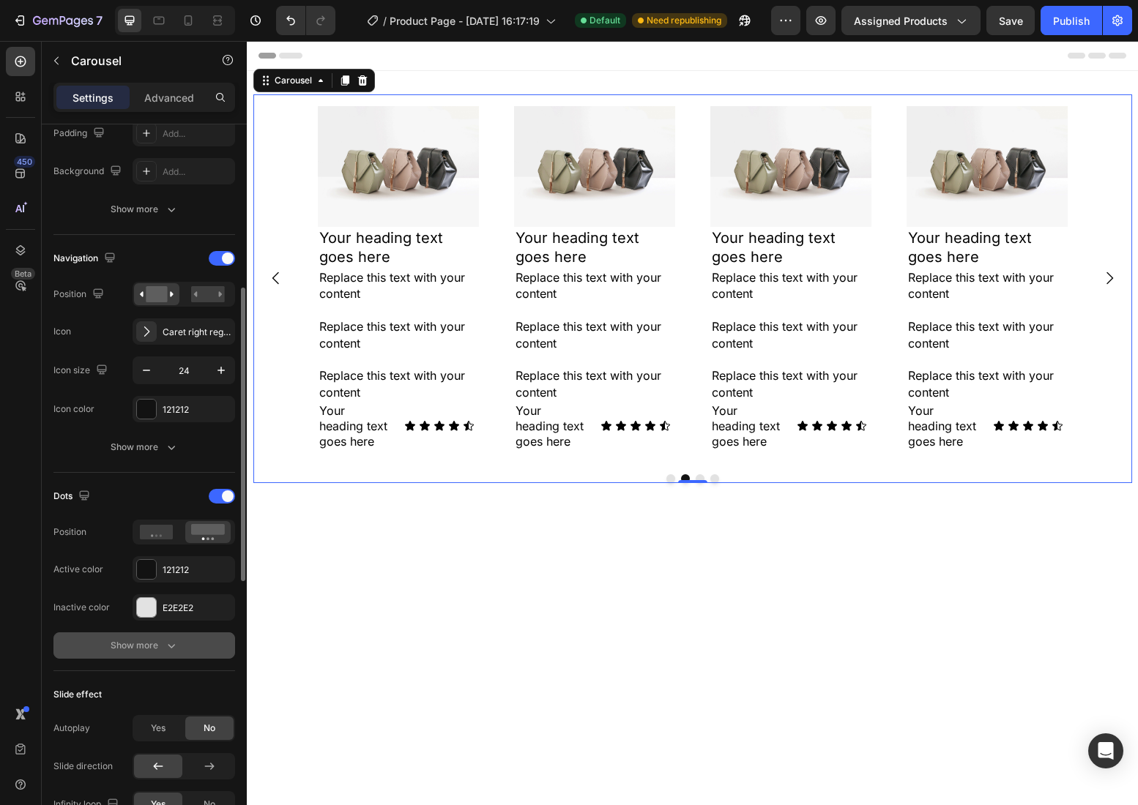
click at [168, 644] on icon "button" at bounding box center [171, 645] width 15 height 15
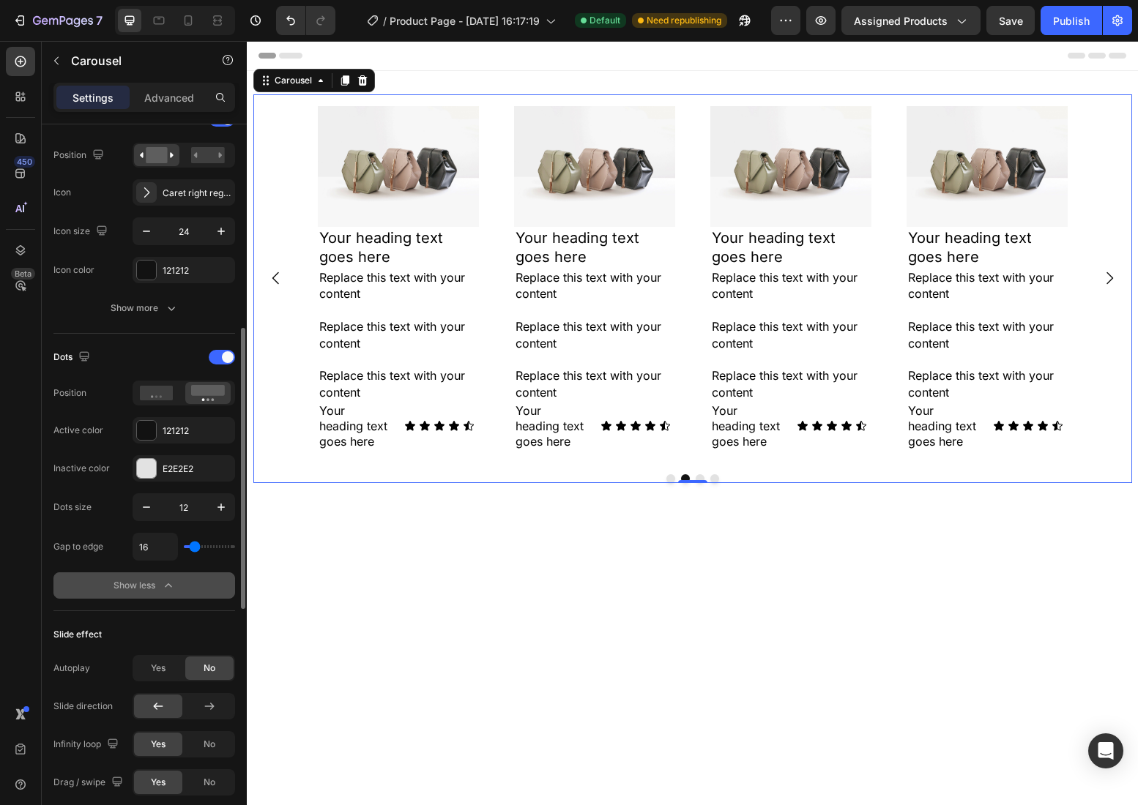
scroll to position [541, 0]
click at [186, 512] on input "12" at bounding box center [184, 506] width 48 height 26
click at [690, 486] on div "0" at bounding box center [692, 487] width 15 height 12
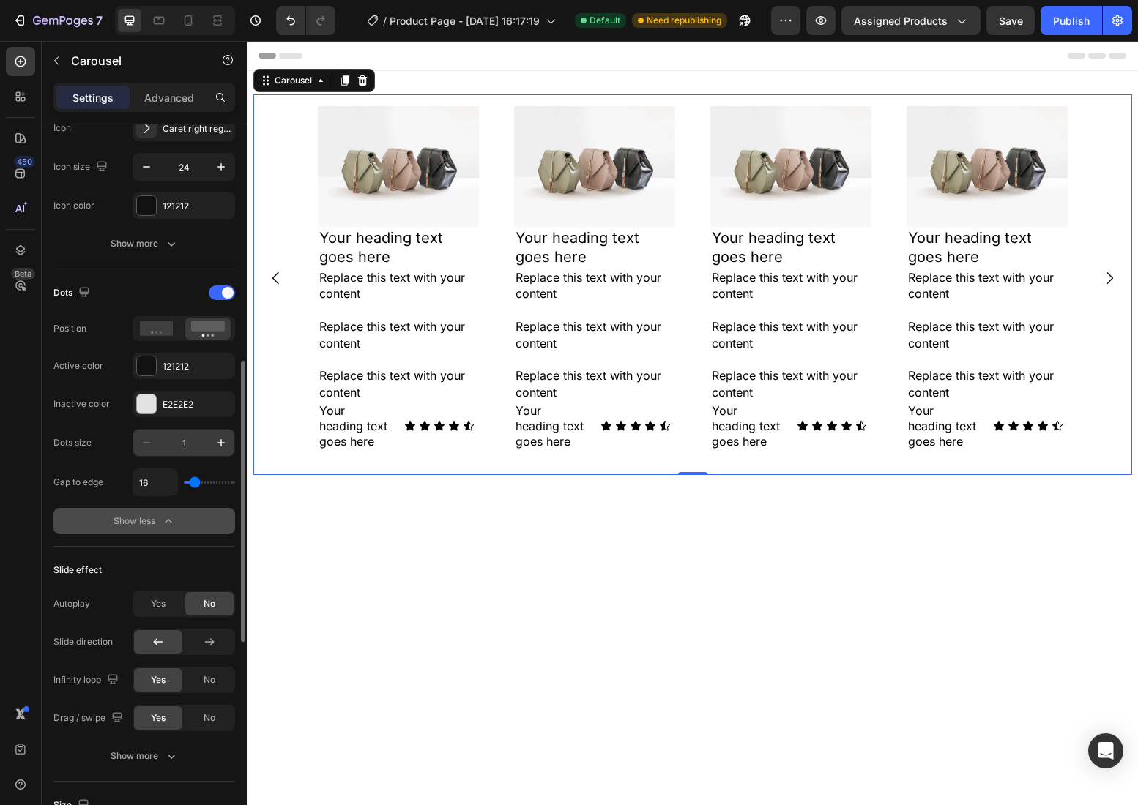
scroll to position [605, 0]
click at [190, 449] on input "1" at bounding box center [184, 442] width 48 height 26
type input "1"
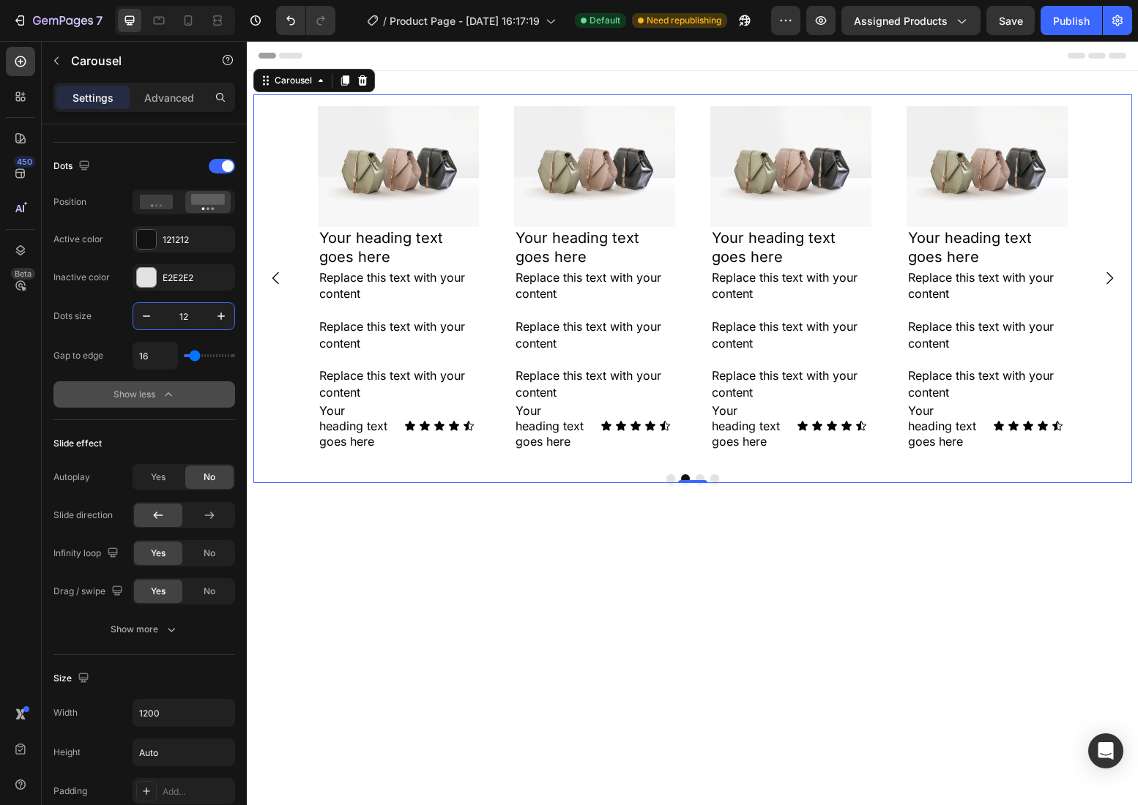
scroll to position [0, 0]
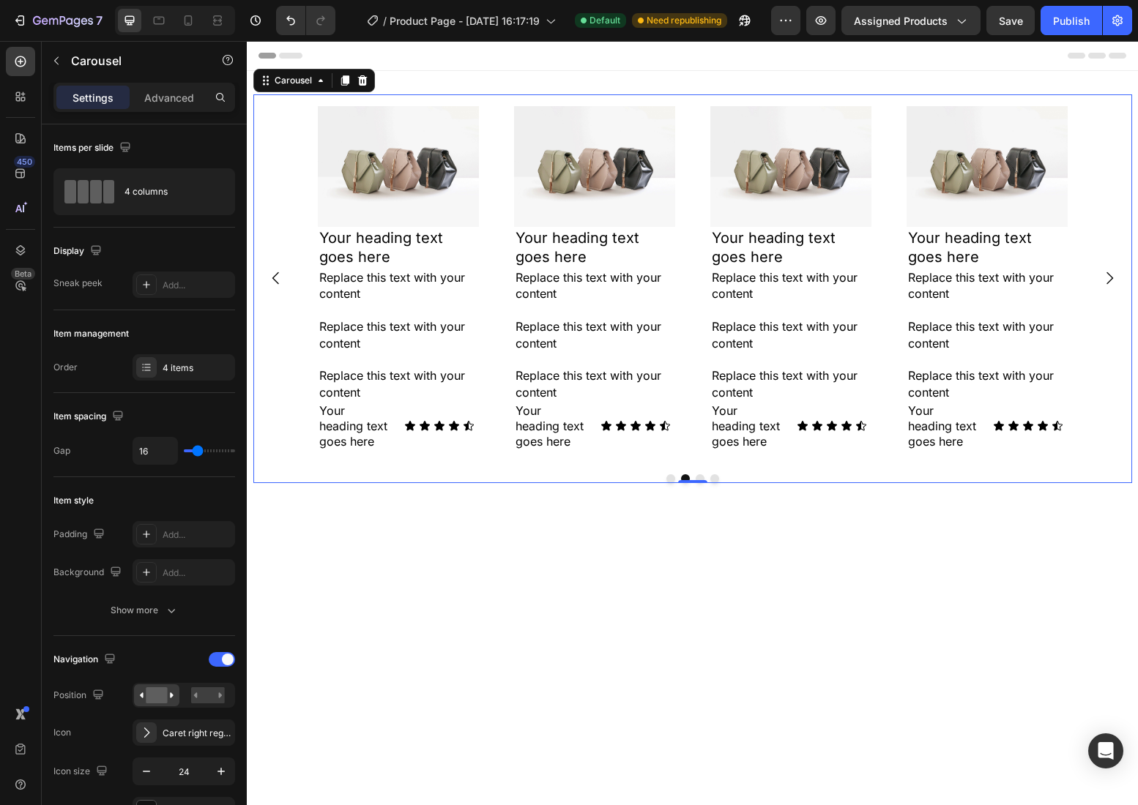
type input "12"
click at [580, 465] on div "Image Your heading text goes here Heading Replace this text with your content R…" at bounding box center [692, 288] width 878 height 389
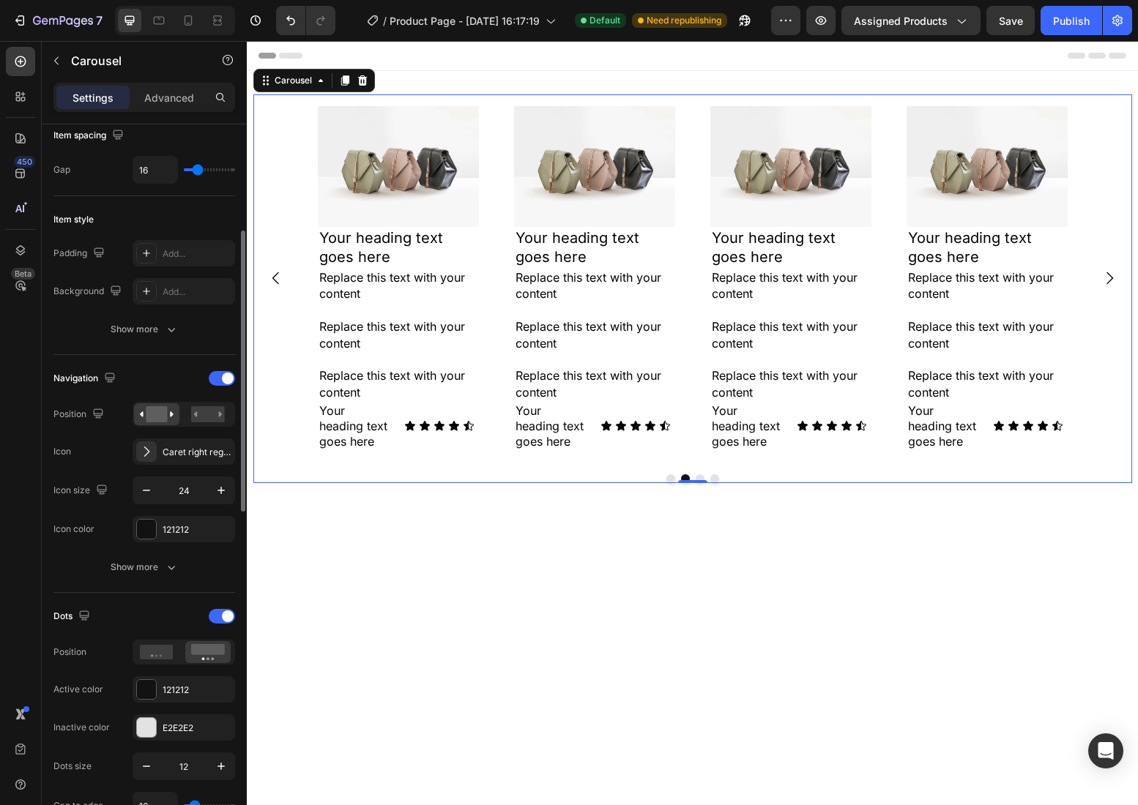
scroll to position [279, 0]
click at [132, 566] on div "Show more" at bounding box center [145, 569] width 68 height 15
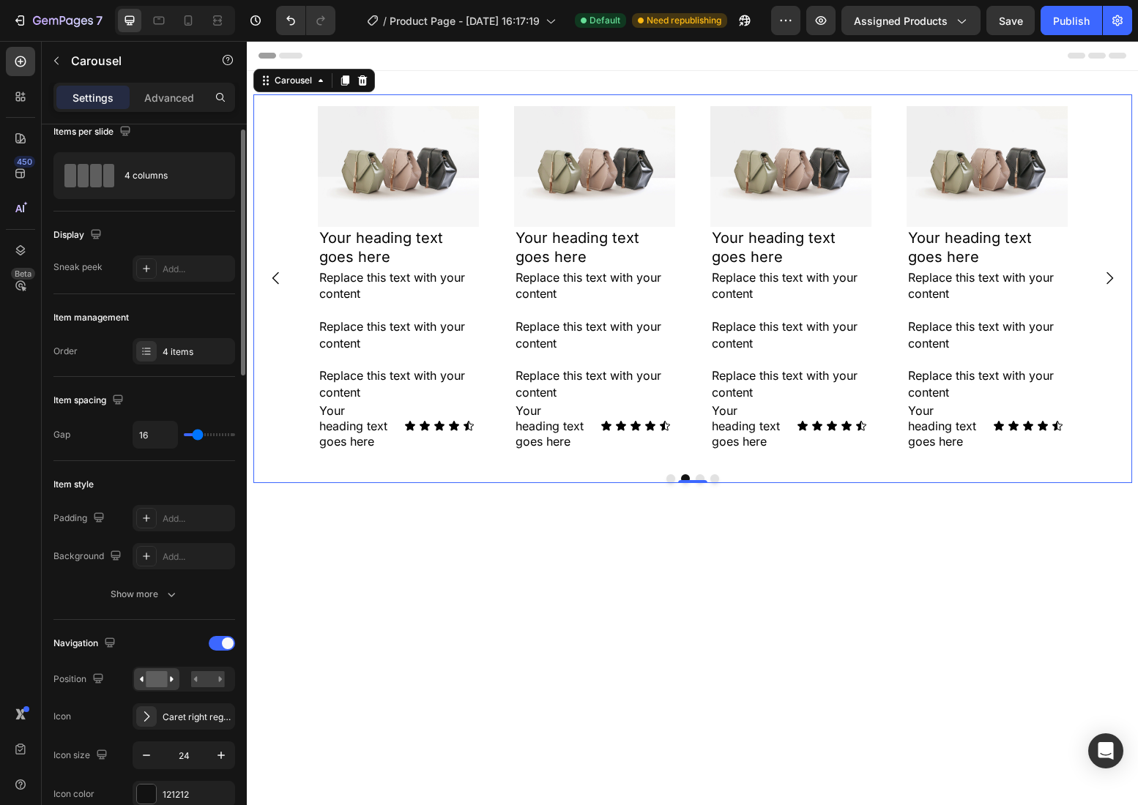
scroll to position [20, 0]
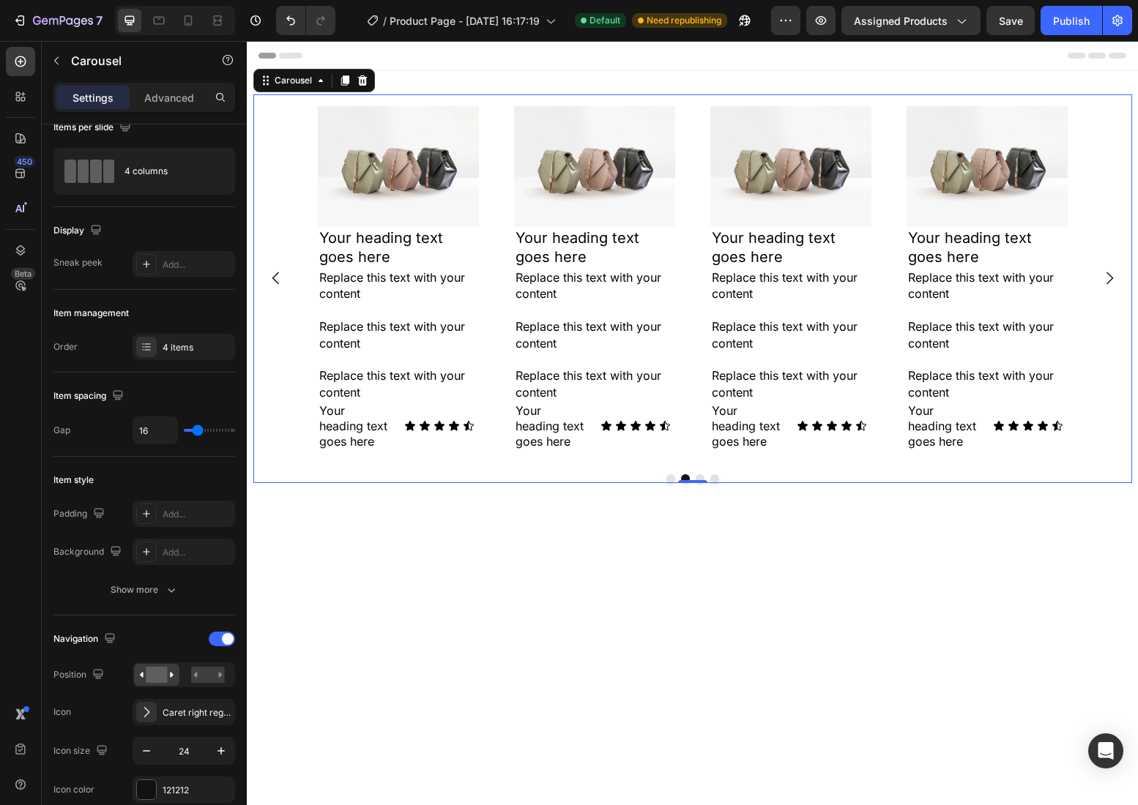
click at [619, 469] on div "Image Your heading text goes here Heading Replace this text with your content R…" at bounding box center [692, 288] width 878 height 389
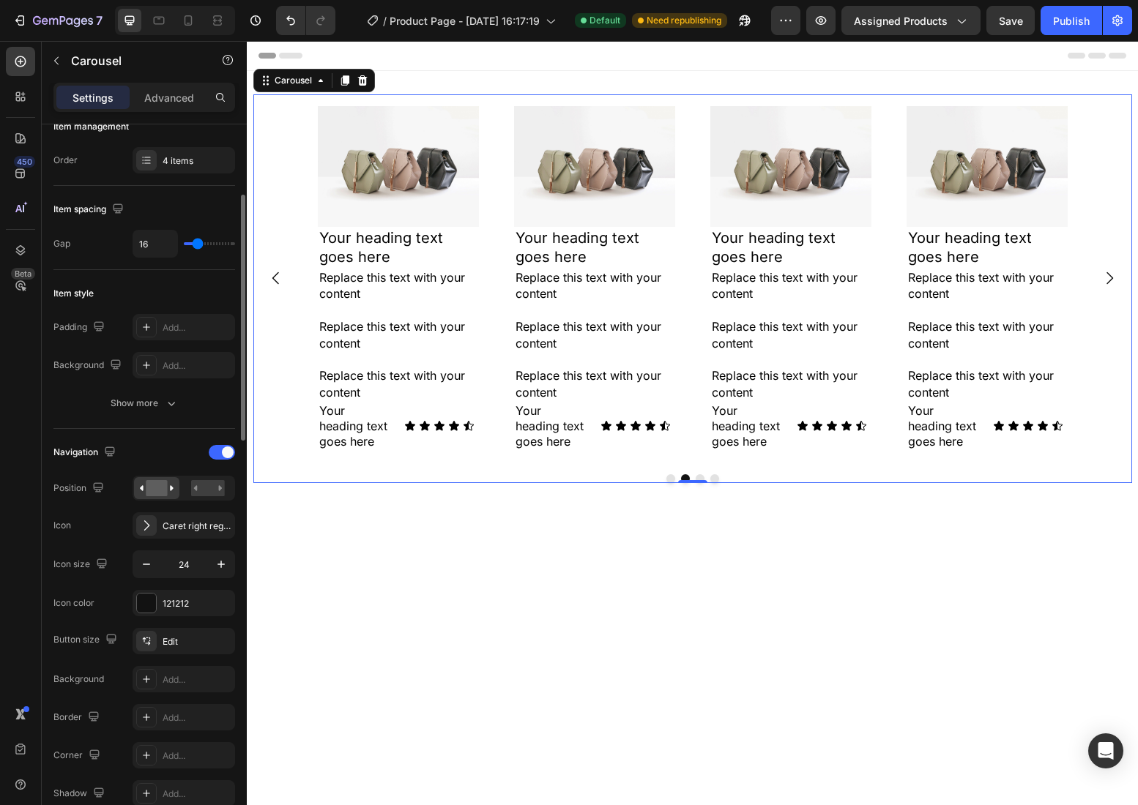
scroll to position [0, 0]
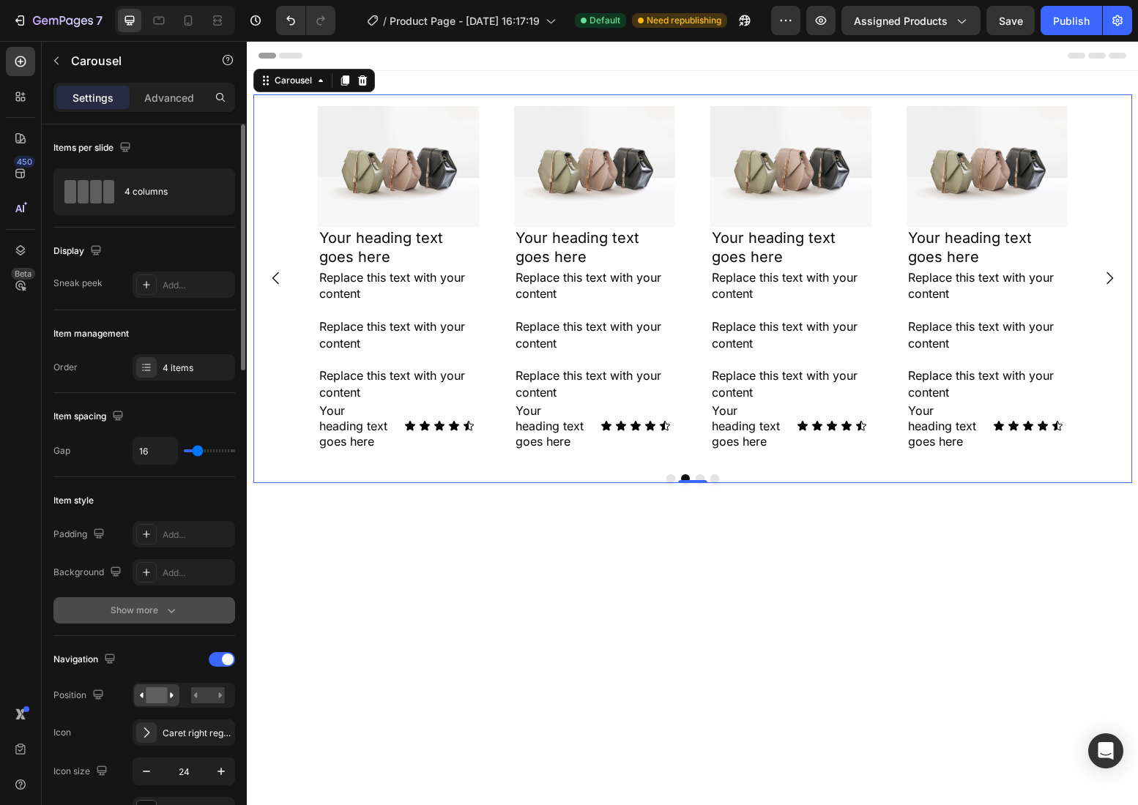
click at [167, 606] on icon "button" at bounding box center [171, 610] width 15 height 15
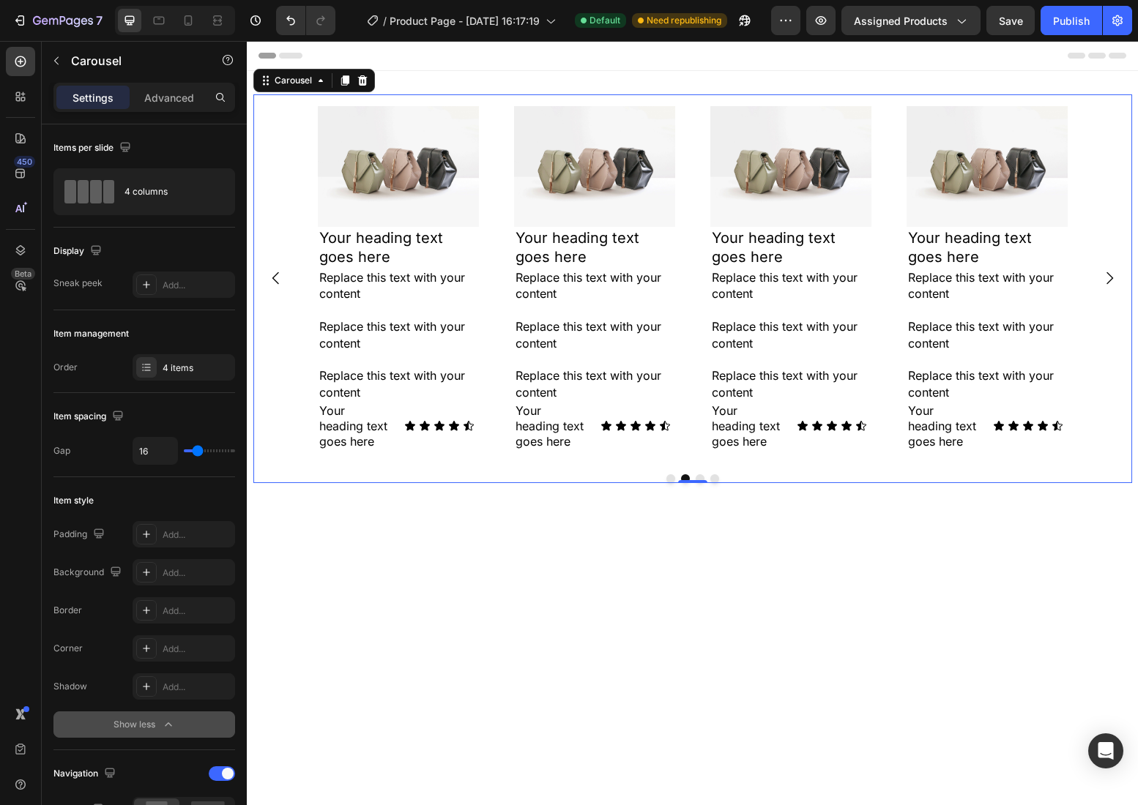
click at [642, 470] on div "Image Your heading text goes here Heading Replace this text with your content R…" at bounding box center [692, 288] width 878 height 389
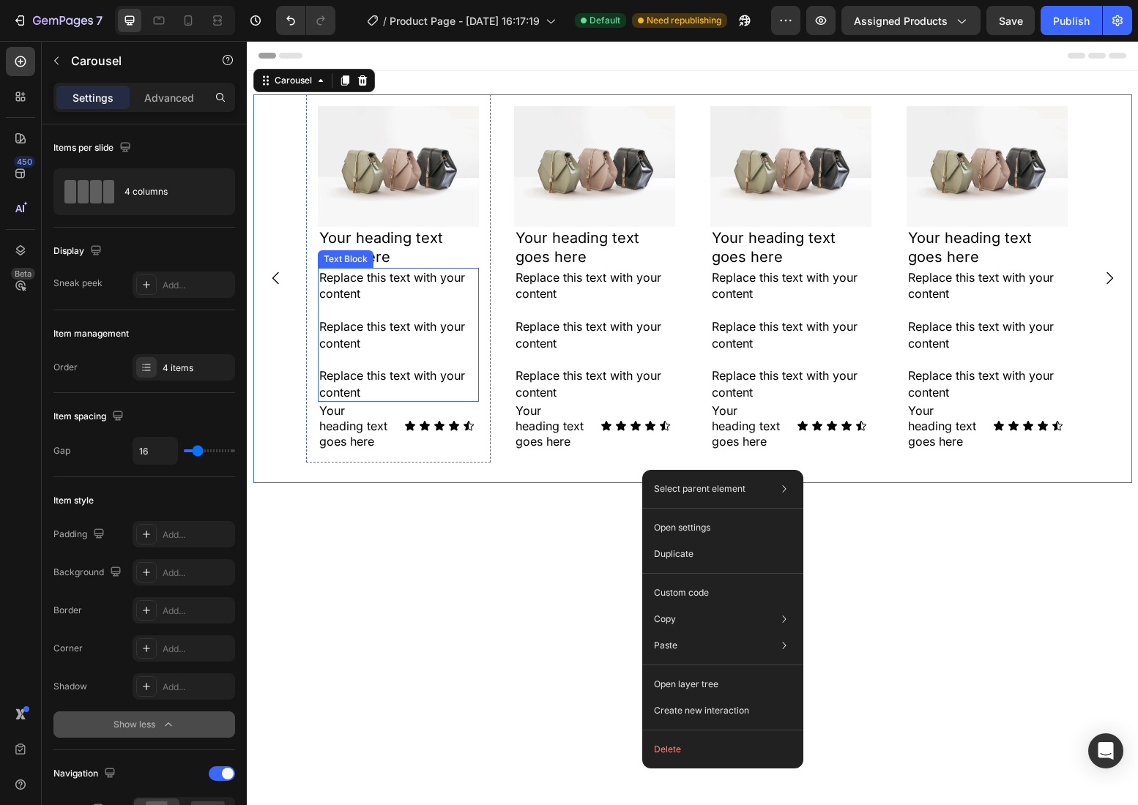
click at [384, 385] on p "Replace this text with your content" at bounding box center [398, 383] width 158 height 33
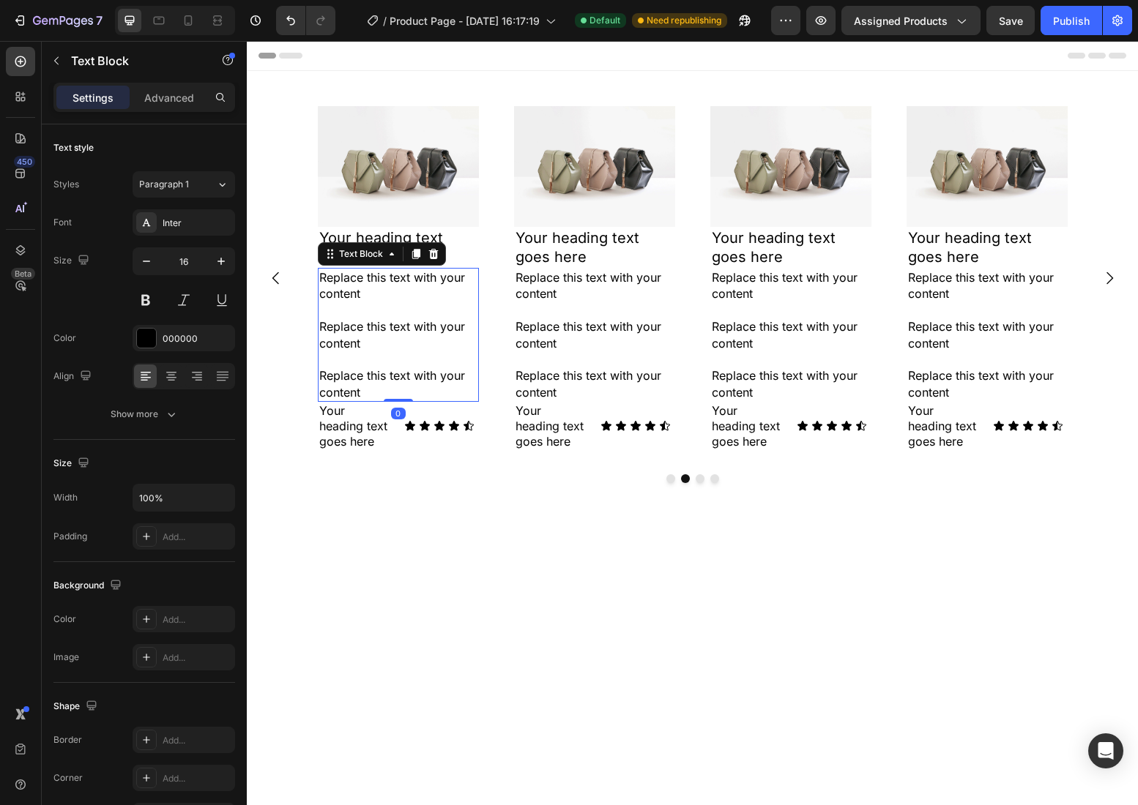
click at [365, 386] on p "Replace this text with your content" at bounding box center [398, 383] width 158 height 33
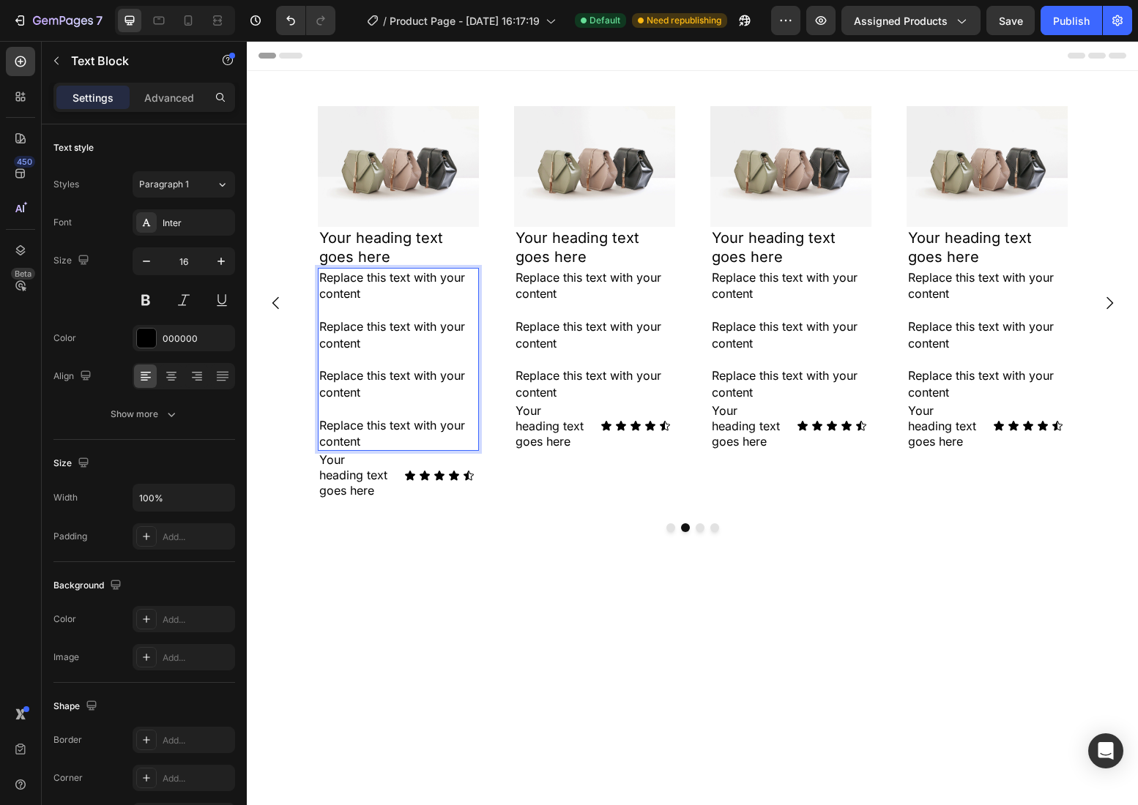
click at [472, 318] on p "Replace this text with your content" at bounding box center [398, 334] width 158 height 33
click at [474, 436] on p "Replace this text with your content" at bounding box center [398, 433] width 158 height 33
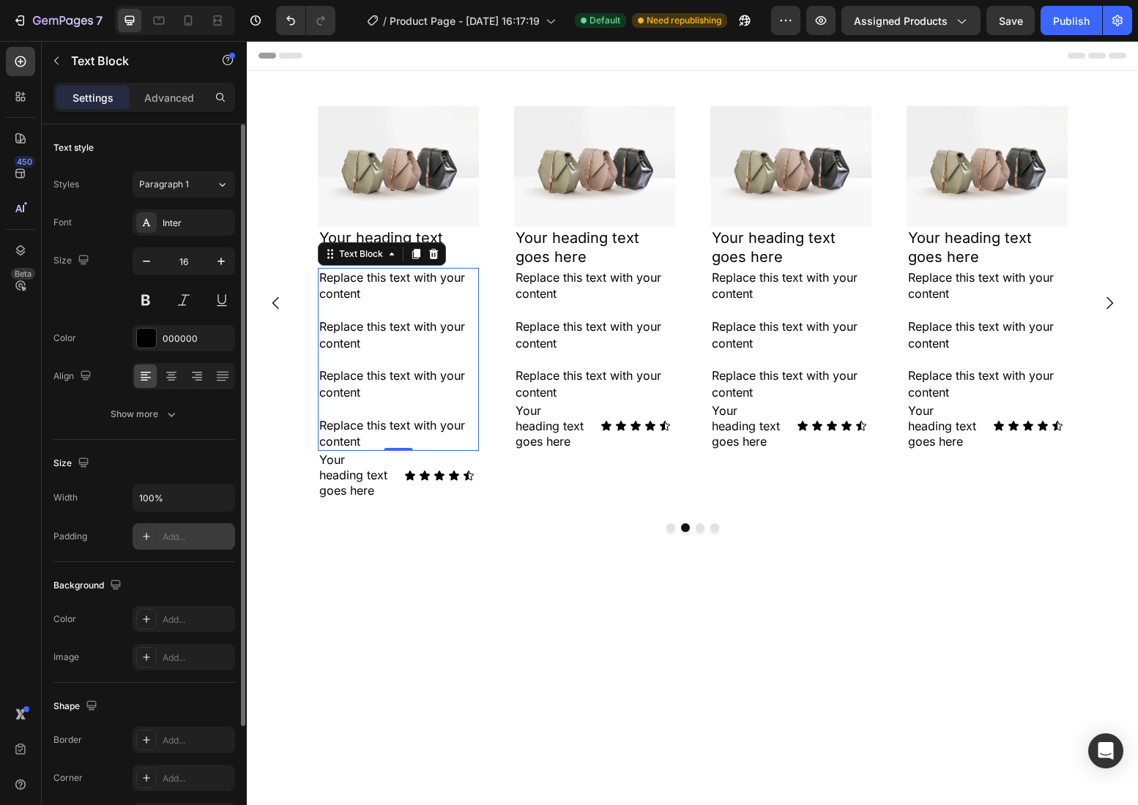
click at [176, 537] on div "Add..." at bounding box center [197, 537] width 69 height 13
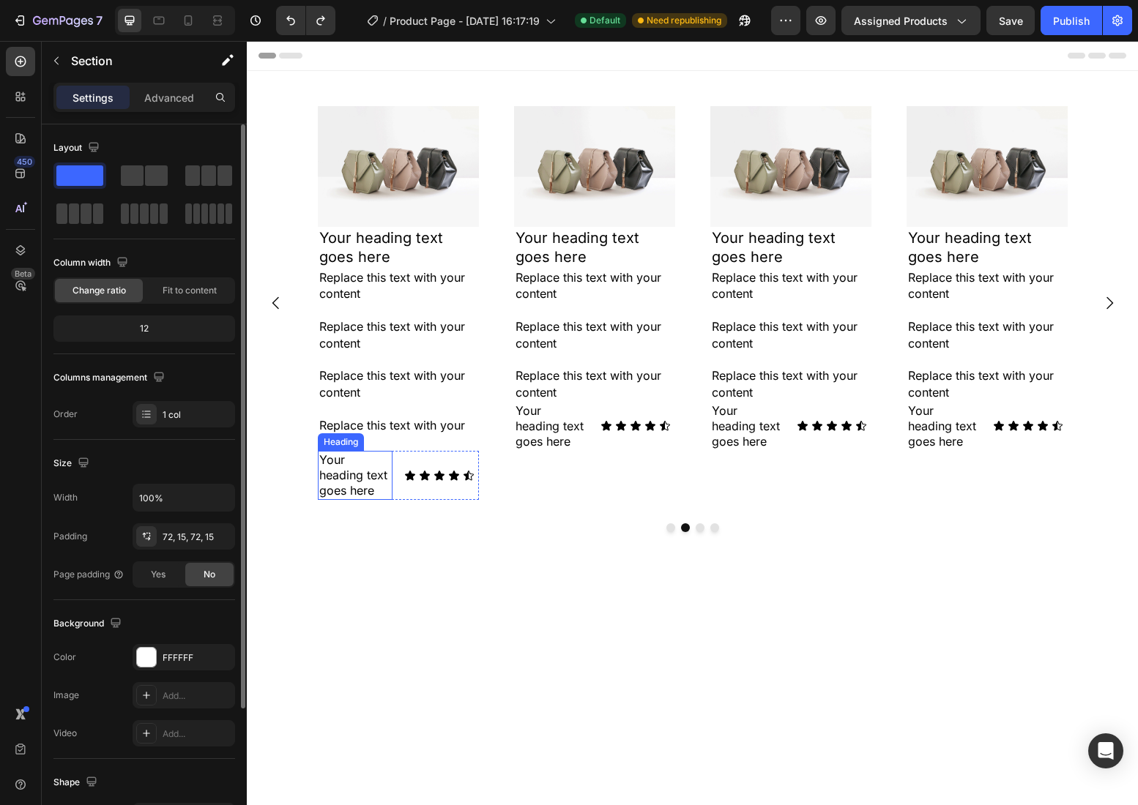
click at [349, 439] on div "Heading" at bounding box center [341, 442] width 40 height 13
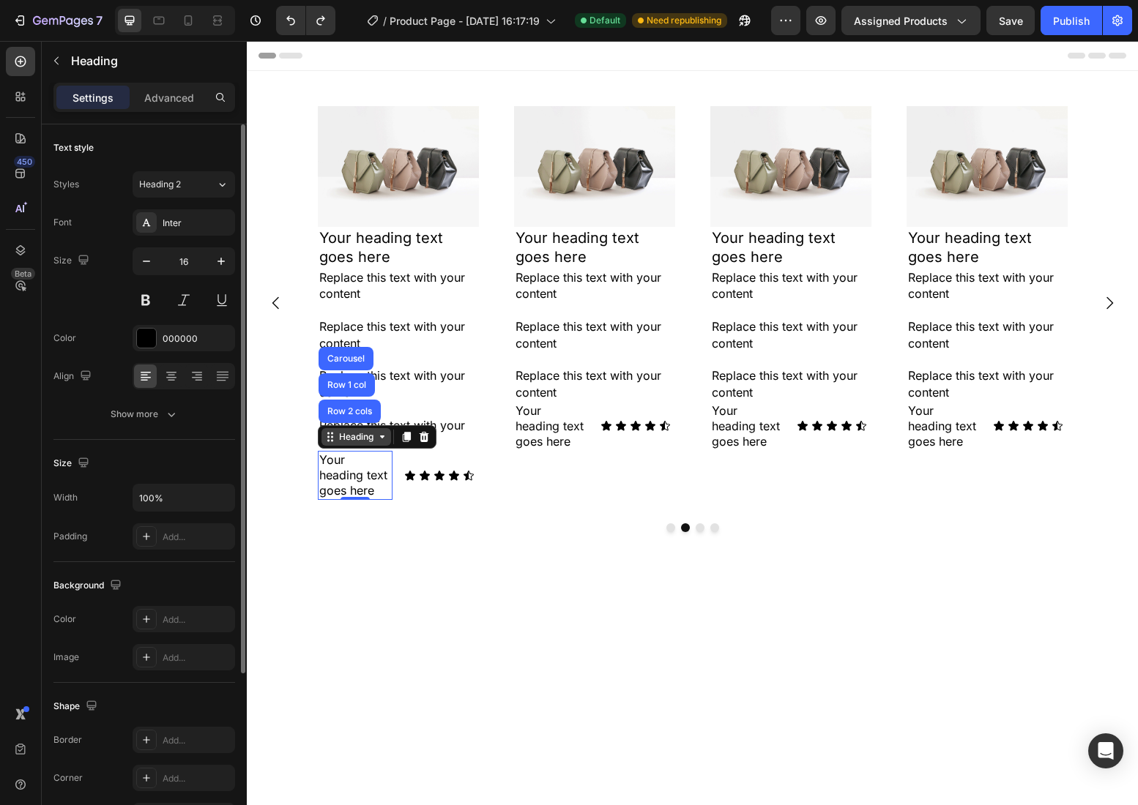
click at [349, 439] on div "Heading" at bounding box center [356, 436] width 40 height 13
click at [354, 429] on div "Heading" at bounding box center [356, 437] width 70 height 18
click at [477, 387] on div "Replace this text with your content Replace this text with your content Replace…" at bounding box center [398, 359] width 161 height 183
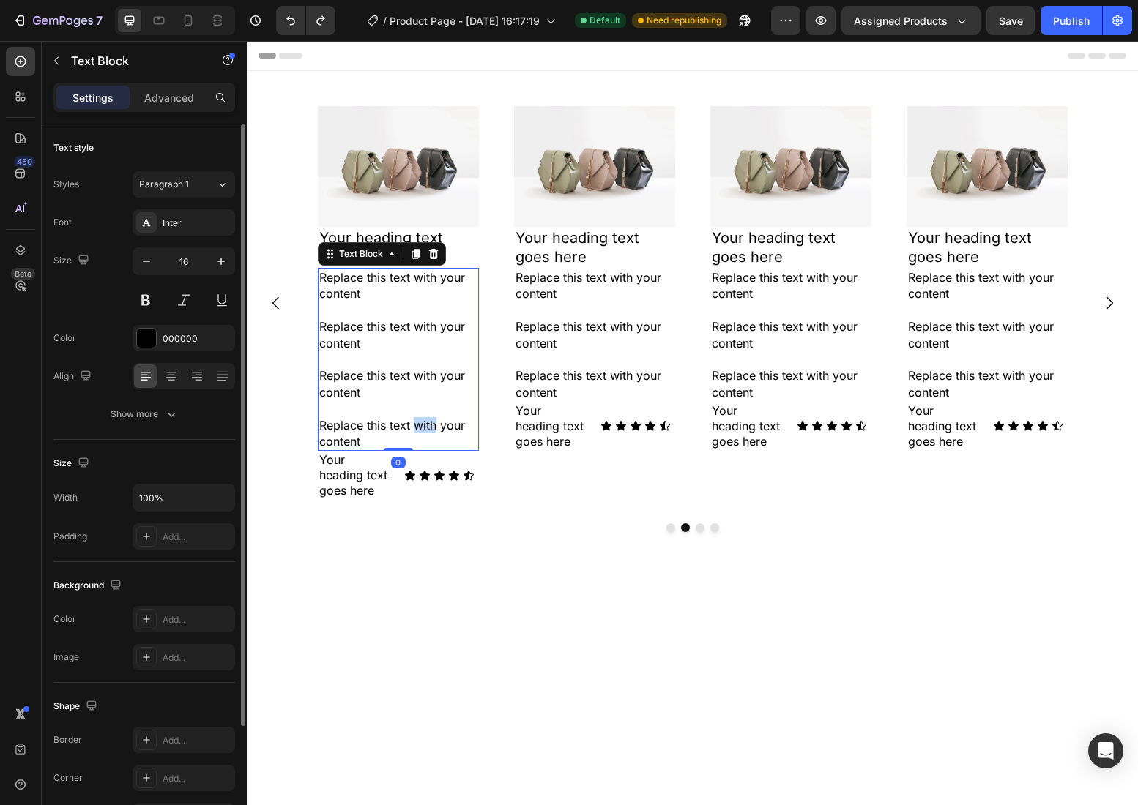
click at [425, 424] on p "Replace this text with your content" at bounding box center [398, 433] width 158 height 33
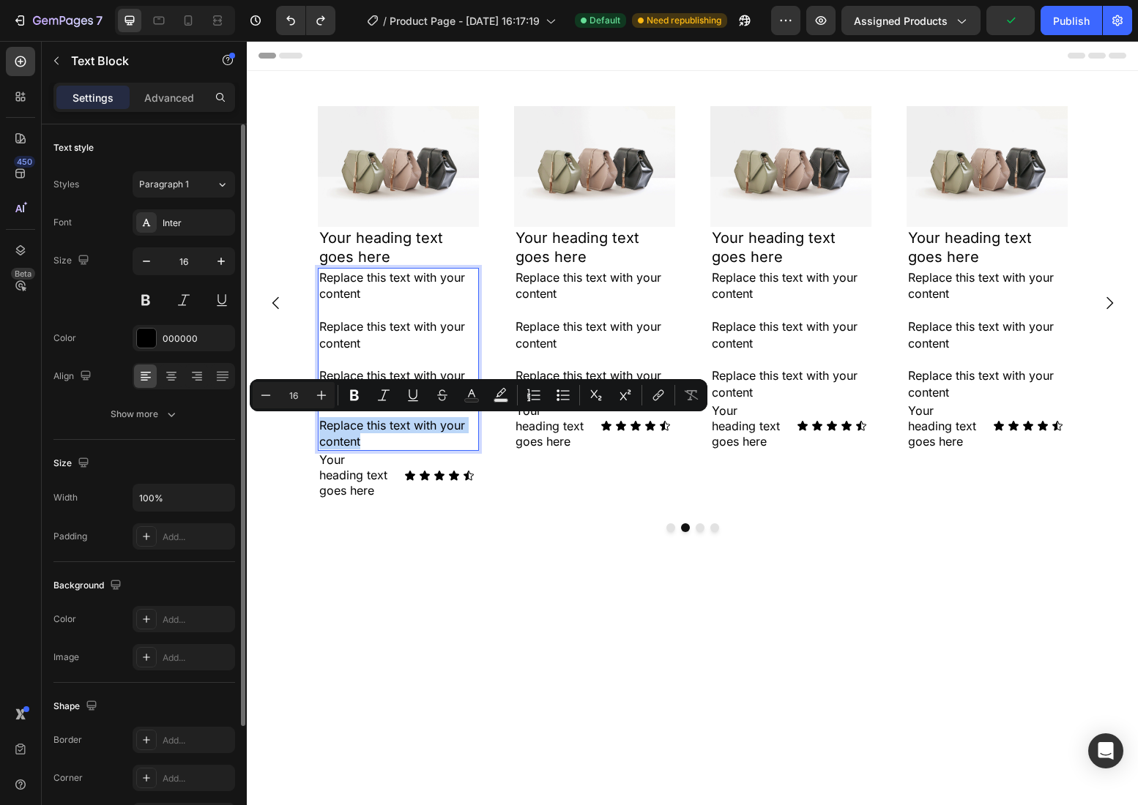
copy p "Replace this text with your content"
click at [389, 436] on p "Replace this text with your content" at bounding box center [398, 433] width 158 height 33
click at [380, 439] on p "Replace this text with your content" at bounding box center [398, 433] width 158 height 33
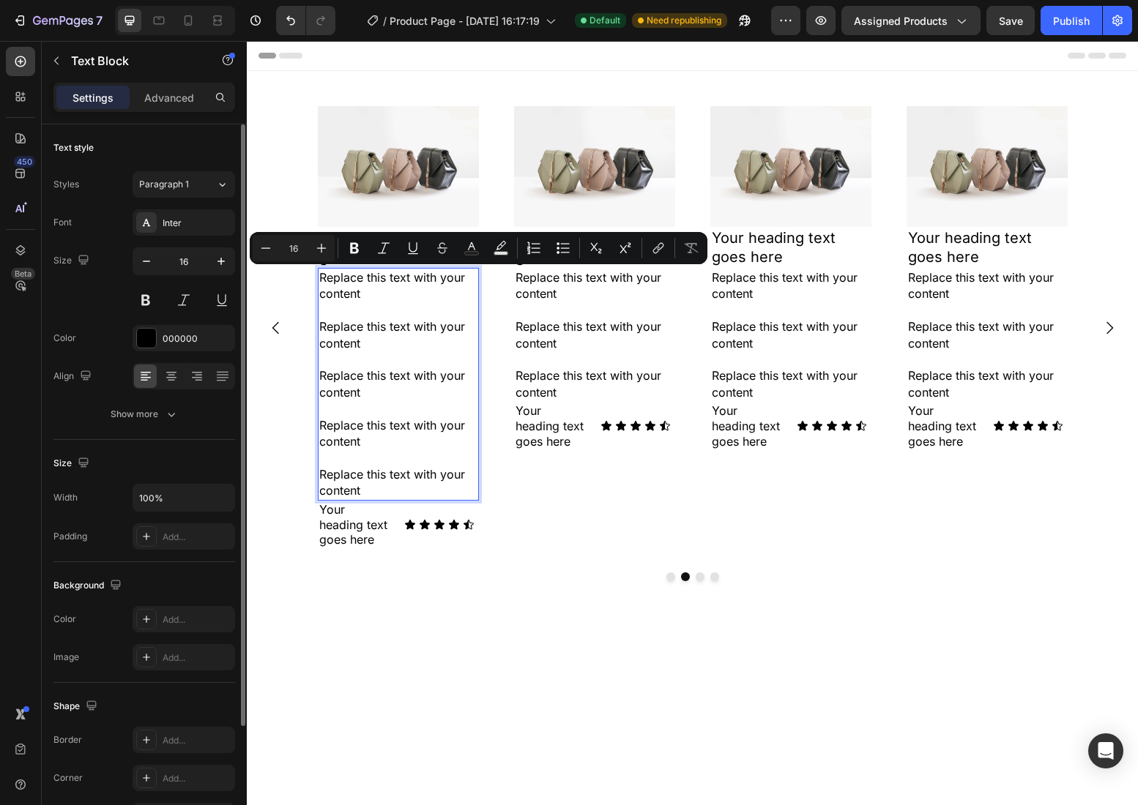
click at [477, 280] on p "Replace this text with your content" at bounding box center [398, 285] width 158 height 33
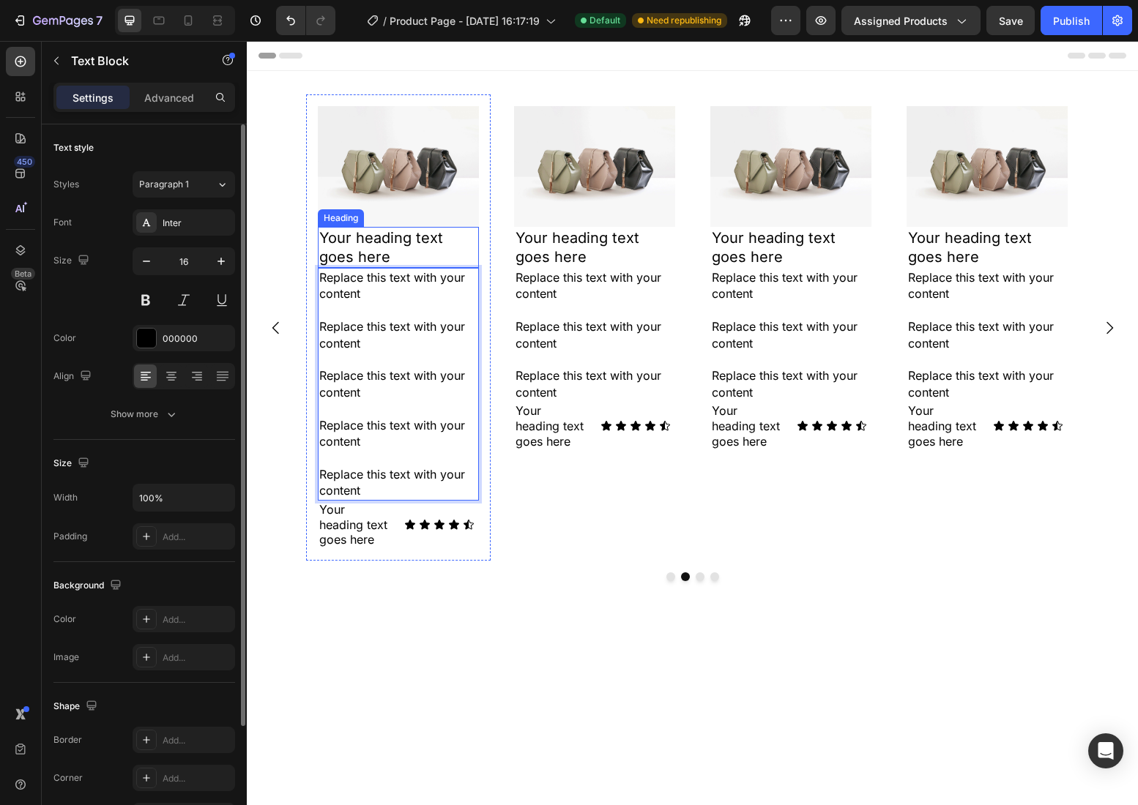
click at [472, 266] on h2 "Your heading text goes here" at bounding box center [398, 247] width 161 height 41
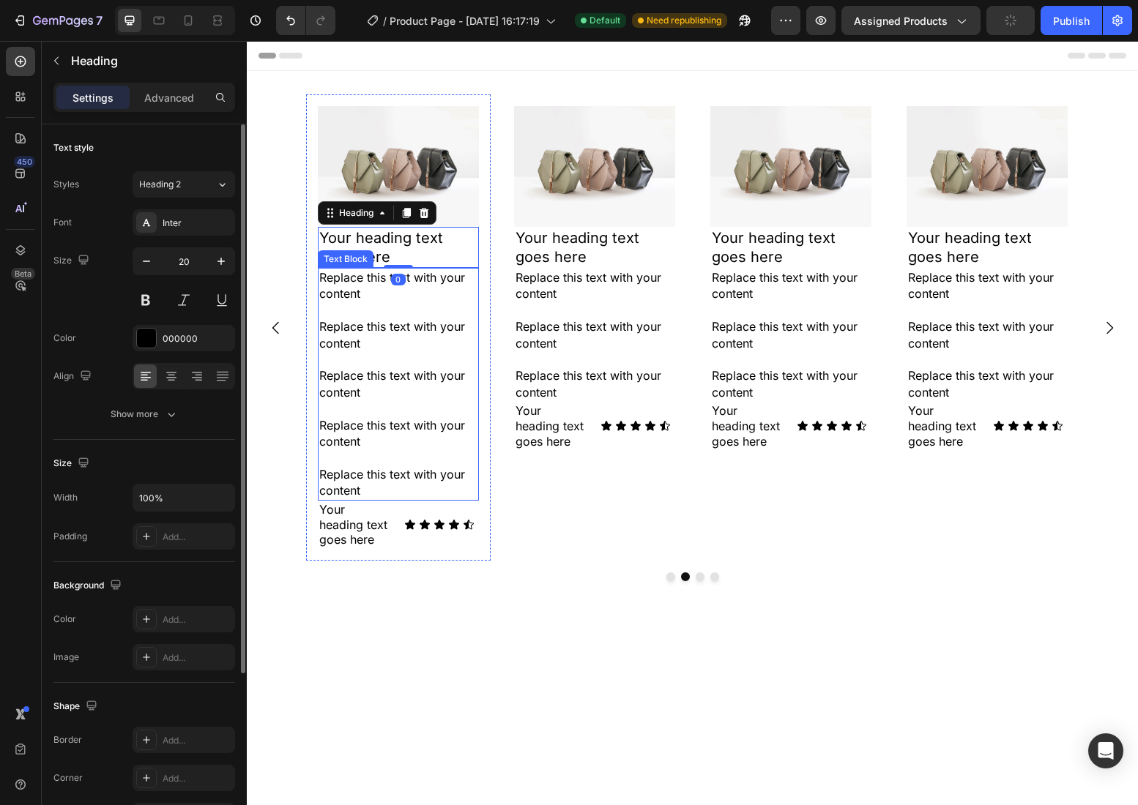
click at [474, 271] on p "Replace this text with your content" at bounding box center [398, 285] width 158 height 33
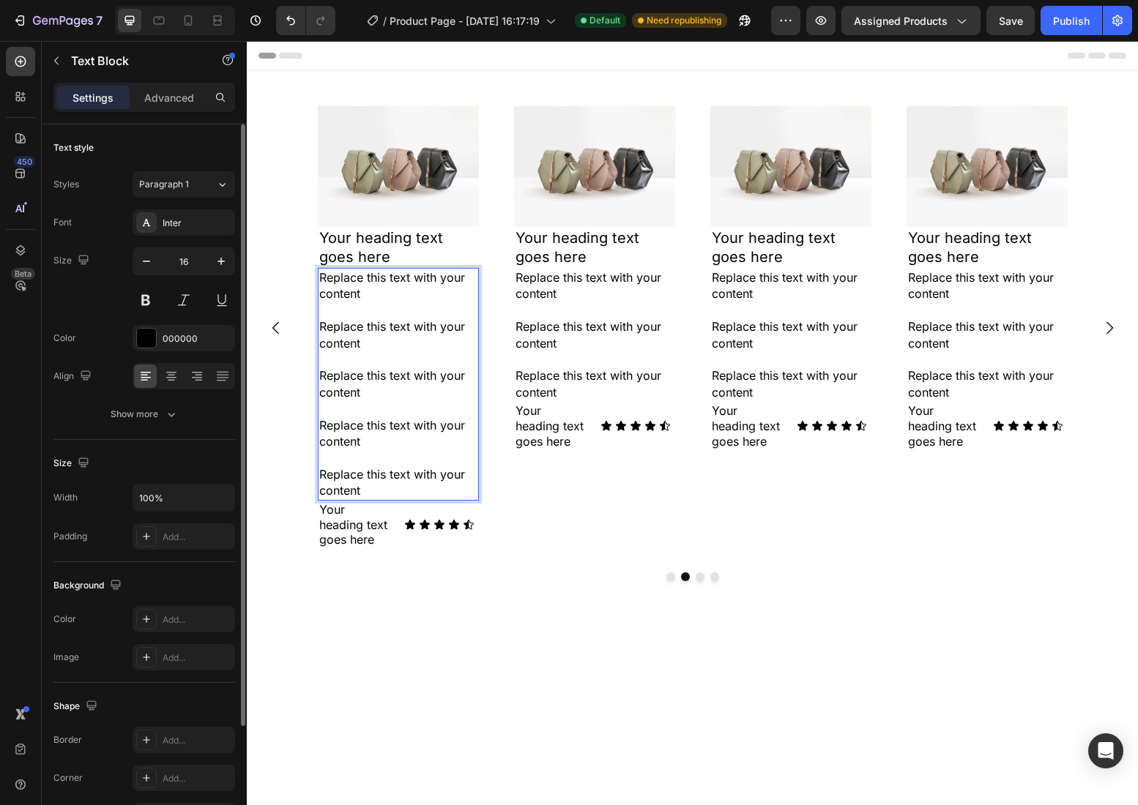
click at [469, 275] on p "Replace this text with your content" at bounding box center [398, 285] width 158 height 33
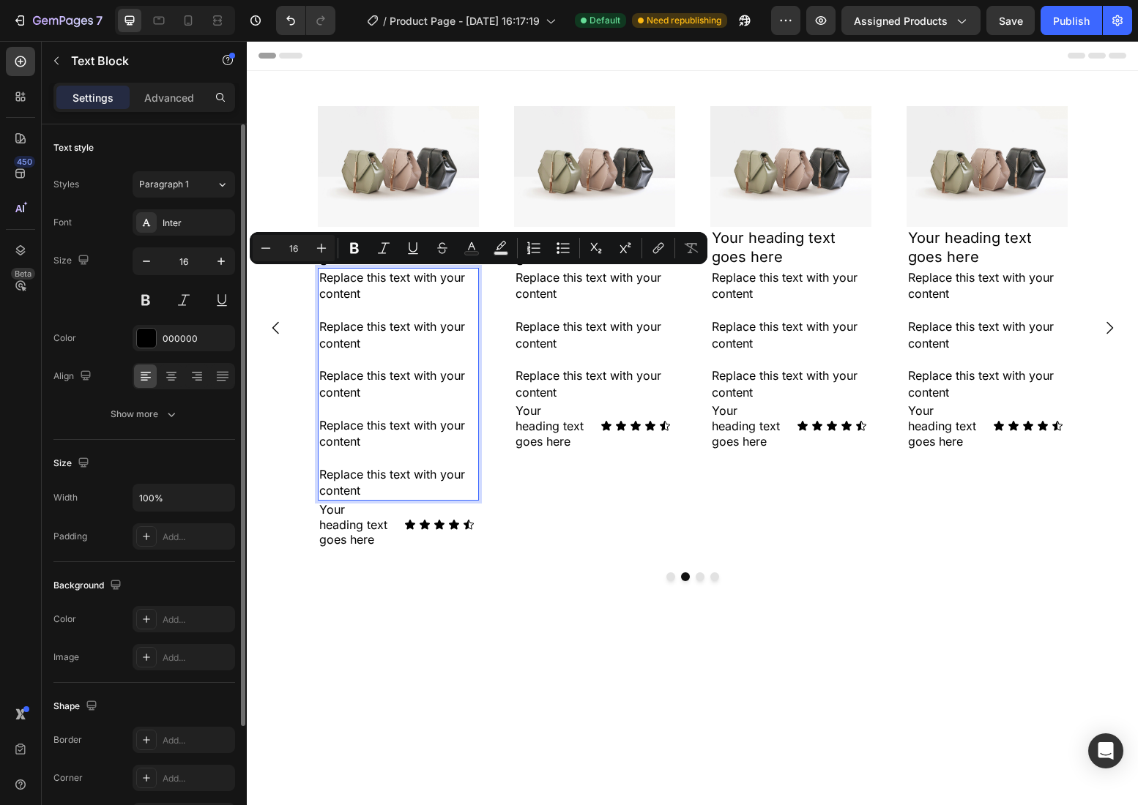
click at [476, 271] on p "Replace this text with your content" at bounding box center [398, 285] width 158 height 33
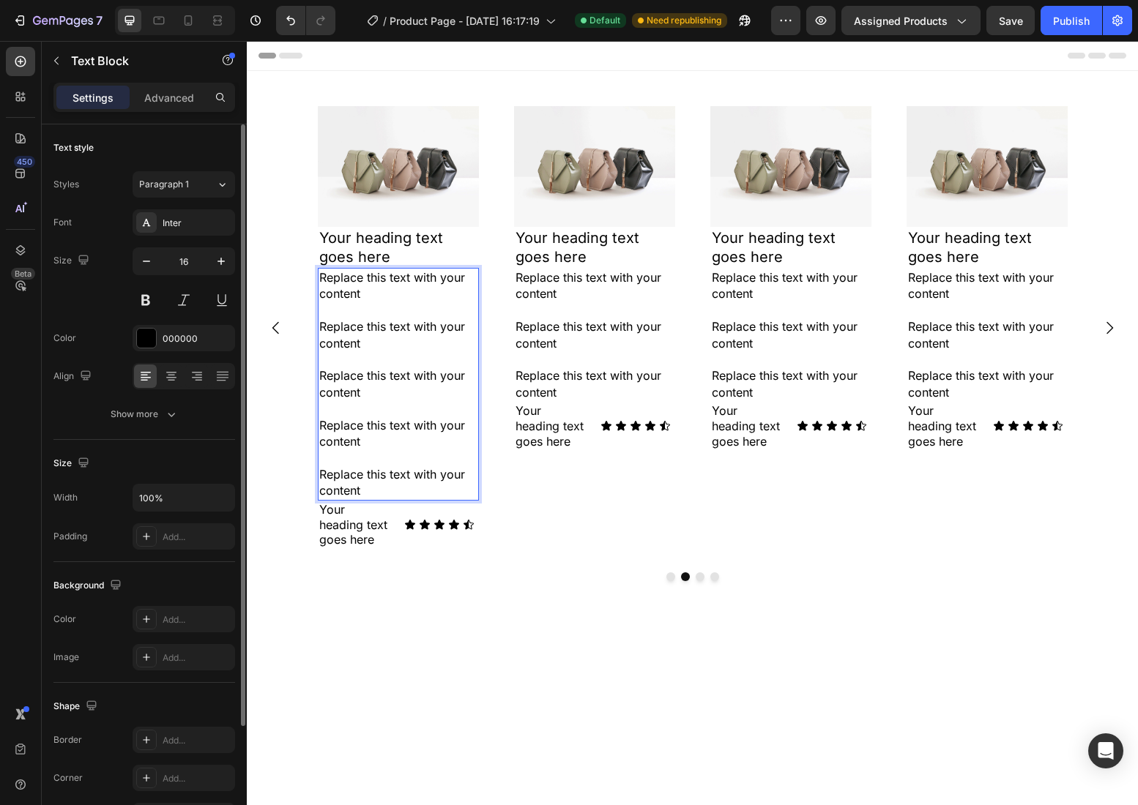
click at [477, 268] on div "Replace this text with your content Replace this text with your content Replace…" at bounding box center [398, 384] width 161 height 233
click at [471, 268] on div "Replace this text with your content Replace this text with your content Replace…" at bounding box center [398, 384] width 161 height 233
click at [477, 356] on div "Replace this text with your content Replace this text with your content Replace…" at bounding box center [398, 384] width 161 height 233
click at [430, 340] on p "Replace this text with your content" at bounding box center [398, 334] width 158 height 33
click at [477, 268] on div "Replace this text with your content Replace this text with your content Replace…" at bounding box center [398, 384] width 161 height 233
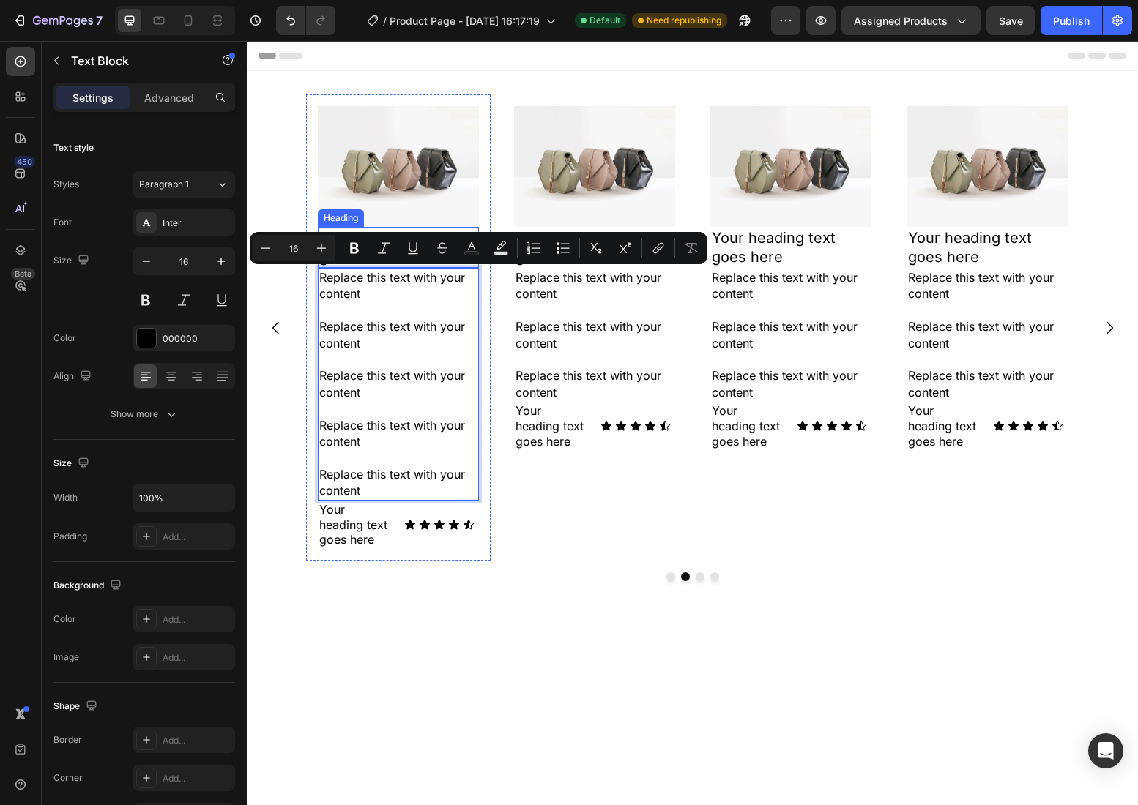
click at [474, 266] on h2 "Your heading text goes here" at bounding box center [398, 247] width 161 height 41
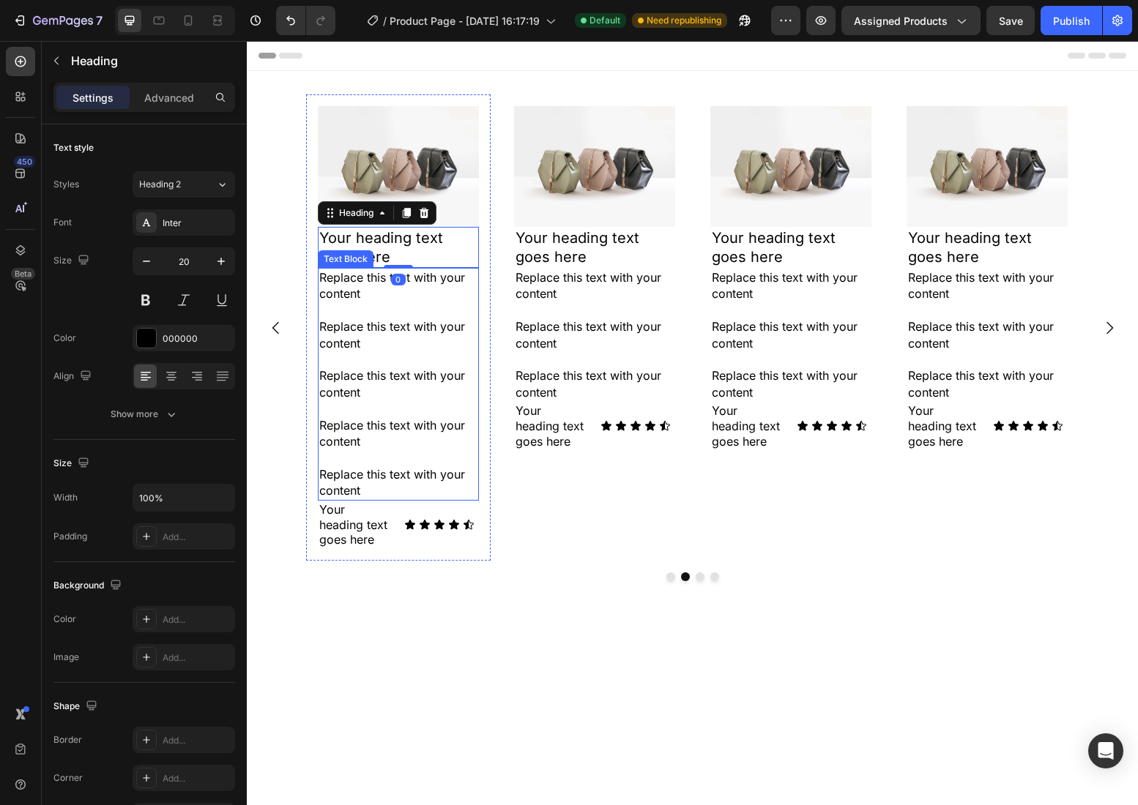
click at [472, 272] on p "Replace this text with your content" at bounding box center [398, 285] width 158 height 33
click at [477, 268] on div "Replace this text with your content Replace this text with your content Replace…" at bounding box center [398, 384] width 161 height 233
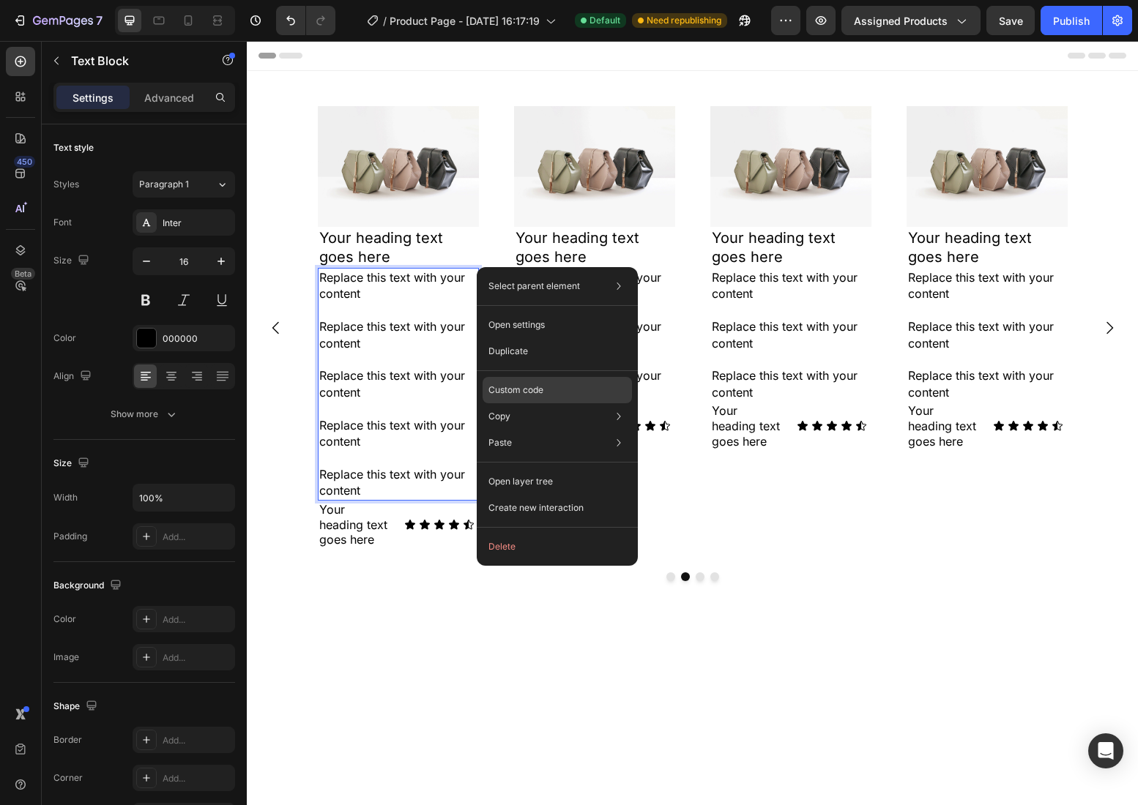
click at [531, 390] on p "Custom code" at bounding box center [515, 390] width 55 height 13
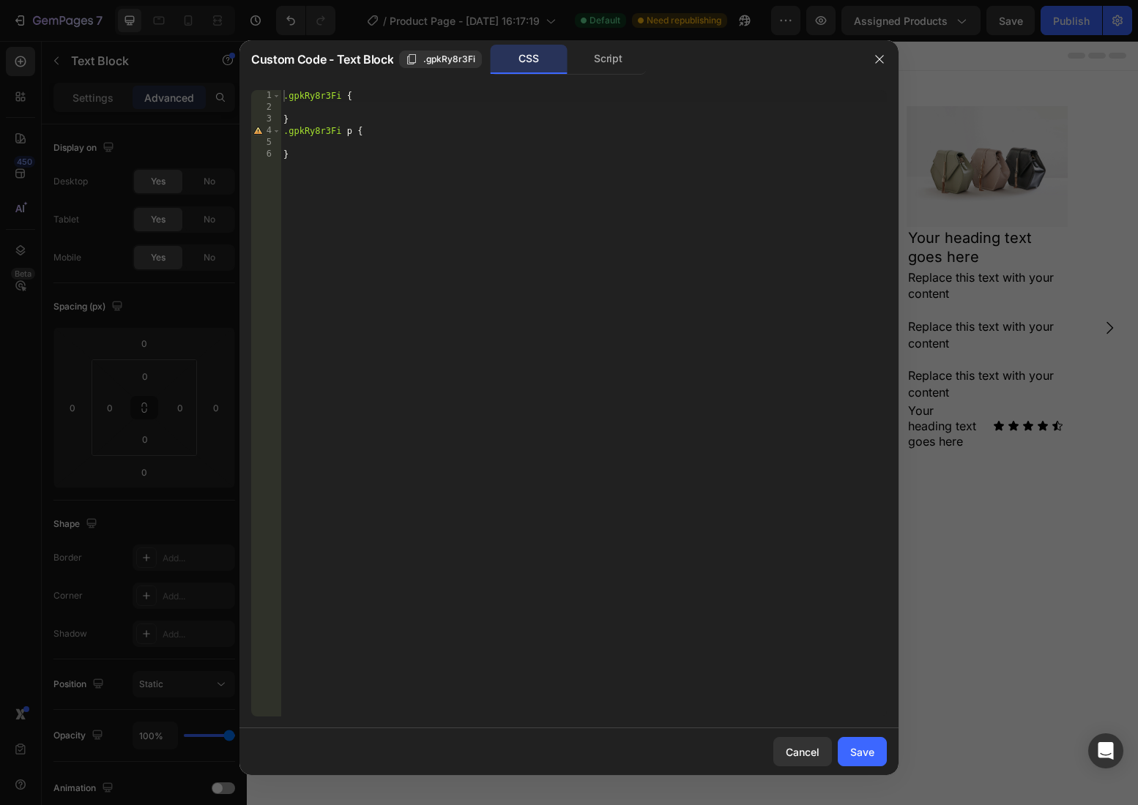
click at [380, 140] on div ".gpkRy8r3Fi { } .gpkRy8r3Fi p { }" at bounding box center [583, 415] width 606 height 650
type textarea "height: 400px"
click at [813, 755] on div "Cancel" at bounding box center [803, 752] width 34 height 15
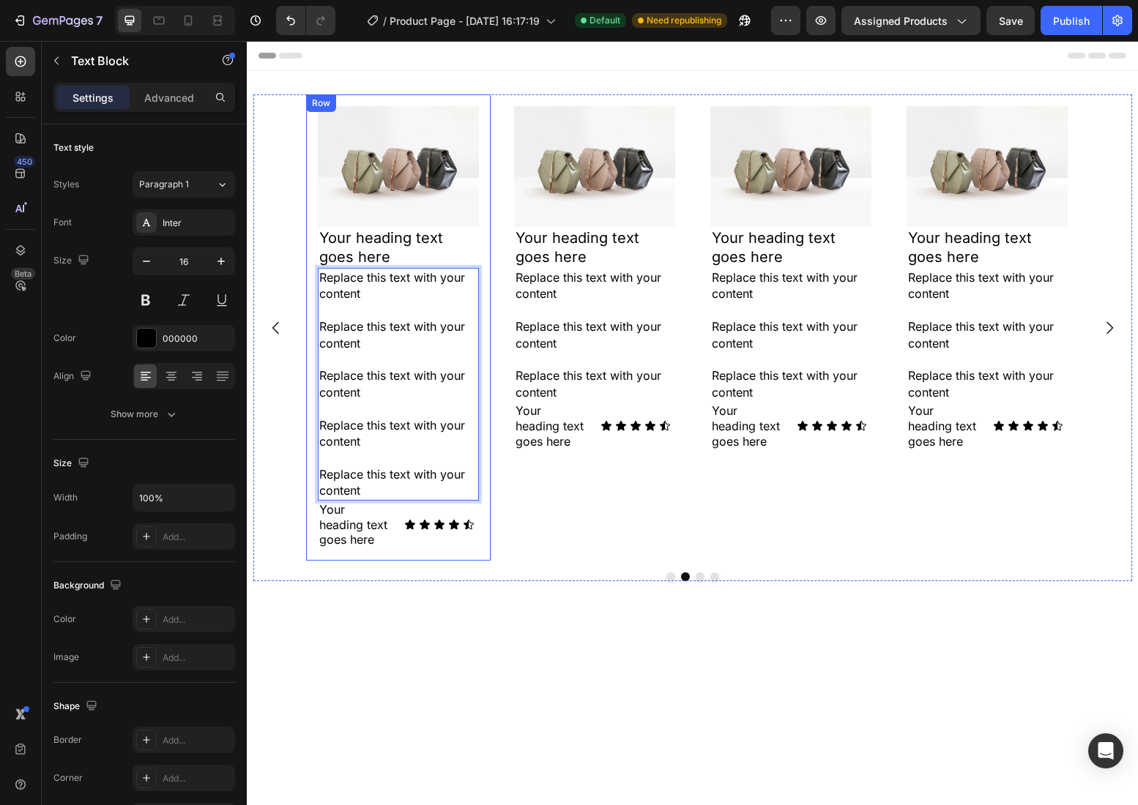
click at [479, 273] on div "Image Your heading text goes here Heading Replace this text with your content R…" at bounding box center [398, 327] width 184 height 466
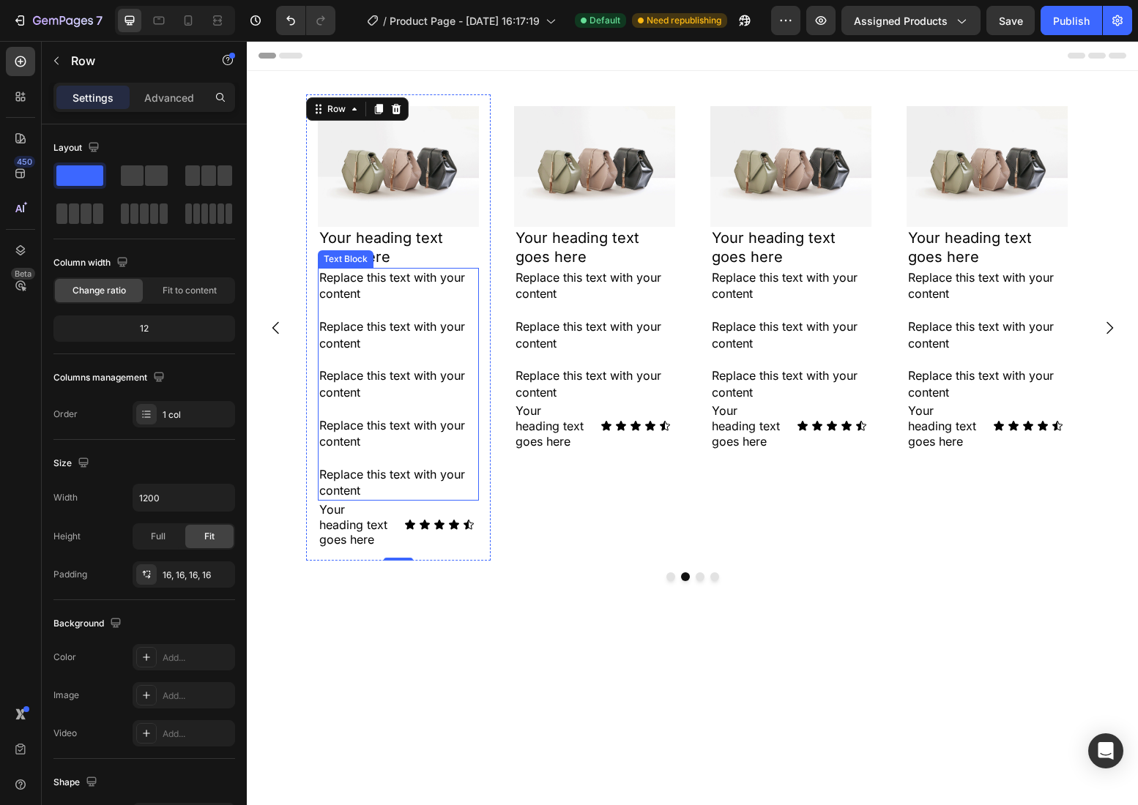
click at [470, 270] on p "Replace this text with your content" at bounding box center [398, 285] width 158 height 33
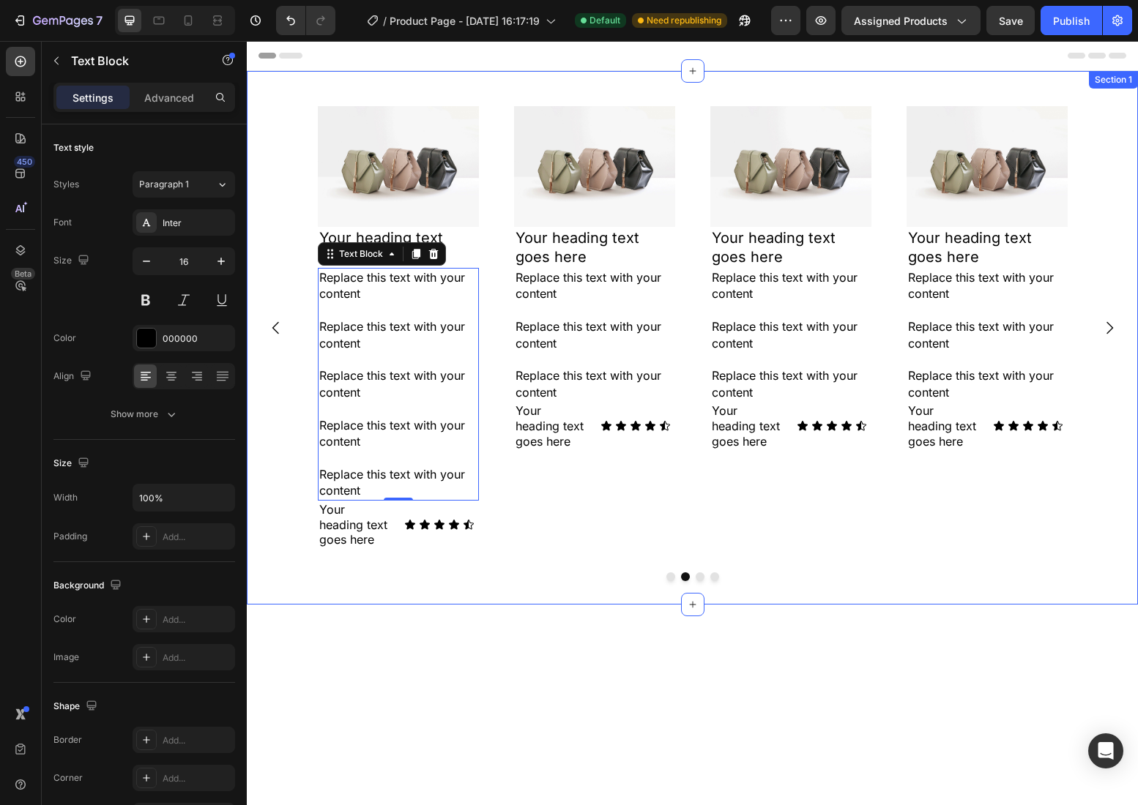
click at [633, 593] on div "Image Your heading text goes here Heading Replace this text with your content R…" at bounding box center [692, 338] width 891 height 534
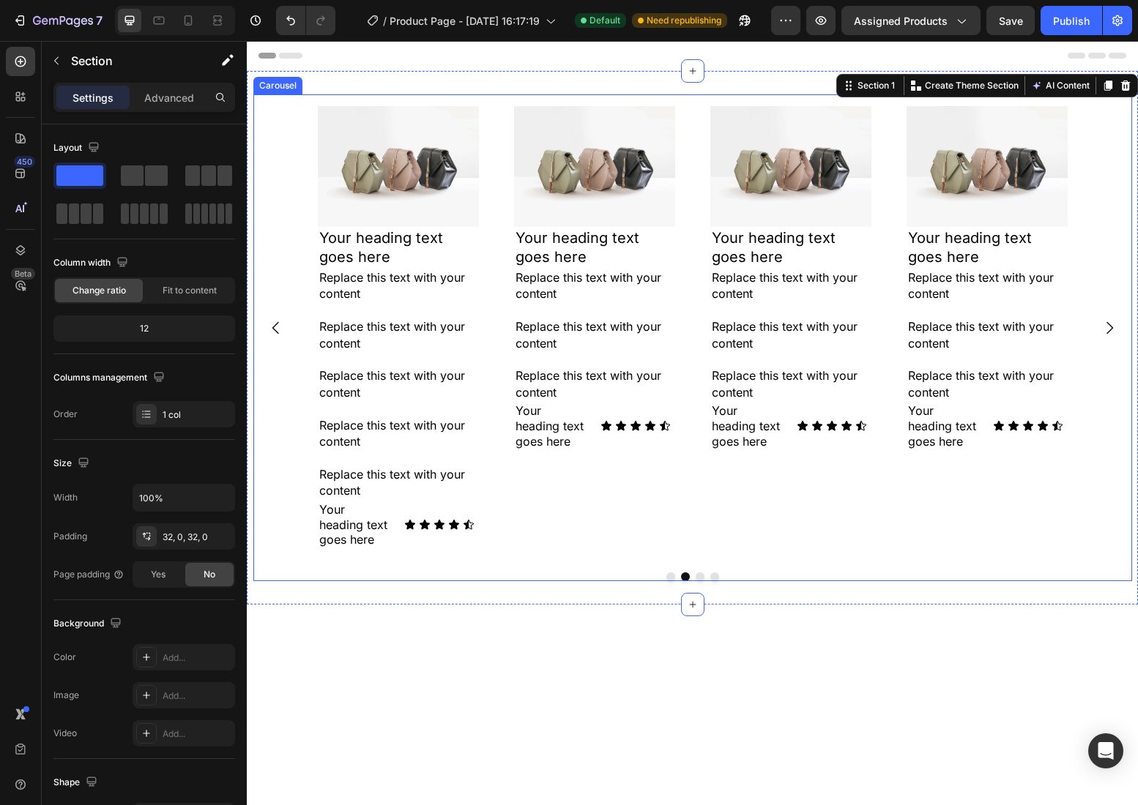
click at [513, 480] on div "Image Your heading text goes here Heading Replace this text with your content R…" at bounding box center [594, 327] width 184 height 466
